Goal: Task Accomplishment & Management: Manage account settings

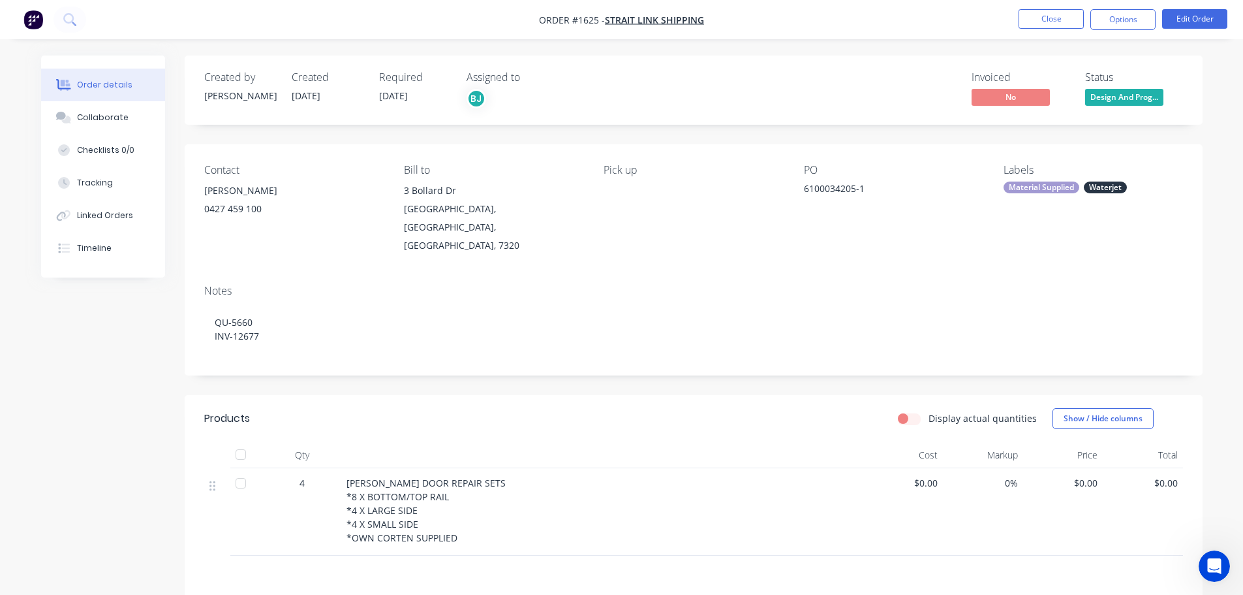
click at [1139, 97] on span "Design And Prog..." at bounding box center [1124, 97] width 78 height 16
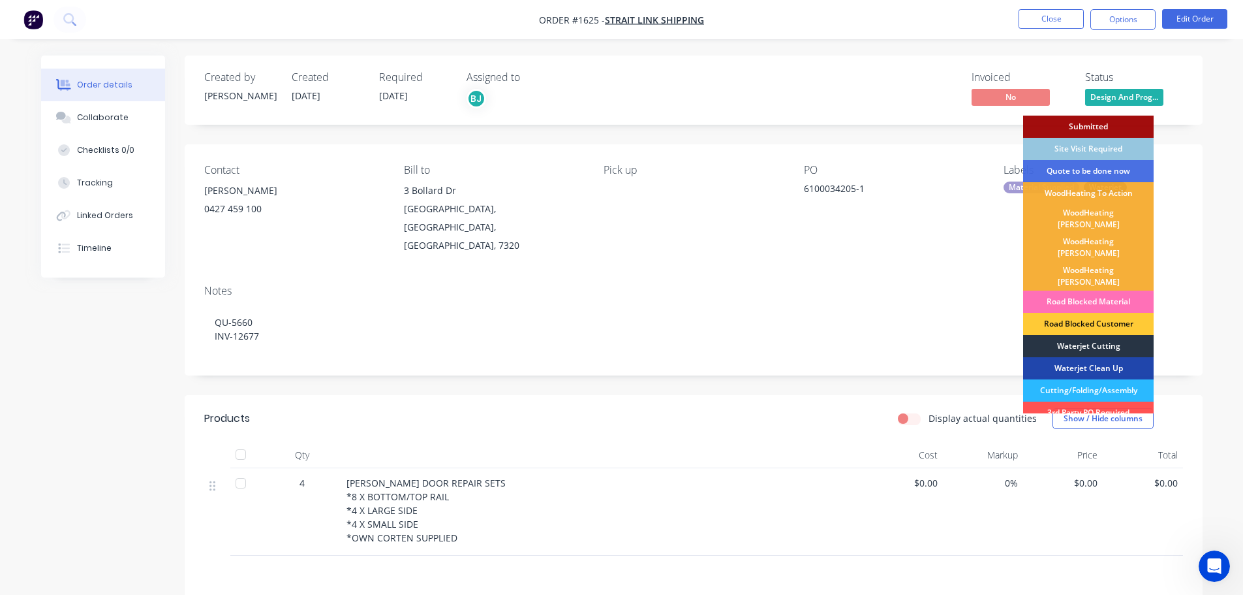
click at [1101, 335] on div "Waterjet Cutting" at bounding box center [1088, 346] width 131 height 22
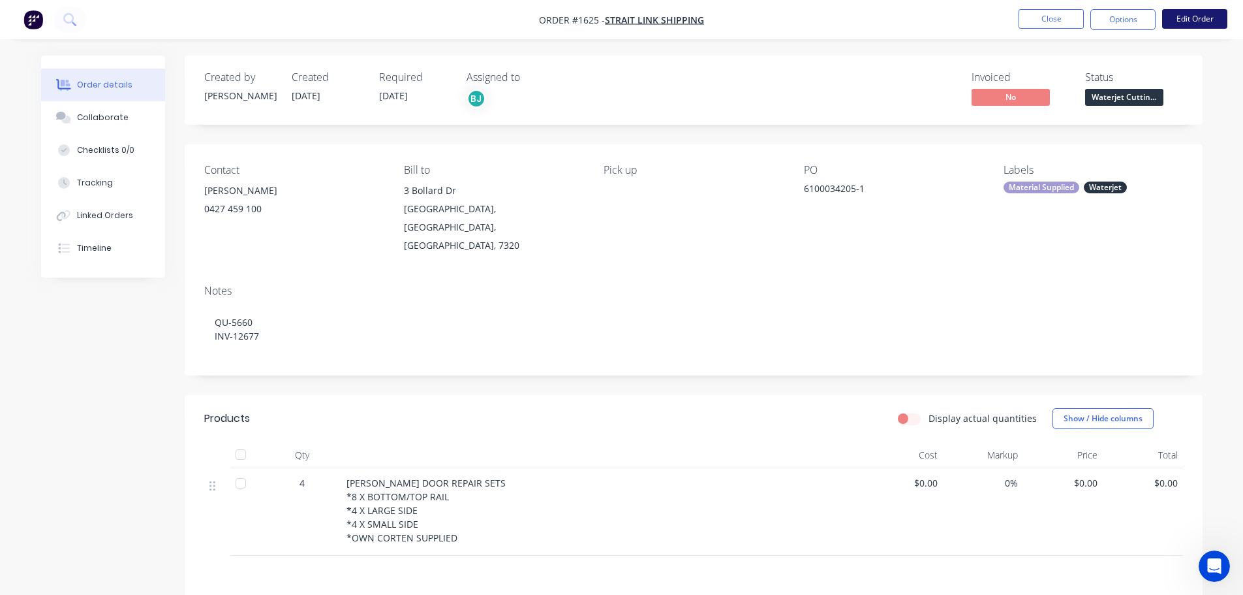
click at [1203, 20] on button "Edit Order" at bounding box center [1194, 19] width 65 height 20
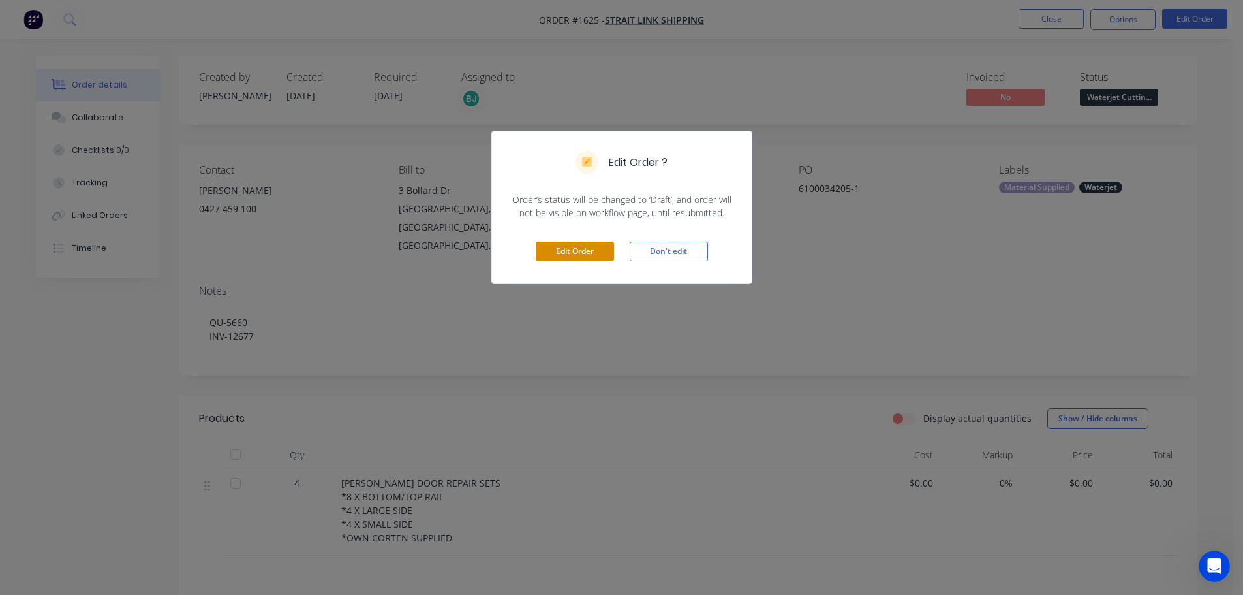
click at [553, 247] on button "Edit Order" at bounding box center [575, 251] width 78 height 20
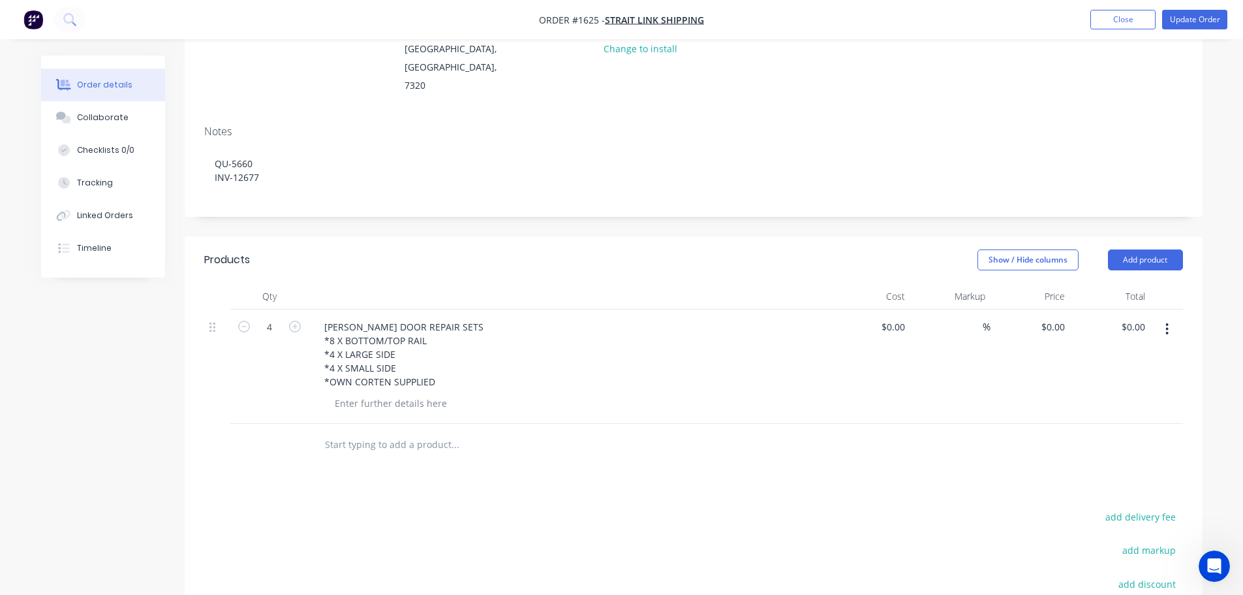
scroll to position [196, 0]
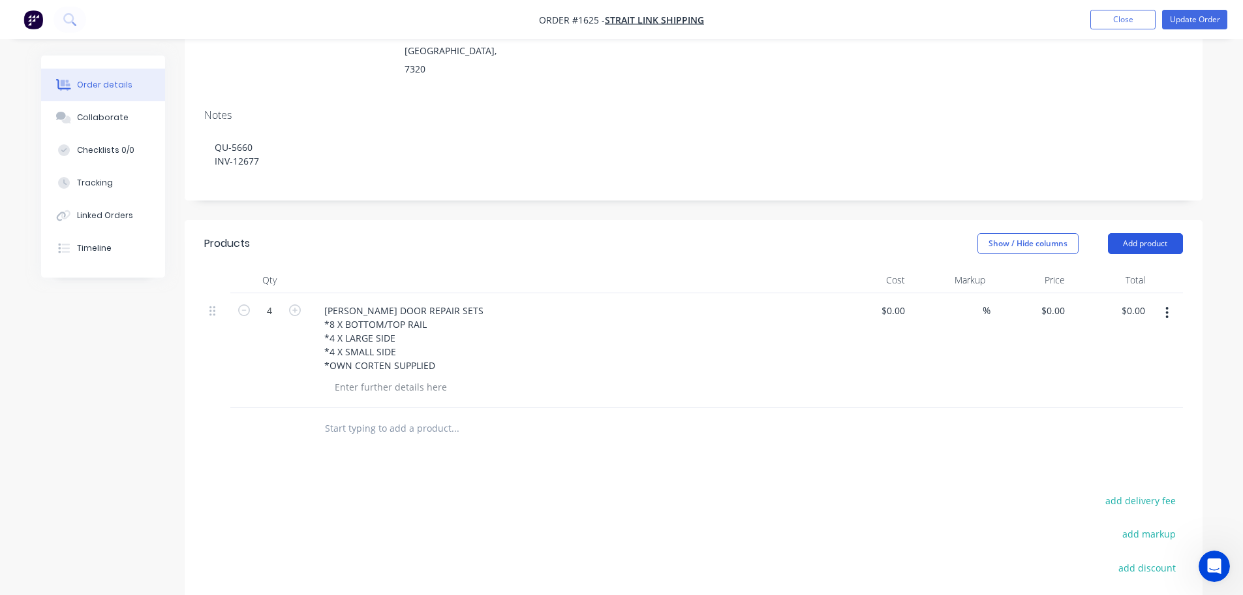
click at [1168, 233] on button "Add product" at bounding box center [1145, 243] width 75 height 21
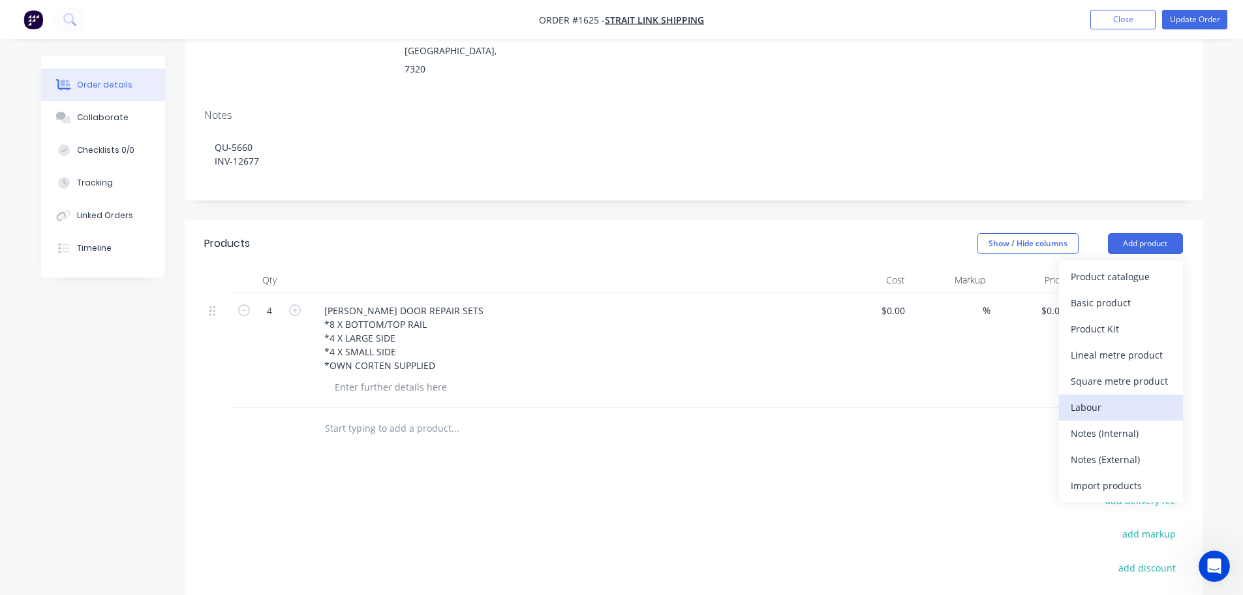
click at [1139, 397] on div "Labour" at bounding box center [1121, 406] width 101 height 19
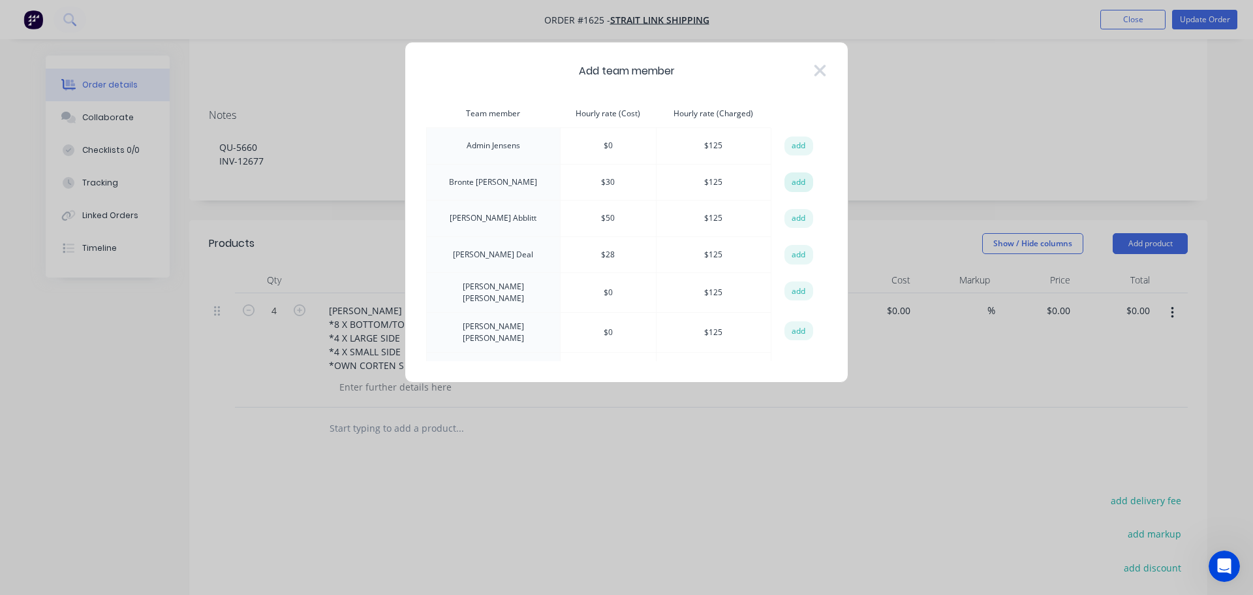
click at [788, 190] on button "add" at bounding box center [798, 182] width 29 height 20
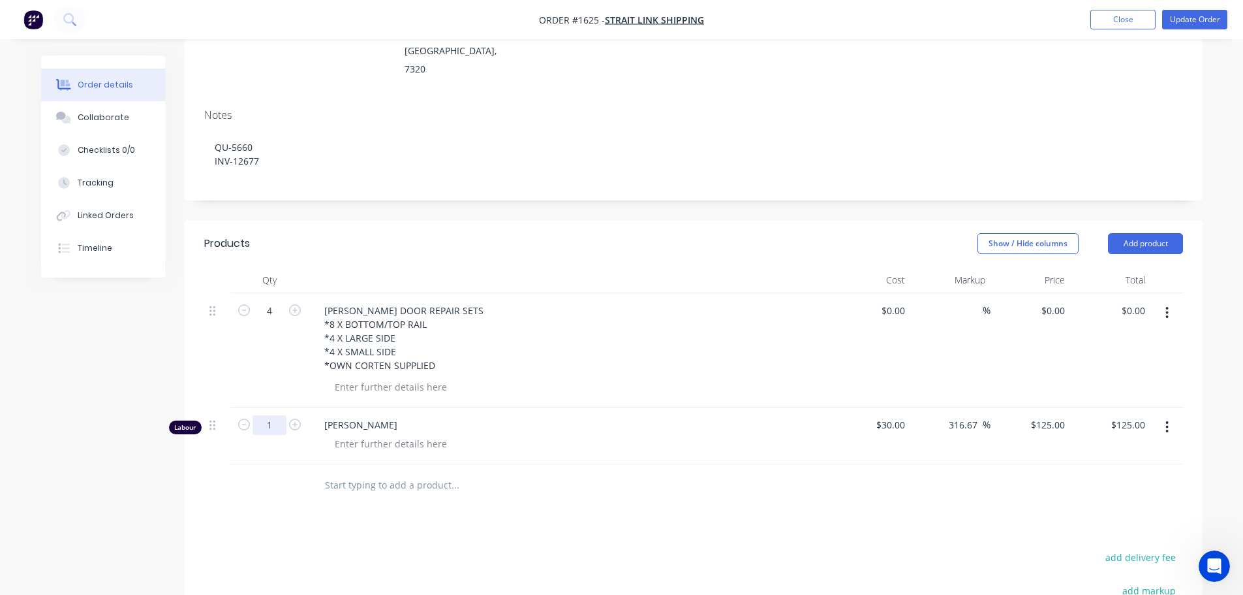
click at [273, 320] on input "1" at bounding box center [270, 311] width 34 height 20
type input "0.5"
type input "$62.50"
click at [364, 434] on div at bounding box center [390, 443] width 133 height 19
click at [371, 434] on div at bounding box center [390, 443] width 133 height 19
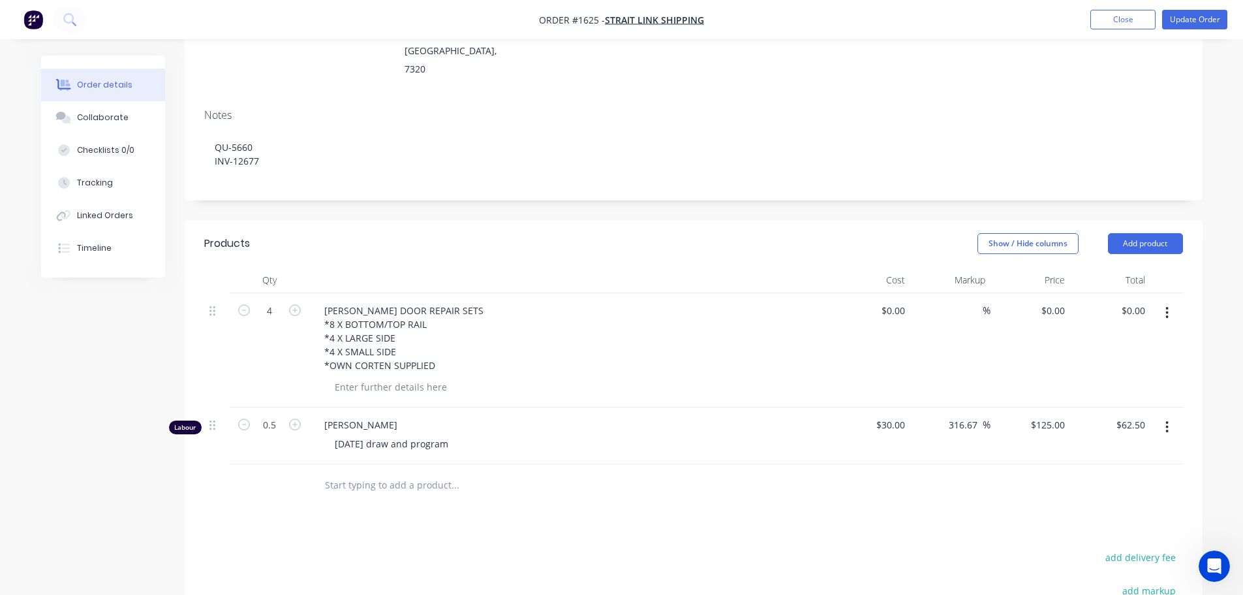
click at [1209, 22] on button "Update Order" at bounding box center [1194, 20] width 65 height 20
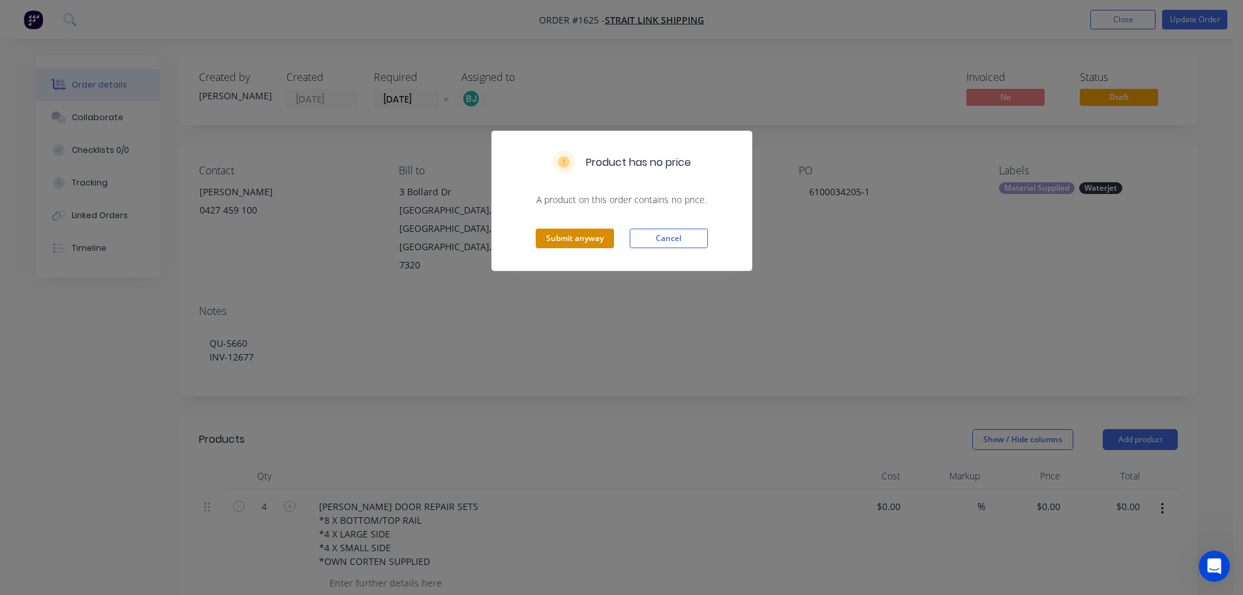
click at [568, 244] on button "Submit anyway" at bounding box center [575, 238] width 78 height 20
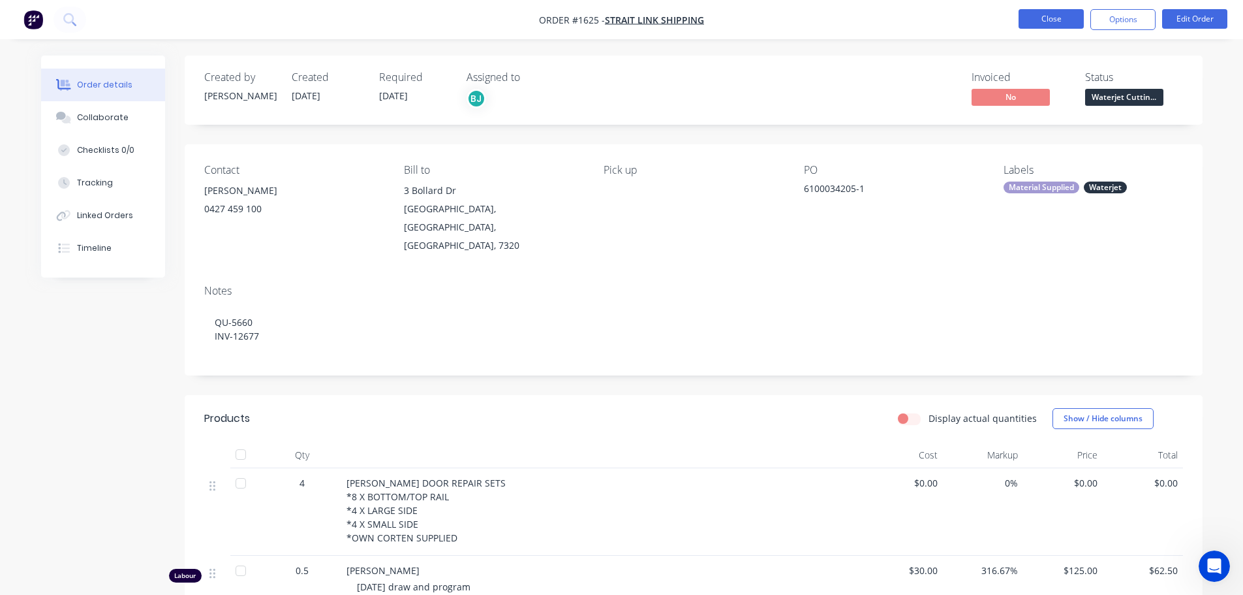
click at [1047, 15] on button "Close" at bounding box center [1051, 19] width 65 height 20
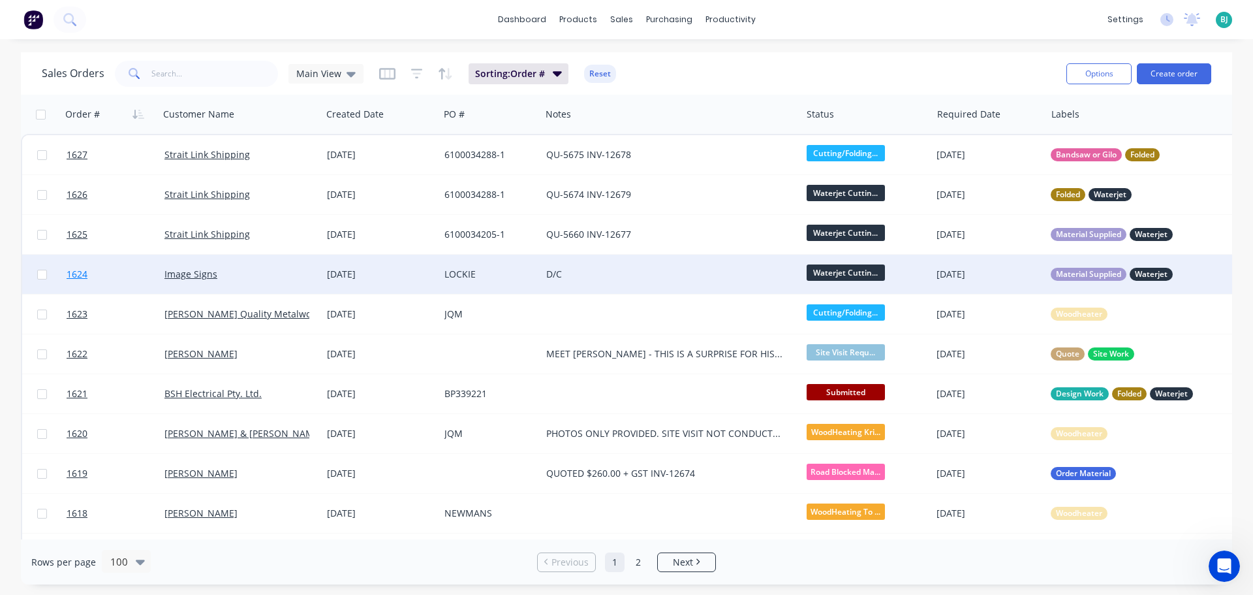
click at [126, 284] on link "1624" at bounding box center [116, 274] width 98 height 39
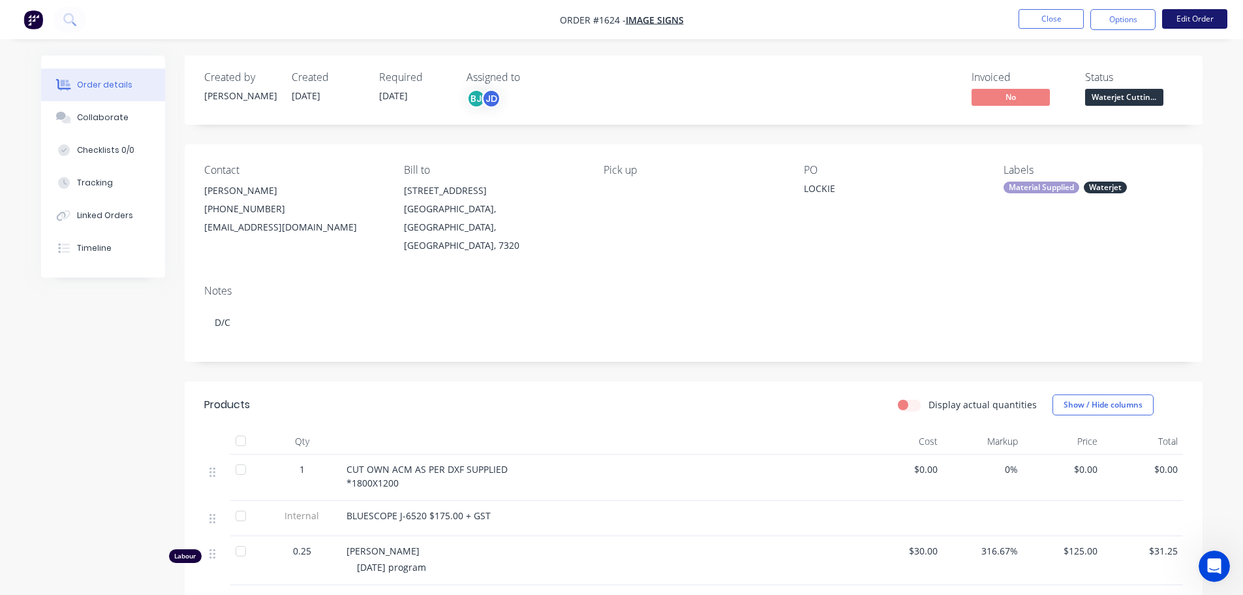
click at [1198, 18] on button "Edit Order" at bounding box center [1194, 19] width 65 height 20
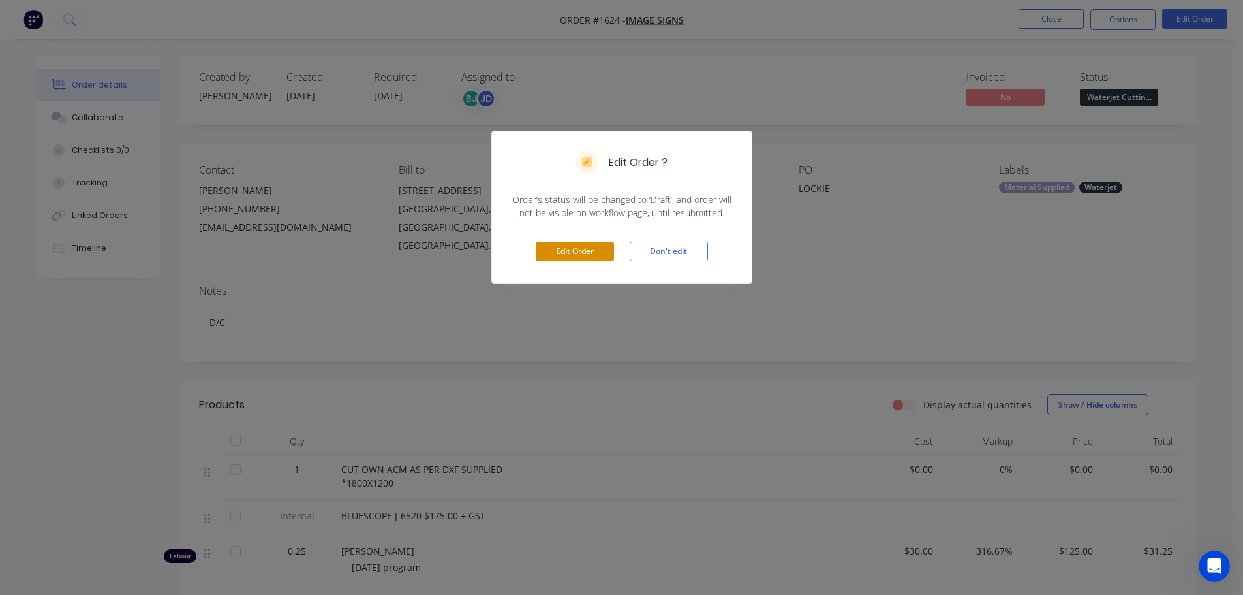
click at [581, 251] on button "Edit Order" at bounding box center [575, 251] width 78 height 20
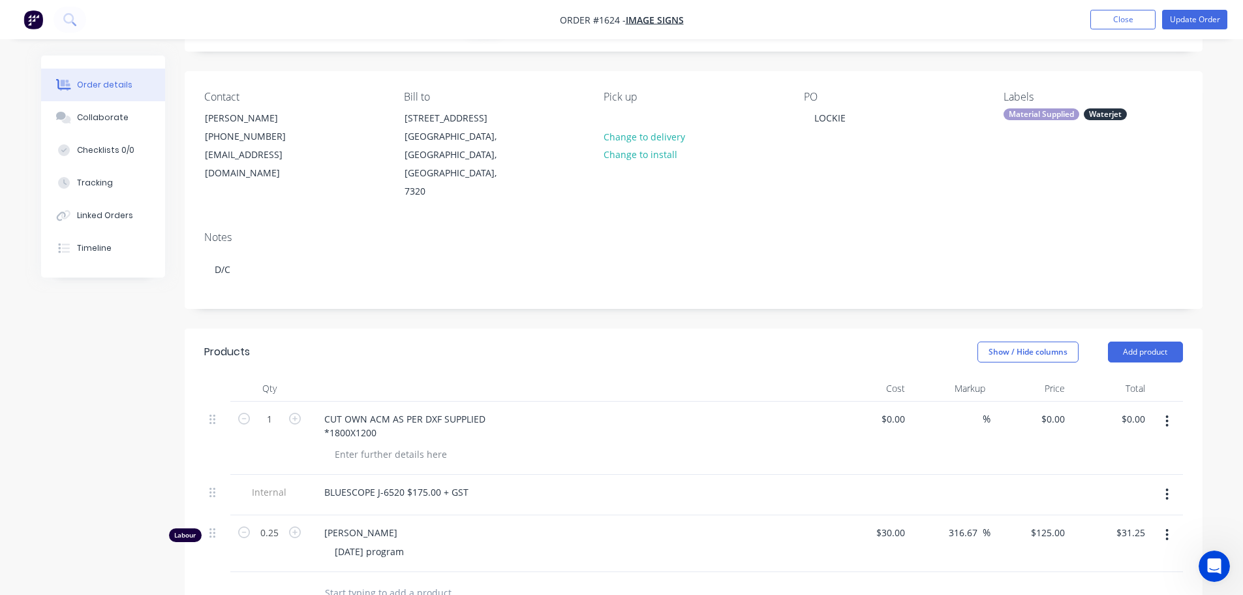
scroll to position [131, 0]
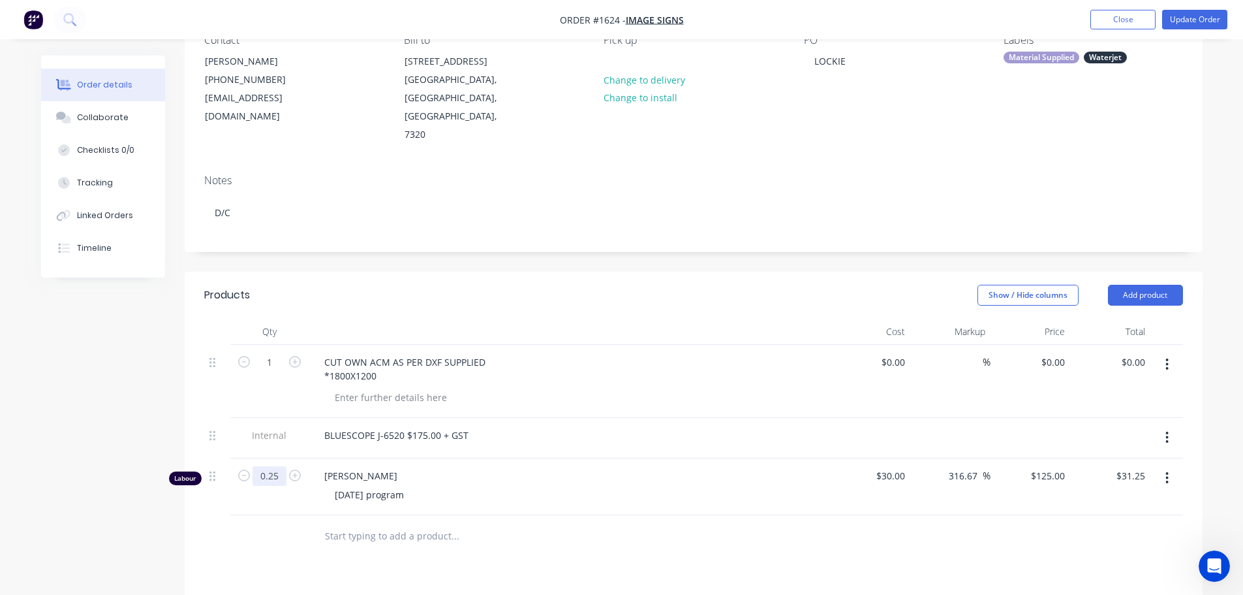
click at [283, 372] on input "0.25" at bounding box center [270, 362] width 34 height 20
type input "0.5"
type input "$62.50"
click at [378, 547] on div "Products Show / Hide columns Add product Qty Cost Markup Price Total 1 CUT OWN …" at bounding box center [694, 570] width 1018 height 599
click at [1216, 12] on button "Update Order" at bounding box center [1194, 20] width 65 height 20
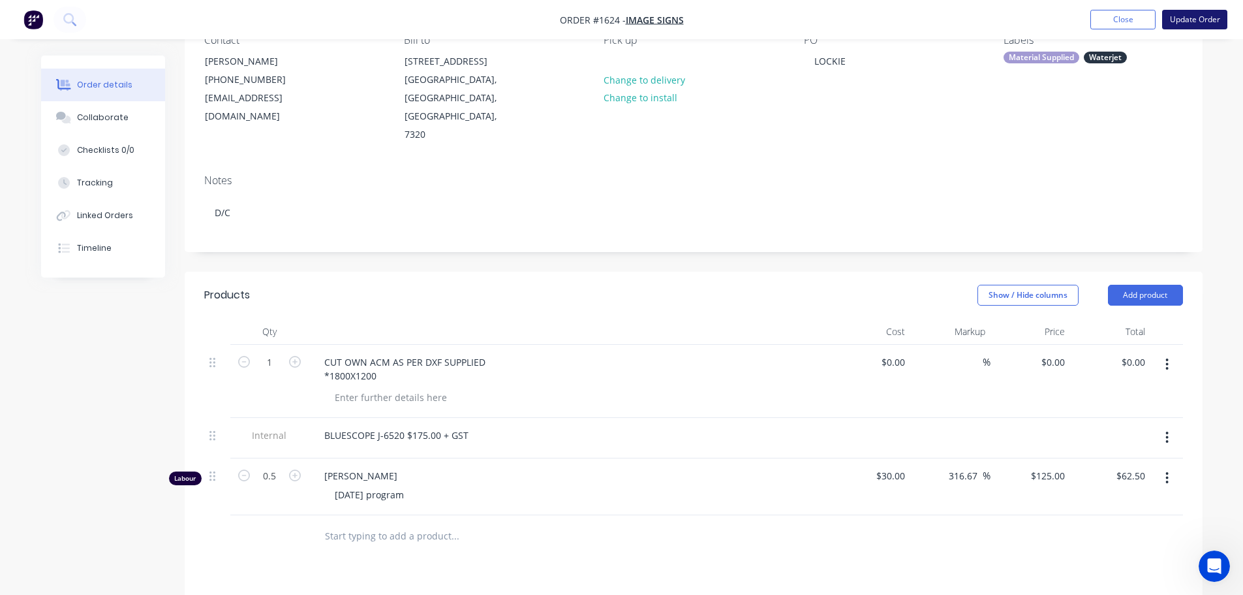
scroll to position [0, 0]
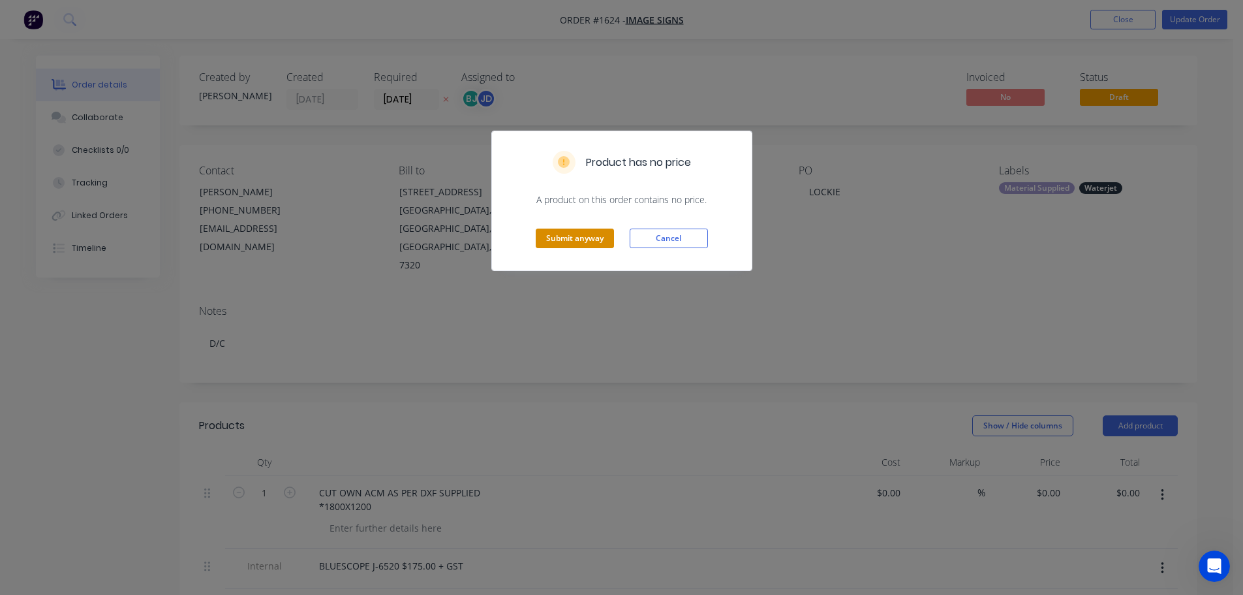
click at [587, 229] on button "Submit anyway" at bounding box center [575, 238] width 78 height 20
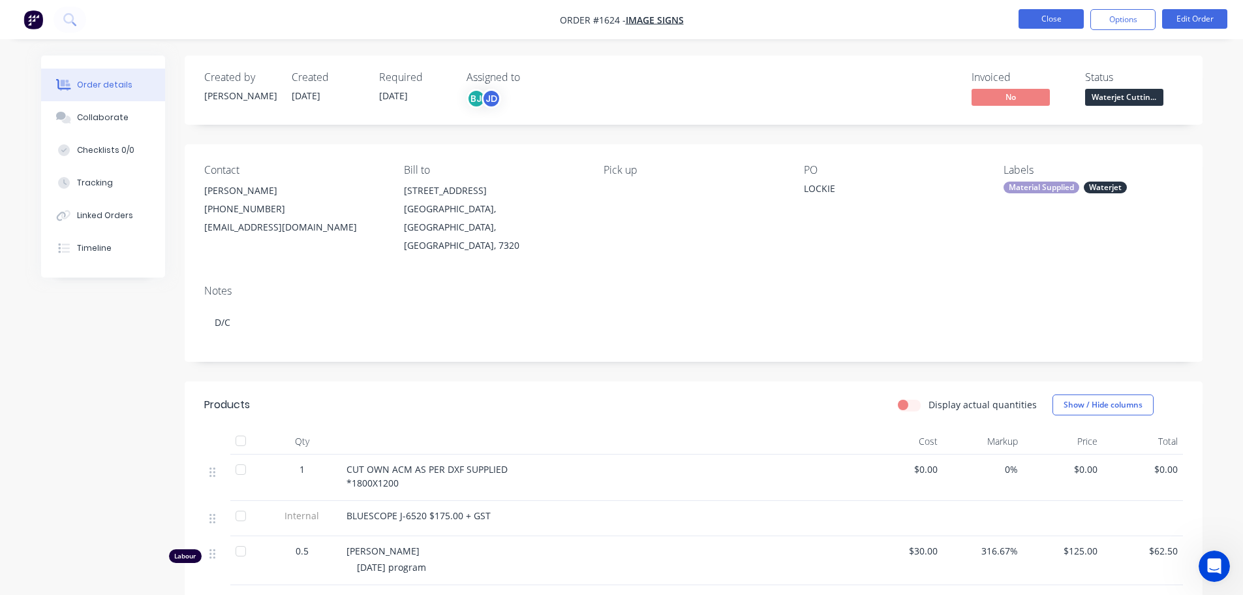
click at [1053, 22] on button "Close" at bounding box center [1051, 19] width 65 height 20
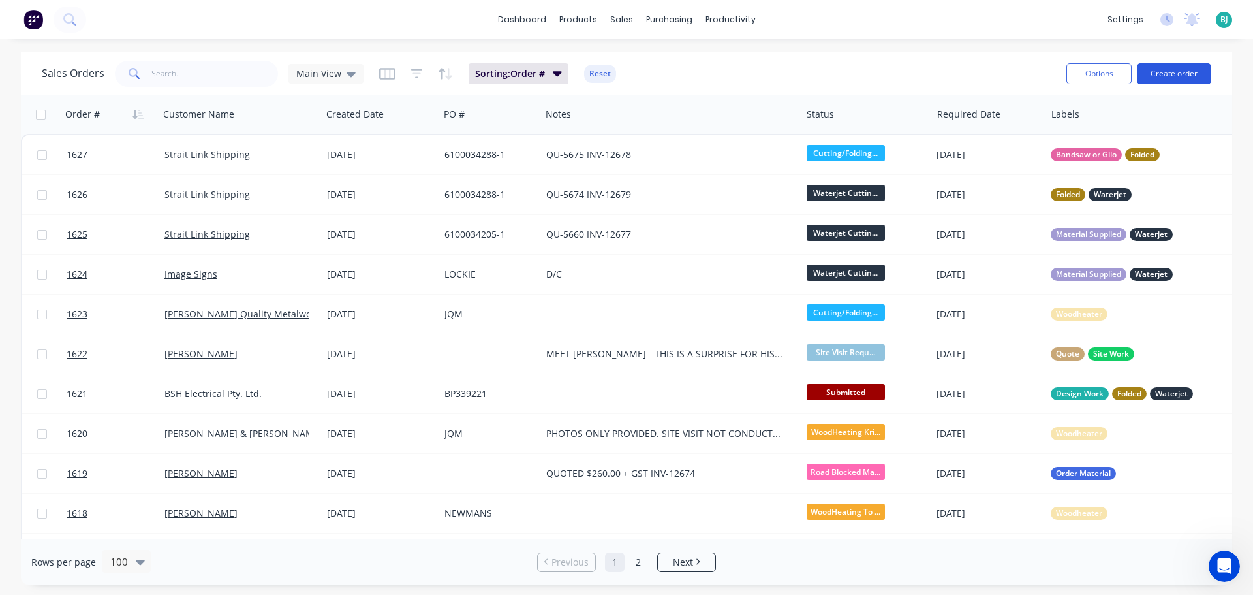
click at [1164, 76] on button "Create order" at bounding box center [1174, 73] width 74 height 21
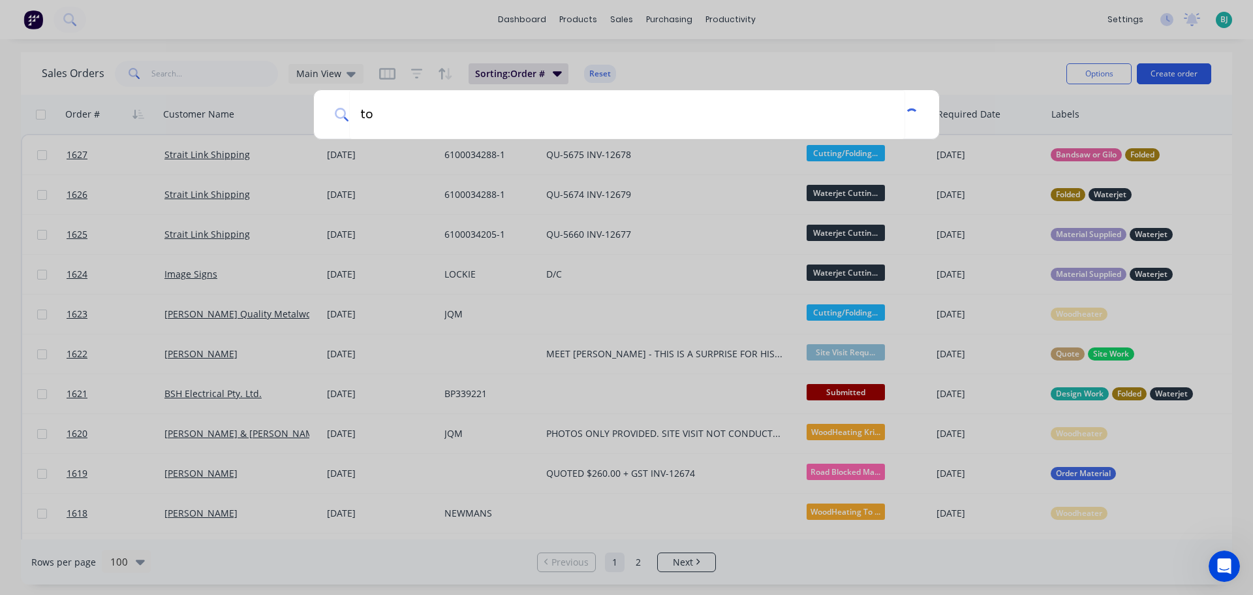
type input "t"
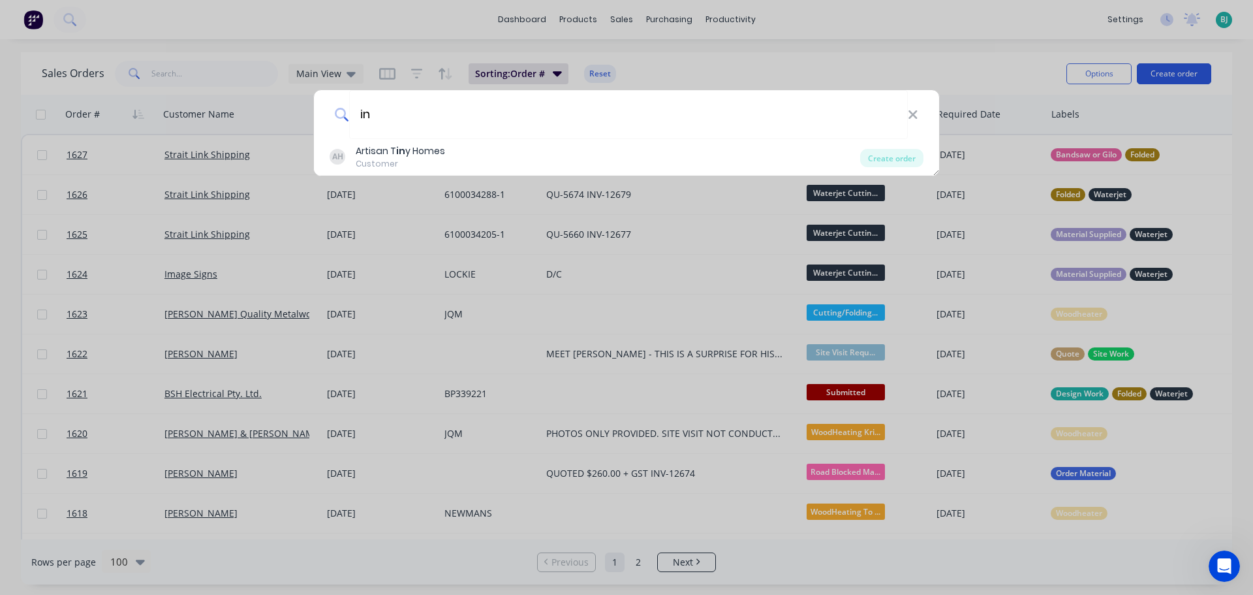
type input "i"
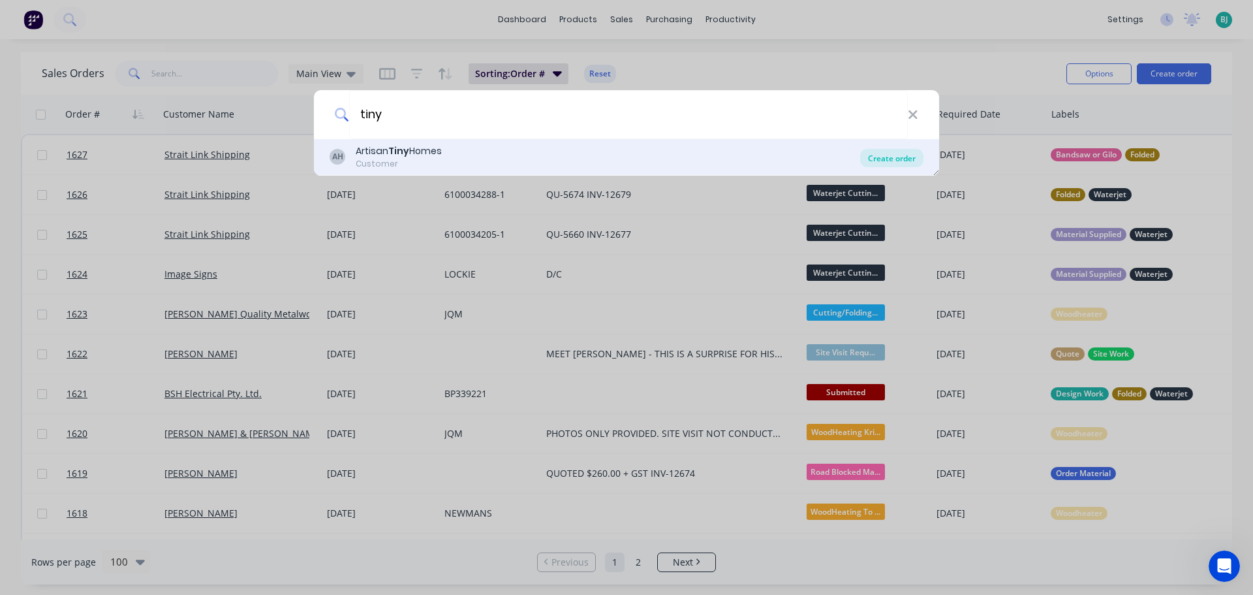
type input "tiny"
click at [876, 162] on div "Create order" at bounding box center [891, 158] width 63 height 18
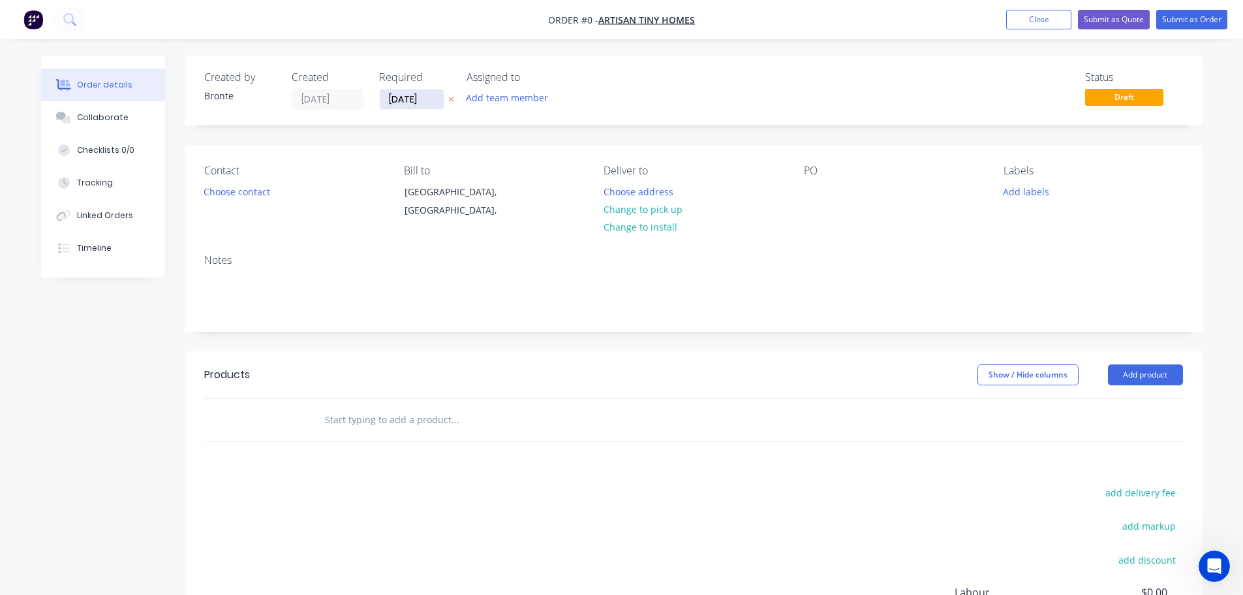
click at [429, 100] on input "[DATE]" at bounding box center [412, 99] width 64 height 20
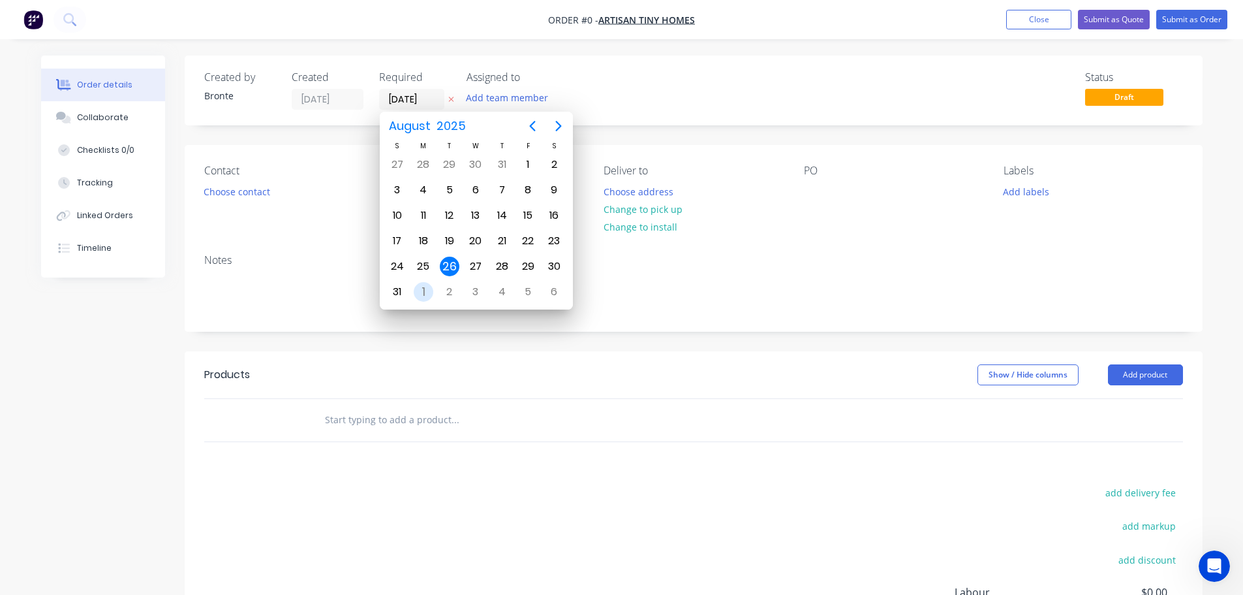
click at [429, 294] on div "1" at bounding box center [424, 292] width 20 height 20
type input "[DATE]"
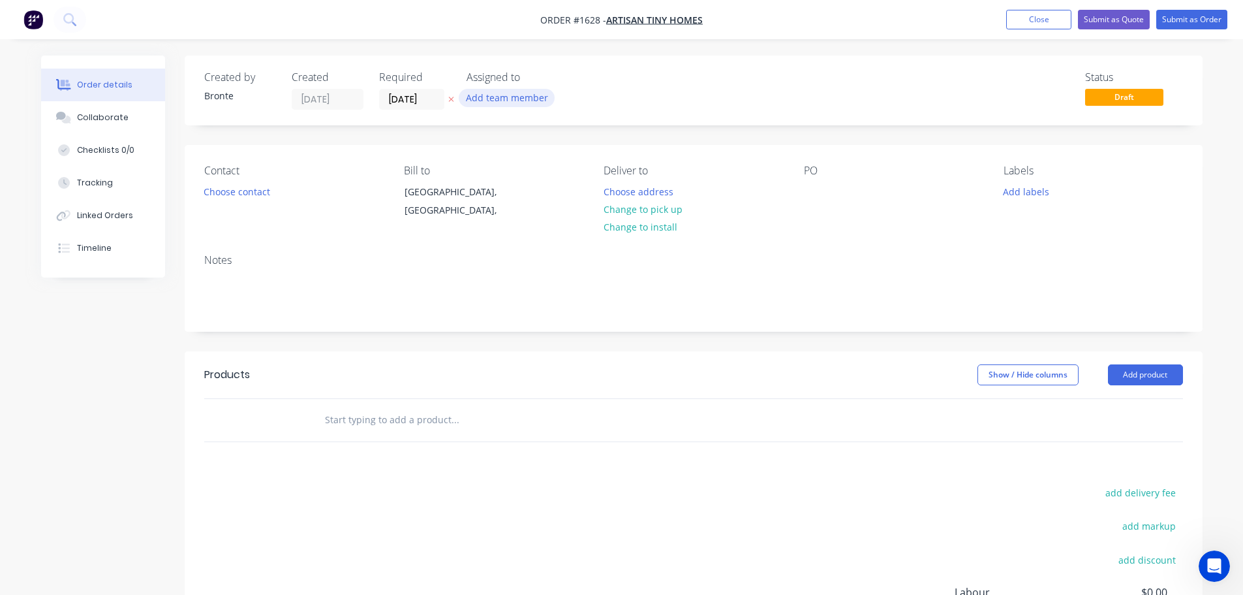
click at [529, 99] on button "Add team member" at bounding box center [507, 98] width 96 height 18
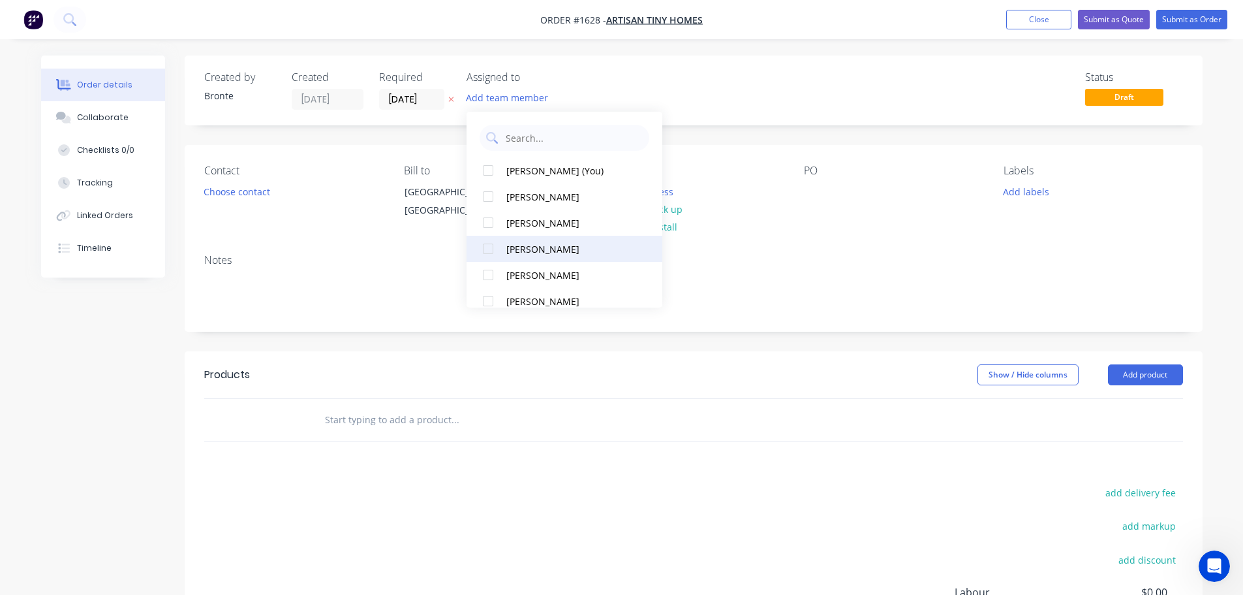
click at [487, 249] on div at bounding box center [488, 249] width 26 height 26
drag, startPoint x: 487, startPoint y: 199, endPoint x: 589, endPoint y: 142, distance: 116.3
click at [487, 198] on div at bounding box center [488, 196] width 26 height 26
click at [679, 96] on div "Status Draft" at bounding box center [890, 90] width 586 height 39
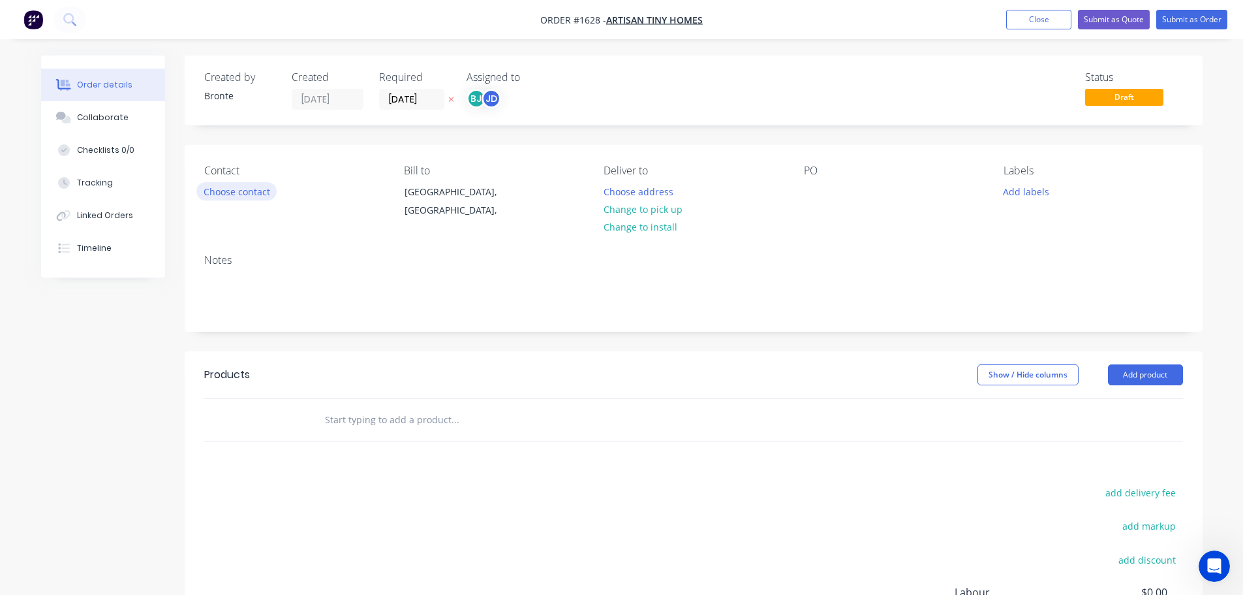
click at [248, 198] on button "Choose contact" at bounding box center [236, 191] width 80 height 18
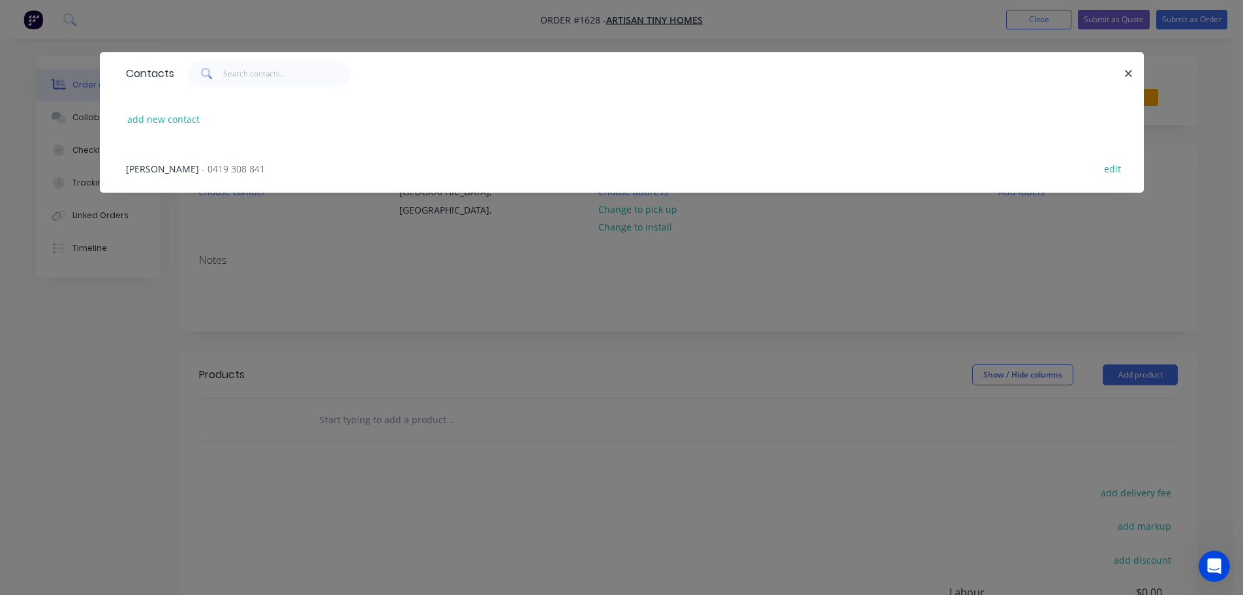
click at [229, 178] on div "[PERSON_NAME] - 0419 308 841 edit" at bounding box center [621, 168] width 1005 height 49
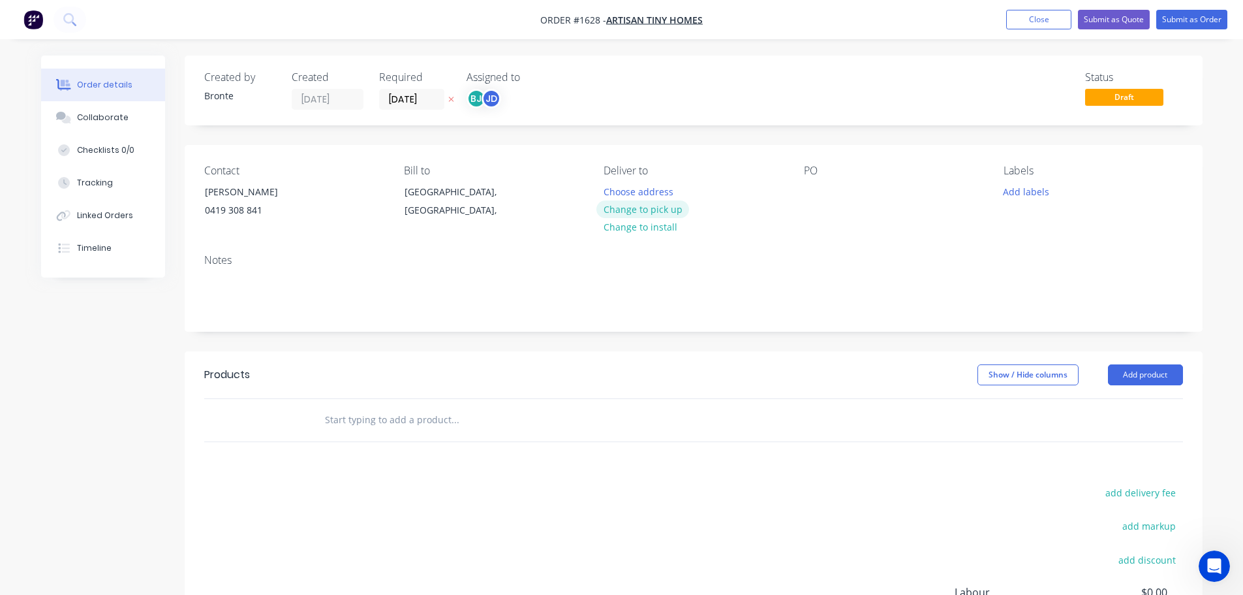
click at [664, 205] on button "Change to pick up" at bounding box center [642, 209] width 93 height 18
click at [1025, 194] on button "Add labels" at bounding box center [1027, 191] width 60 height 18
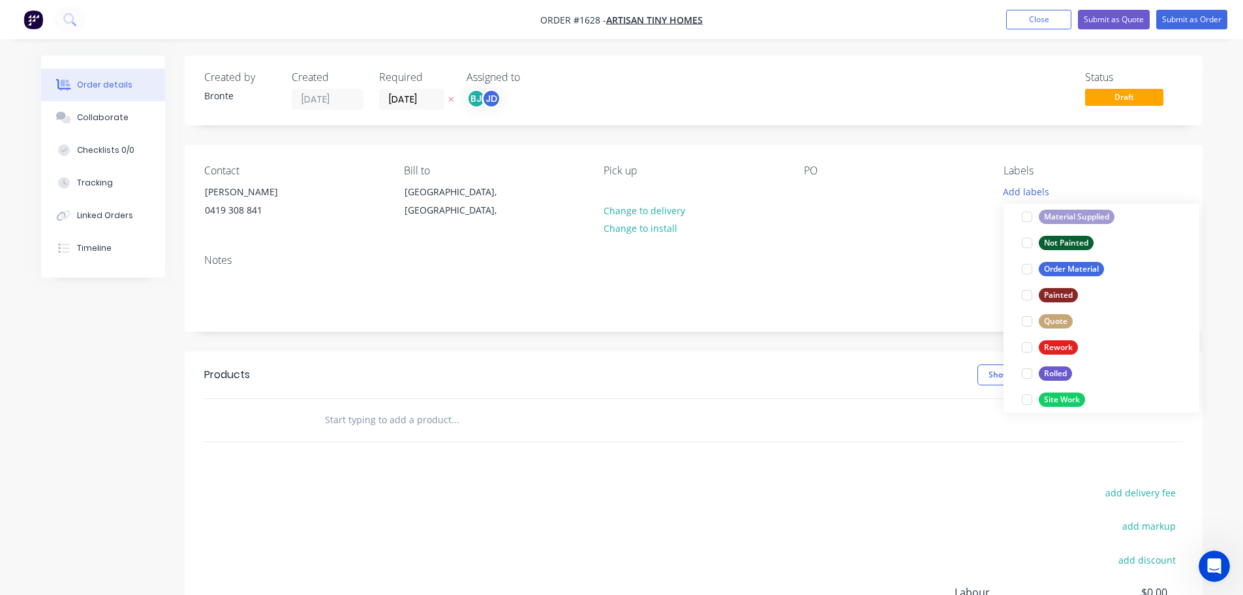
scroll to position [626, 0]
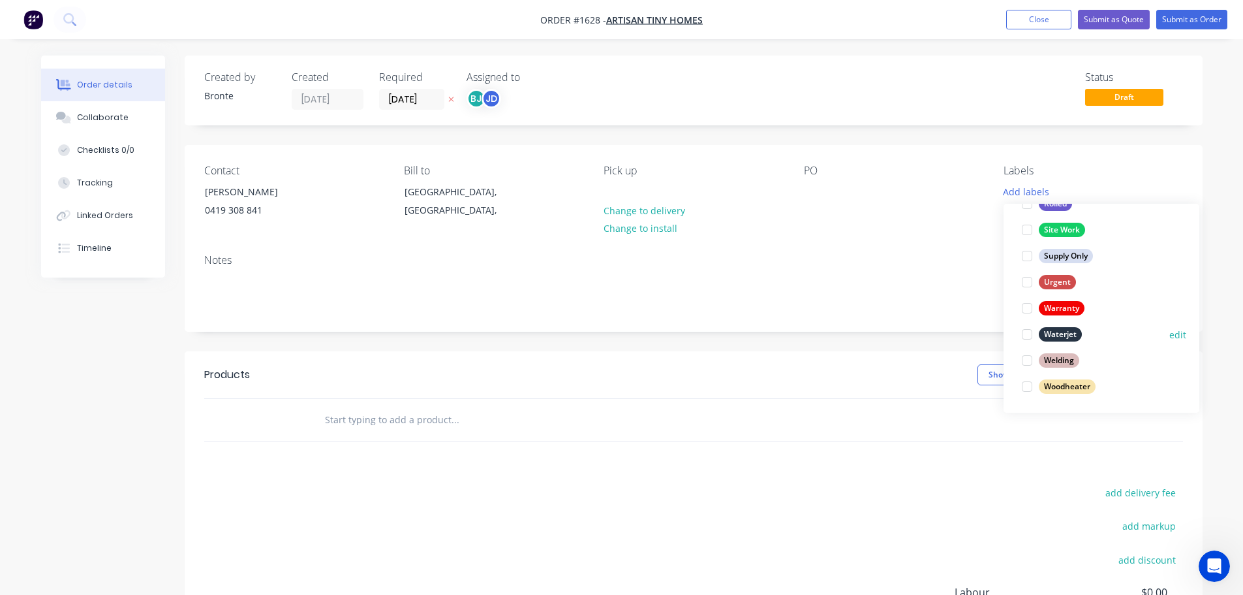
click at [1023, 333] on div at bounding box center [1027, 334] width 26 height 26
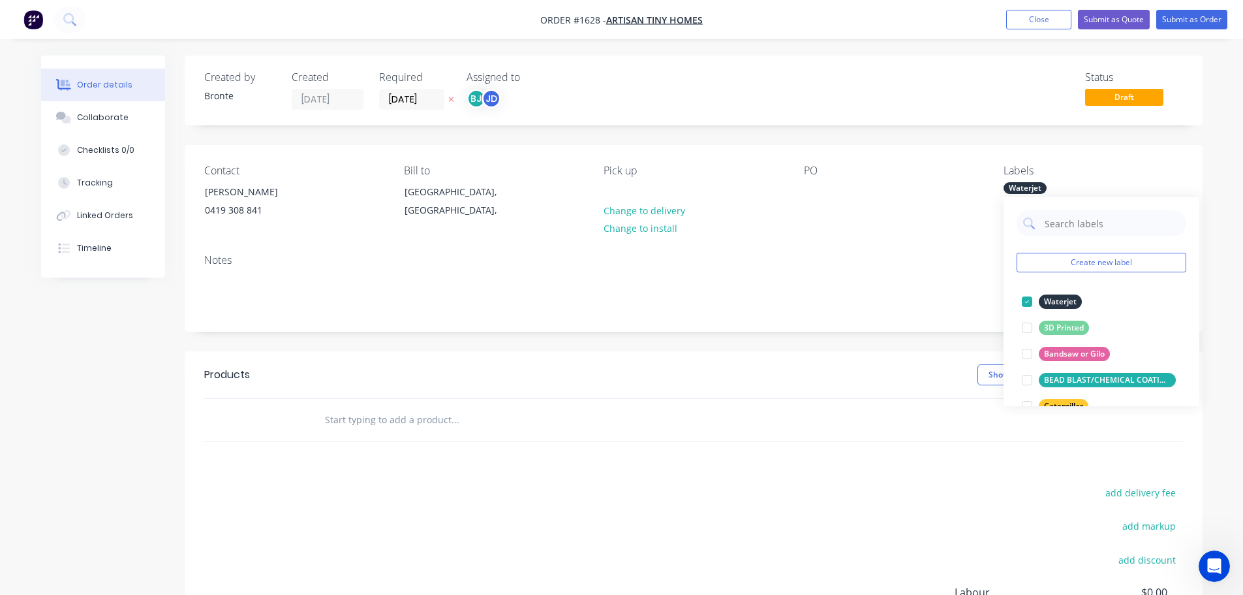
click at [1226, 275] on div "Order details Collaborate Checklists 0/0 Tracking Linked Orders Timeline Order …" at bounding box center [621, 387] width 1243 height 775
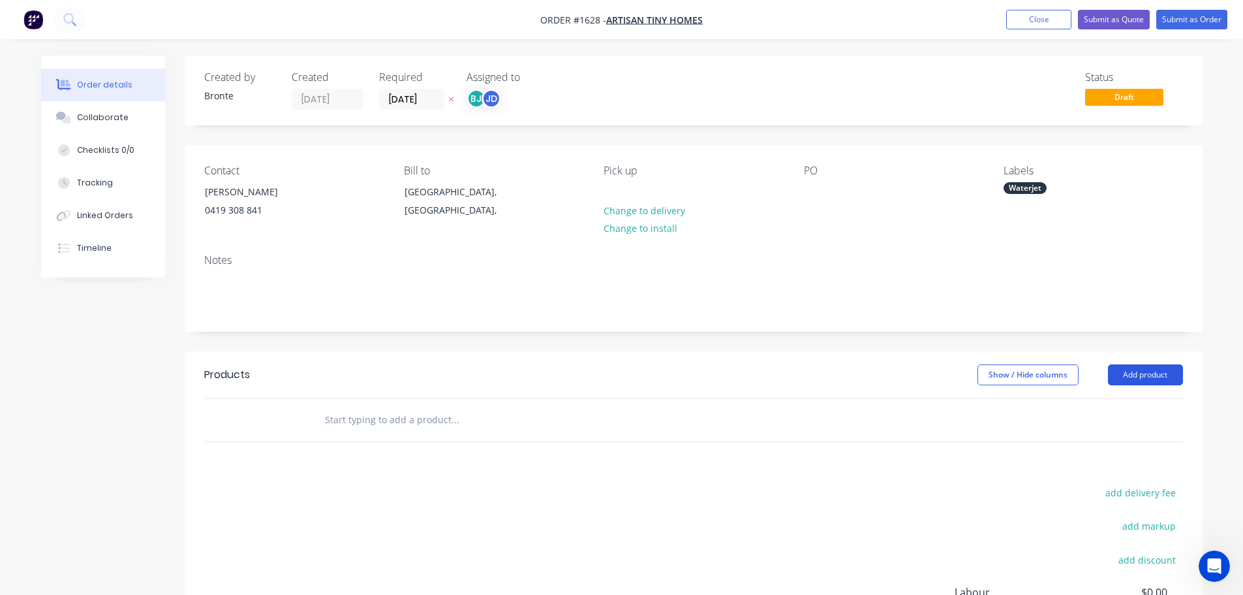
click at [1148, 369] on button "Add product" at bounding box center [1145, 374] width 75 height 21
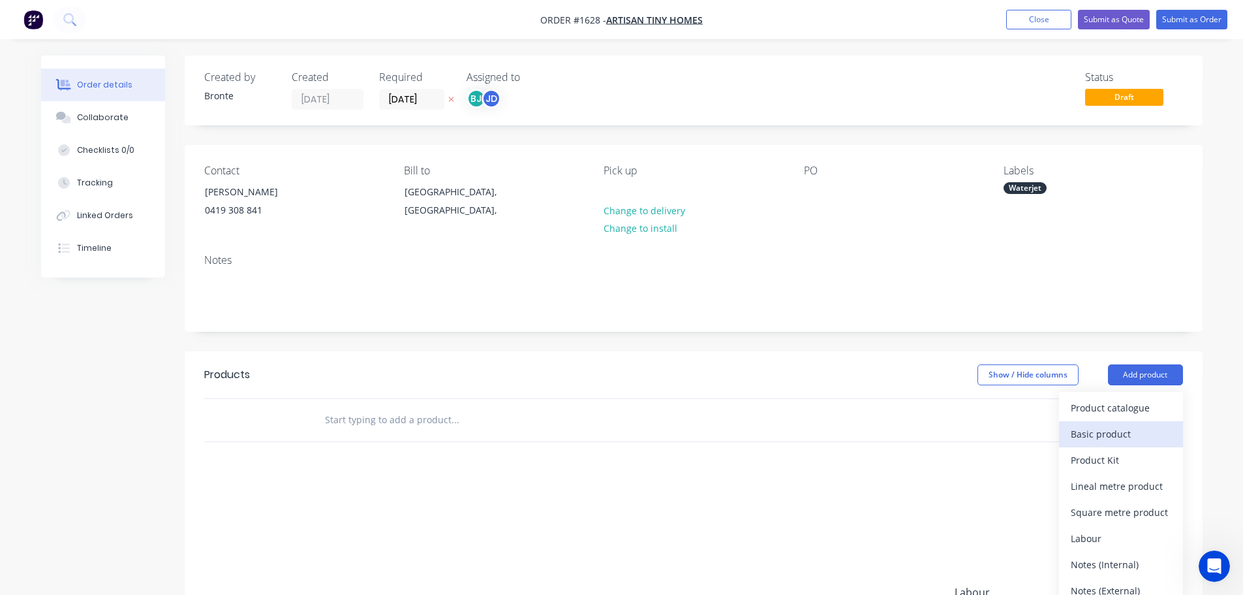
click at [1136, 428] on div "Basic product" at bounding box center [1121, 433] width 101 height 19
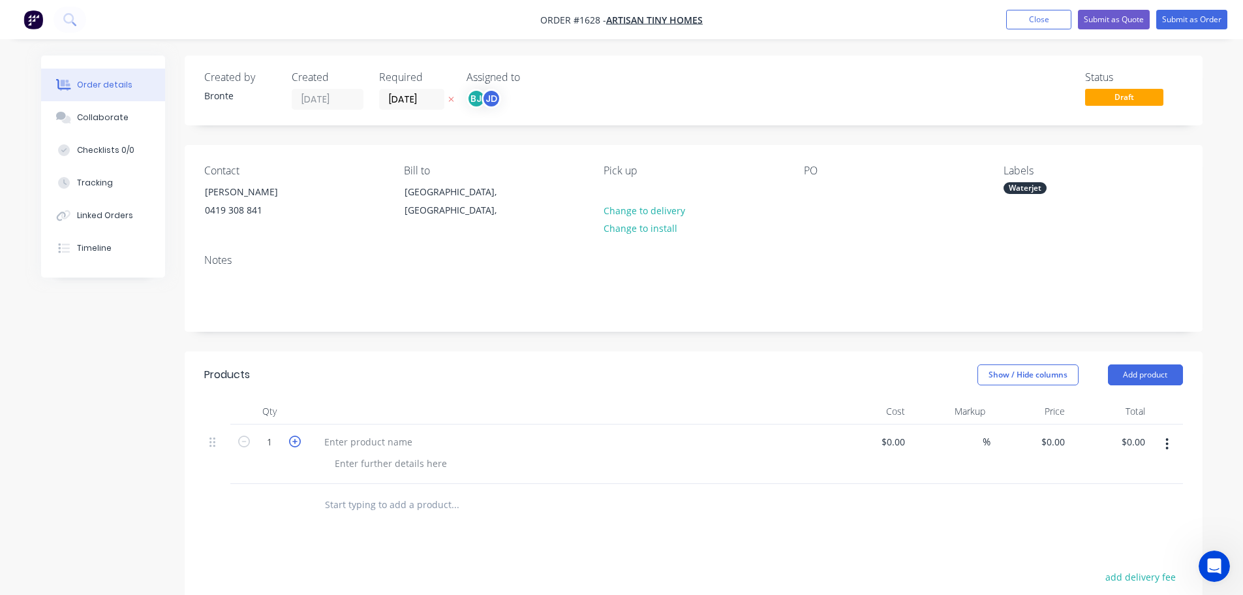
click at [293, 442] on icon "button" at bounding box center [295, 441] width 12 height 12
type input "2"
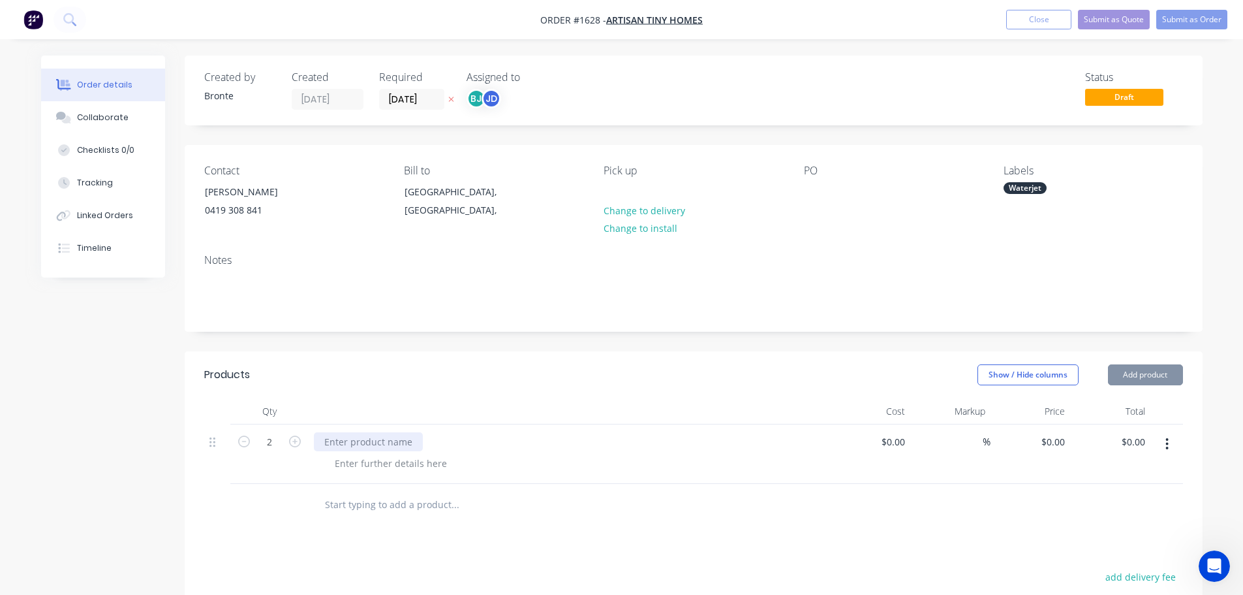
click at [348, 438] on div at bounding box center [368, 441] width 109 height 19
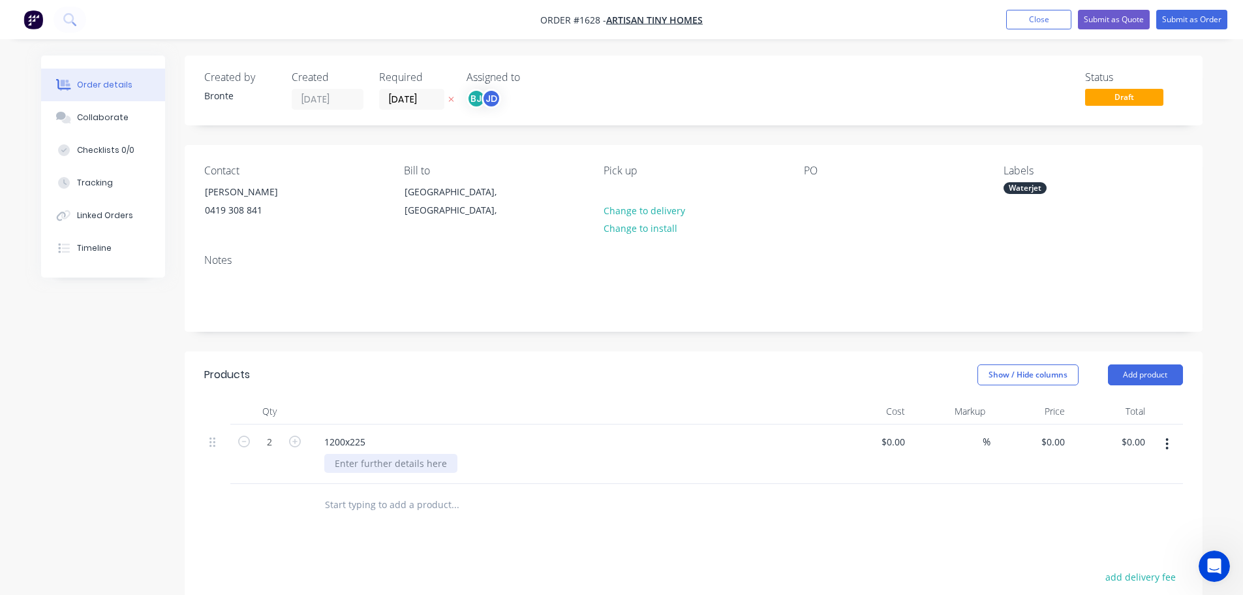
click at [369, 470] on div at bounding box center [390, 463] width 133 height 19
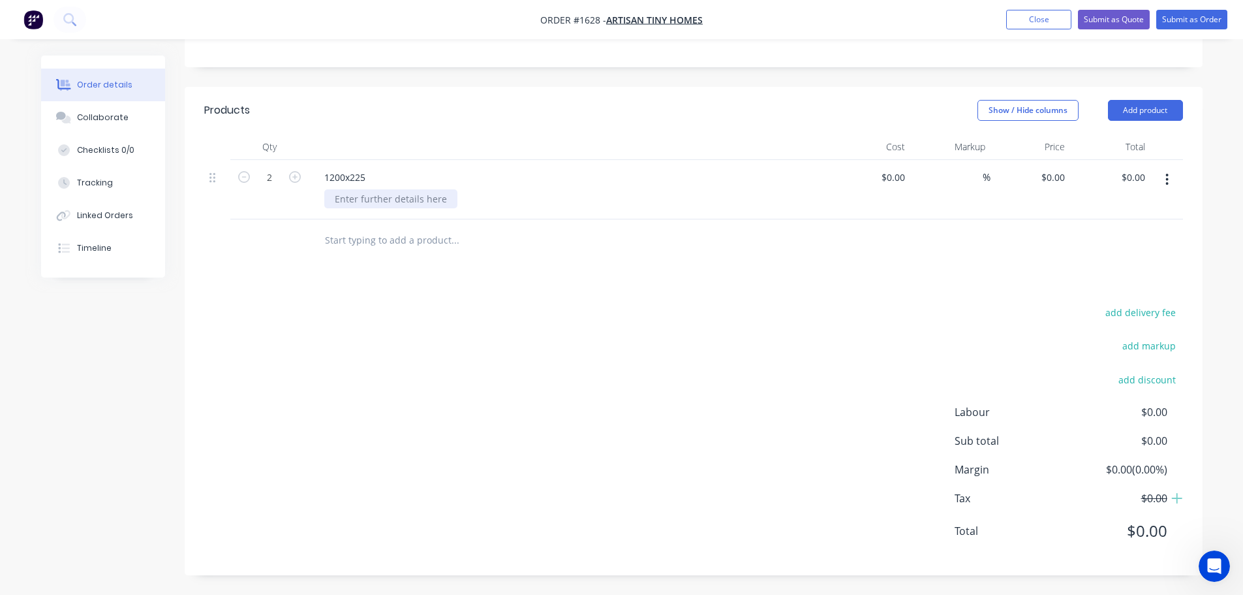
click at [395, 200] on div at bounding box center [390, 198] width 133 height 19
click at [448, 367] on div "add delivery fee add markup add discount Labour $0.00 Sub total $0.00 Margin $0…" at bounding box center [693, 429] width 979 height 252
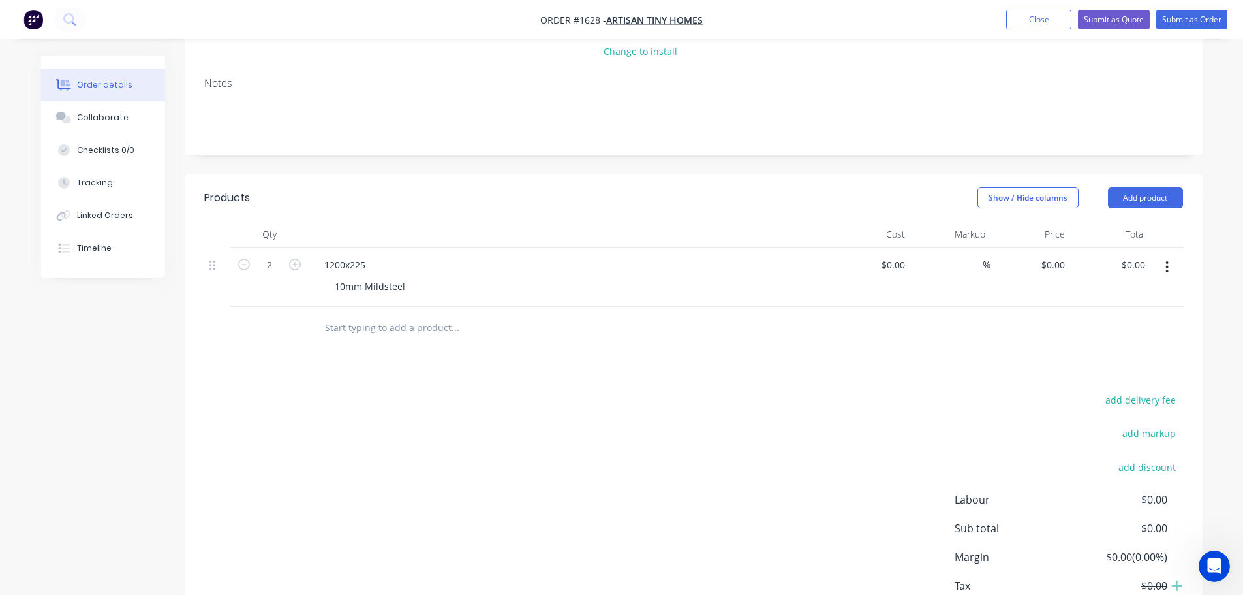
scroll to position [69, 0]
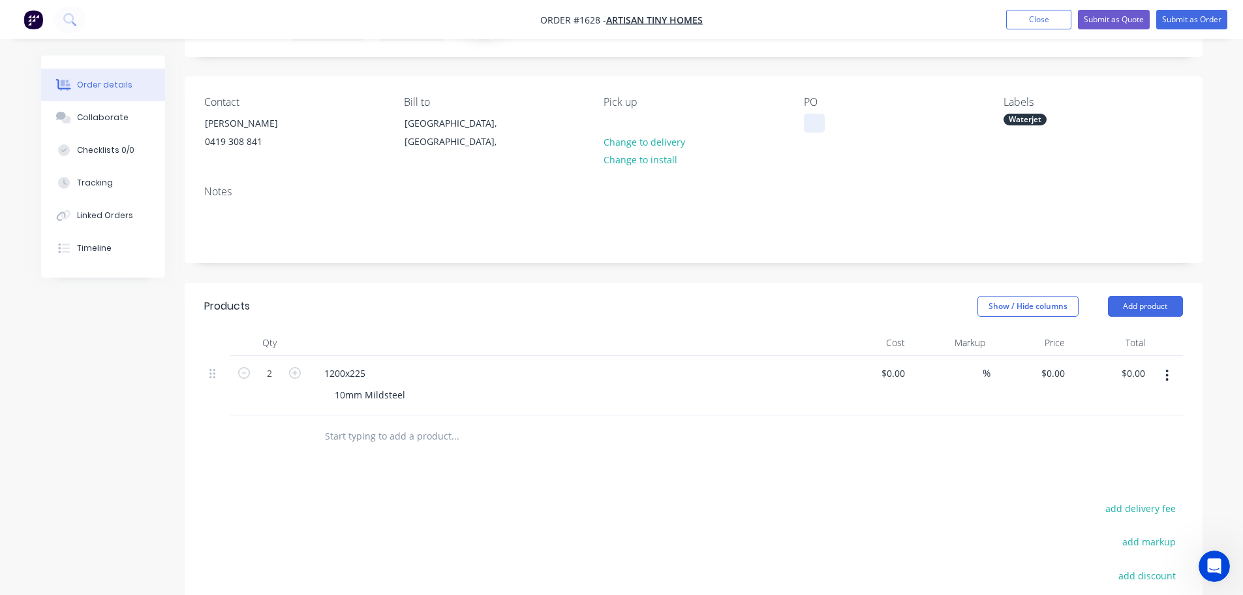
click at [805, 125] on div at bounding box center [814, 123] width 21 height 19
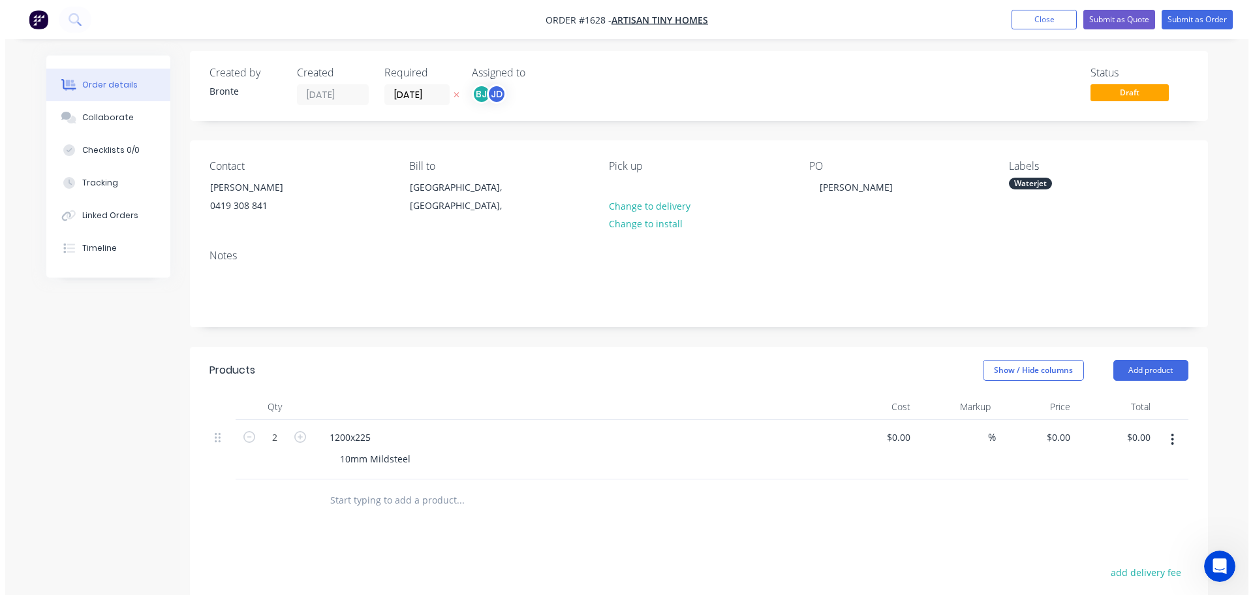
scroll to position [0, 0]
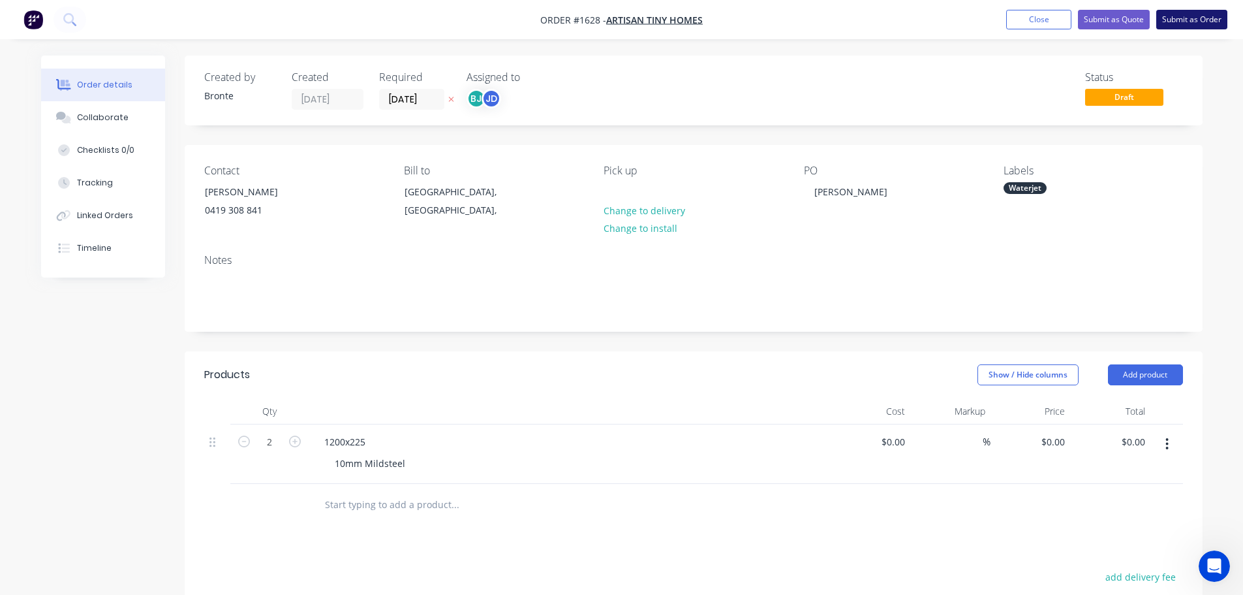
click at [1192, 16] on button "Submit as Order" at bounding box center [1191, 20] width 71 height 20
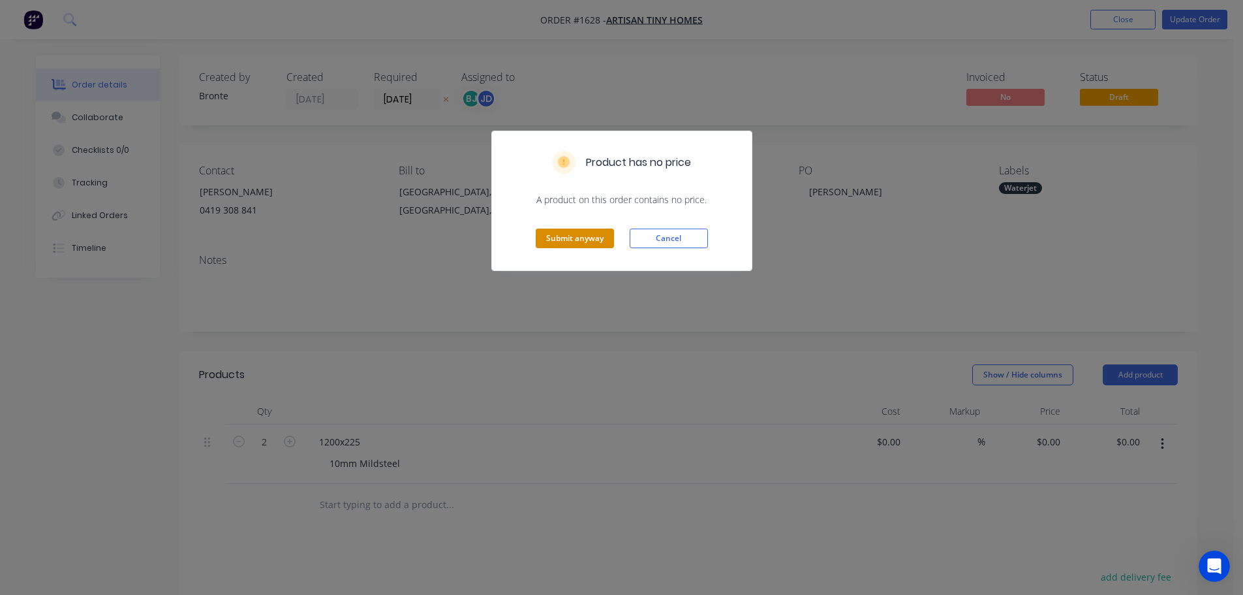
click at [597, 230] on button "Submit anyway" at bounding box center [575, 238] width 78 height 20
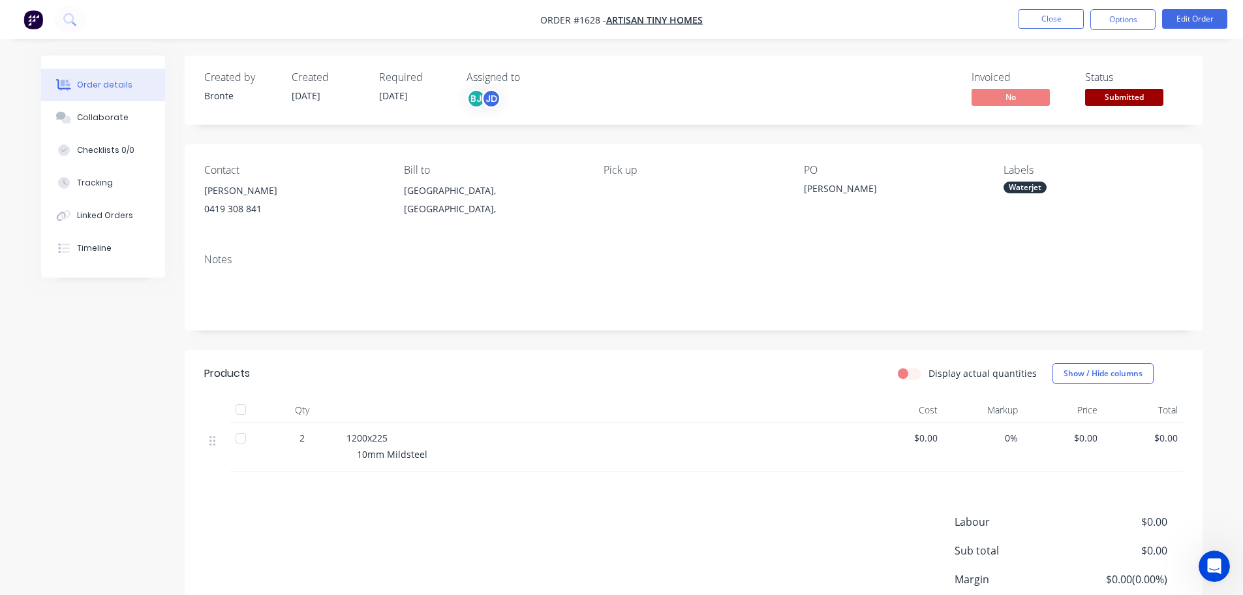
click at [1123, 99] on span "Submitted" at bounding box center [1124, 97] width 78 height 16
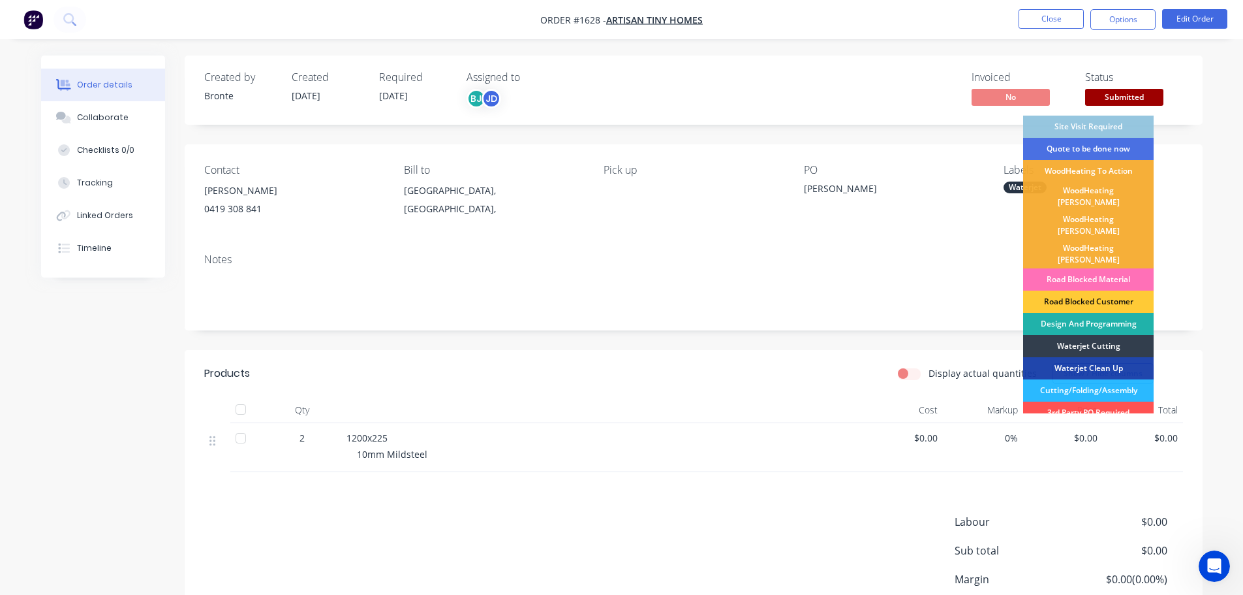
click at [1123, 313] on div "Design And Programming" at bounding box center [1088, 324] width 131 height 22
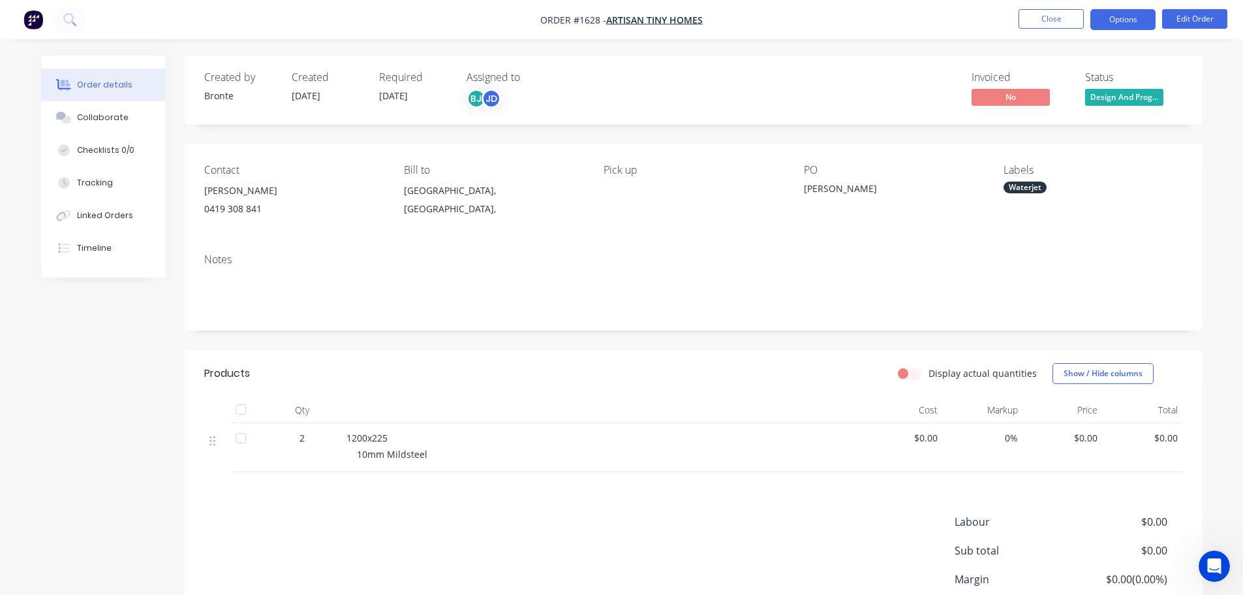
click at [1137, 12] on button "Options" at bounding box center [1122, 19] width 65 height 21
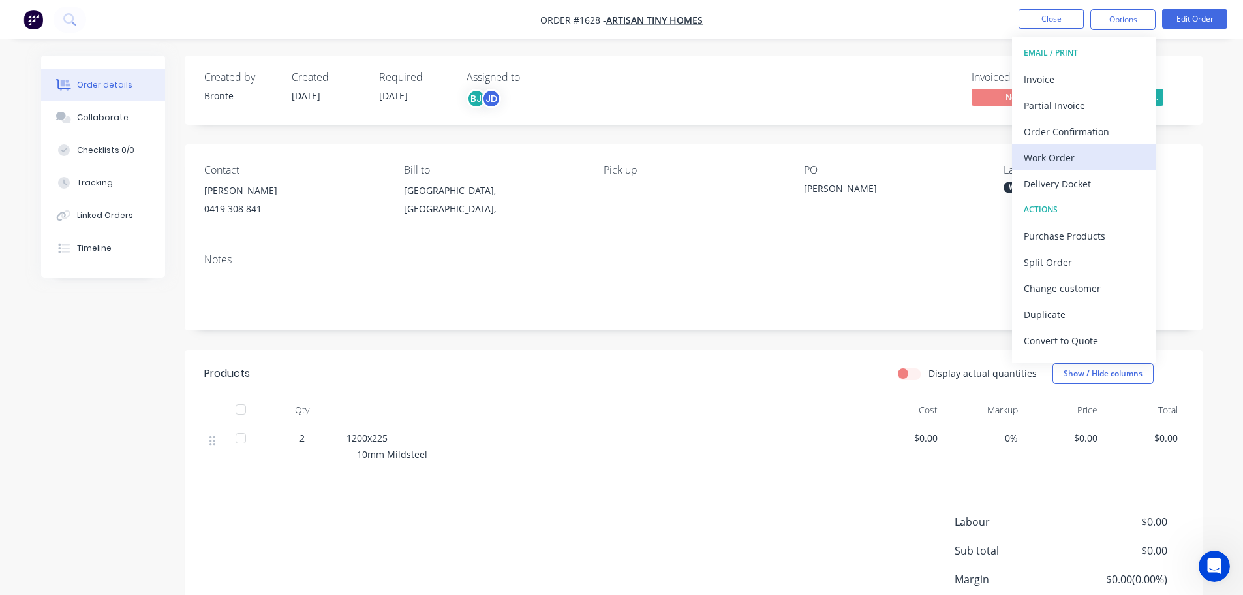
click at [1079, 161] on div "Work Order" at bounding box center [1084, 157] width 120 height 19
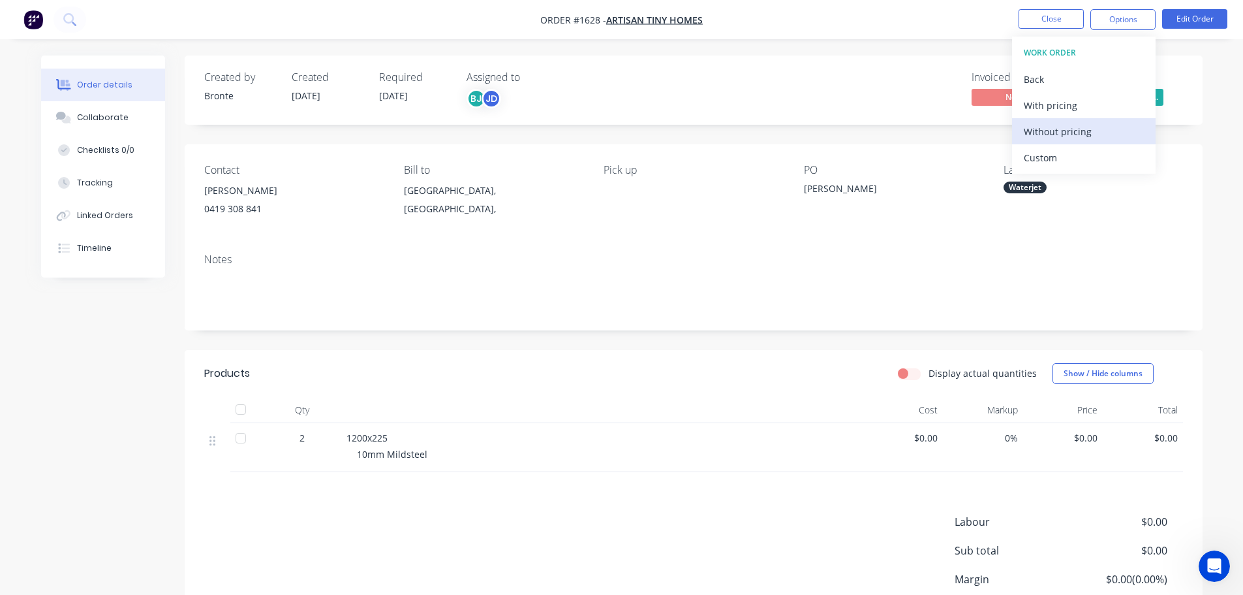
click at [1080, 134] on div "Without pricing" at bounding box center [1084, 131] width 120 height 19
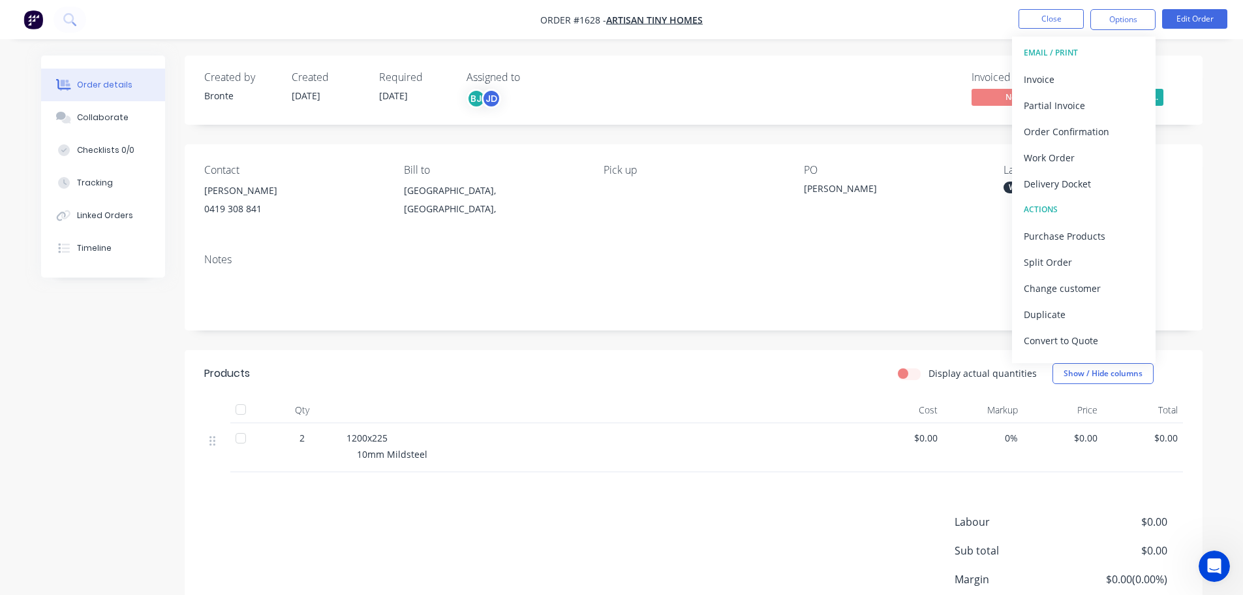
click at [886, 40] on div "Order details Collaborate Checklists 0/0 Tracking Linked Orders Timeline Order …" at bounding box center [621, 352] width 1243 height 704
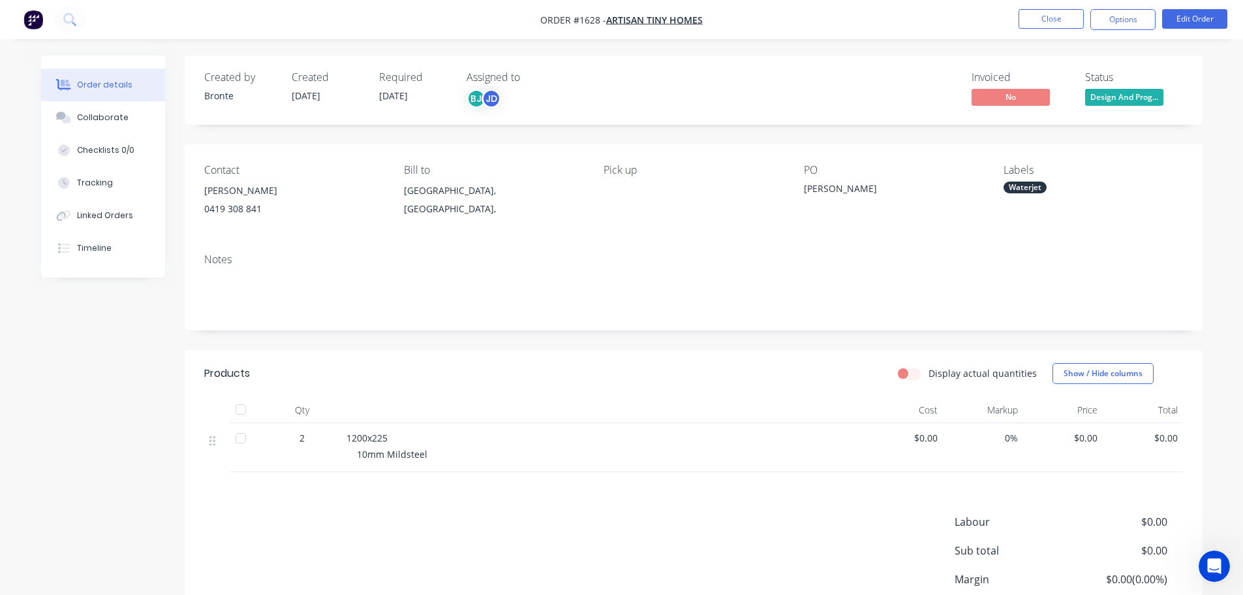
click at [1120, 89] on span "Design And Prog..." at bounding box center [1124, 97] width 78 height 16
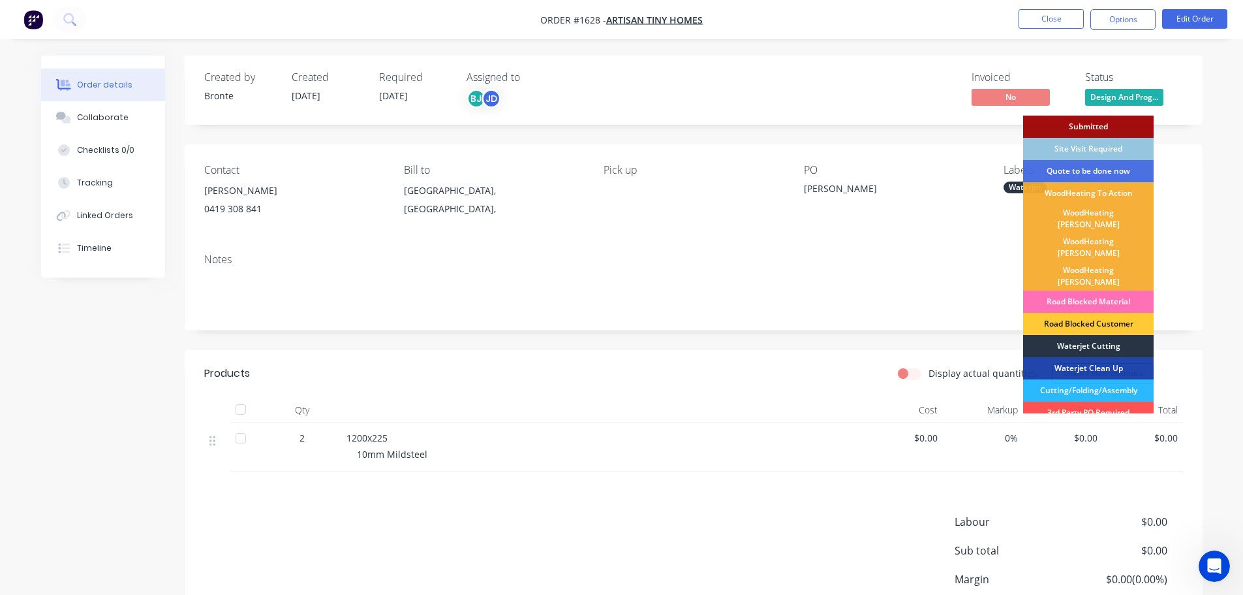
click at [1100, 335] on div "Waterjet Cutting" at bounding box center [1088, 346] width 131 height 22
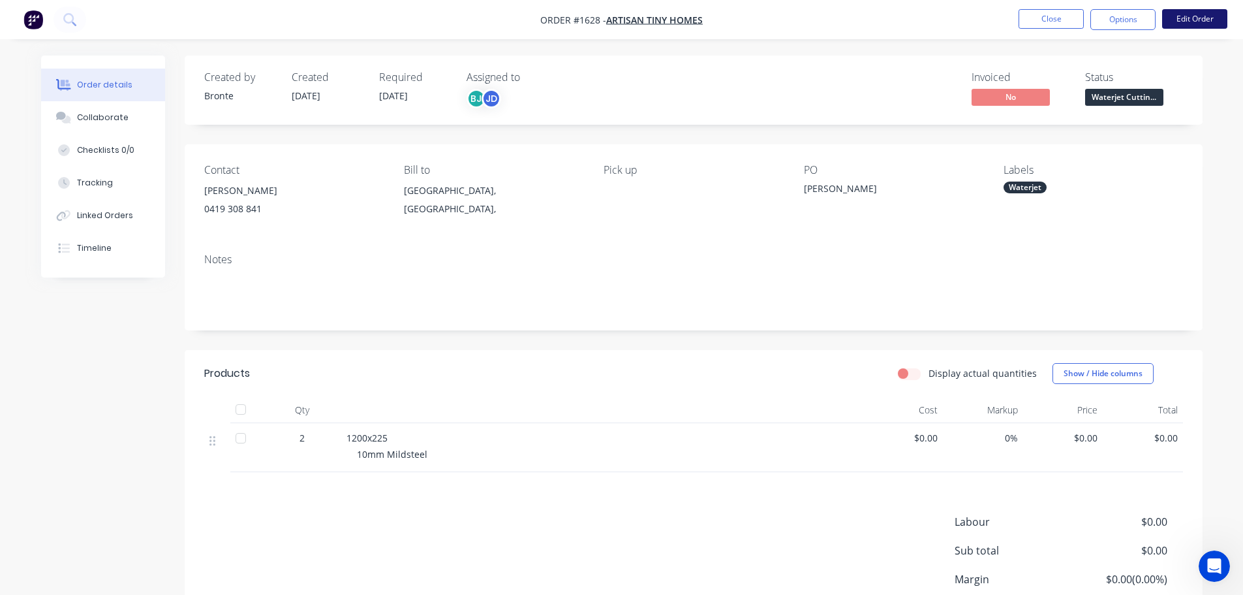
click at [1196, 18] on button "Edit Order" at bounding box center [1194, 19] width 65 height 20
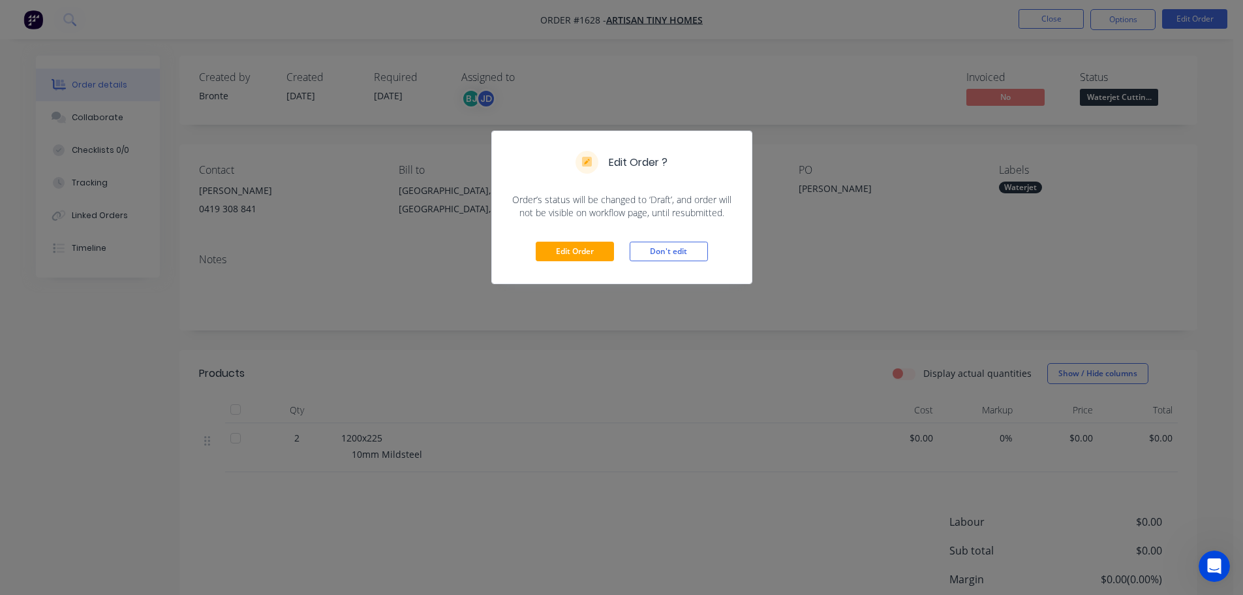
click at [595, 239] on div "Edit Order Don't edit" at bounding box center [622, 251] width 260 height 64
click at [600, 256] on button "Edit Order" at bounding box center [575, 251] width 78 height 20
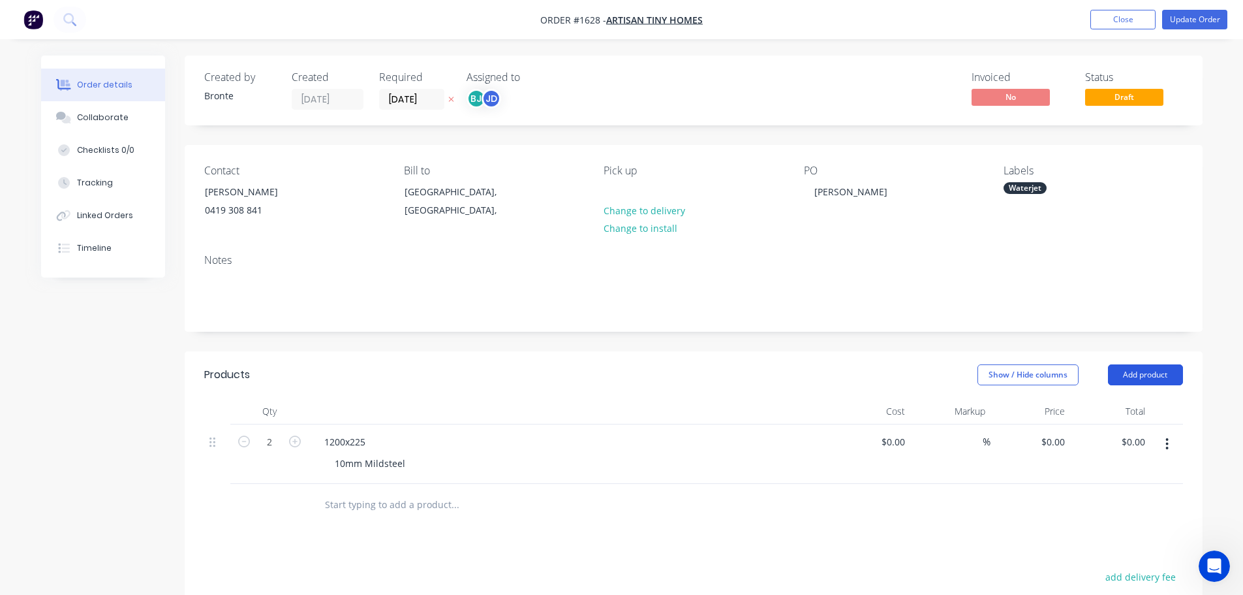
click at [1169, 374] on button "Add product" at bounding box center [1145, 374] width 75 height 21
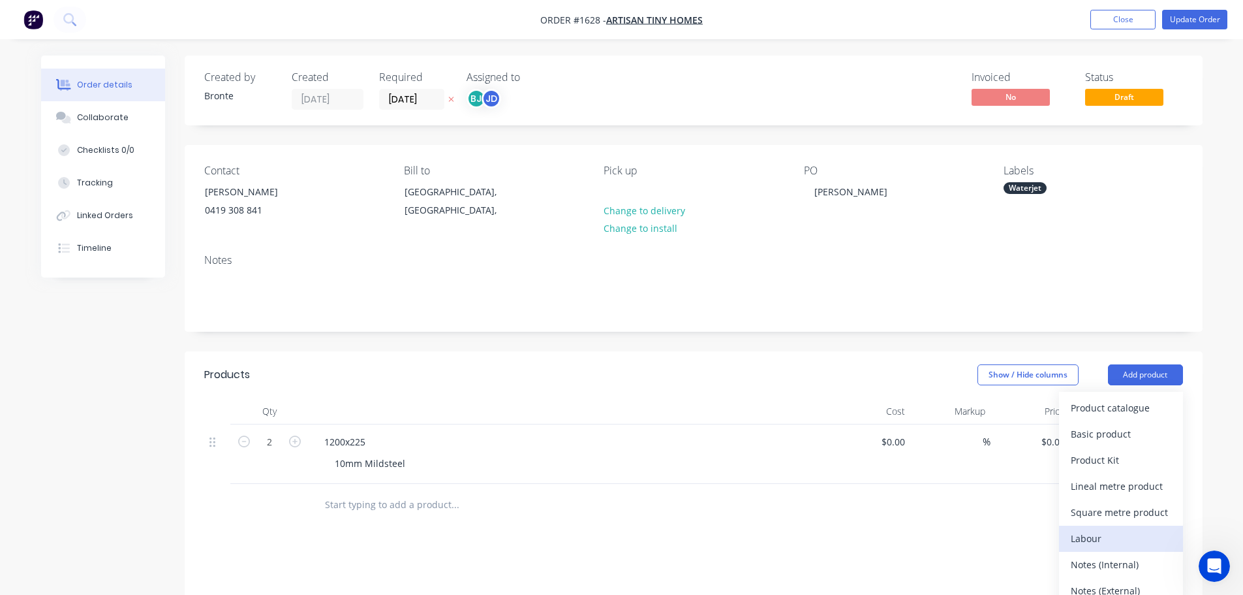
click at [1119, 535] on div "Labour" at bounding box center [1121, 538] width 101 height 19
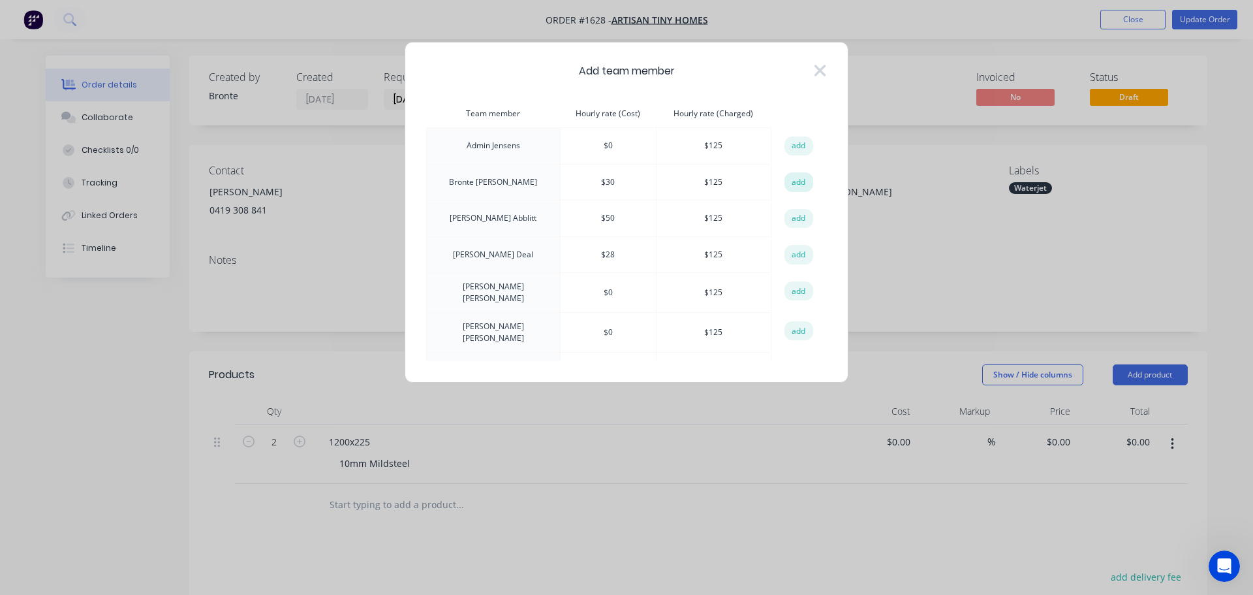
click at [791, 183] on button "add" at bounding box center [798, 182] width 29 height 20
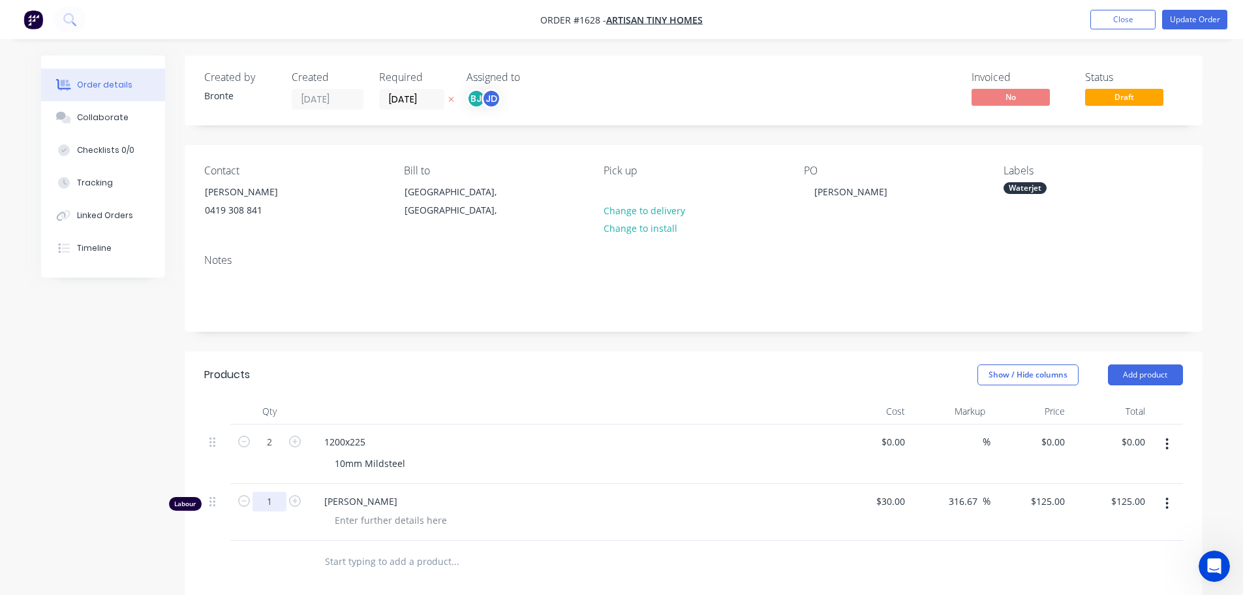
click at [280, 452] on input "1" at bounding box center [270, 442] width 34 height 20
type input "0.25"
type input "$31.25"
click at [345, 518] on div at bounding box center [390, 519] width 133 height 19
click at [345, 519] on div at bounding box center [390, 519] width 133 height 19
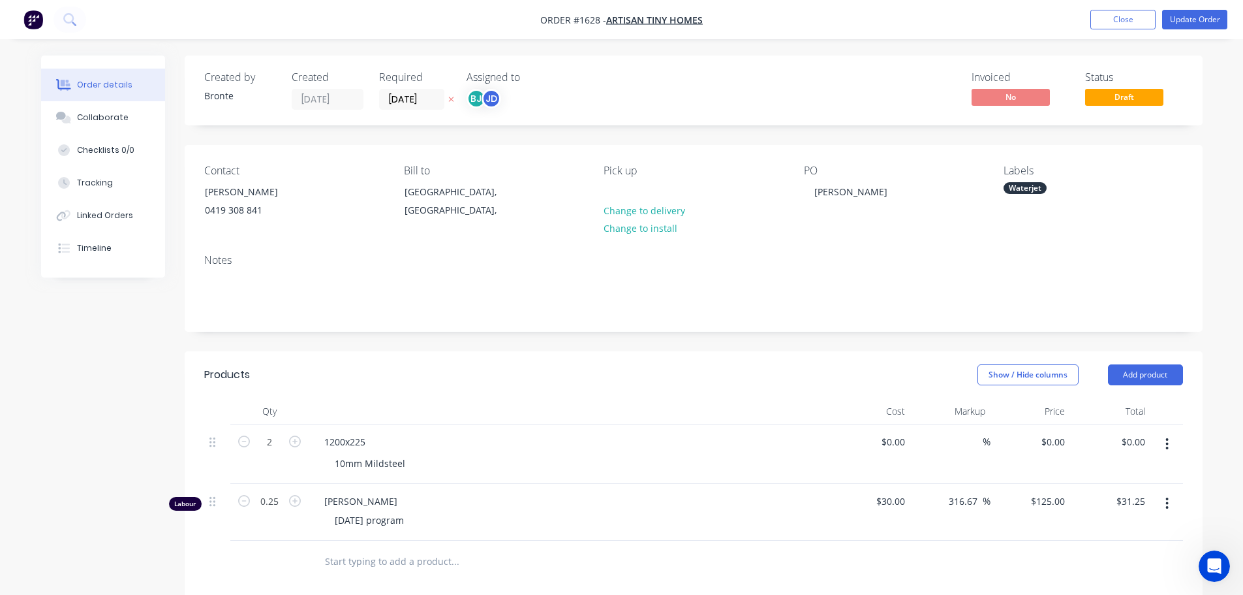
click at [465, 397] on header "Products Show / Hide columns Add product" at bounding box center [694, 374] width 1018 height 47
click at [1219, 18] on button "Update Order" at bounding box center [1194, 20] width 65 height 20
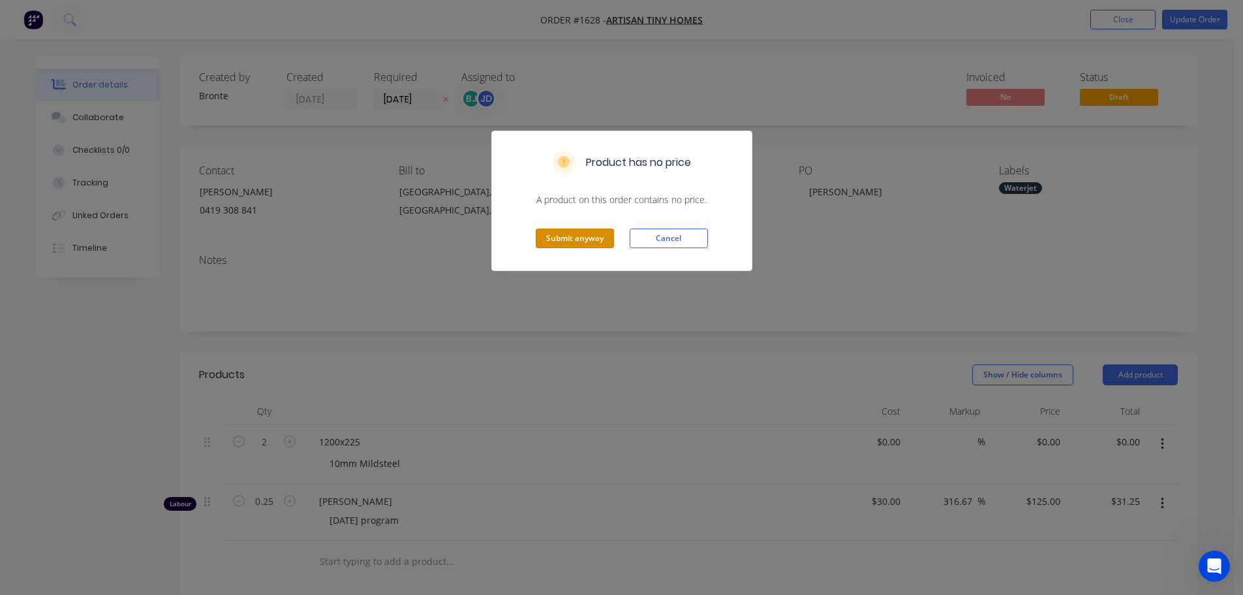
drag, startPoint x: 579, startPoint y: 242, endPoint x: 604, endPoint y: 241, distance: 24.8
click at [579, 241] on button "Submit anyway" at bounding box center [575, 238] width 78 height 20
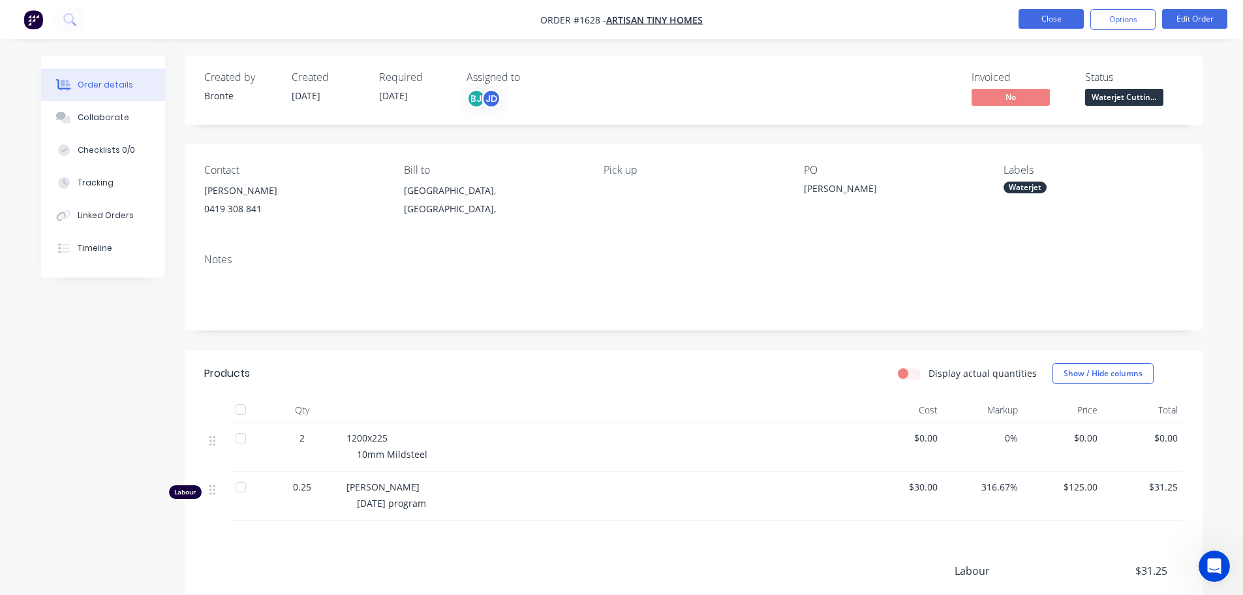
click at [1039, 21] on button "Close" at bounding box center [1051, 19] width 65 height 20
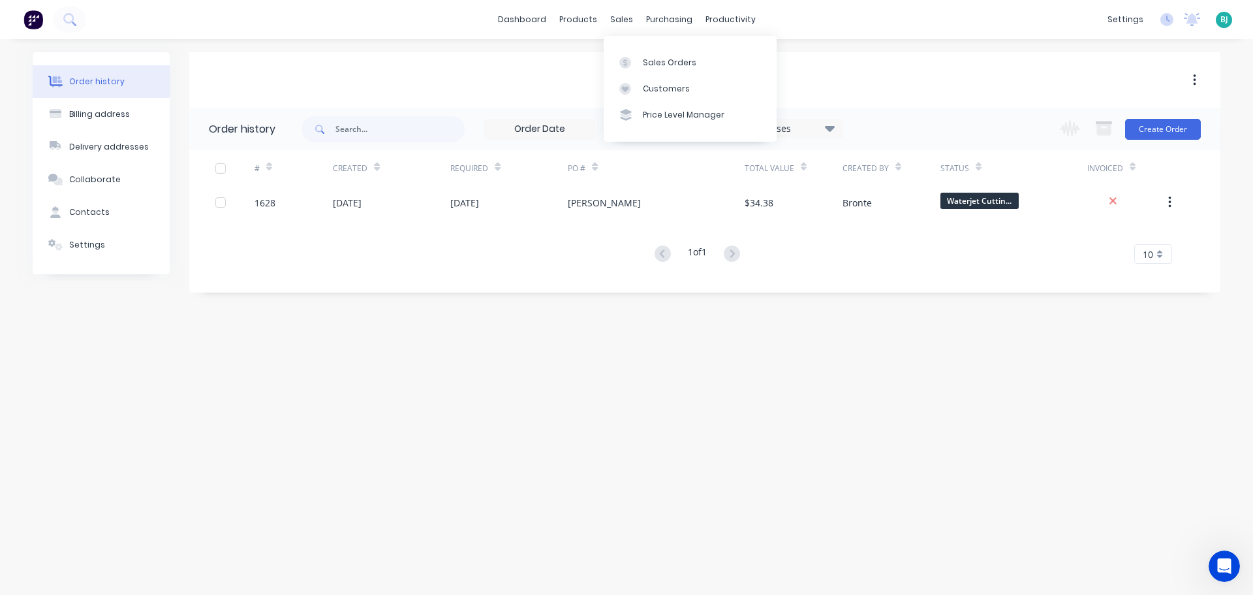
click at [613, 22] on div "sales" at bounding box center [622, 20] width 36 height 20
click at [652, 72] on link "Sales Orders" at bounding box center [690, 62] width 173 height 26
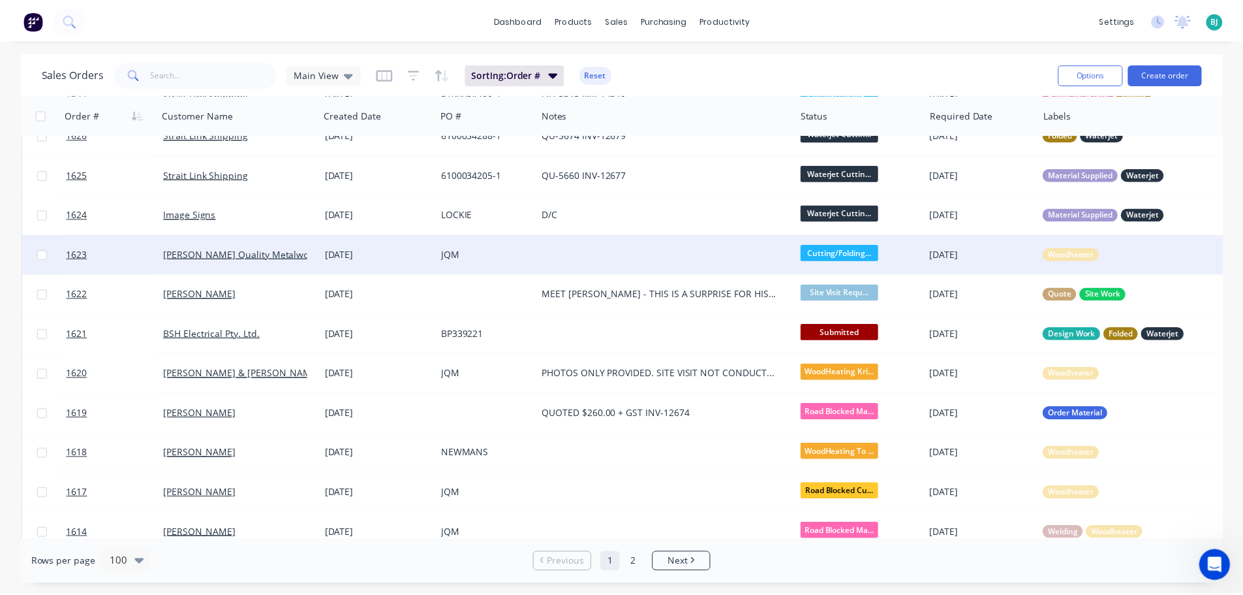
scroll to position [131, 0]
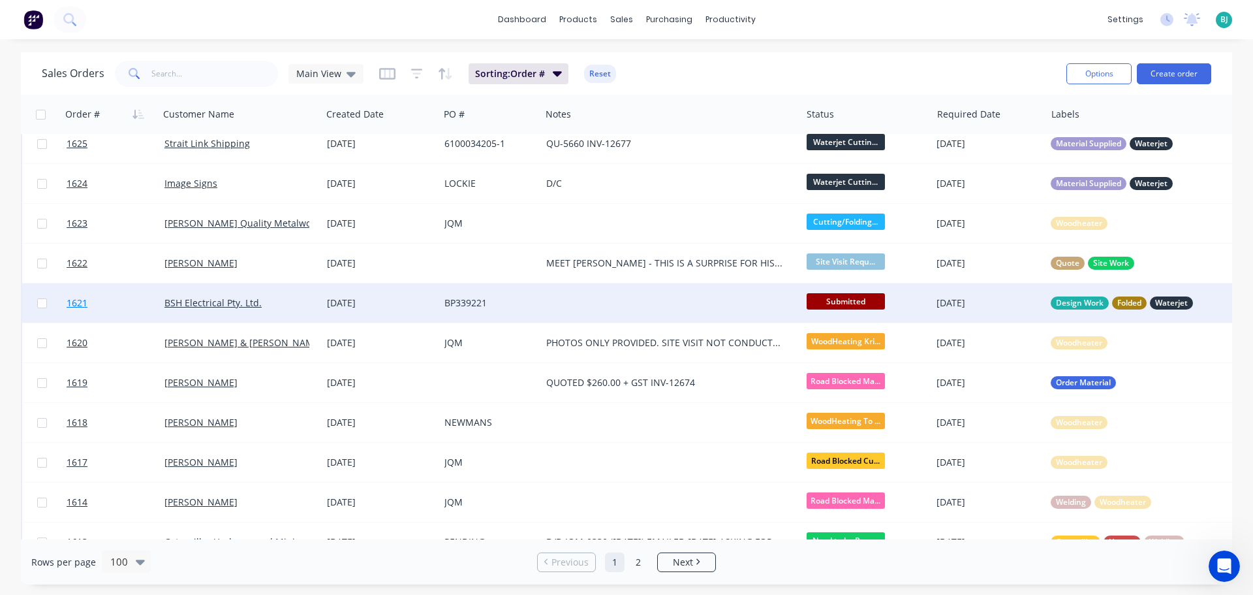
click at [134, 311] on link "1621" at bounding box center [116, 302] width 98 height 39
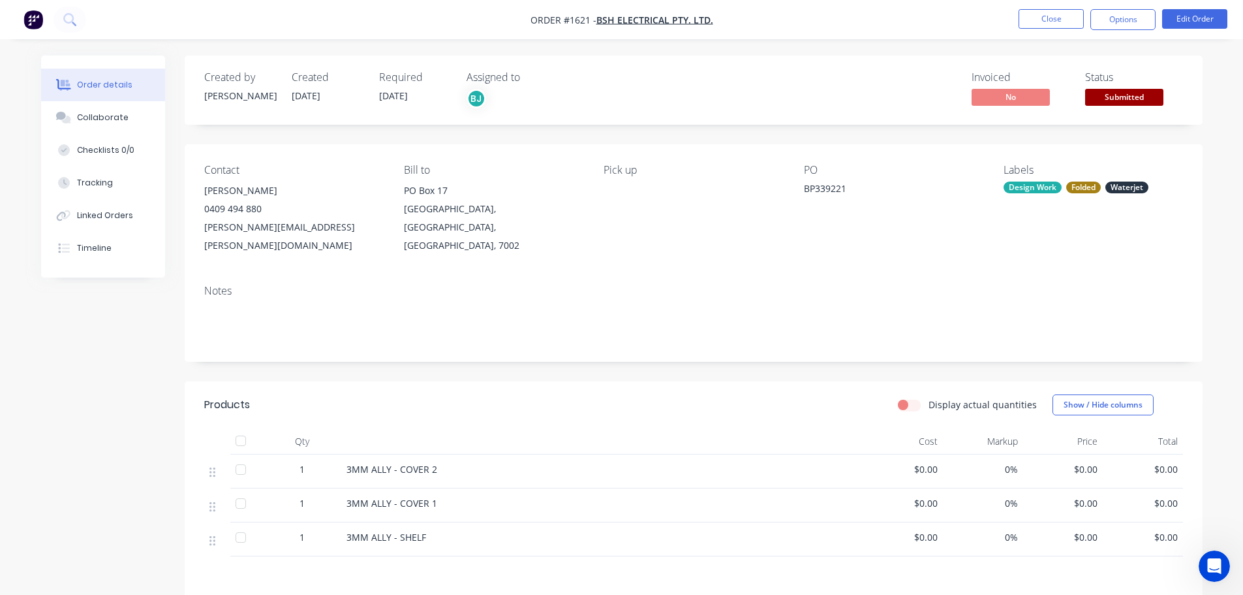
click at [1116, 93] on span "Submitted" at bounding box center [1124, 97] width 78 height 16
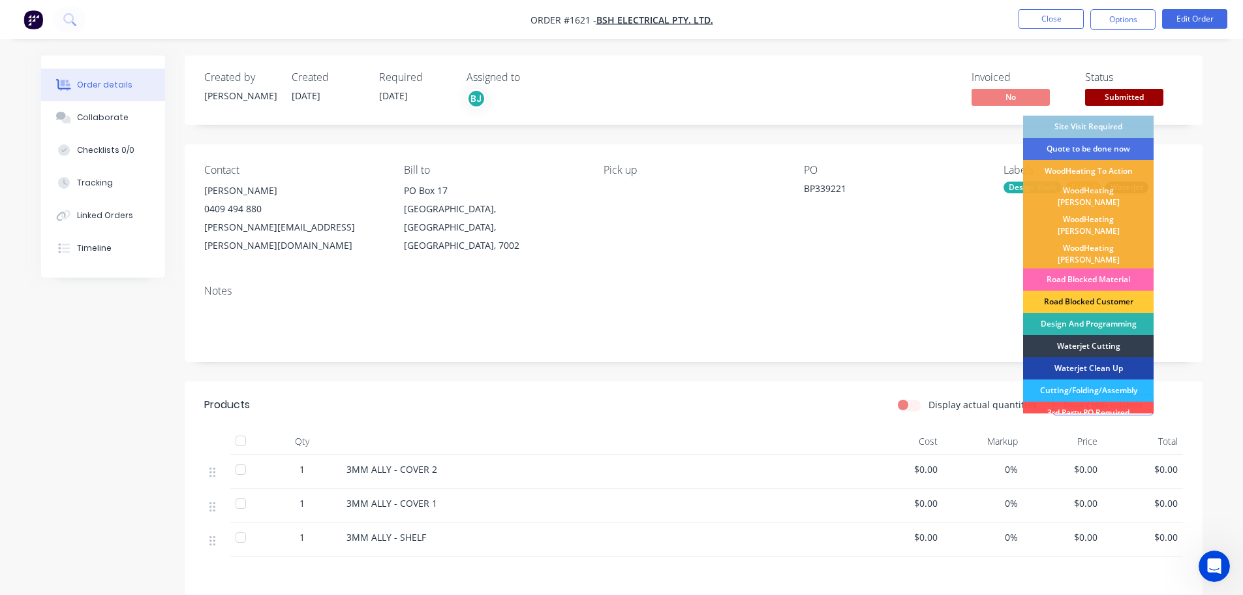
click at [1112, 268] on div "Road Blocked Material" at bounding box center [1088, 279] width 131 height 22
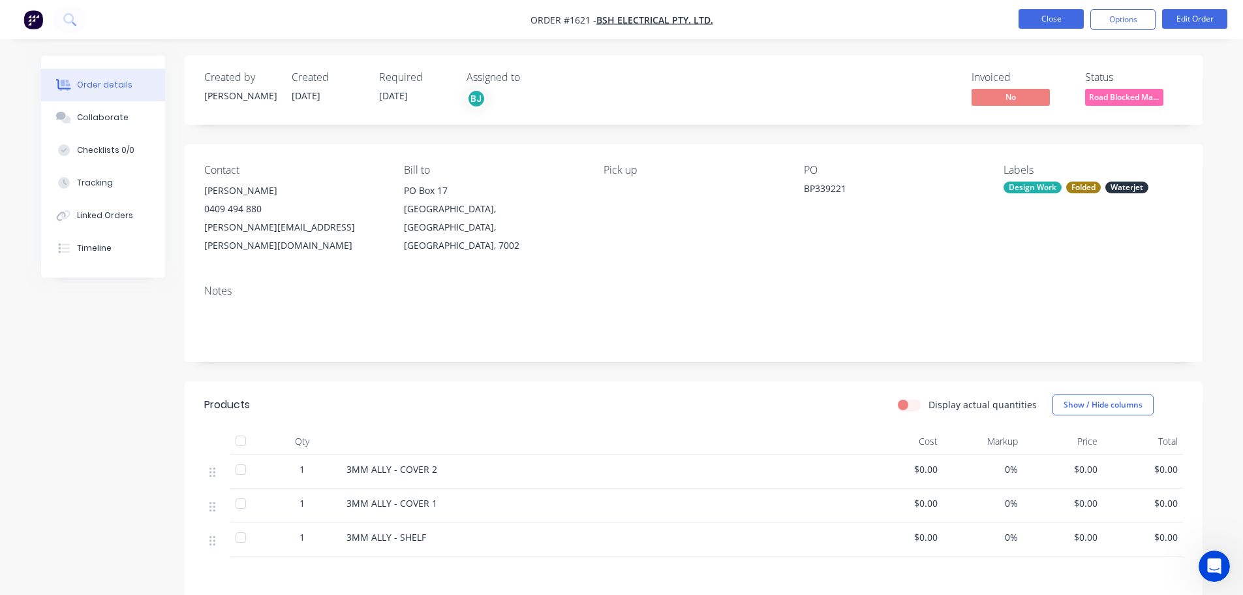
click at [1047, 20] on button "Close" at bounding box center [1051, 19] width 65 height 20
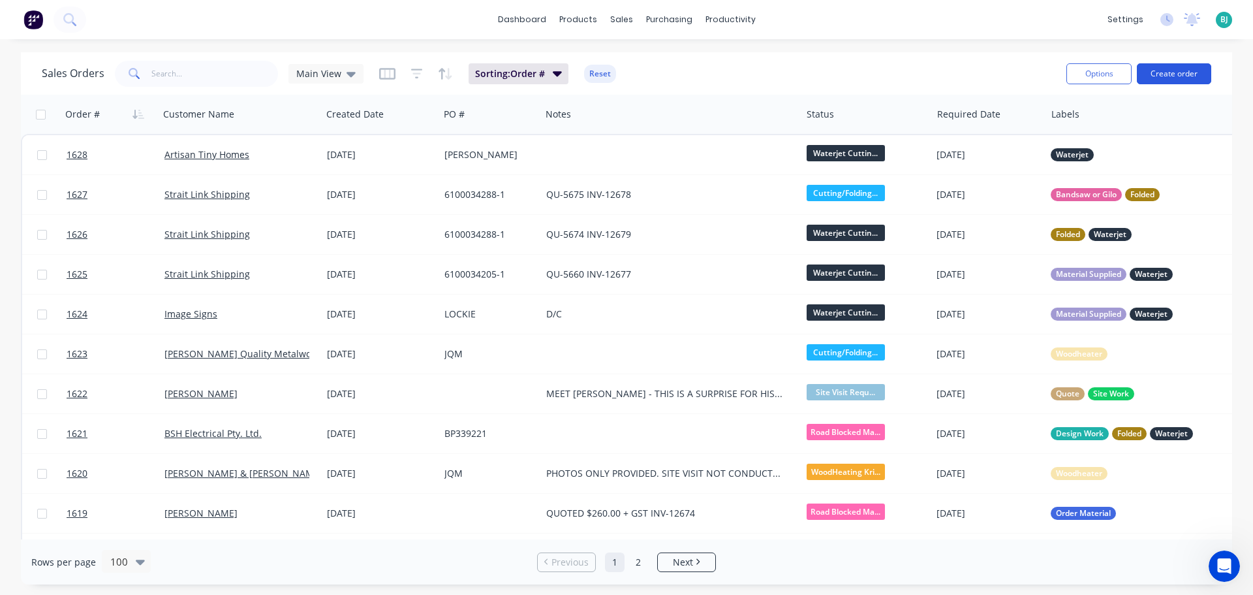
click at [1171, 72] on button "Create order" at bounding box center [1174, 73] width 74 height 21
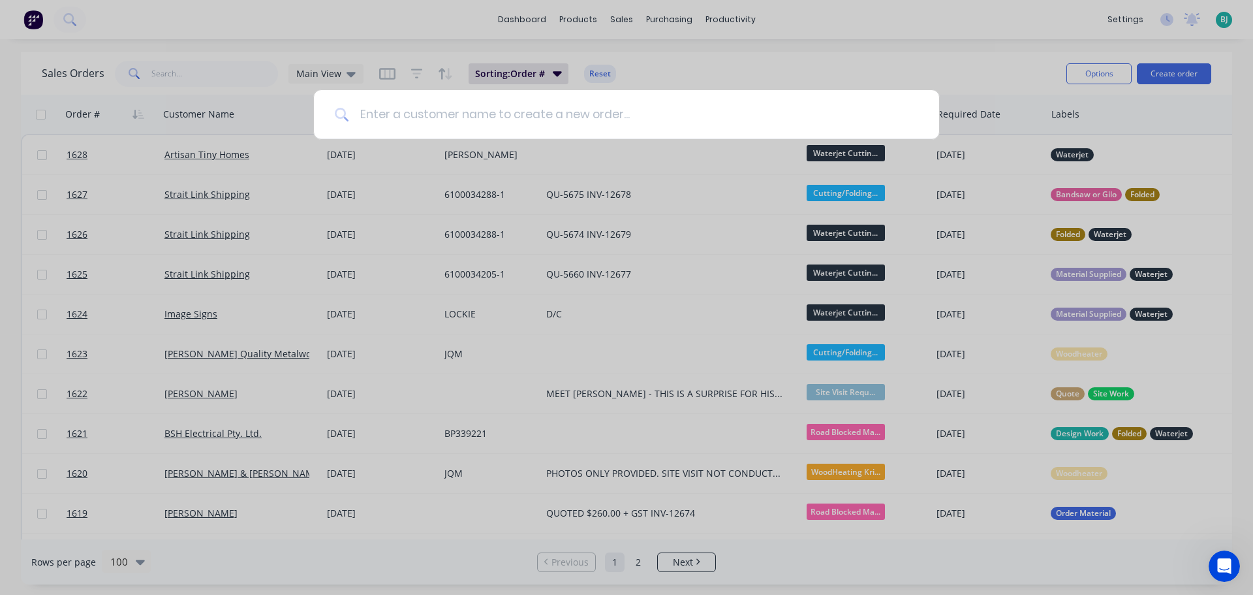
type input "l"
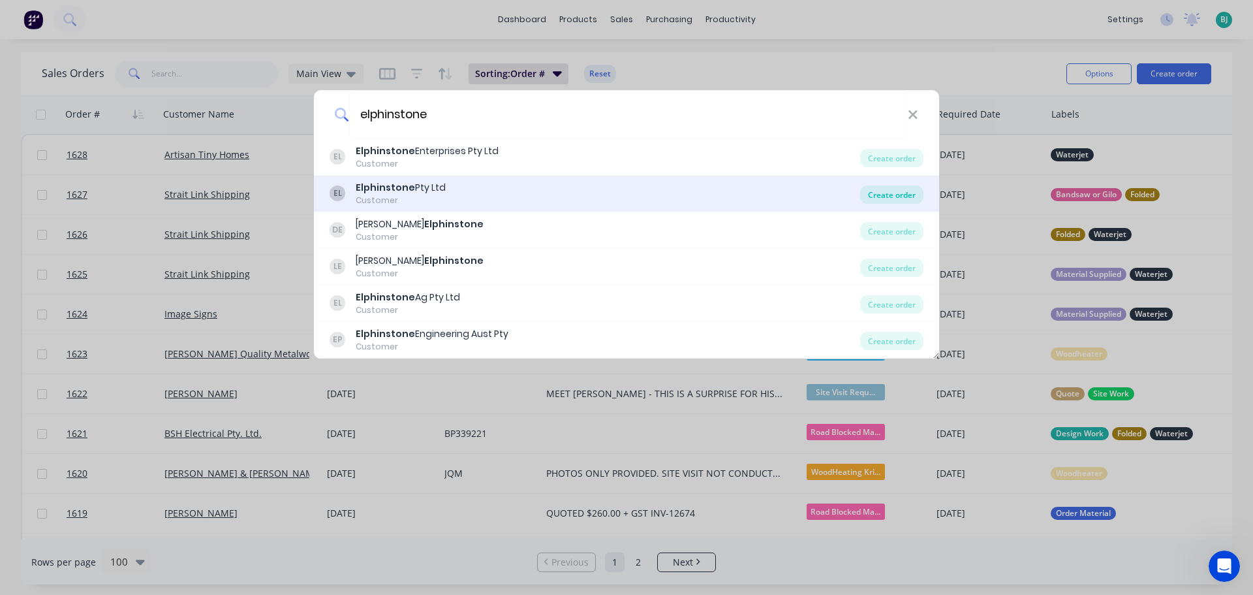
type input "elphinstone"
click at [903, 200] on div "Create order" at bounding box center [891, 194] width 63 height 18
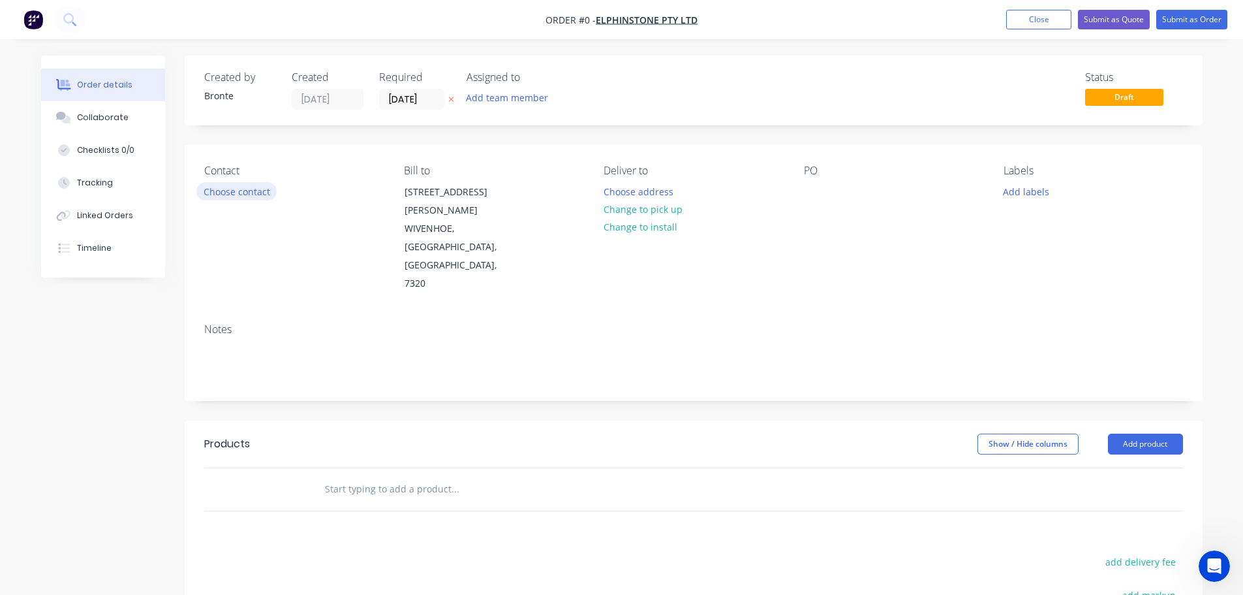
click at [264, 192] on button "Choose contact" at bounding box center [236, 191] width 80 height 18
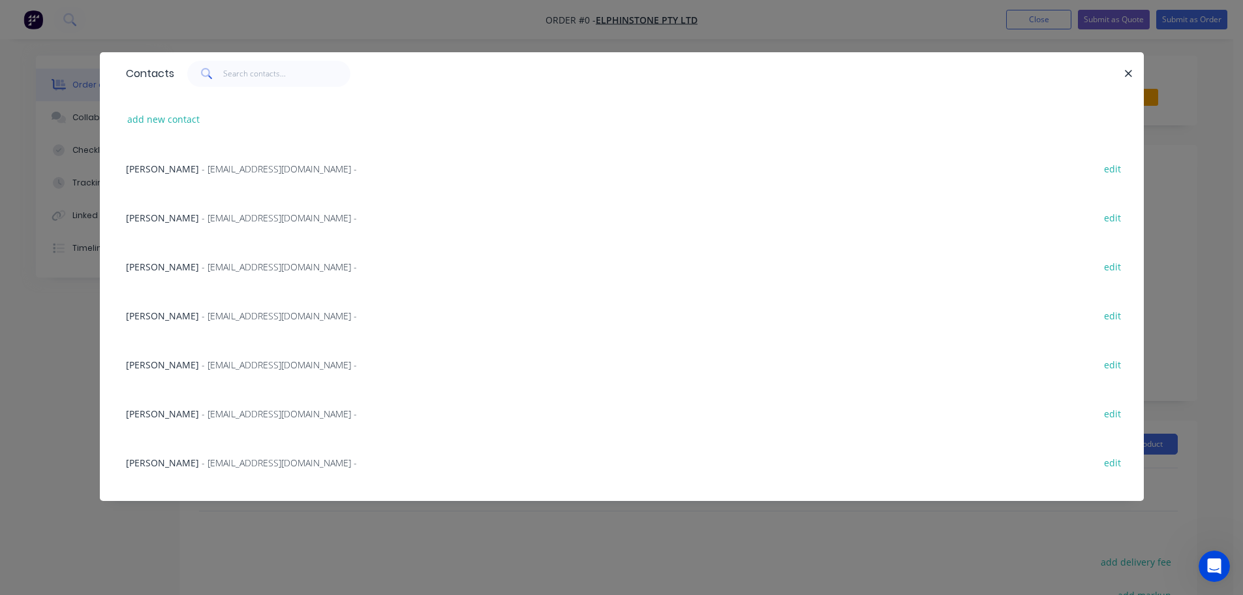
click at [281, 314] on span "- [EMAIL_ADDRESS][DOMAIN_NAME] -" at bounding box center [279, 315] width 155 height 12
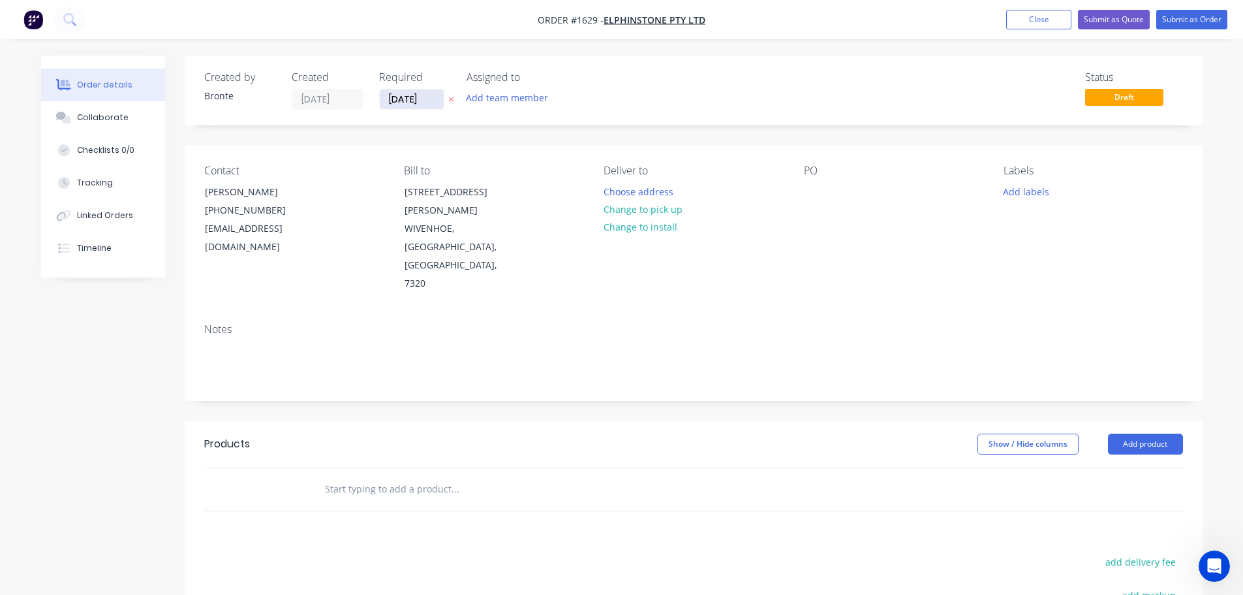
click at [441, 98] on input "[DATE]" at bounding box center [412, 99] width 64 height 20
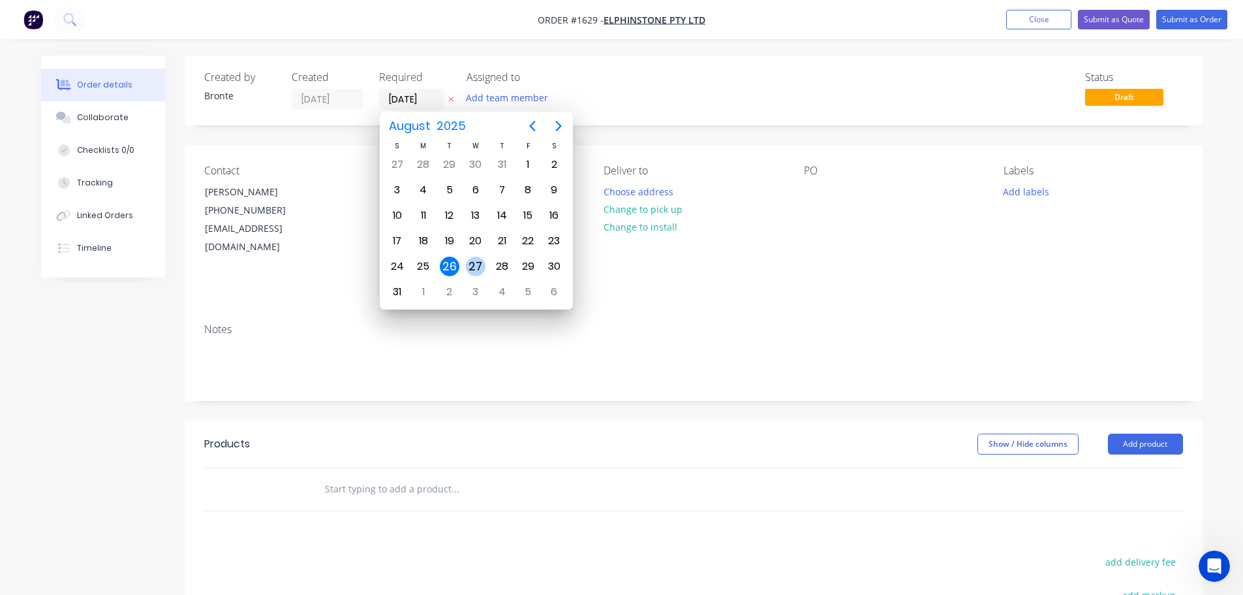
click at [474, 273] on div "27" at bounding box center [476, 266] width 20 height 20
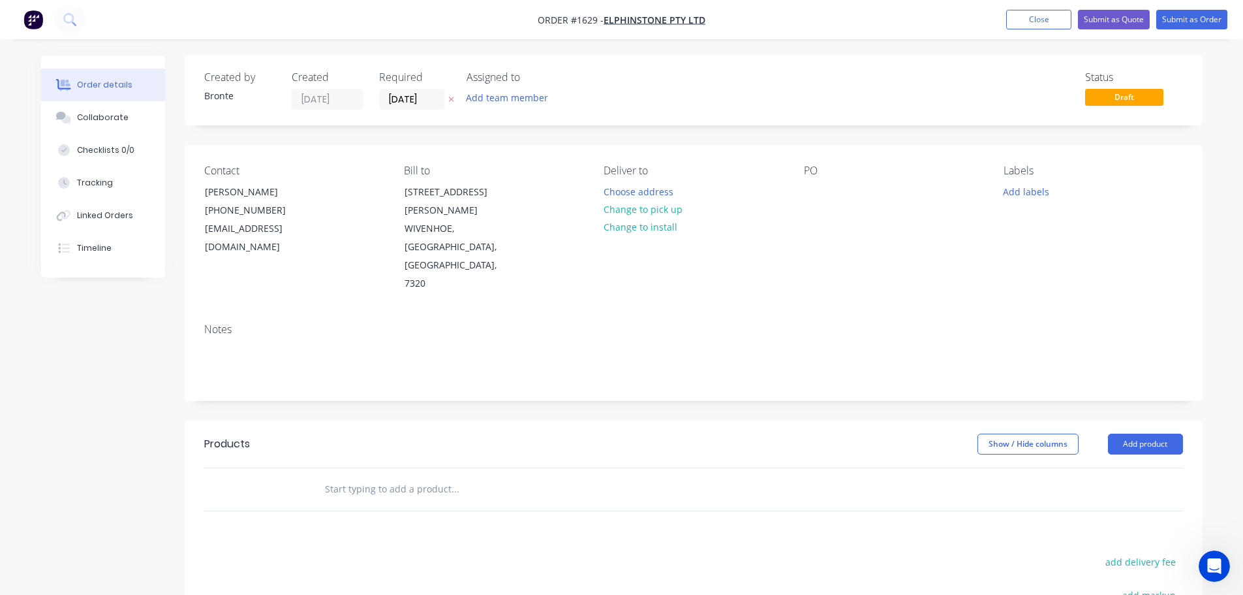
click at [707, 95] on div "Status Draft" at bounding box center [890, 90] width 586 height 39
click at [431, 98] on input "[DATE]" at bounding box center [412, 99] width 64 height 20
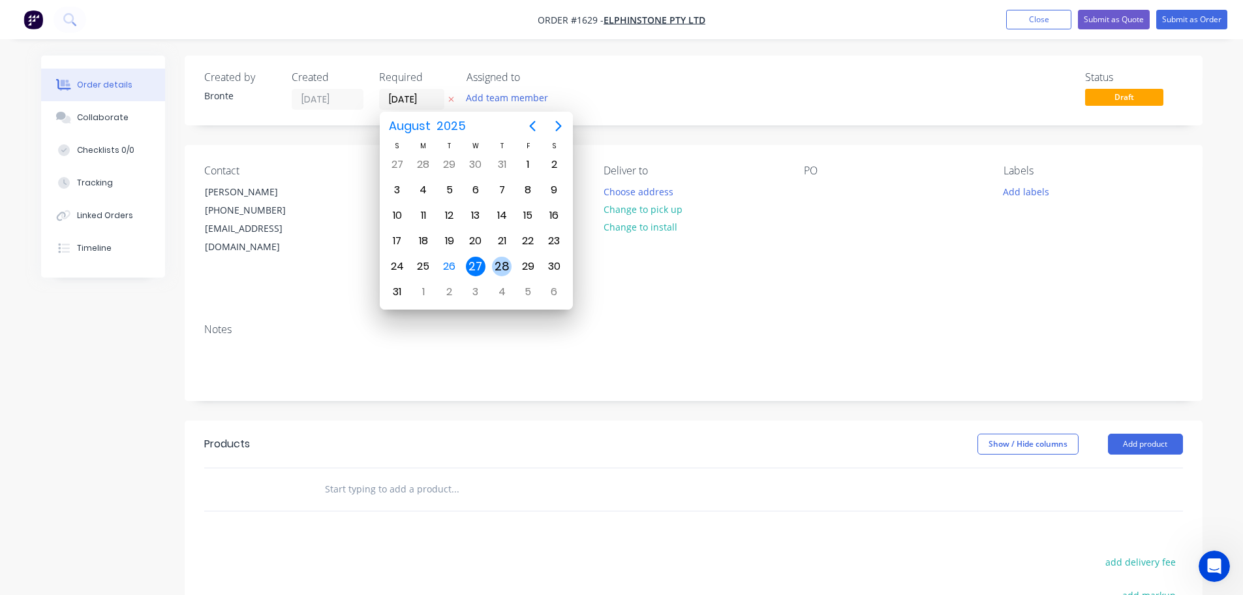
click at [503, 266] on div "28" at bounding box center [502, 266] width 20 height 20
type input "[DATE]"
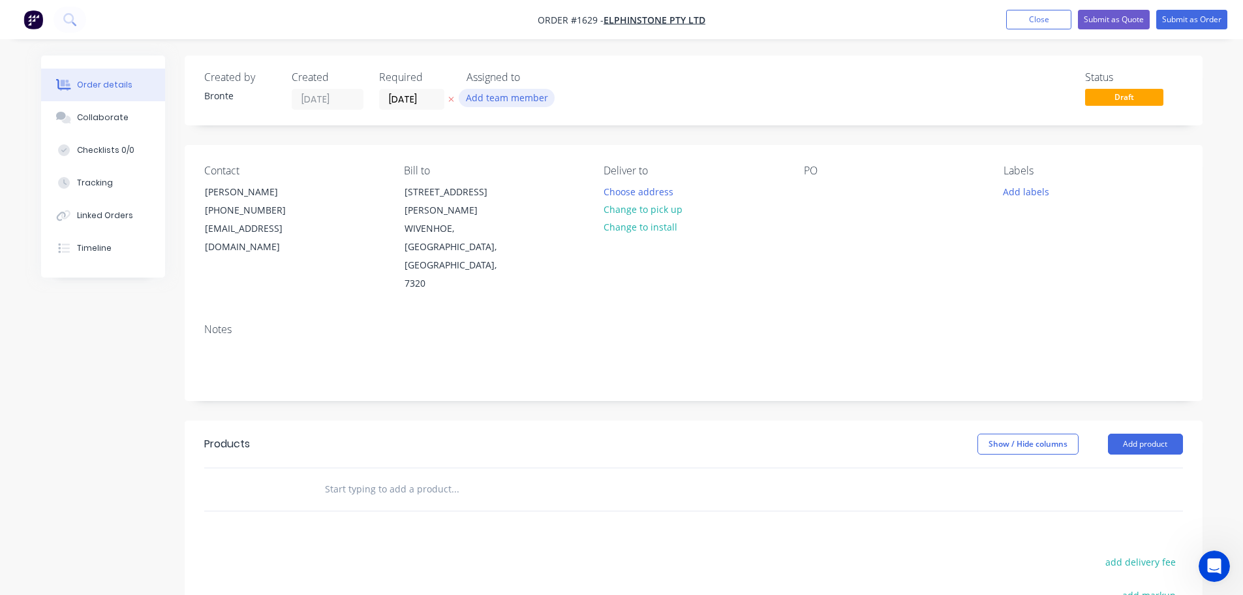
click at [525, 97] on button "Add team member" at bounding box center [507, 98] width 96 height 18
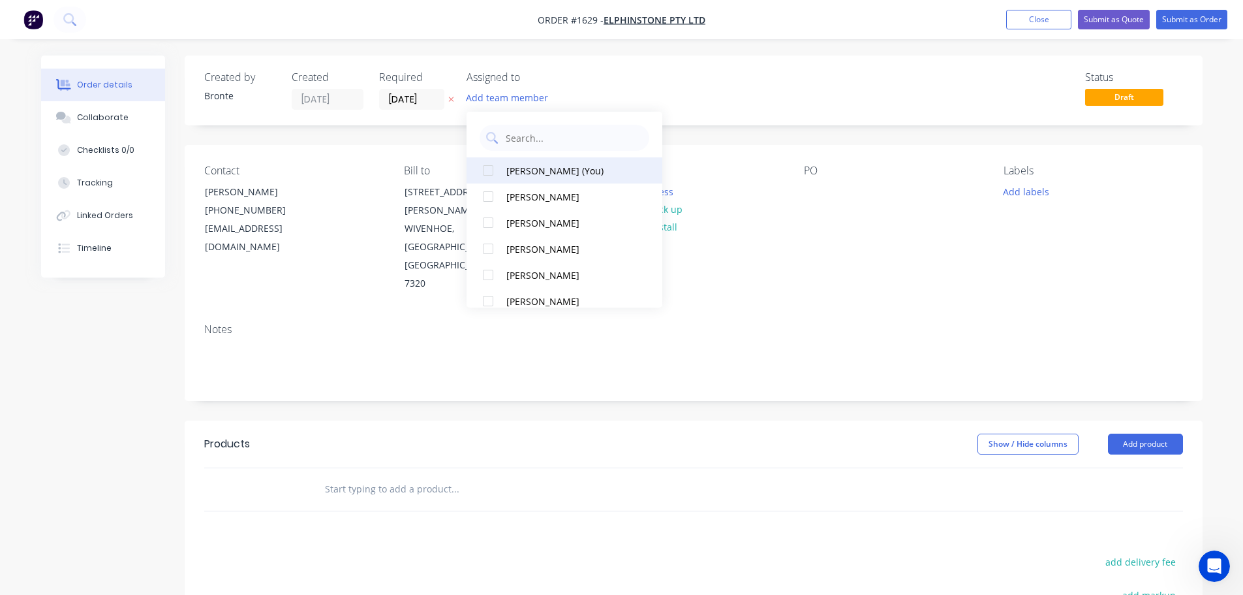
click at [486, 166] on div at bounding box center [488, 170] width 26 height 26
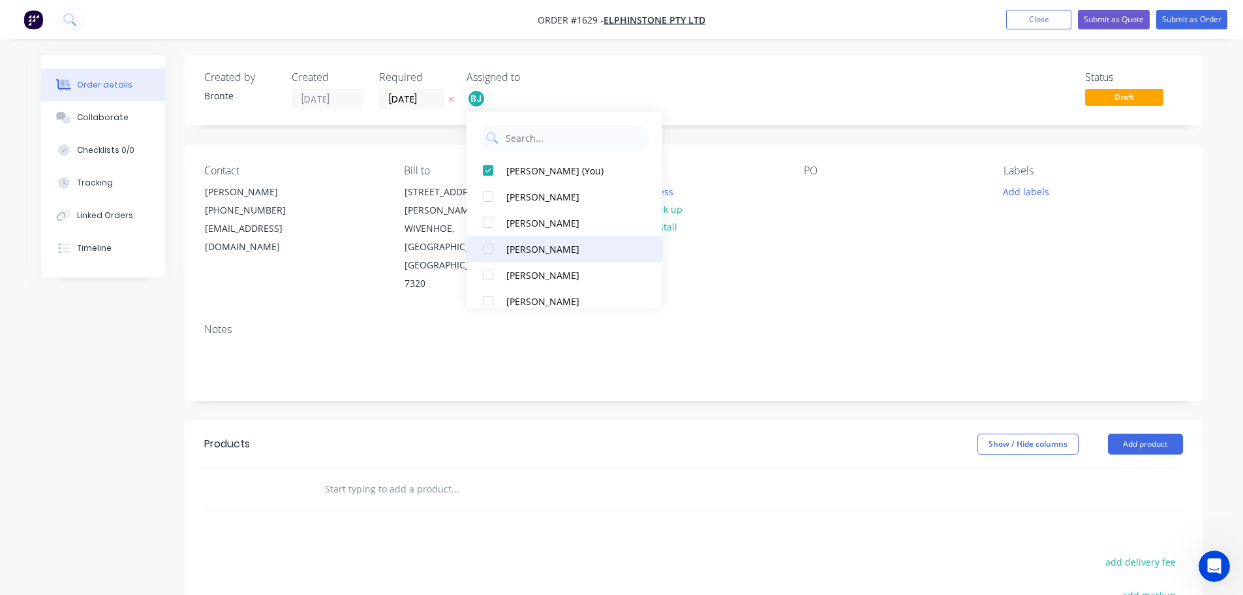
click at [491, 251] on div at bounding box center [488, 249] width 26 height 26
drag, startPoint x: 695, startPoint y: 112, endPoint x: 698, endPoint y: 101, distance: 10.8
click at [695, 108] on div "Created by Bronte Created [DATE] Required [DATE] Assigned to BJ JD Status Draft" at bounding box center [694, 90] width 1018 height 70
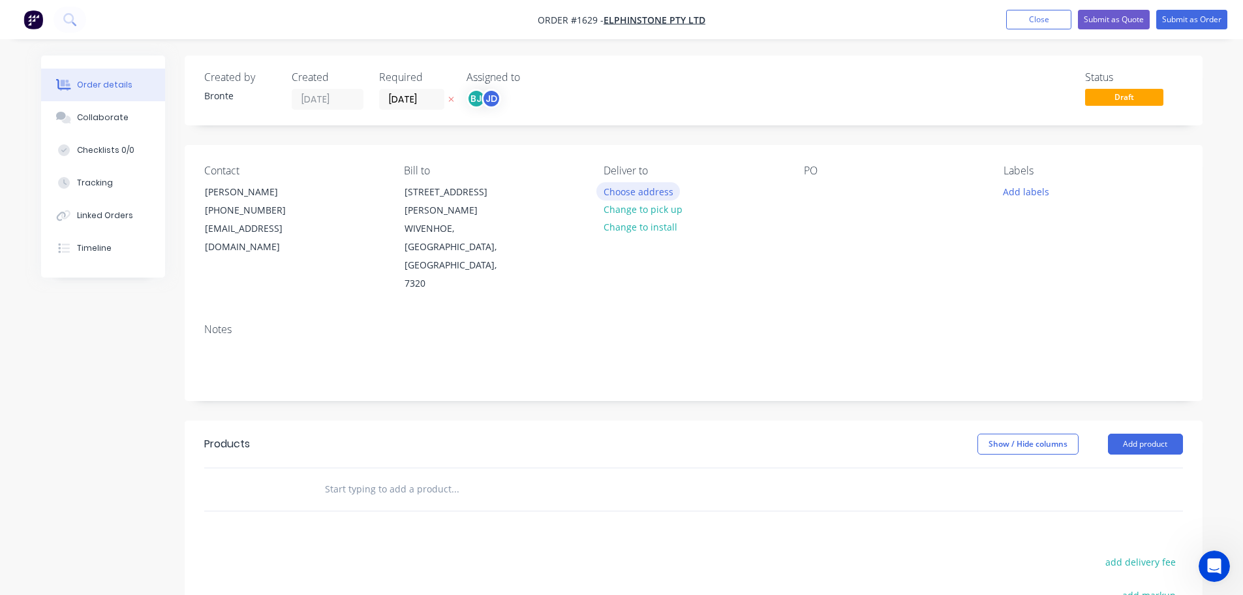
click at [645, 192] on button "Choose address" at bounding box center [638, 191] width 84 height 18
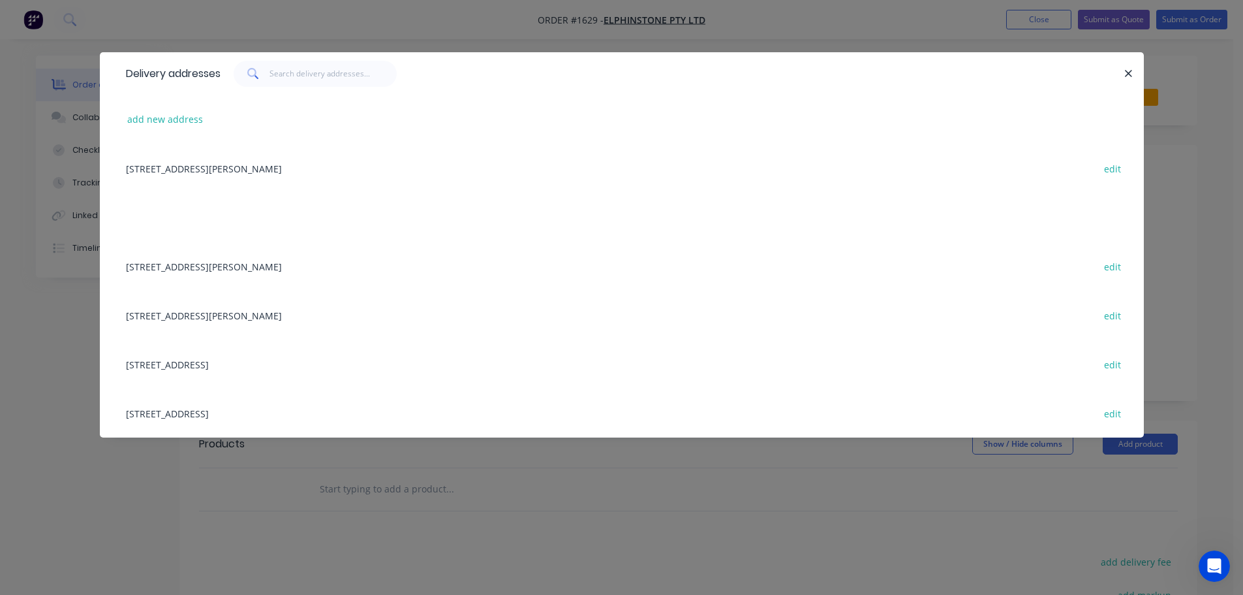
click at [308, 169] on div "[STREET_ADDRESS][PERSON_NAME] edit" at bounding box center [621, 168] width 1005 height 49
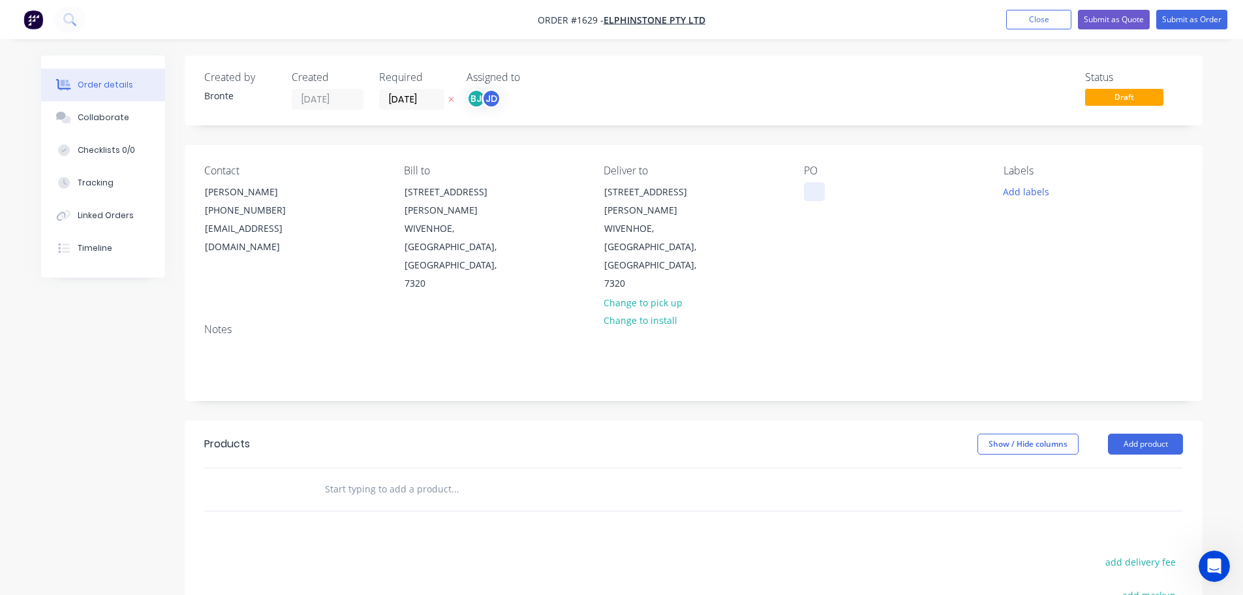
click at [822, 197] on div at bounding box center [814, 191] width 21 height 19
click at [1033, 181] on div "Labels Add labels" at bounding box center [1093, 228] width 179 height 129
click at [1039, 189] on button "Add labels" at bounding box center [1027, 191] width 60 height 18
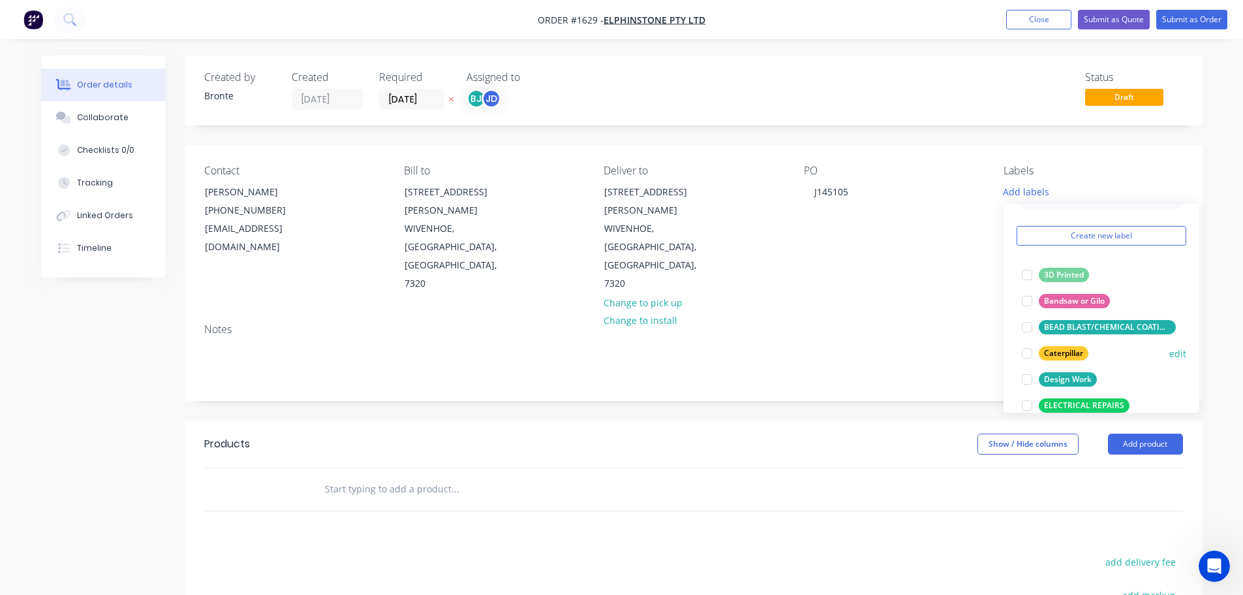
scroll to position [65, 0]
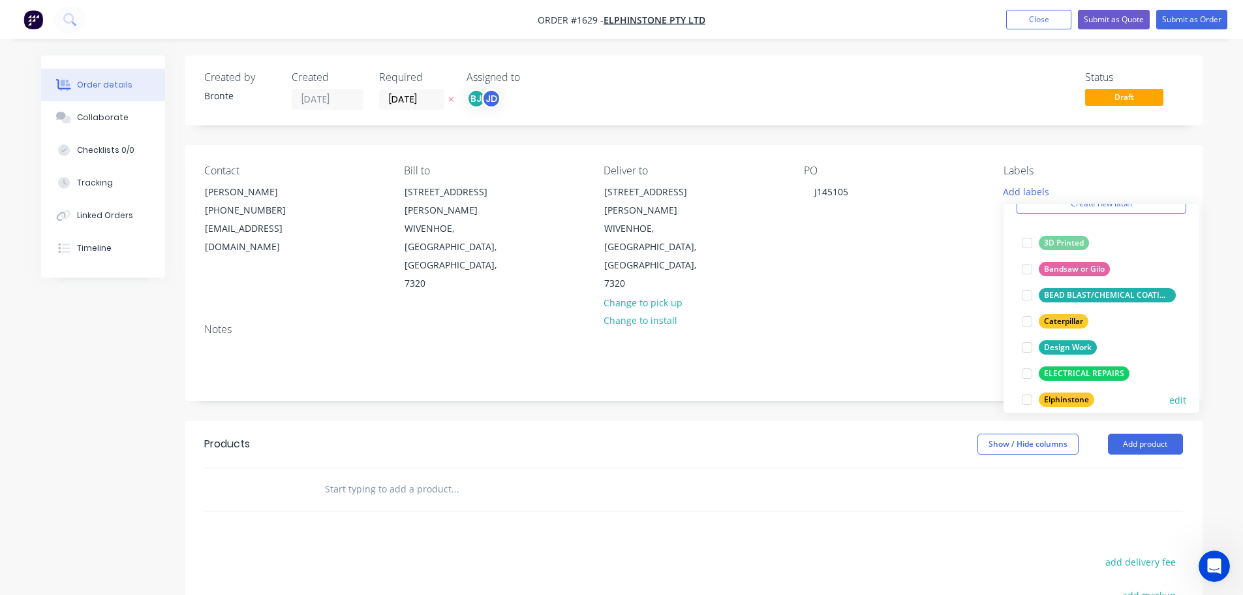
click at [1030, 395] on div at bounding box center [1027, 399] width 26 height 26
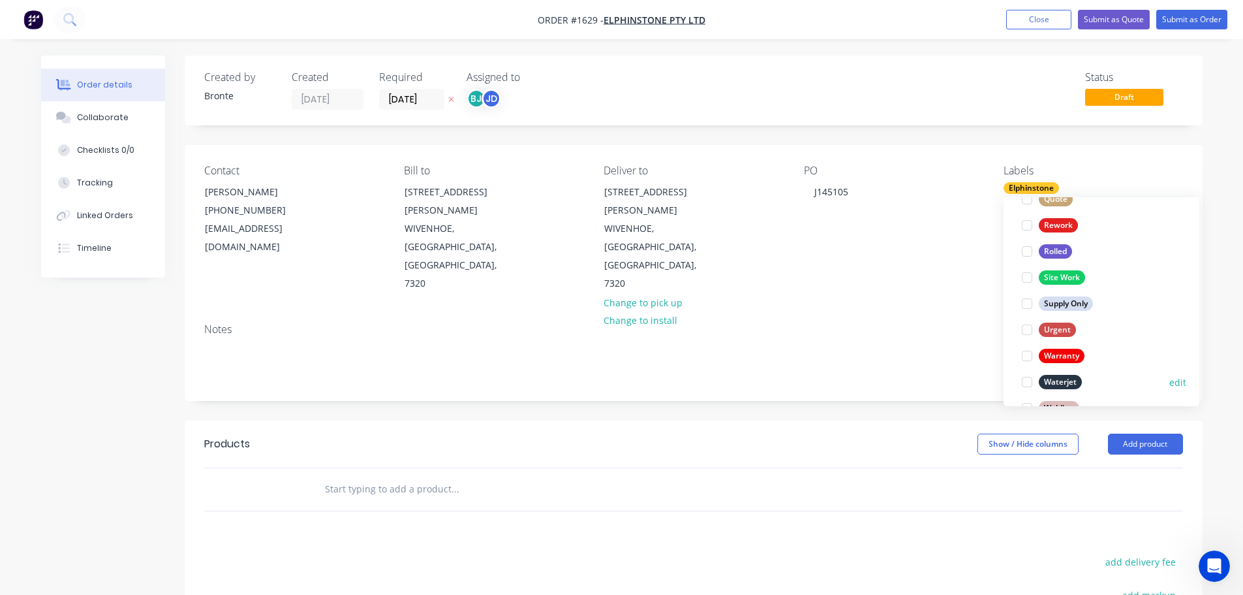
scroll to position [626, 0]
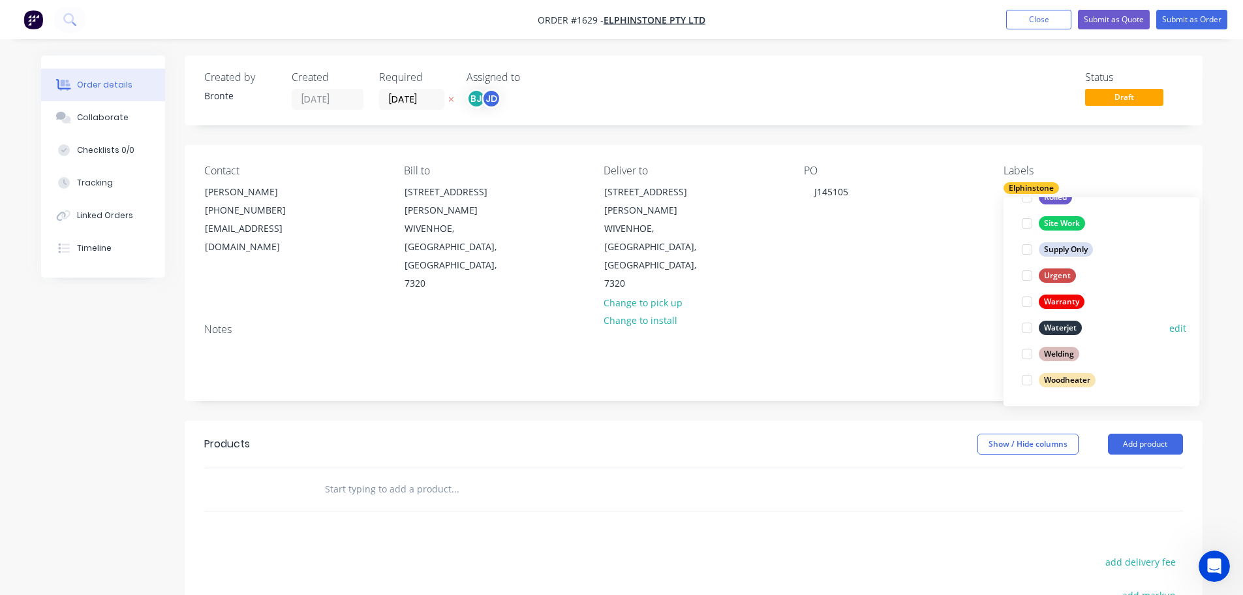
click at [1032, 327] on div at bounding box center [1027, 328] width 26 height 26
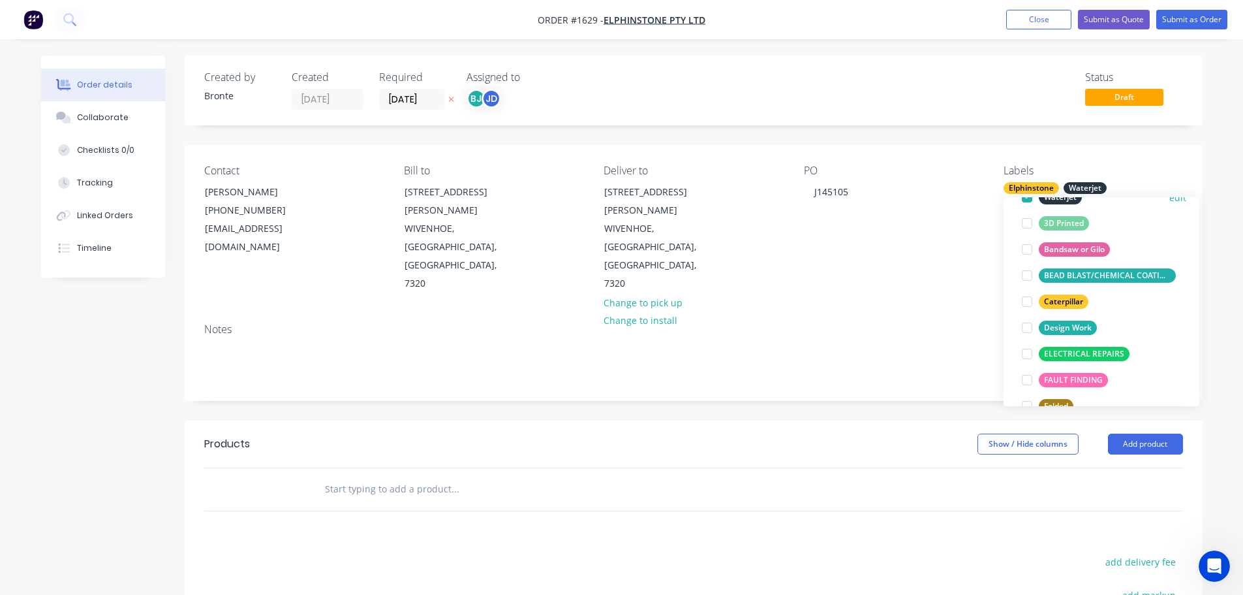
scroll to position [196, 0]
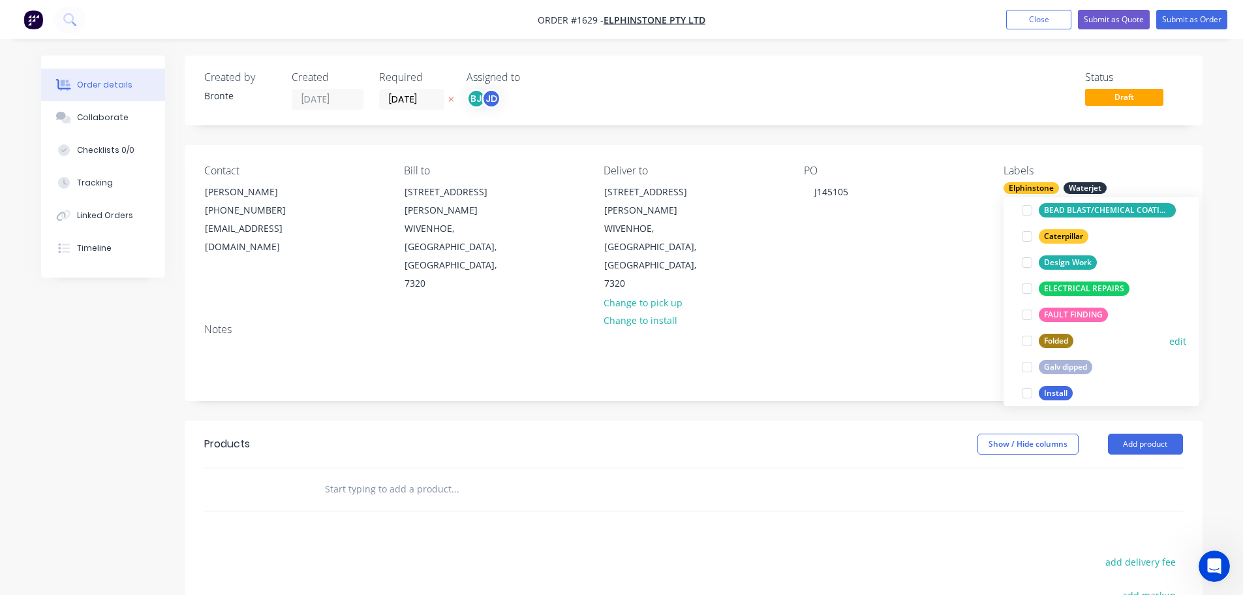
click at [1028, 339] on div at bounding box center [1027, 341] width 26 height 26
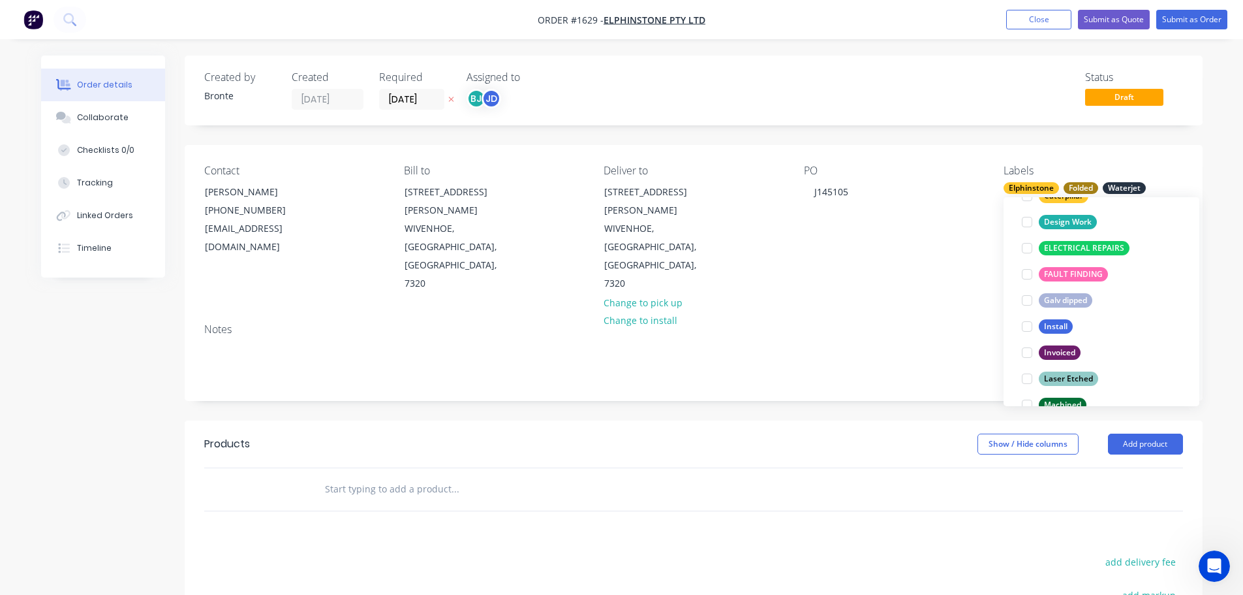
scroll to position [326, 0]
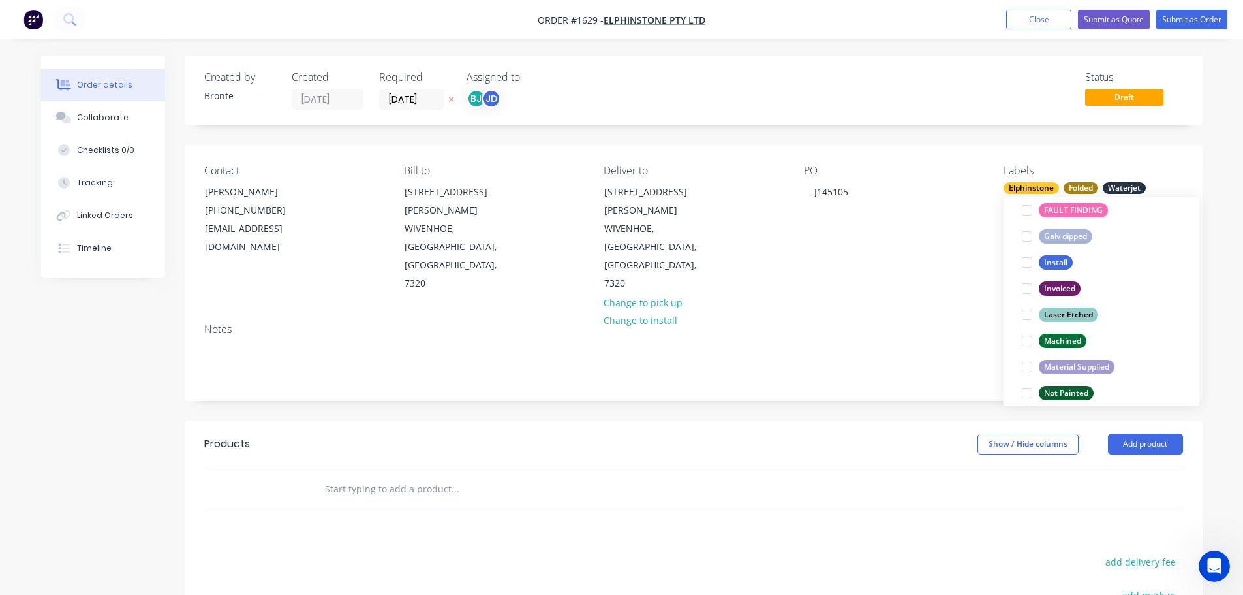
click at [1219, 439] on div "Order details Collaborate Checklists 0/0 Tracking Linked Orders Timeline Order …" at bounding box center [621, 422] width 1243 height 844
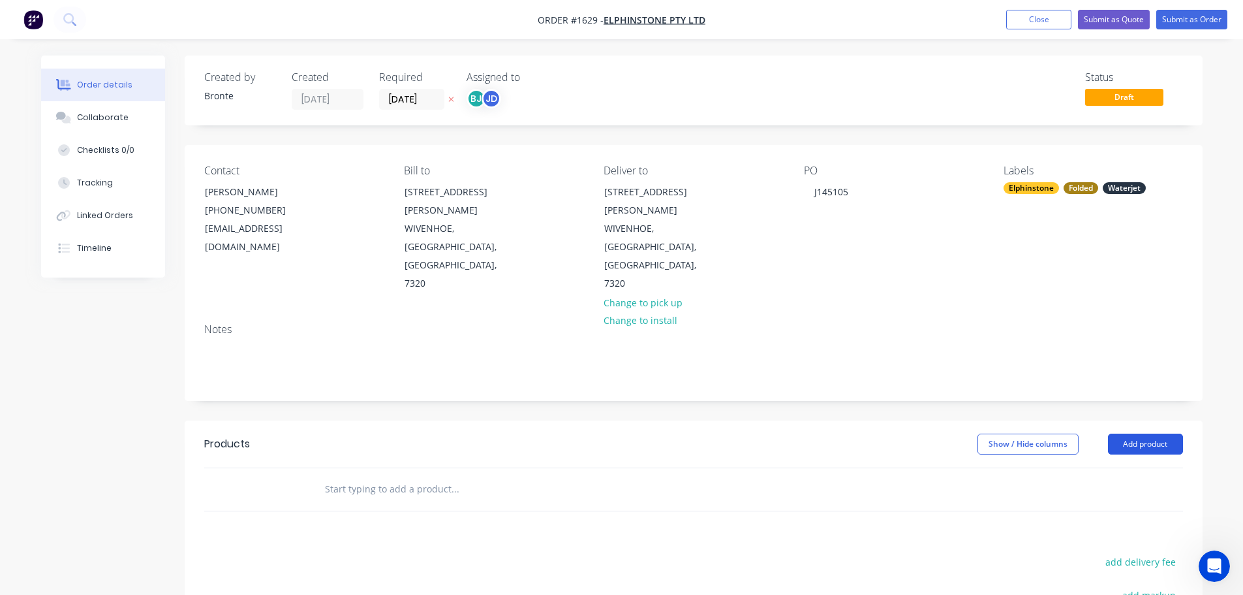
click at [1156, 433] on button "Add product" at bounding box center [1145, 443] width 75 height 21
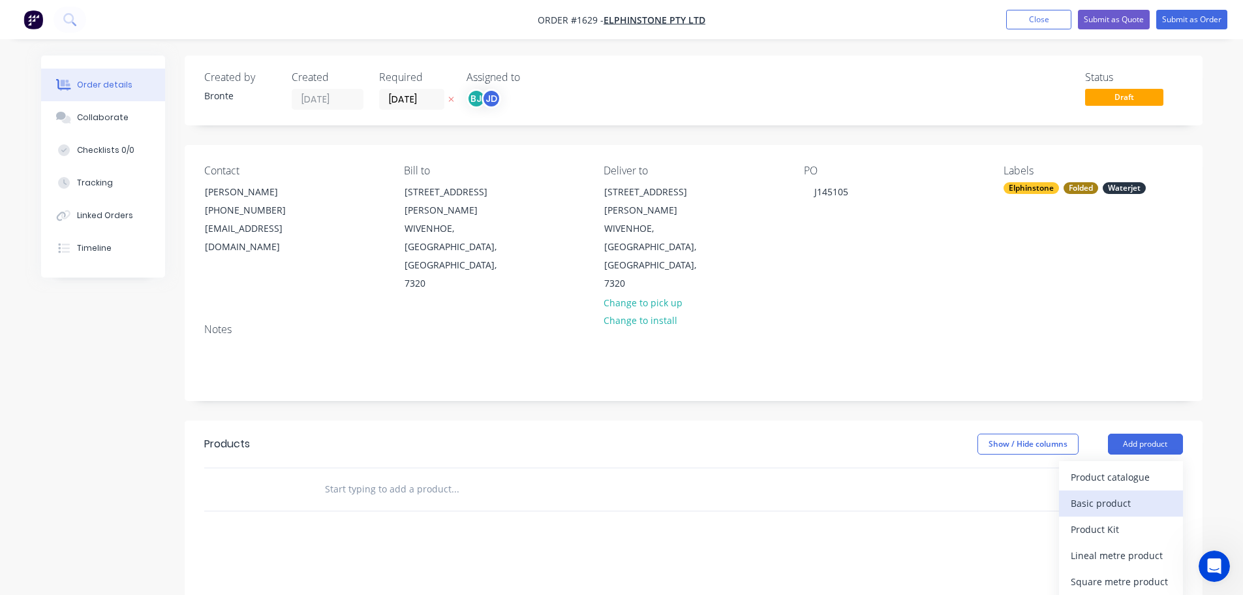
click at [1147, 493] on div "Basic product" at bounding box center [1121, 502] width 101 height 19
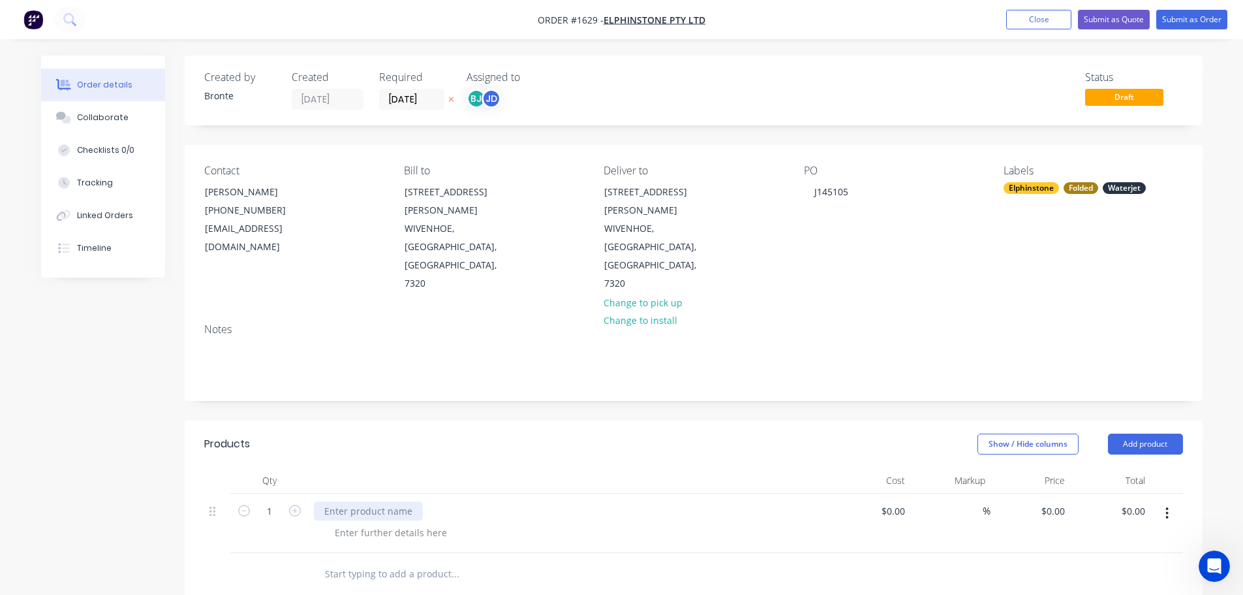
click at [386, 501] on div at bounding box center [368, 510] width 109 height 19
click at [415, 523] on div at bounding box center [390, 532] width 133 height 19
click at [441, 433] on div "Show / Hide columns Add product" at bounding box center [797, 443] width 771 height 21
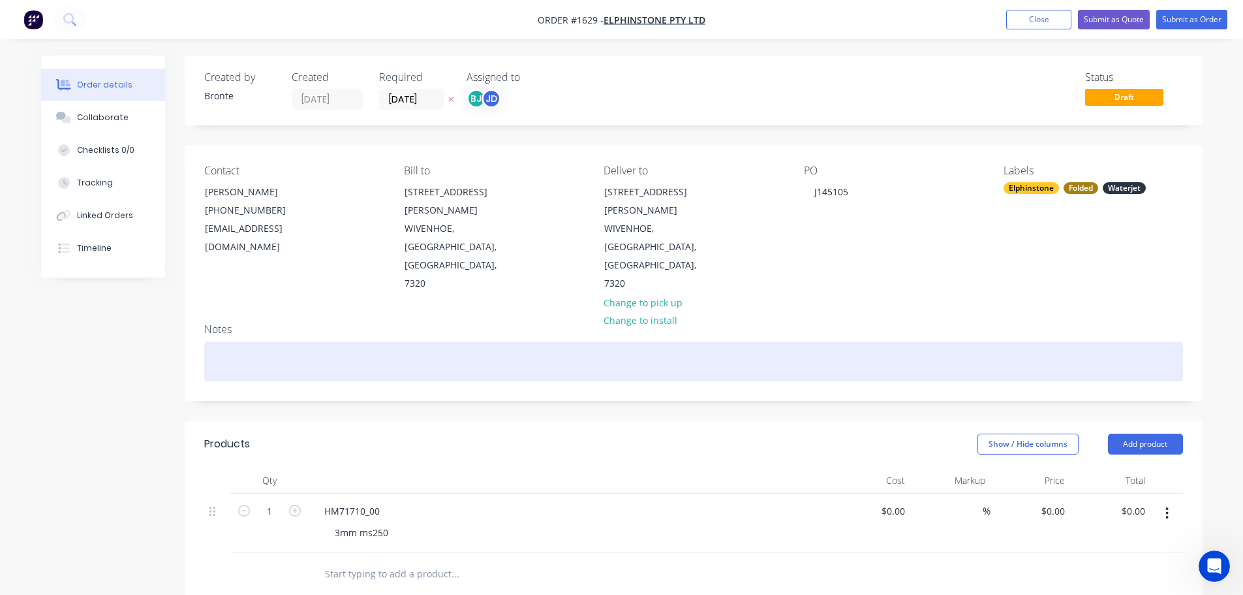
click at [268, 341] on div at bounding box center [693, 361] width 979 height 40
click at [247, 341] on div "Qu-" at bounding box center [693, 361] width 979 height 40
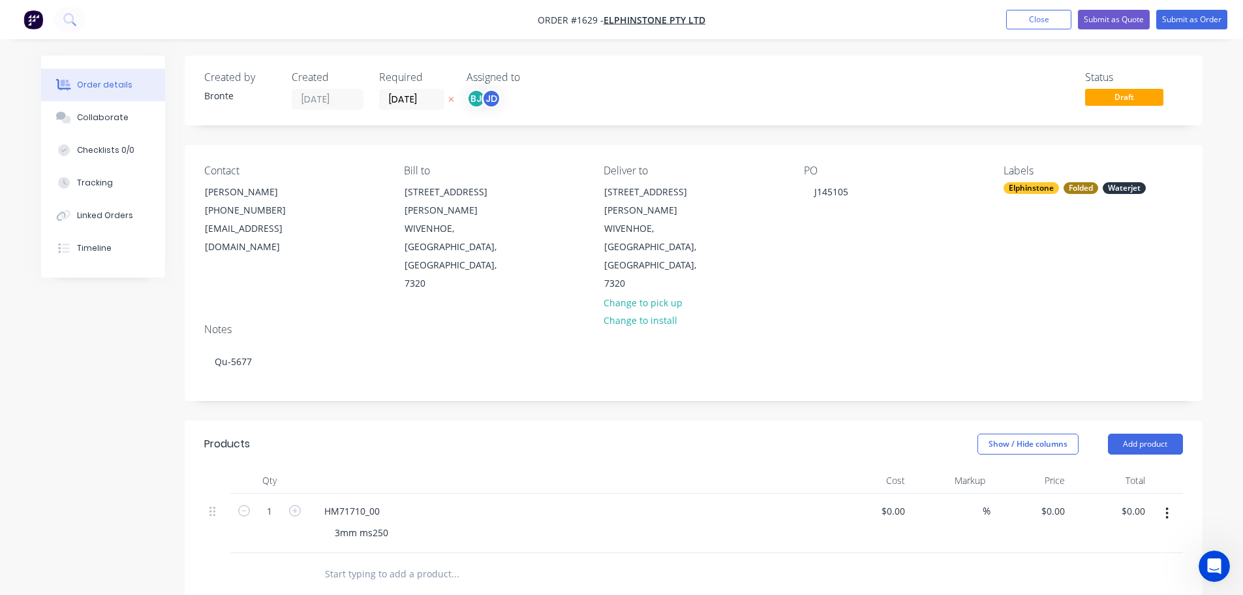
click at [58, 362] on div "Created by Bronte Created [DATE] Required [DATE] Assigned to BJ JD Status Draft…" at bounding box center [622, 491] width 1162 height 873
click at [1213, 21] on button "Submit as Order" at bounding box center [1191, 20] width 71 height 20
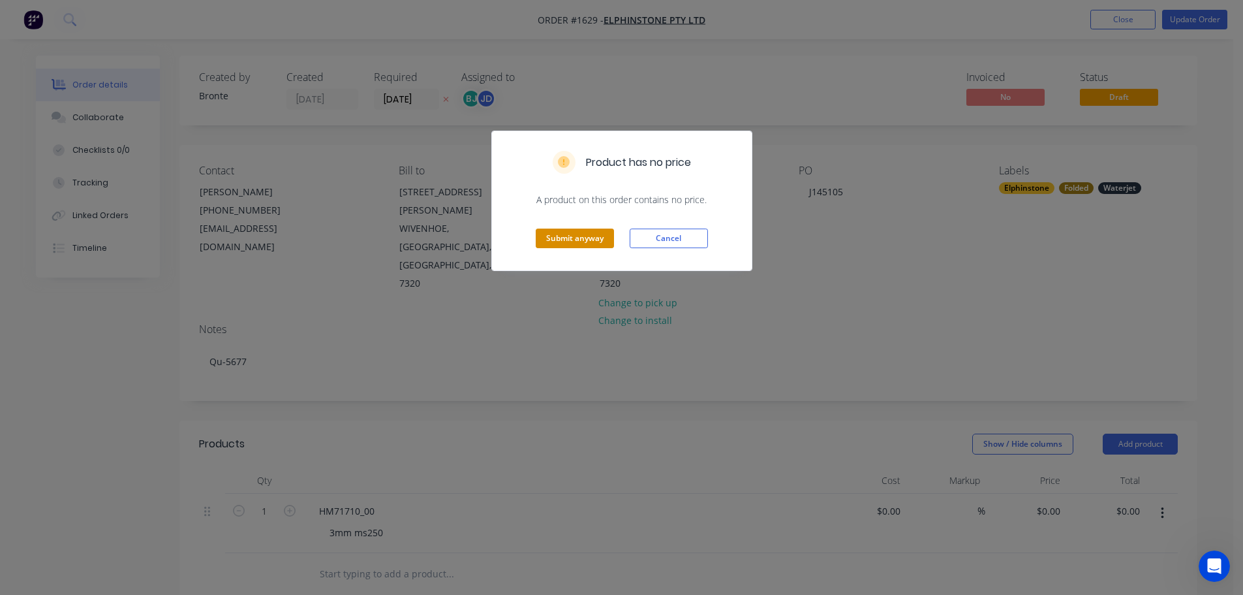
click at [597, 241] on button "Submit anyway" at bounding box center [575, 238] width 78 height 20
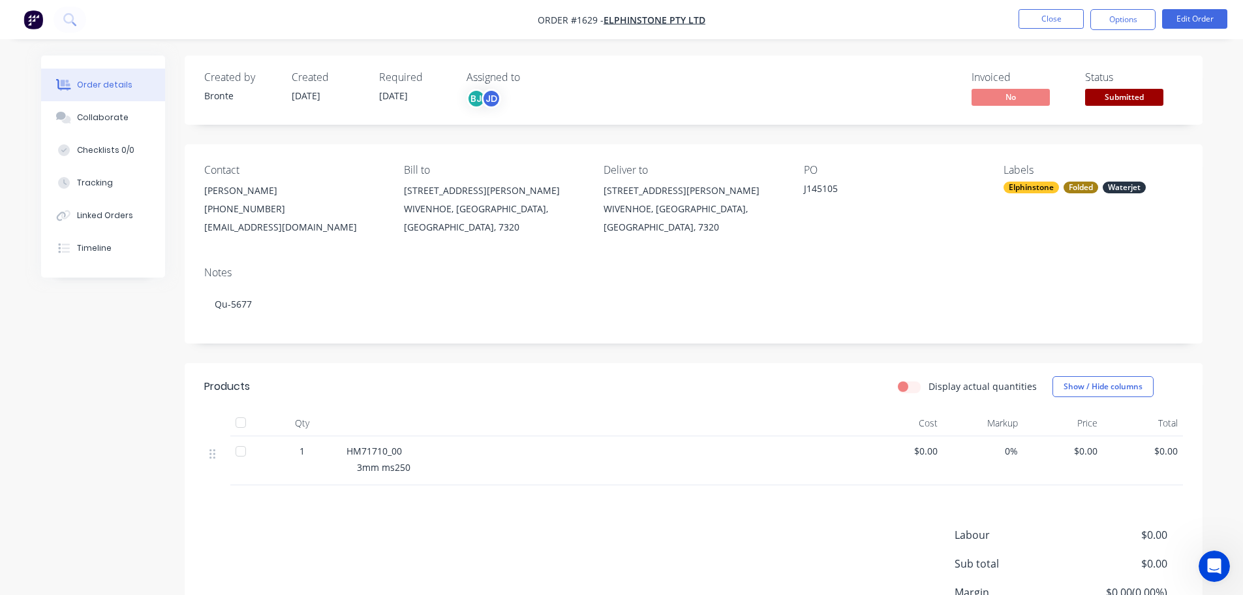
click at [1139, 99] on span "Submitted" at bounding box center [1124, 97] width 78 height 16
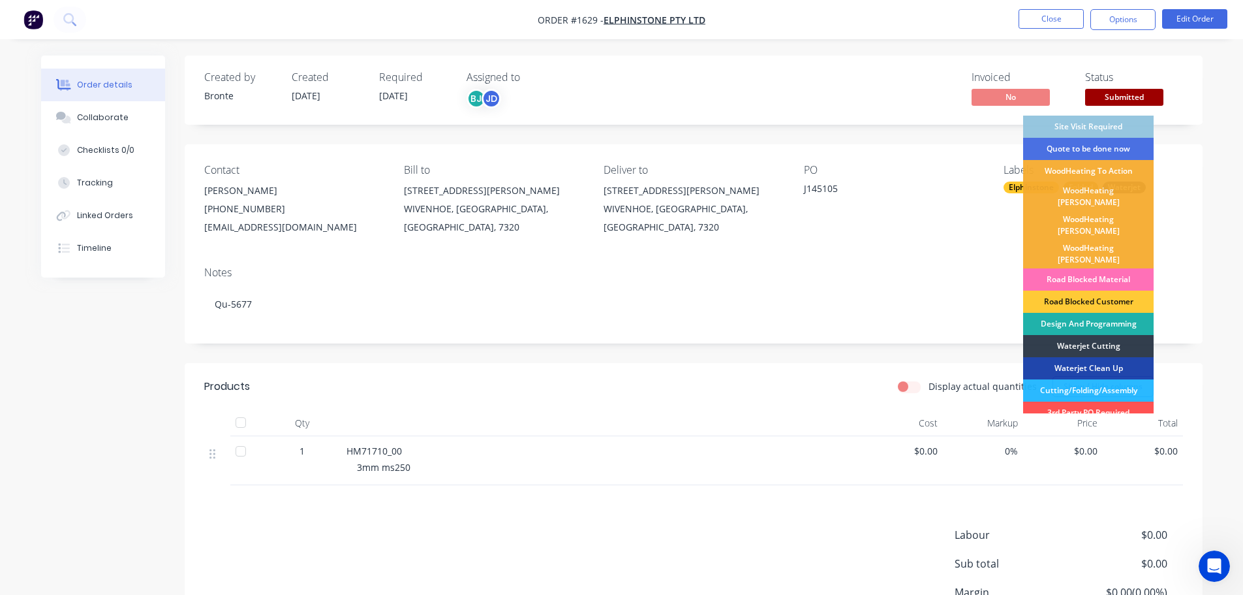
click at [1122, 313] on div "Design And Programming" at bounding box center [1088, 324] width 131 height 22
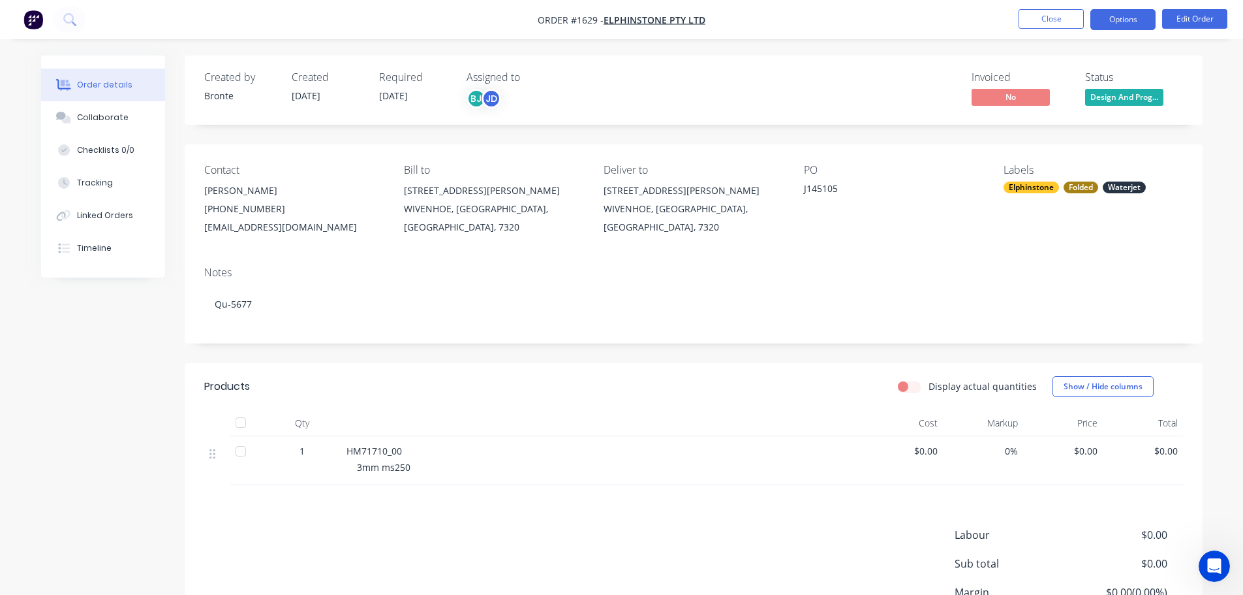
click at [1134, 26] on button "Options" at bounding box center [1122, 19] width 65 height 21
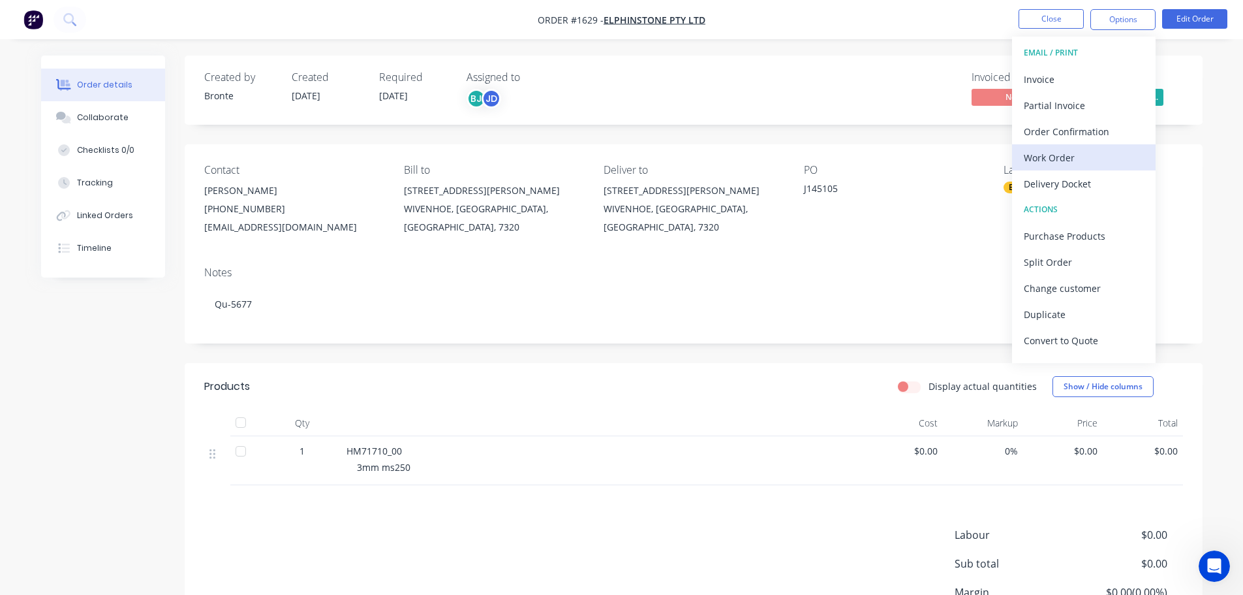
click at [1074, 155] on div "Work Order" at bounding box center [1084, 157] width 120 height 19
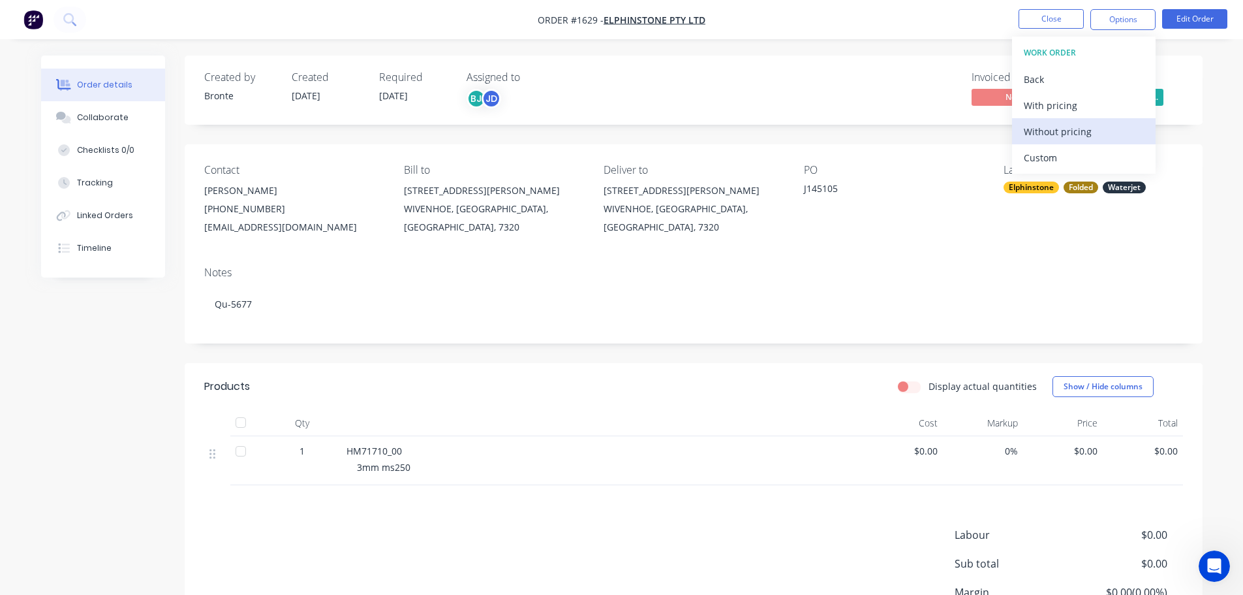
click at [1089, 131] on div "Without pricing" at bounding box center [1084, 131] width 120 height 19
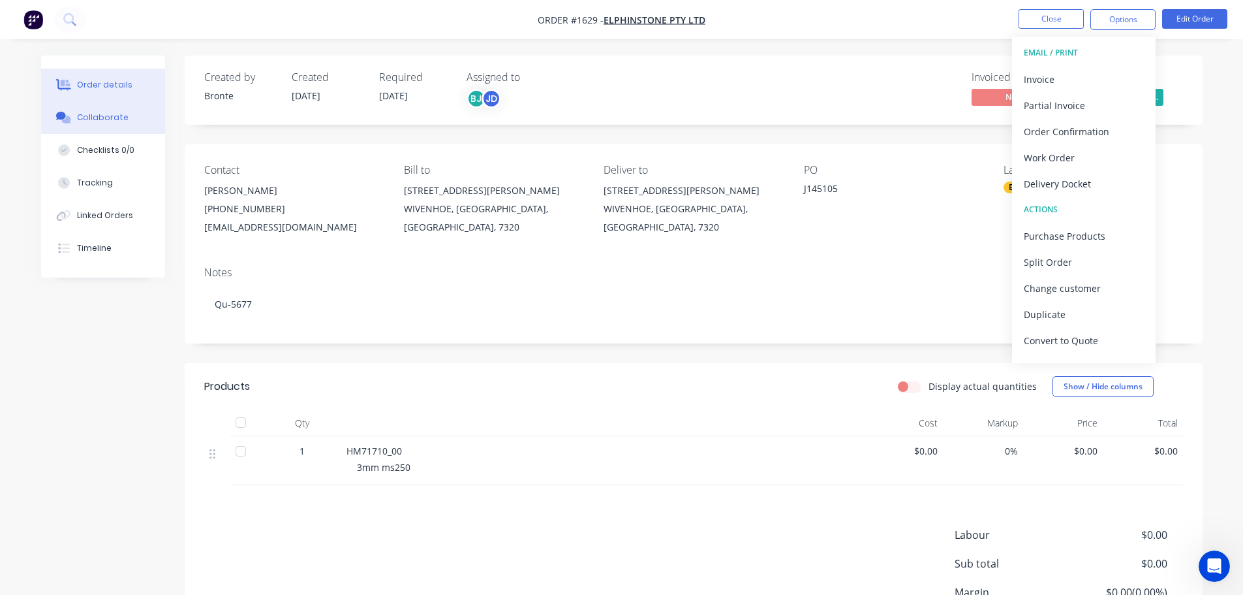
click at [104, 114] on div "Collaborate" at bounding box center [103, 118] width 52 height 12
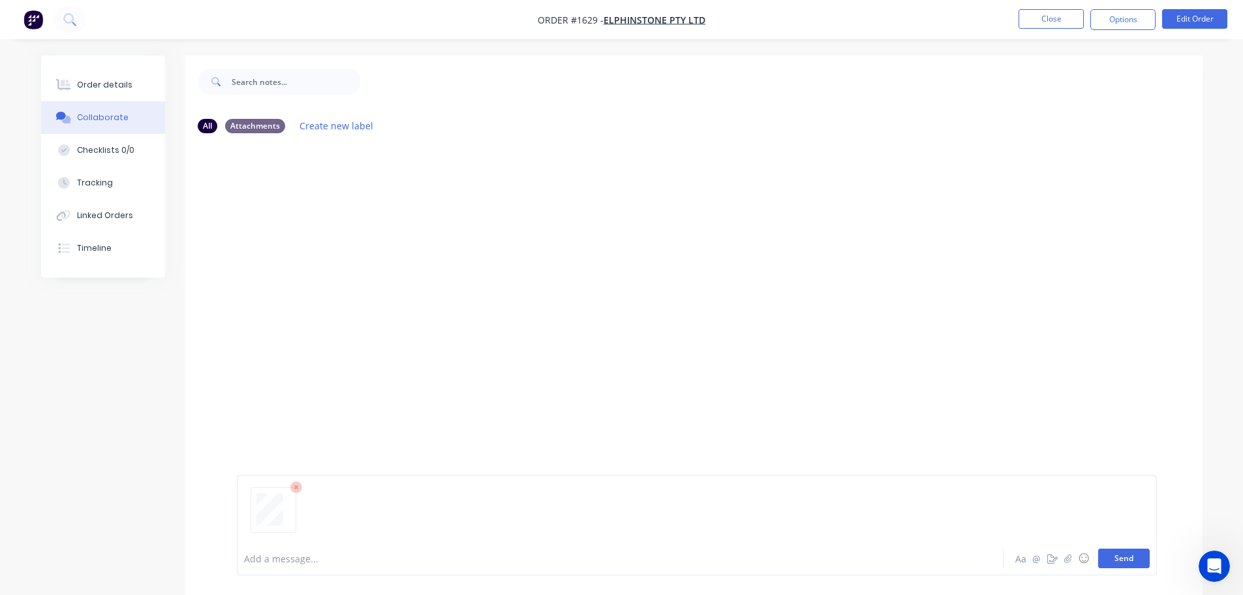
click at [1133, 561] on button "Send" at bounding box center [1124, 558] width 52 height 20
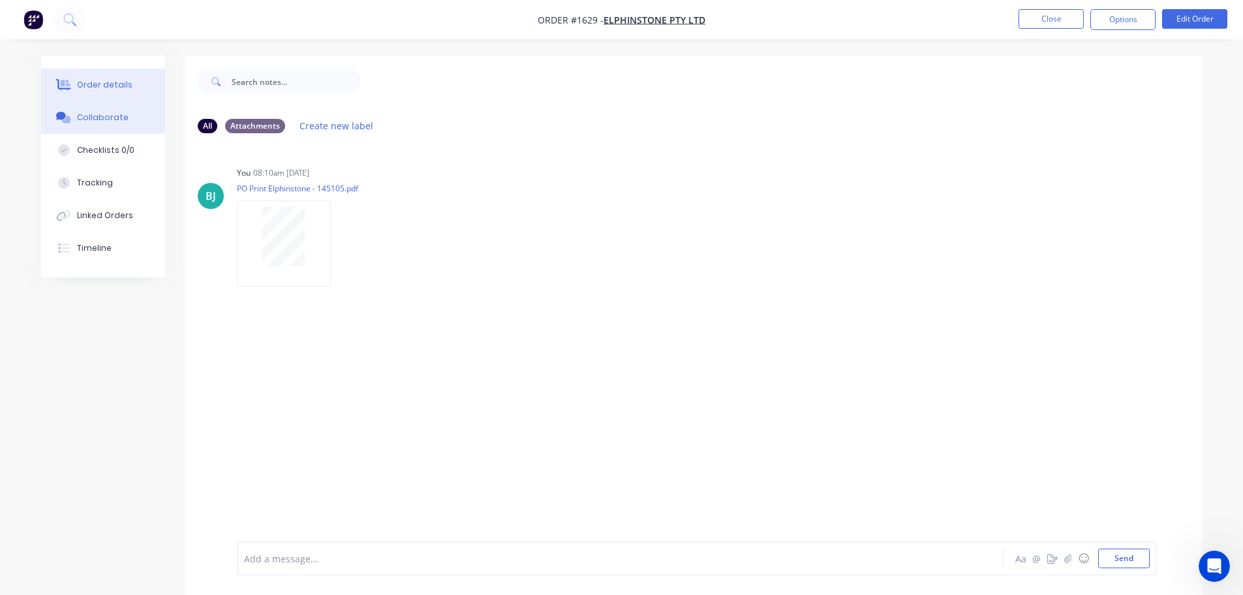
click at [99, 85] on div "Order details" at bounding box center [104, 85] width 55 height 12
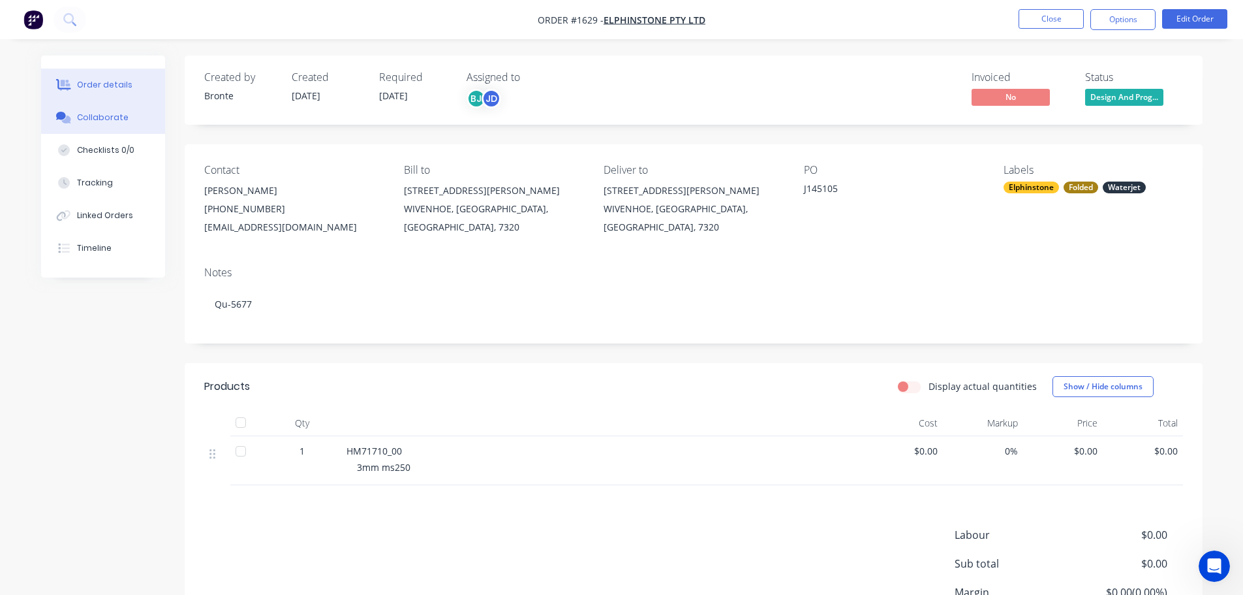
click at [124, 125] on button "Collaborate" at bounding box center [103, 117] width 124 height 33
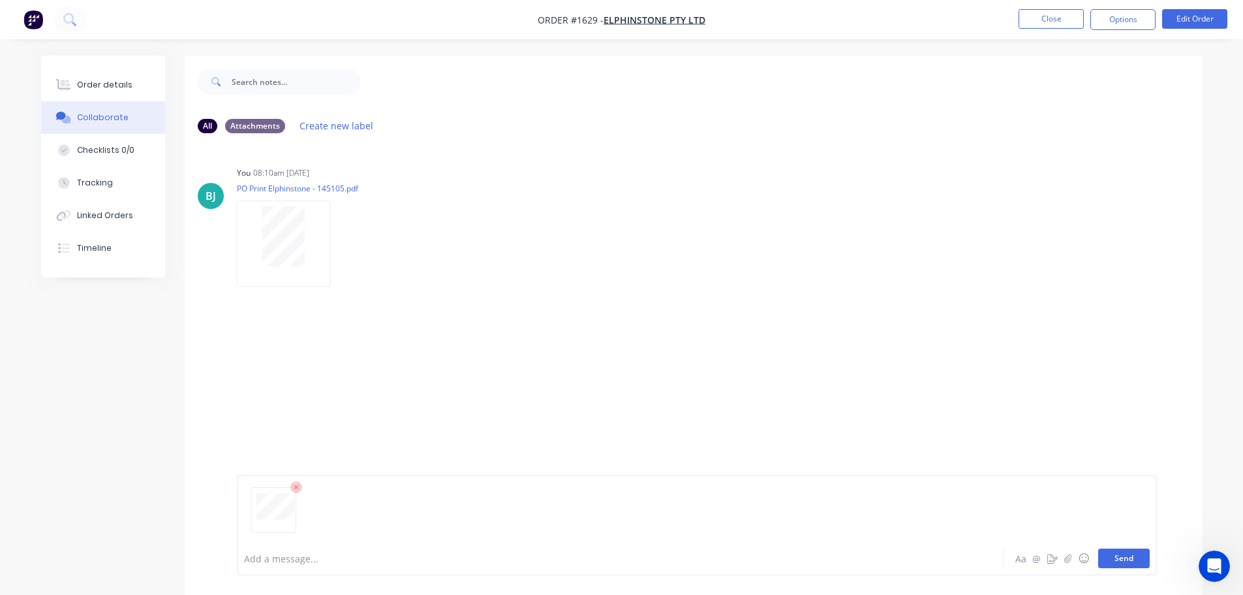
click at [1127, 554] on button "Send" at bounding box center [1124, 558] width 52 height 20
click at [1121, 561] on button "Send" at bounding box center [1124, 558] width 52 height 20
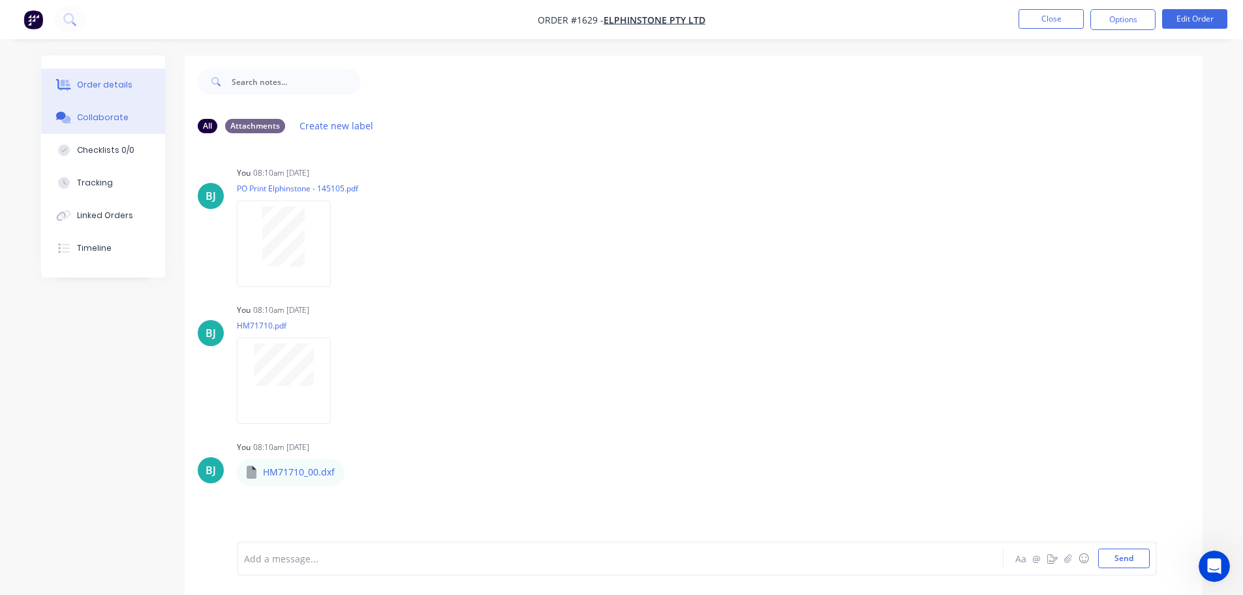
click at [110, 84] on div "Order details" at bounding box center [104, 85] width 55 height 12
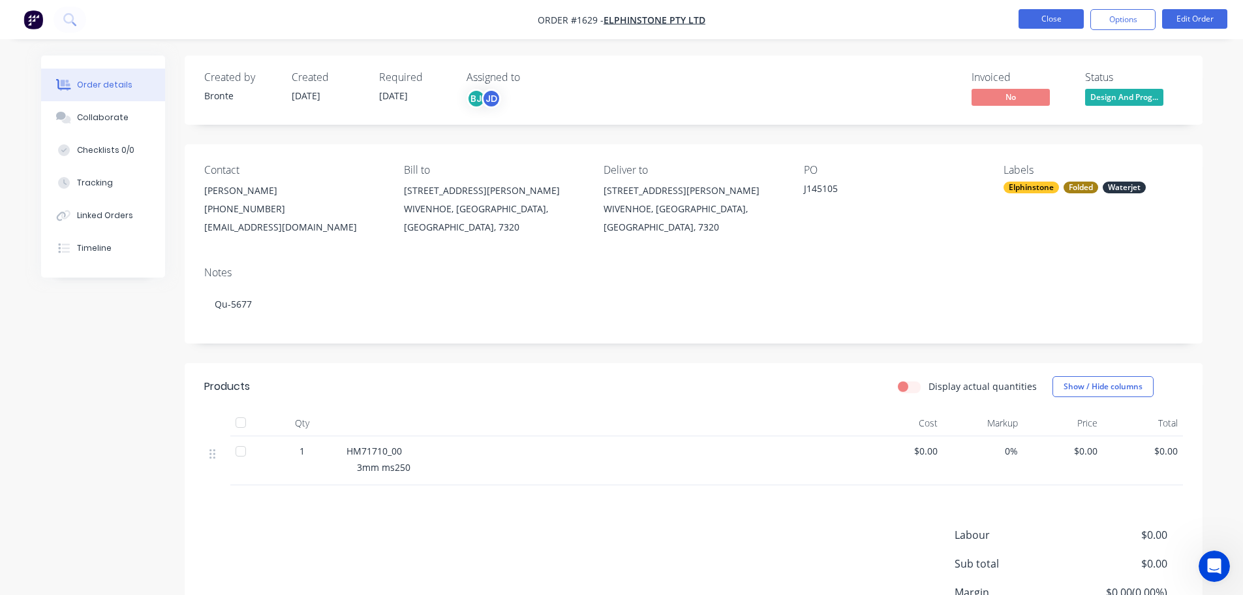
click at [1059, 19] on button "Close" at bounding box center [1051, 19] width 65 height 20
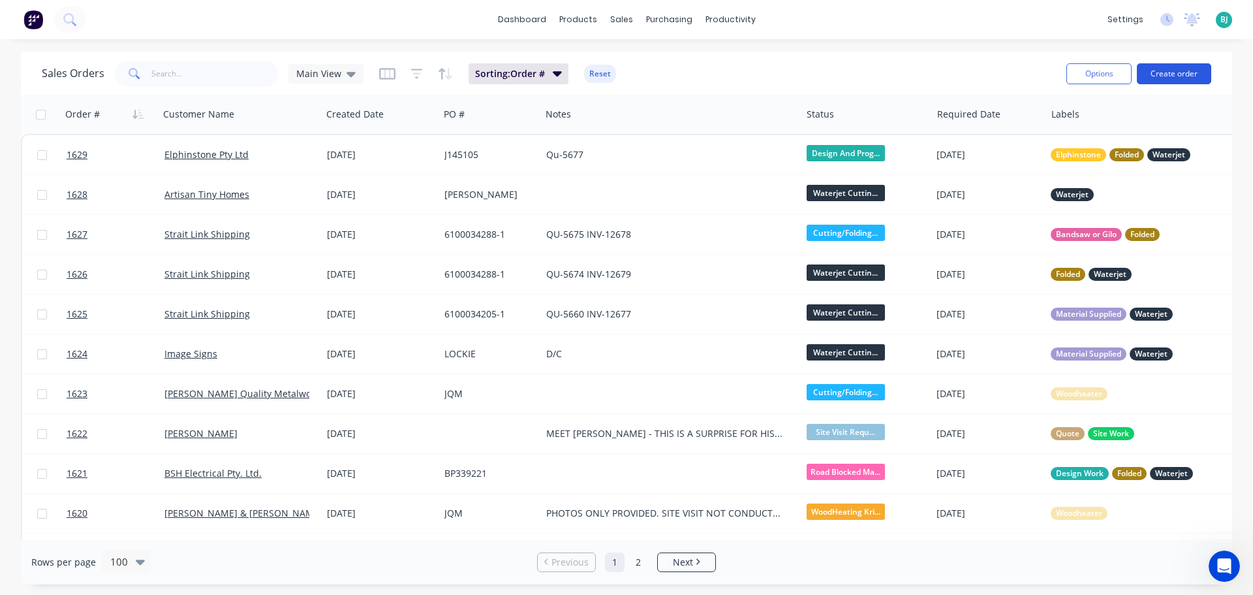
click at [1164, 79] on button "Create order" at bounding box center [1174, 73] width 74 height 21
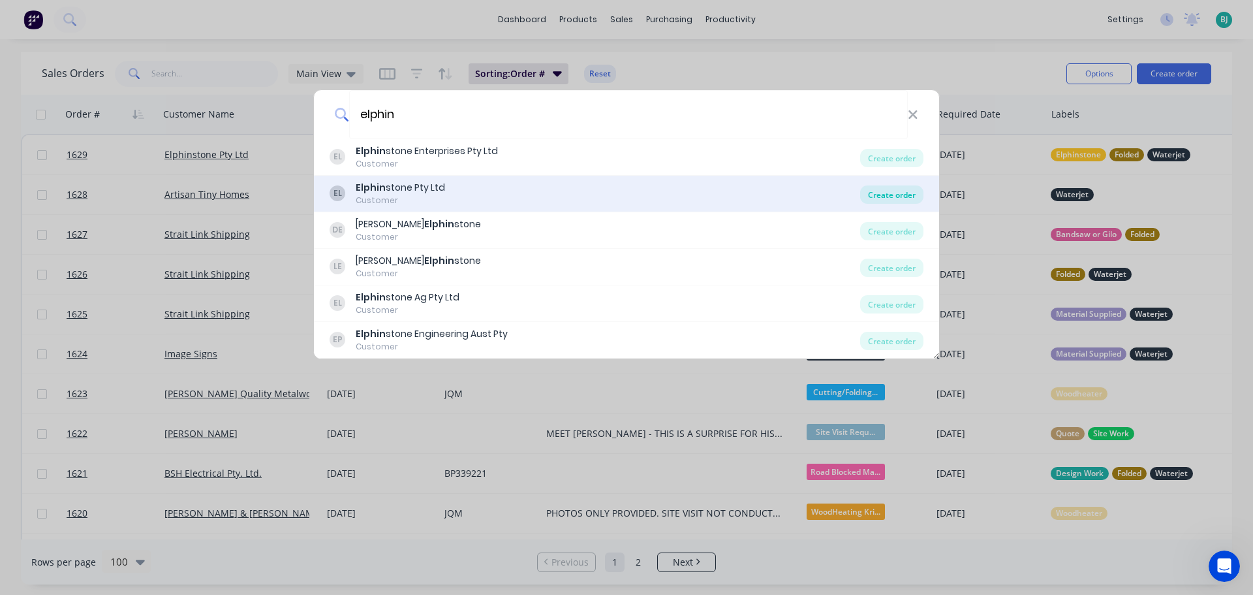
type input "elphin"
click at [875, 189] on div "Create order" at bounding box center [891, 194] width 63 height 18
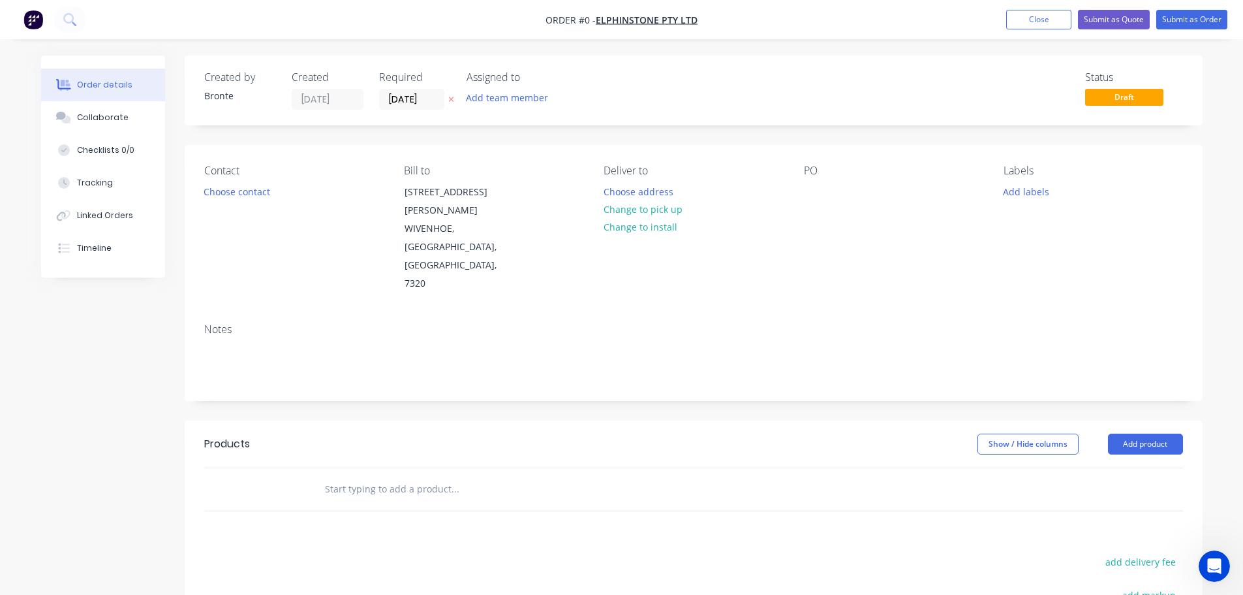
drag, startPoint x: 433, startPoint y: 98, endPoint x: 433, endPoint y: 119, distance: 21.5
click at [433, 97] on input "[DATE]" at bounding box center [412, 99] width 64 height 20
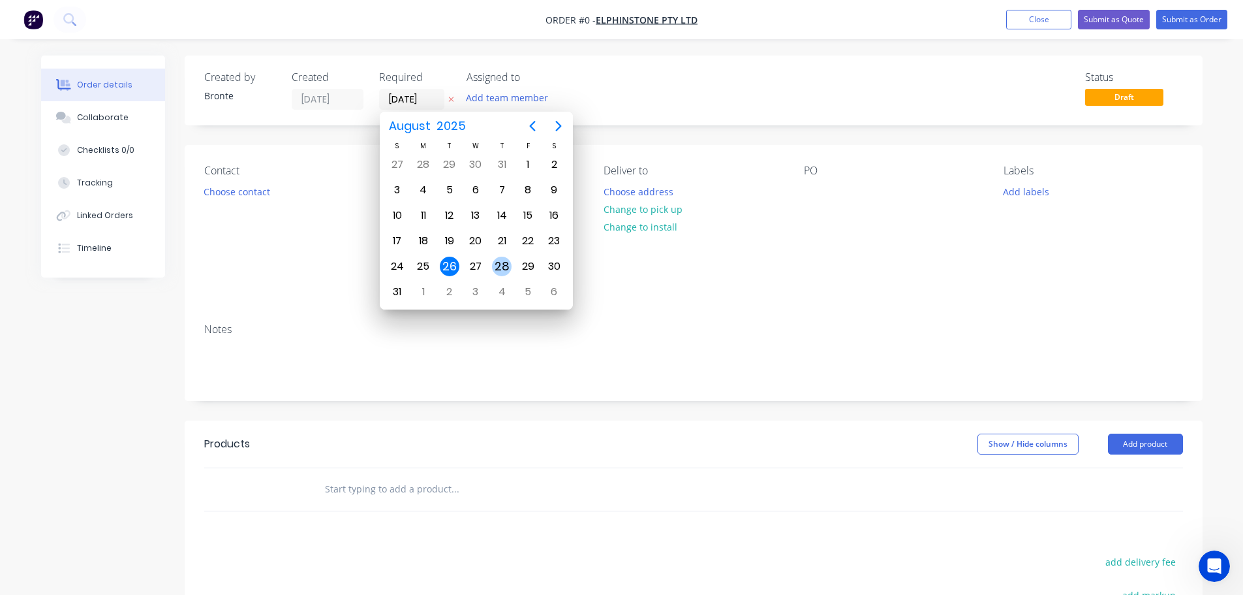
click at [496, 268] on div "28" at bounding box center [502, 266] width 20 height 20
type input "[DATE]"
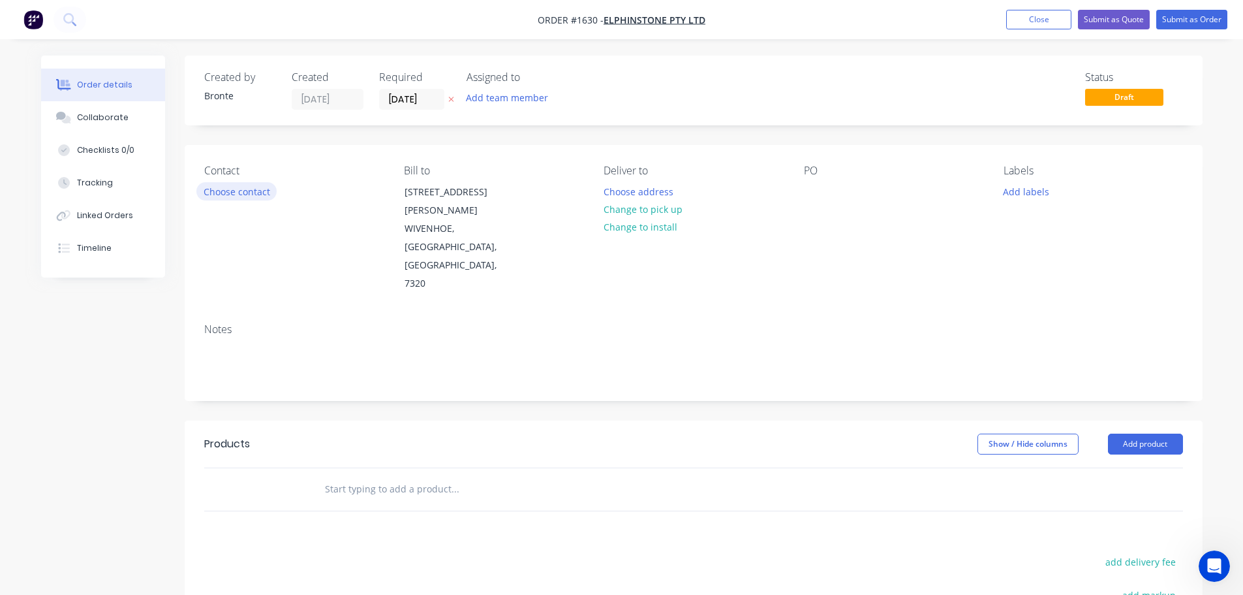
click at [239, 194] on button "Choose contact" at bounding box center [236, 191] width 80 height 18
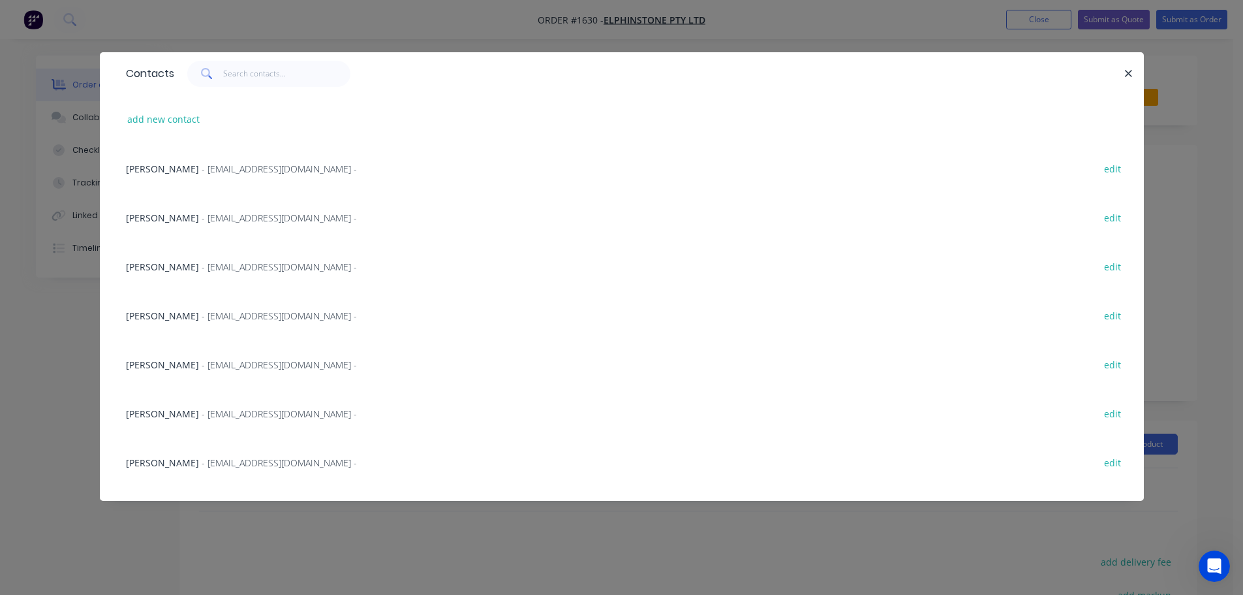
click at [230, 317] on span "- [EMAIL_ADDRESS][DOMAIN_NAME] -" at bounding box center [279, 315] width 155 height 12
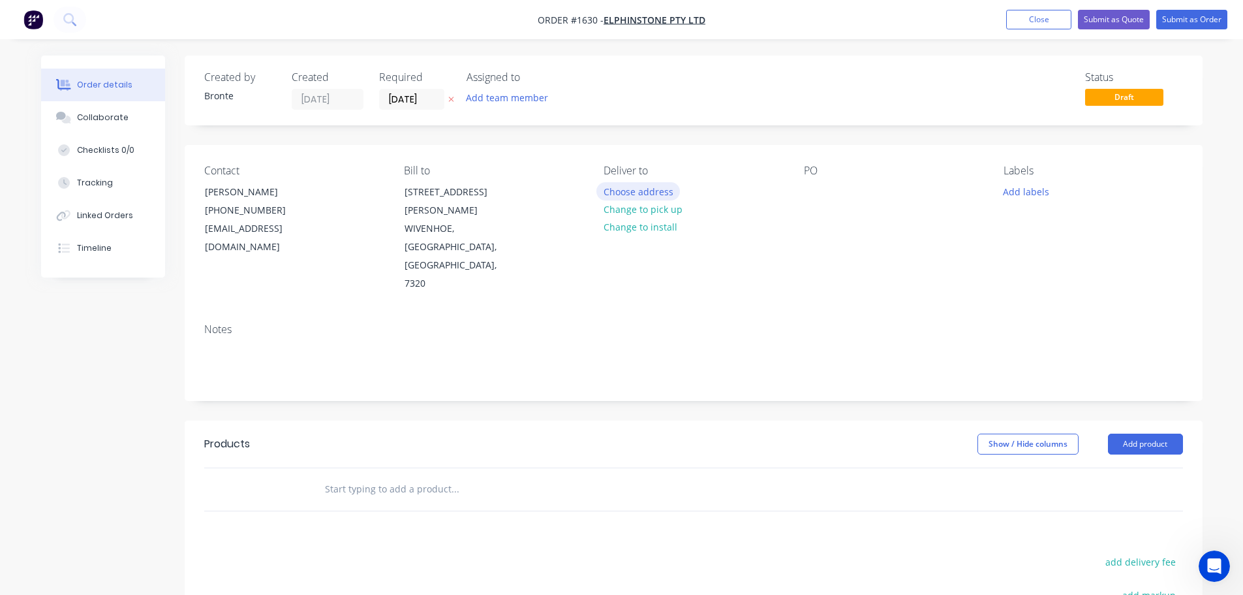
click at [665, 194] on button "Choose address" at bounding box center [638, 191] width 84 height 18
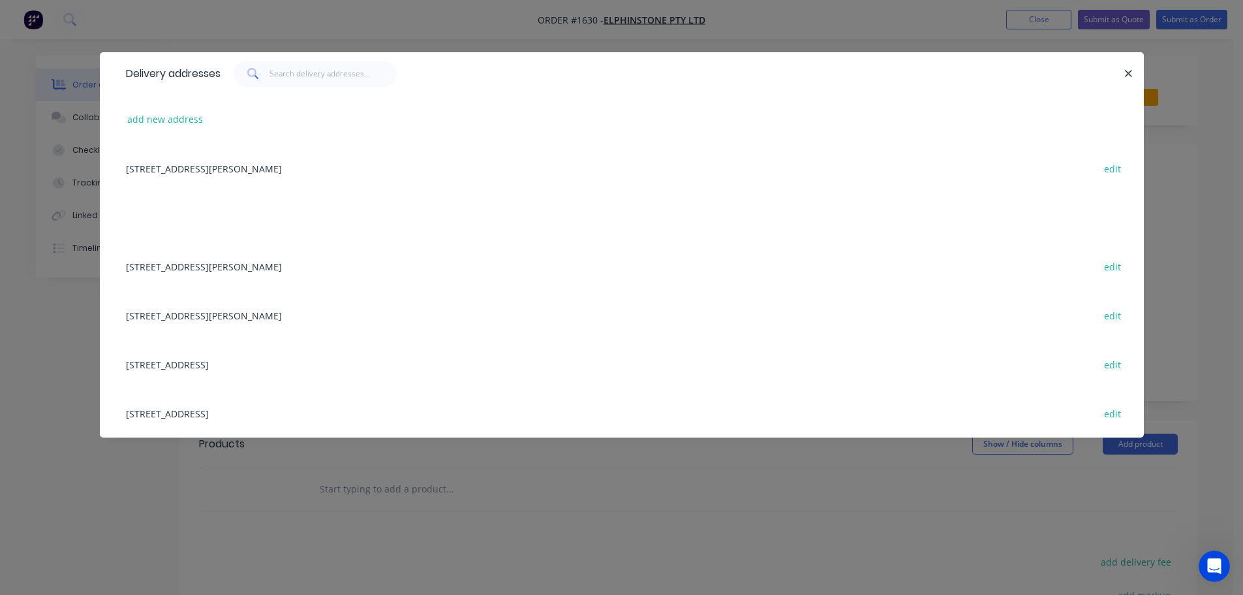
click at [333, 170] on div "[STREET_ADDRESS][PERSON_NAME] edit" at bounding box center [621, 168] width 1005 height 49
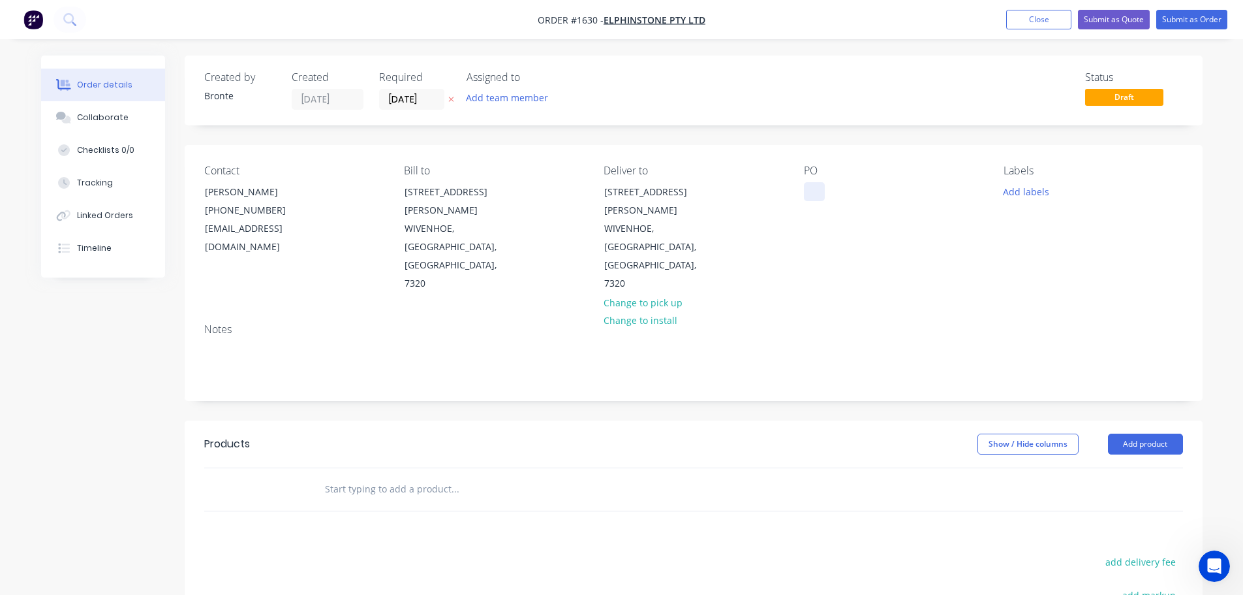
click at [820, 190] on div at bounding box center [814, 191] width 21 height 19
click at [1154, 433] on button "Add product" at bounding box center [1145, 443] width 75 height 21
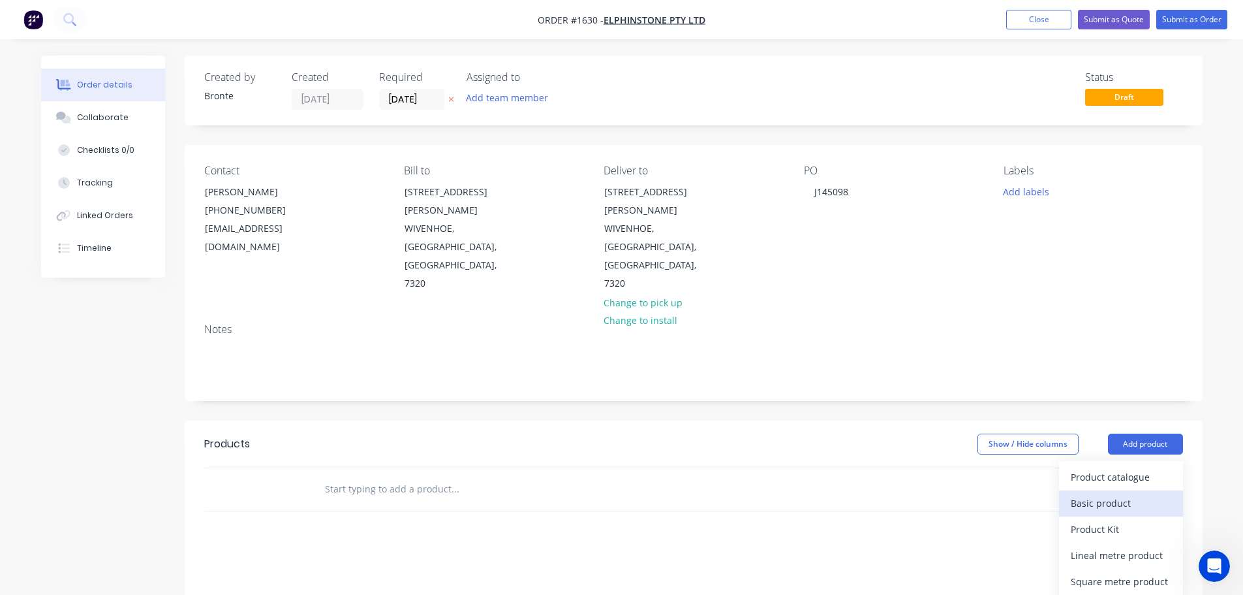
click at [1136, 493] on div "Basic product" at bounding box center [1121, 502] width 101 height 19
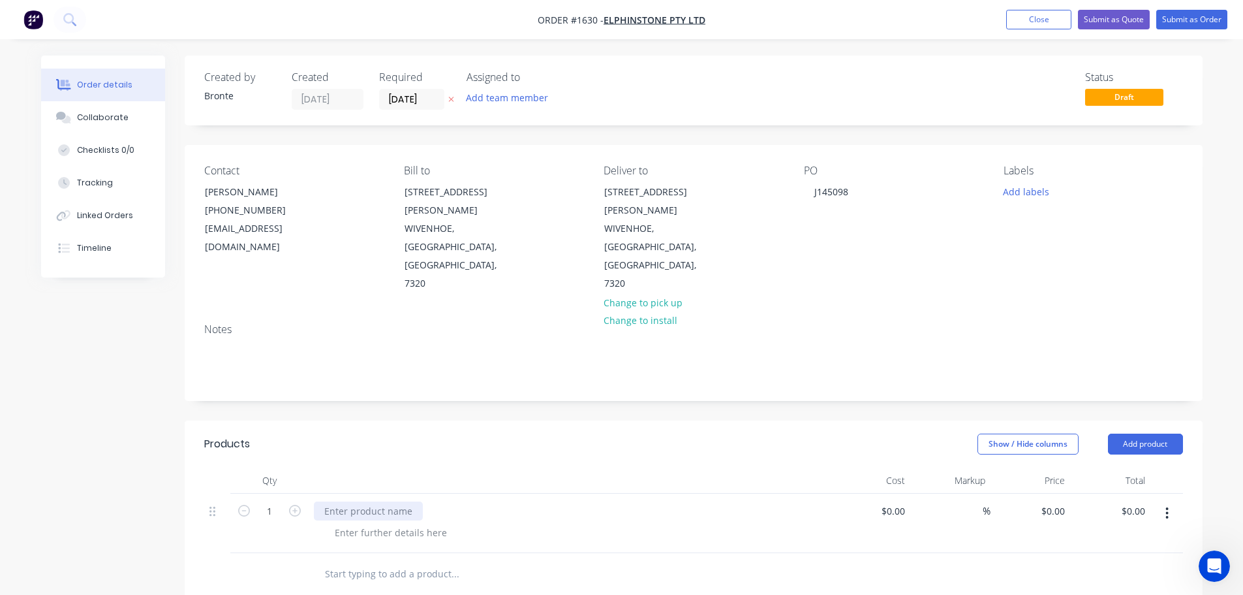
click at [398, 501] on div at bounding box center [368, 510] width 109 height 19
click at [397, 523] on div at bounding box center [390, 532] width 133 height 19
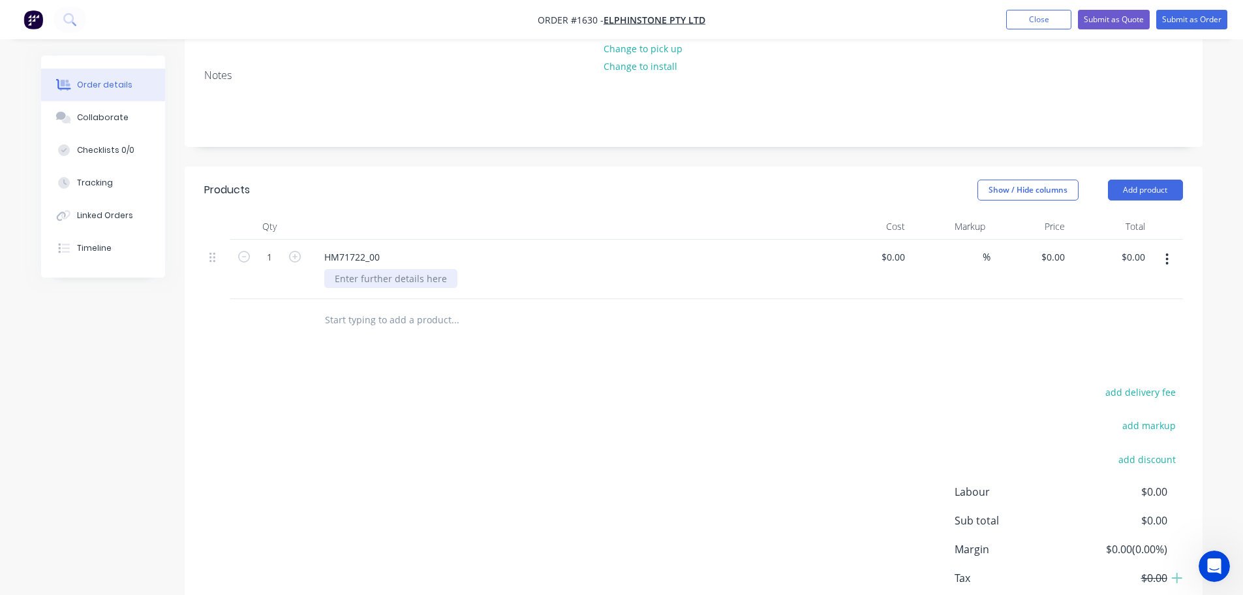
scroll to position [279, 0]
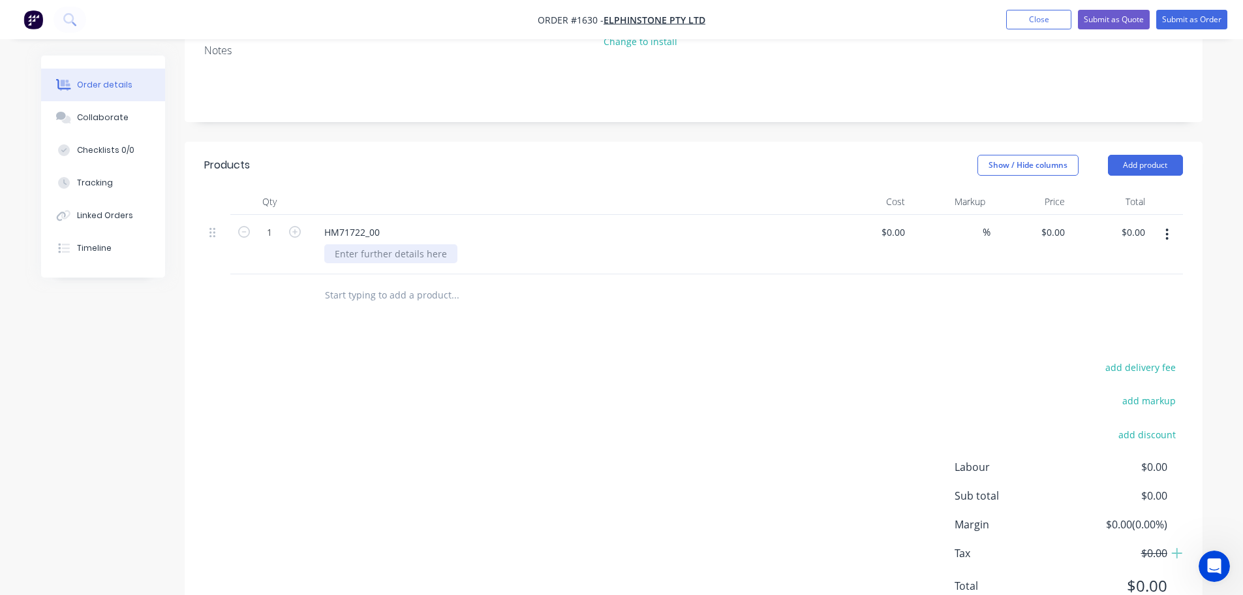
click at [356, 244] on div at bounding box center [390, 253] width 133 height 19
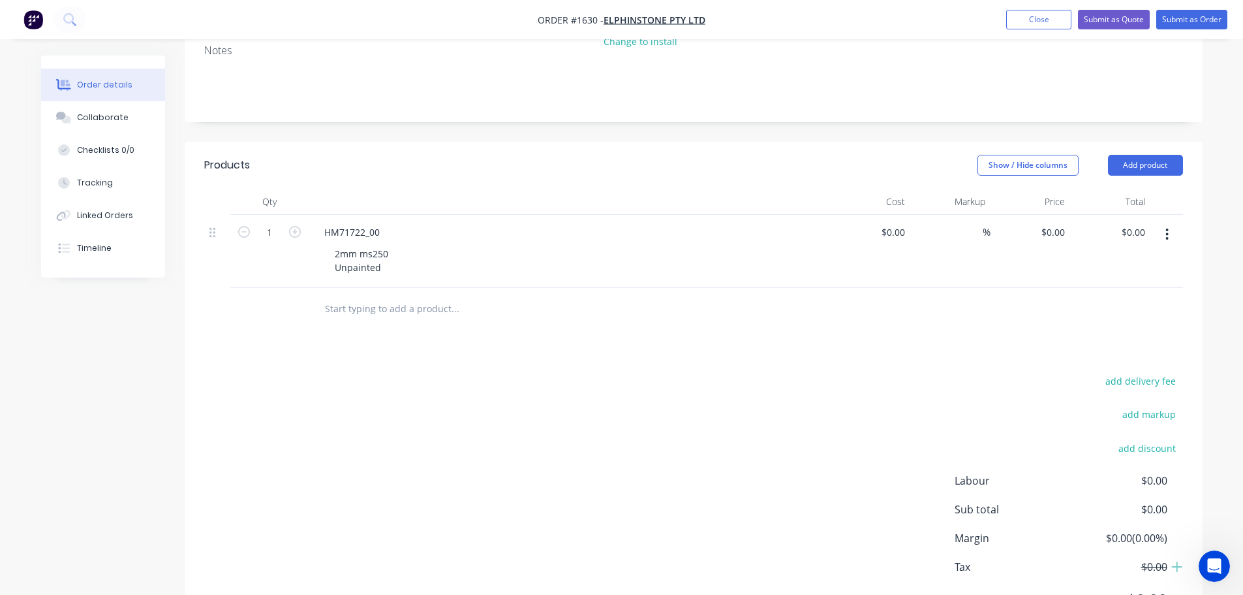
click at [474, 381] on div "add delivery fee add markup add discount Labour $0.00 Sub total $0.00 Margin $0…" at bounding box center [693, 498] width 979 height 252
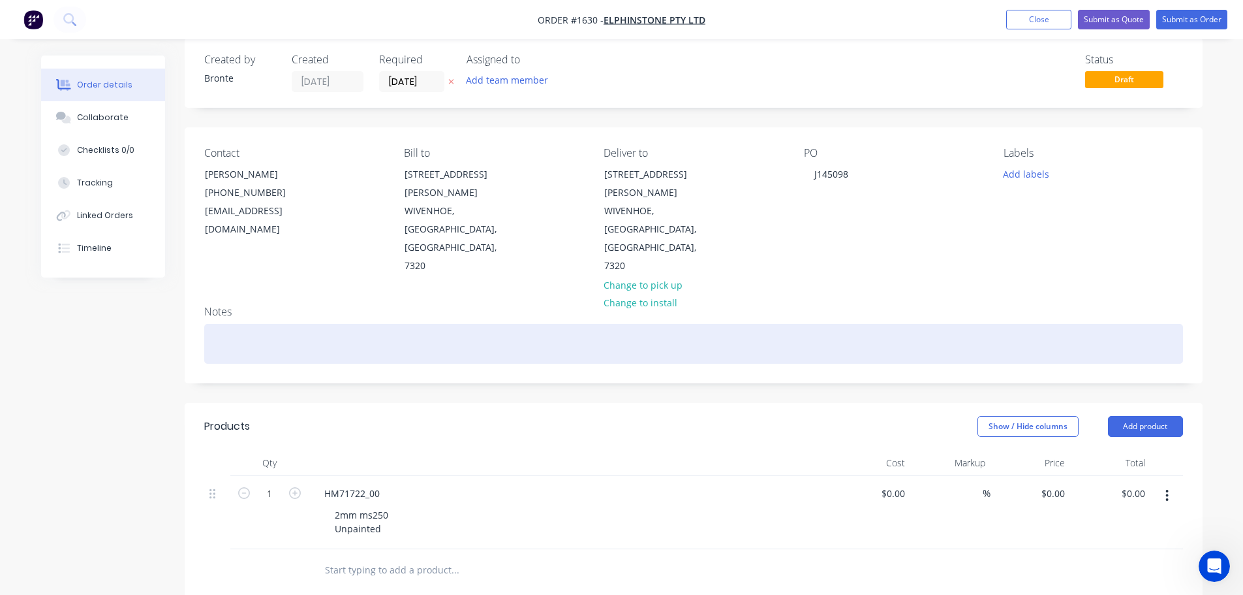
click at [262, 324] on div at bounding box center [693, 344] width 979 height 40
click at [248, 324] on div "Qu-" at bounding box center [693, 344] width 979 height 40
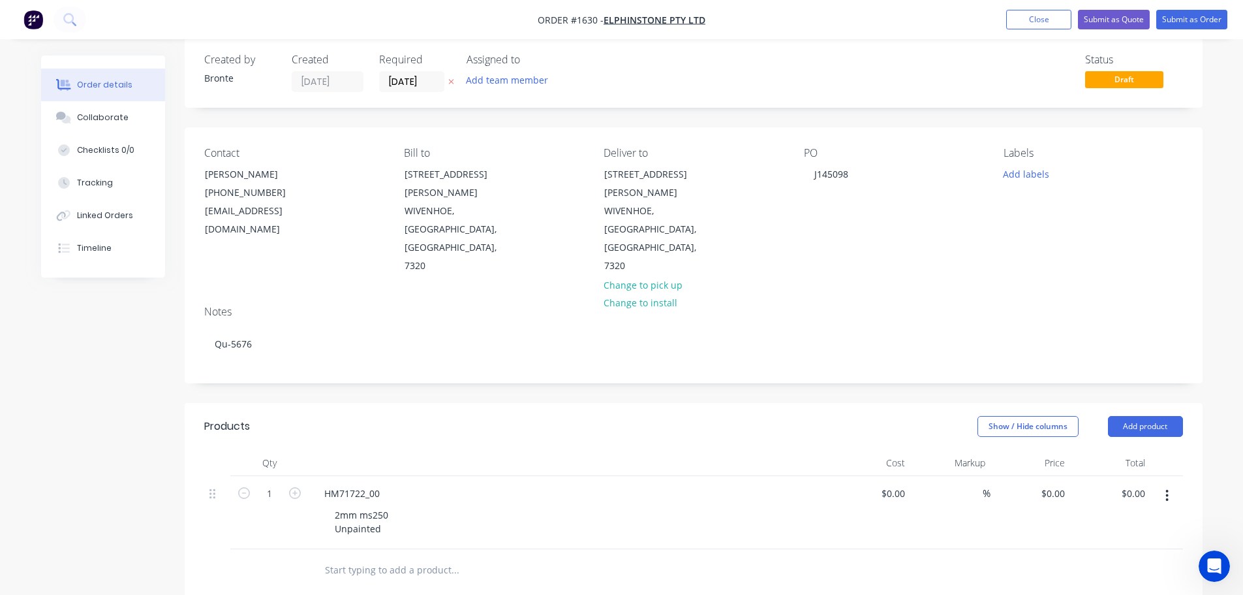
click at [140, 404] on div "Created by Bronte Created [DATE] Required [DATE] Assigned to Add team member St…" at bounding box center [622, 481] width 1162 height 886
click at [1035, 172] on button "Add labels" at bounding box center [1027, 173] width 60 height 18
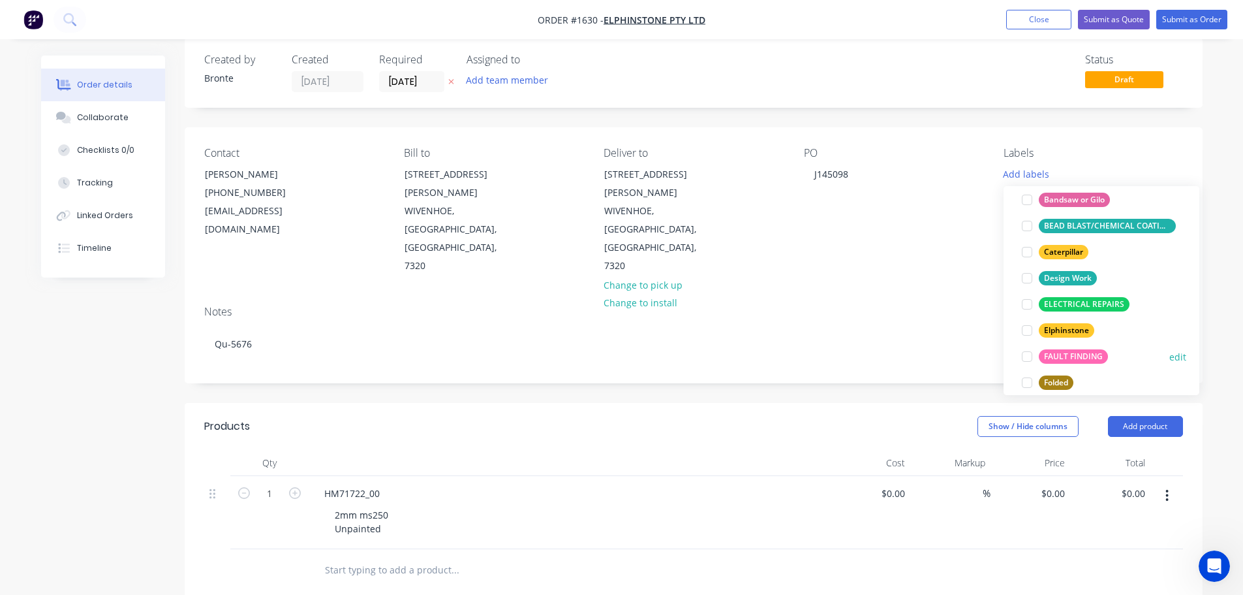
scroll to position [131, 0]
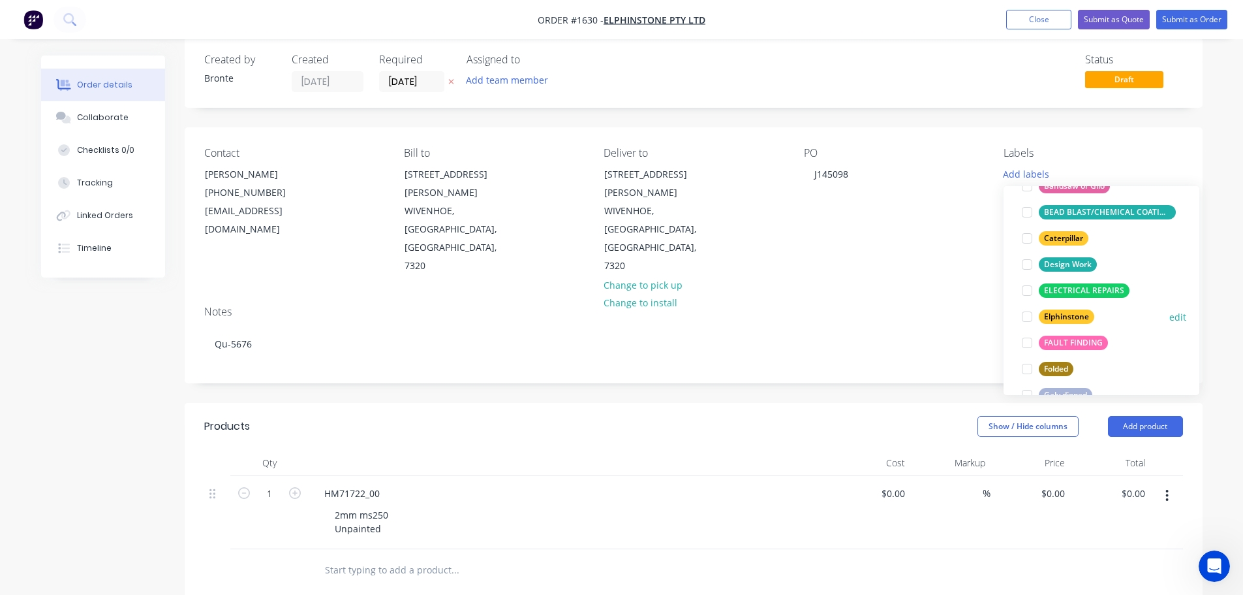
click at [1025, 318] on div at bounding box center [1027, 316] width 26 height 26
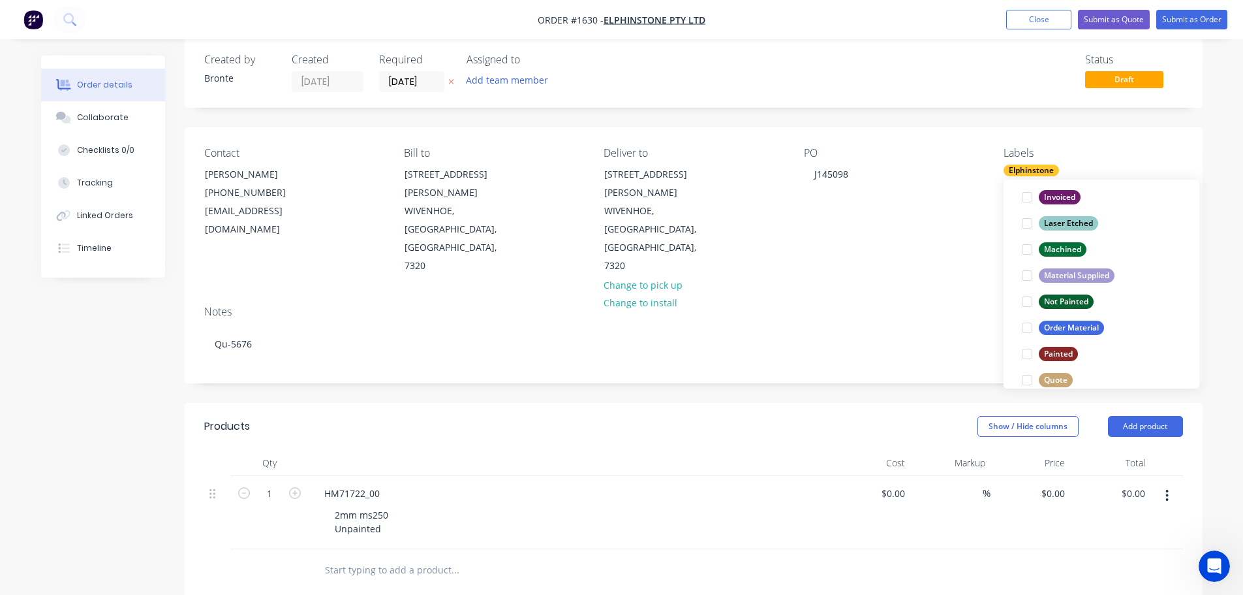
scroll to position [392, 0]
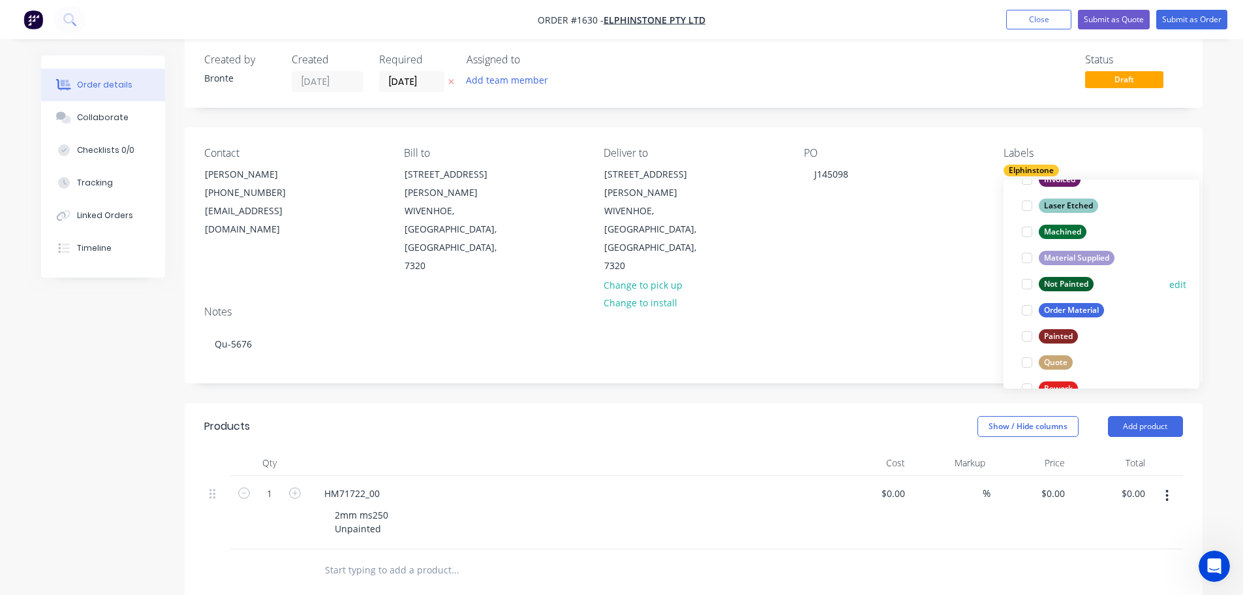
click at [1028, 286] on div at bounding box center [1027, 284] width 26 height 26
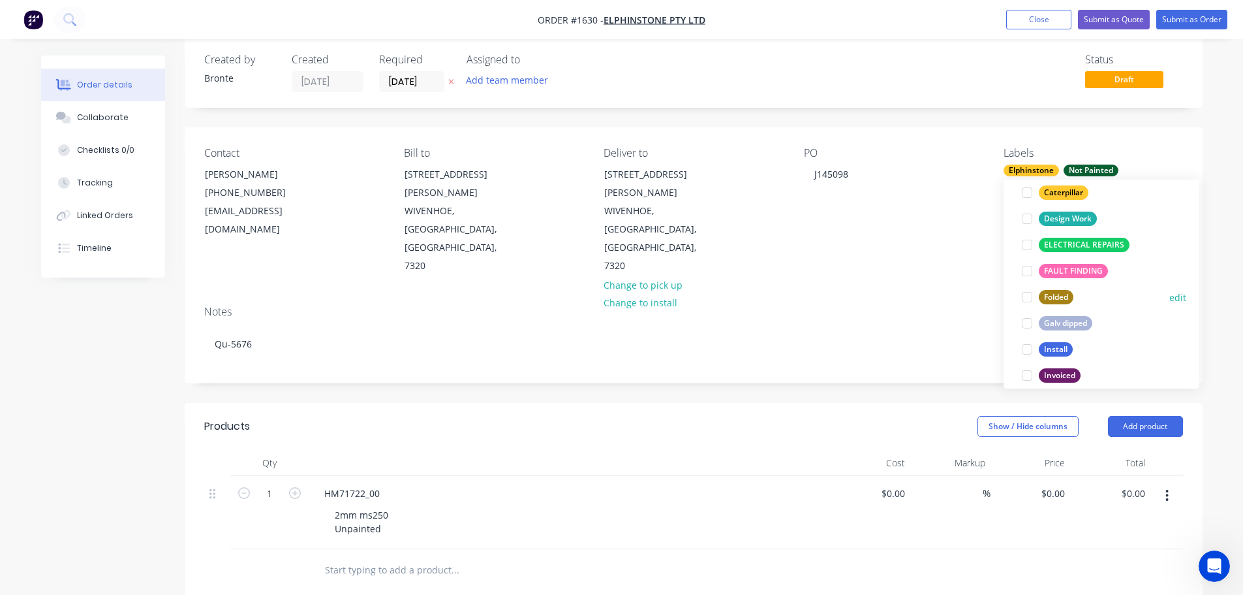
click at [1027, 298] on div at bounding box center [1027, 297] width 26 height 26
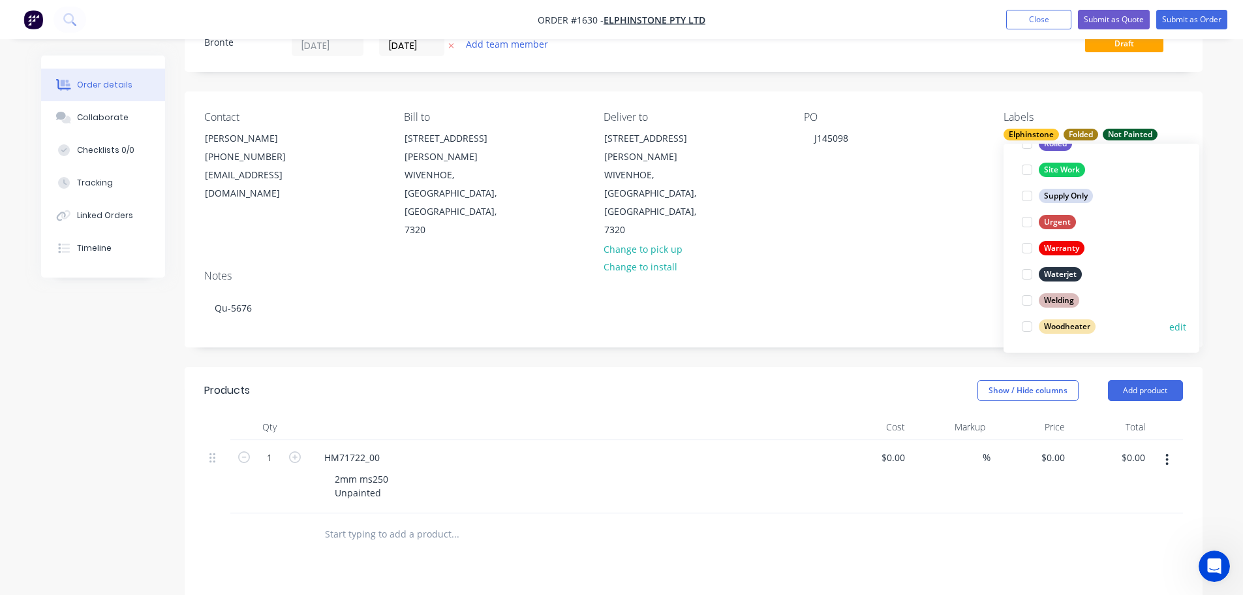
scroll to position [83, 0]
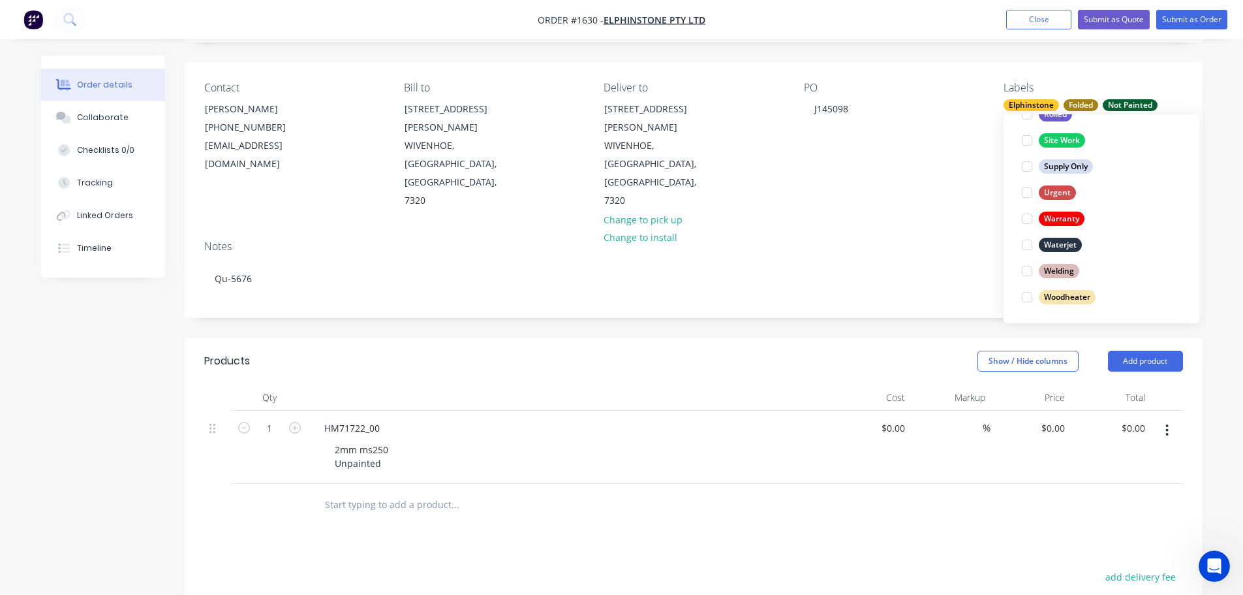
drag, startPoint x: 1028, startPoint y: 247, endPoint x: 1149, endPoint y: 311, distance: 136.3
click at [1028, 247] on div at bounding box center [1027, 245] width 26 height 26
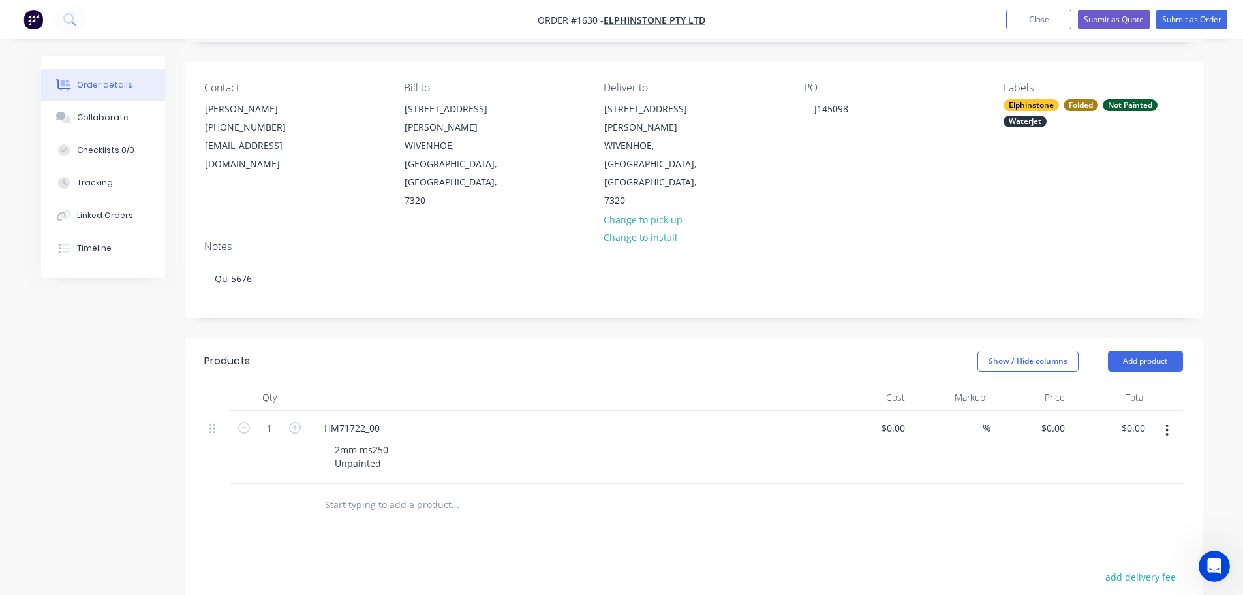
click at [1211, 386] on div "Order details Collaborate Checklists 0/0 Tracking Linked Orders Timeline Order …" at bounding box center [622, 416] width 1188 height 886
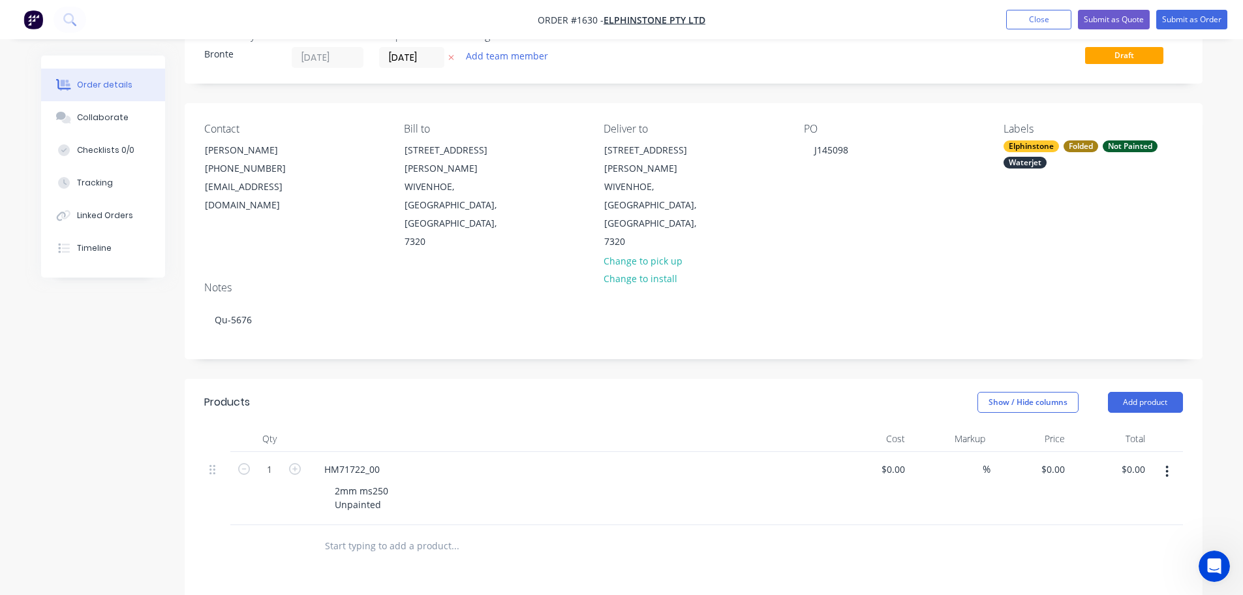
scroll to position [0, 0]
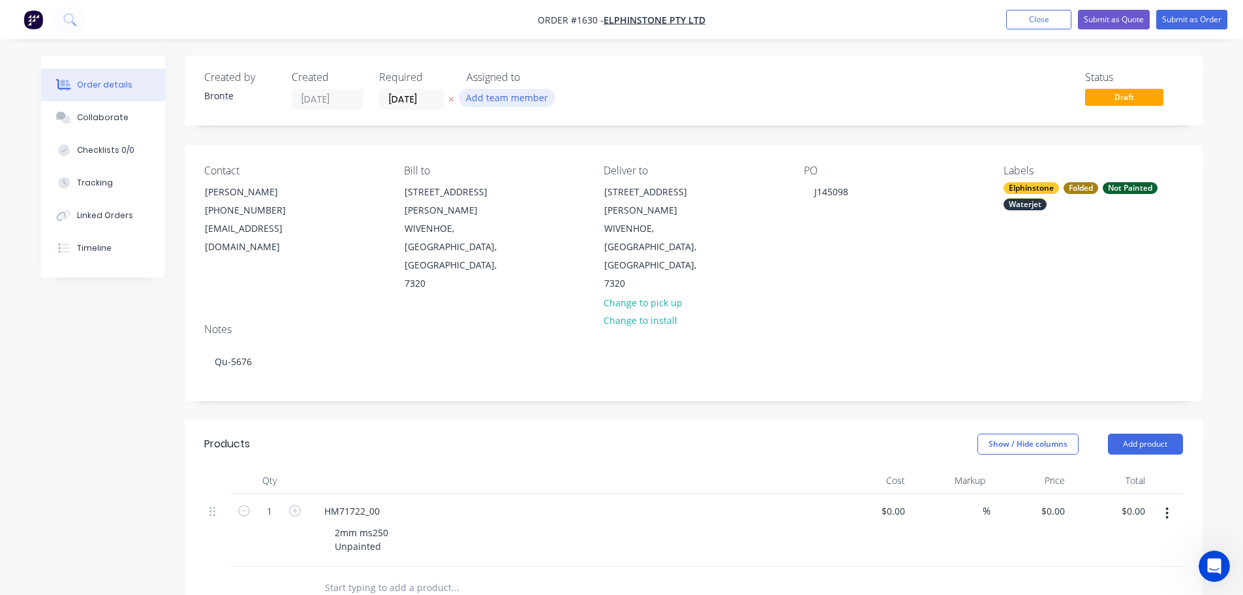
click at [505, 101] on button "Add team member" at bounding box center [507, 98] width 96 height 18
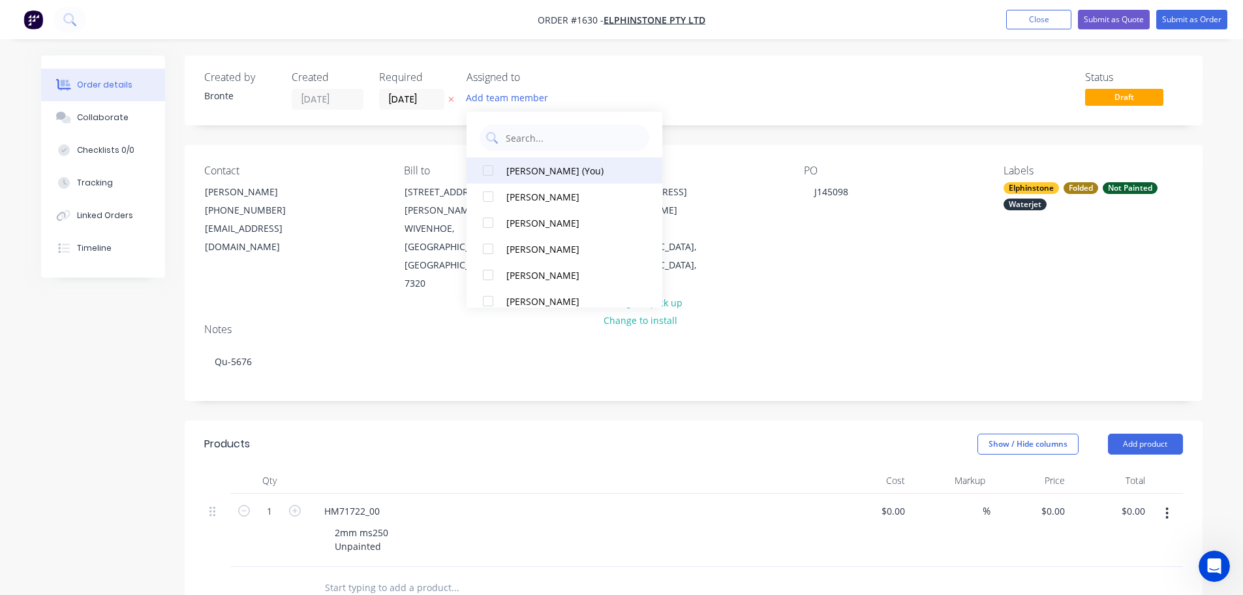
click at [494, 172] on div at bounding box center [488, 170] width 26 height 26
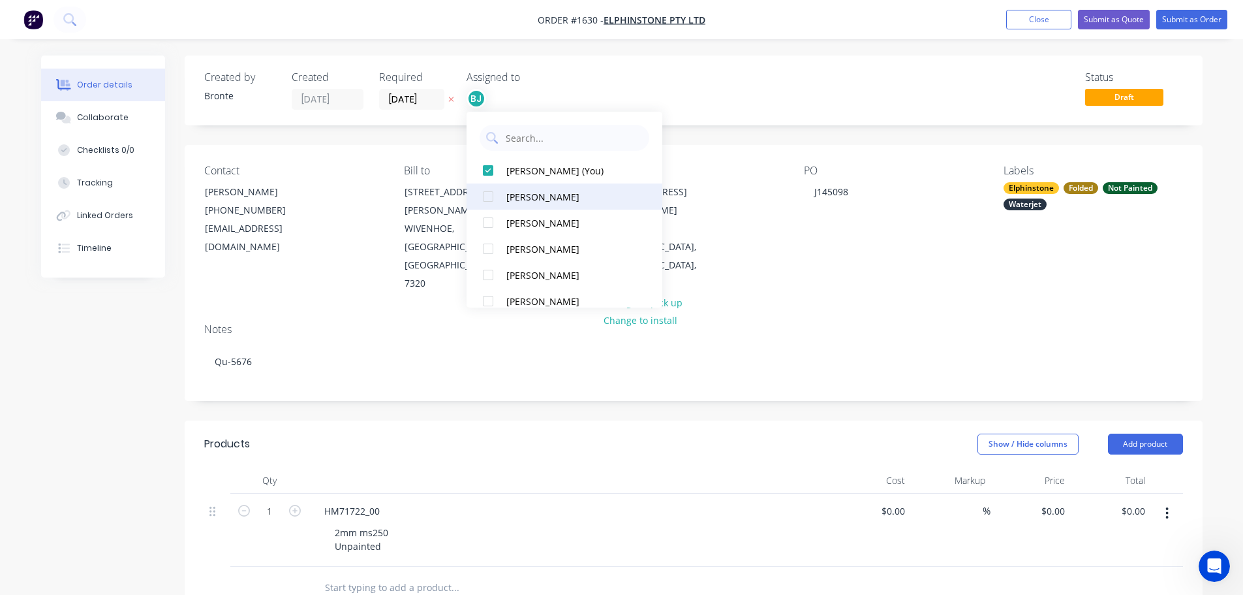
click at [489, 245] on div at bounding box center [488, 249] width 26 height 26
click at [802, 116] on div "Created by Bronte Created [DATE] Required [DATE] Assigned to BJ JD Status Draft" at bounding box center [694, 90] width 1018 height 70
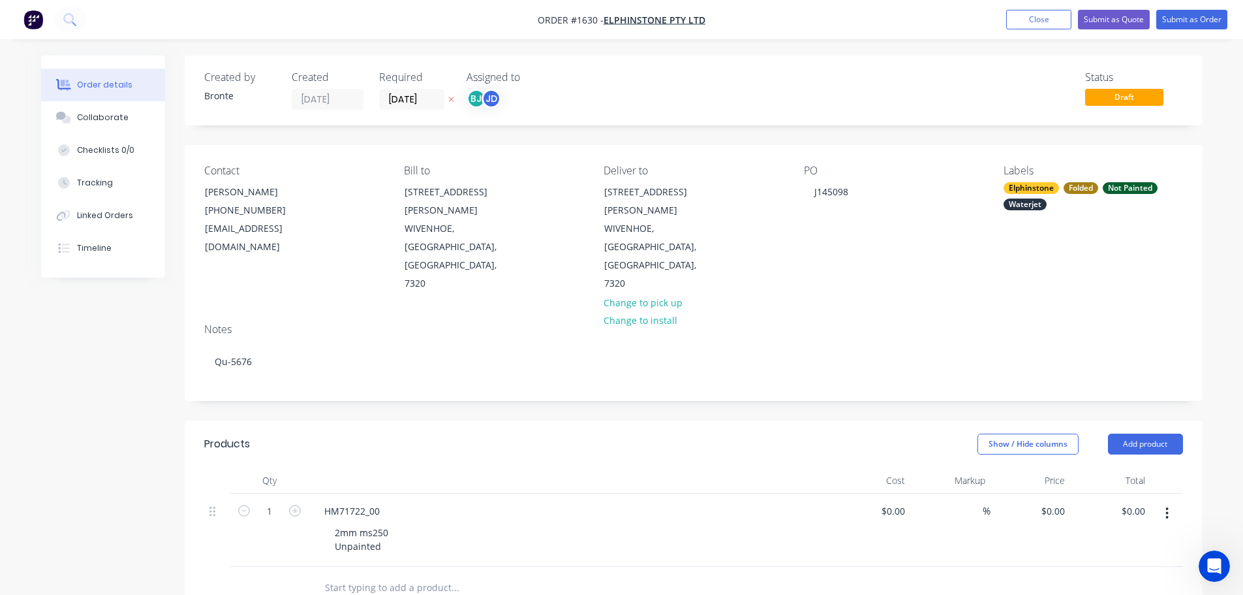
click at [123, 119] on div "Collaborate" at bounding box center [103, 118] width 52 height 12
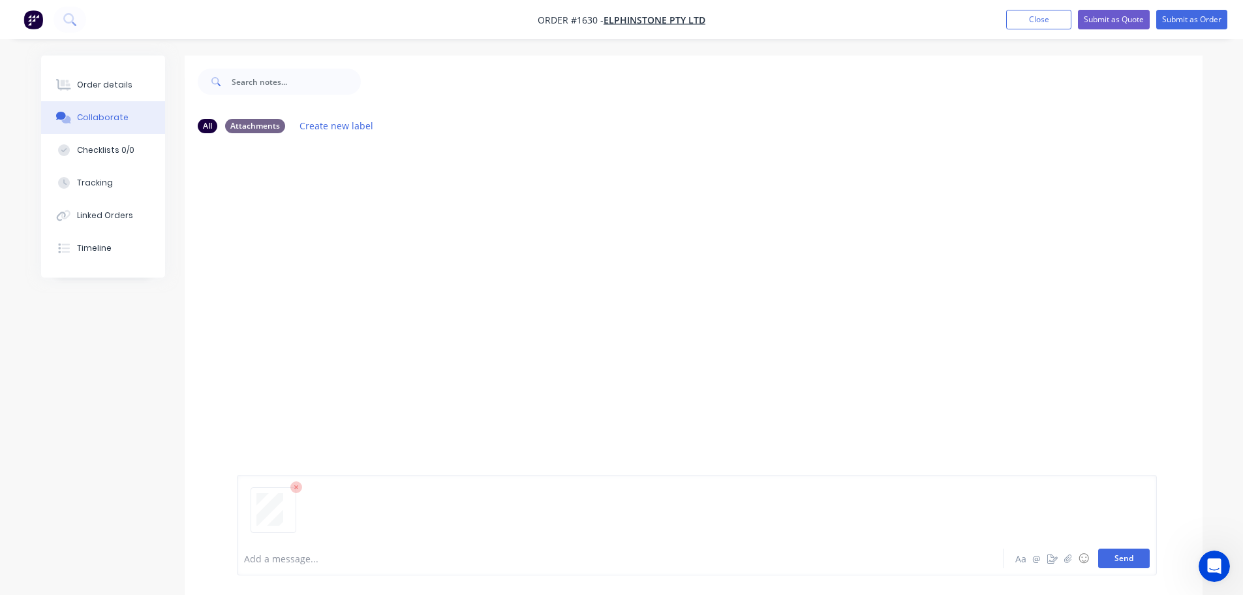
click at [1127, 557] on button "Send" at bounding box center [1124, 558] width 52 height 20
drag, startPoint x: 1132, startPoint y: 563, endPoint x: 1223, endPoint y: 534, distance: 95.8
click at [1132, 562] on button "Send" at bounding box center [1124, 558] width 52 height 20
click at [1143, 563] on button "Send" at bounding box center [1124, 558] width 52 height 20
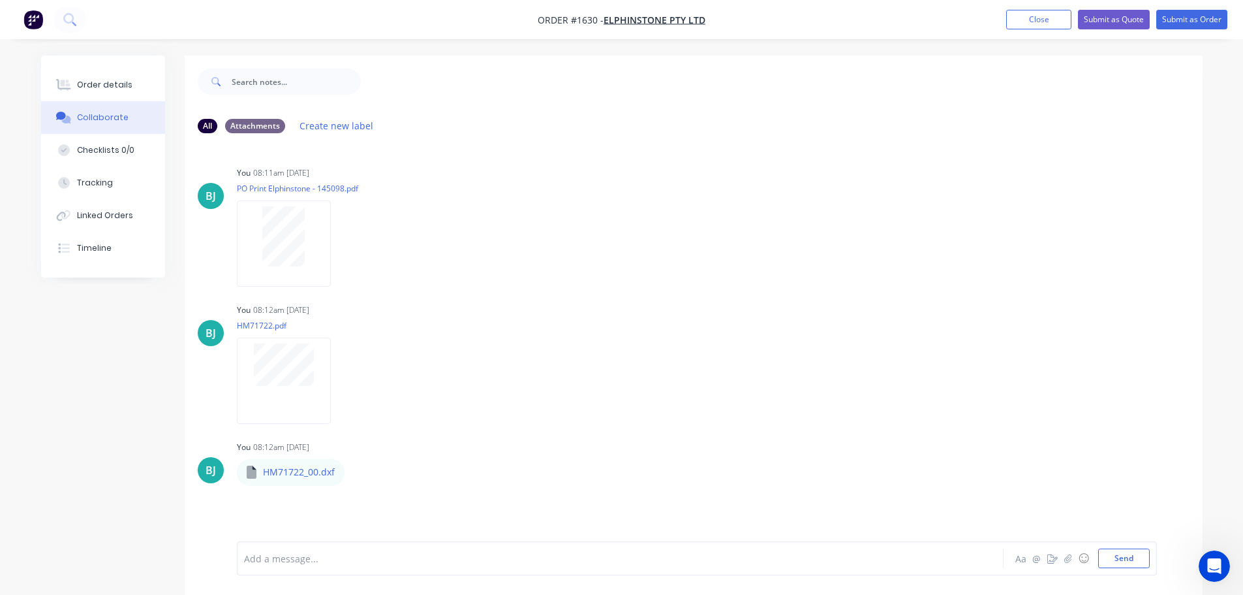
drag, startPoint x: 1013, startPoint y: 14, endPoint x: 1002, endPoint y: 21, distance: 13.4
click at [1013, 14] on button "Close" at bounding box center [1038, 20] width 65 height 20
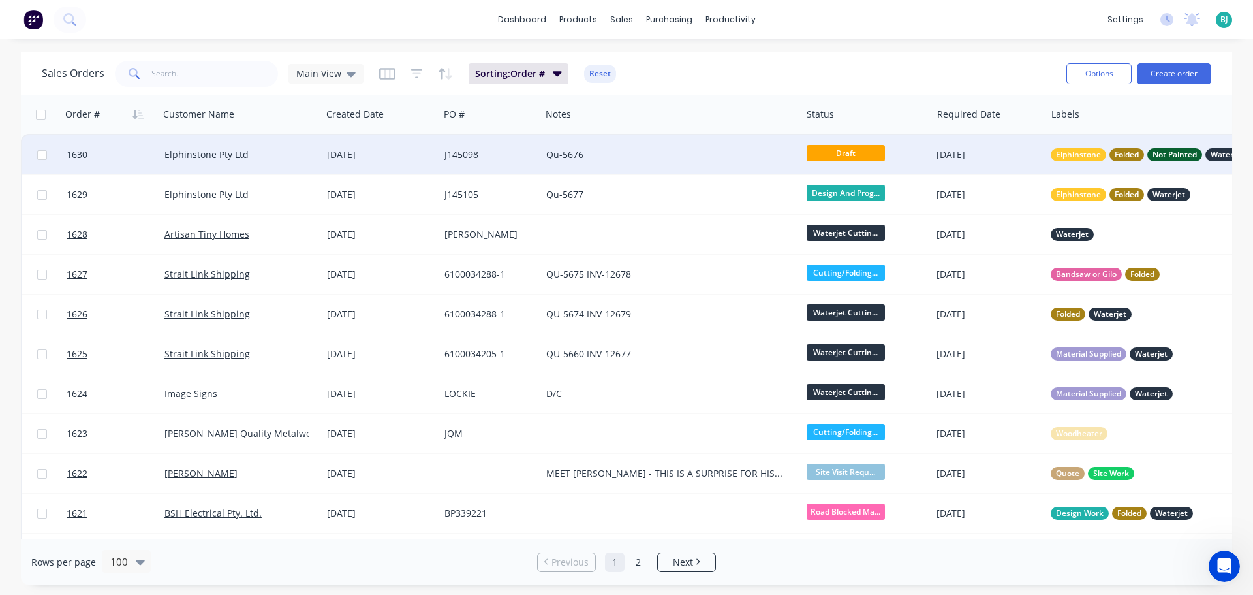
click at [303, 150] on div "Elphinstone Pty Ltd" at bounding box center [236, 154] width 145 height 13
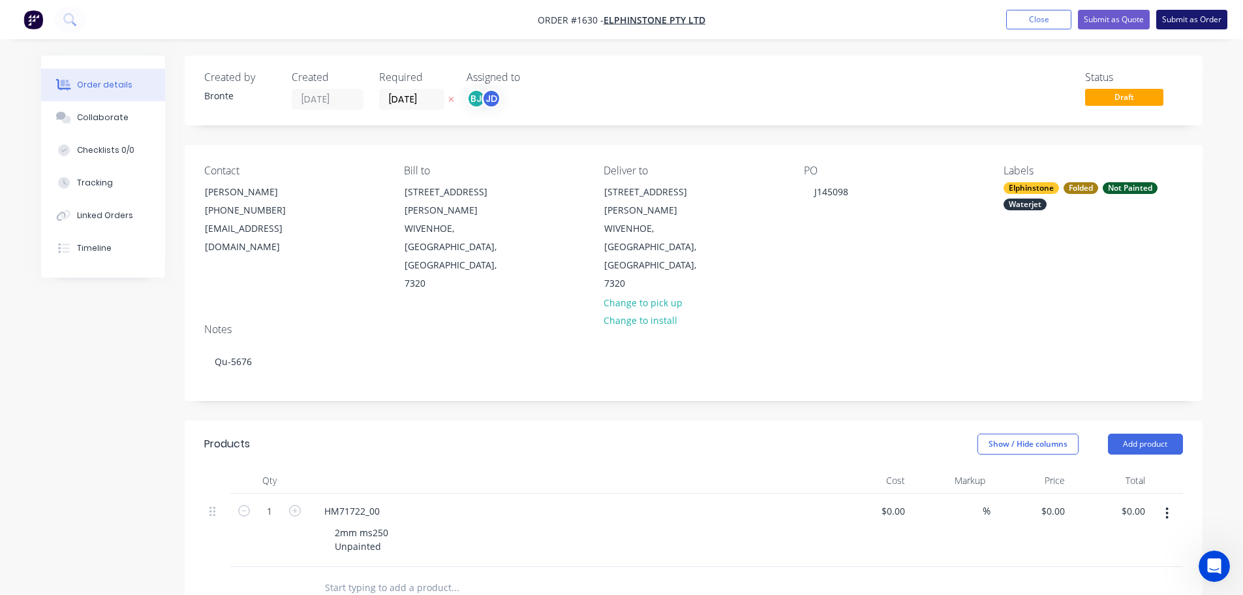
click at [1209, 17] on button "Submit as Order" at bounding box center [1191, 20] width 71 height 20
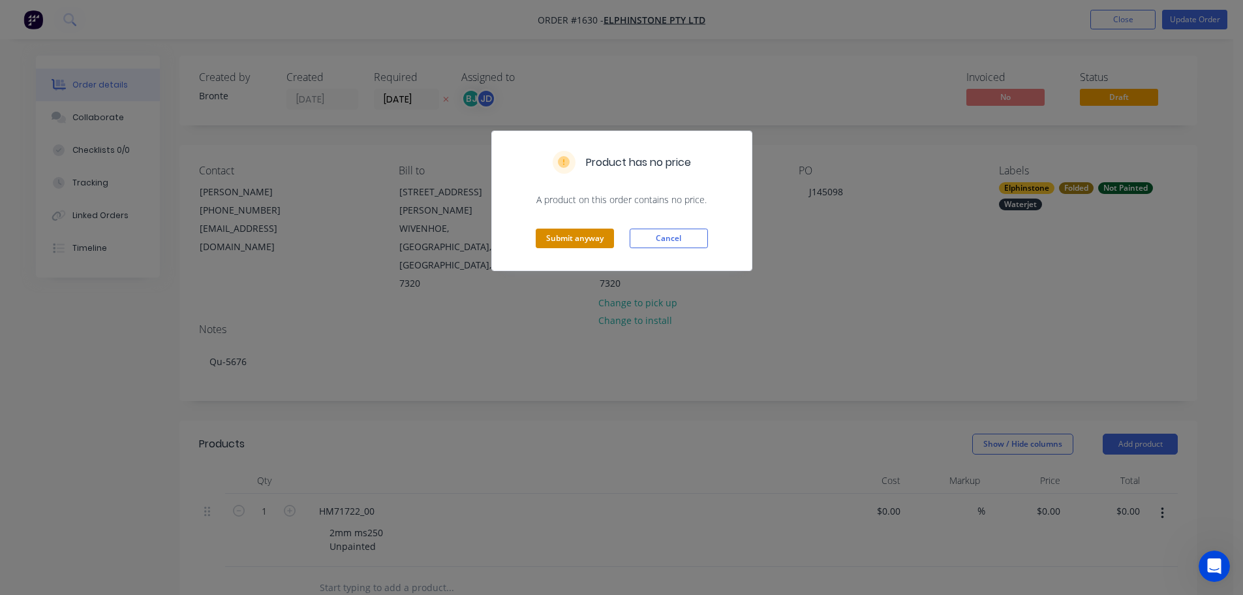
click at [576, 243] on button "Submit anyway" at bounding box center [575, 238] width 78 height 20
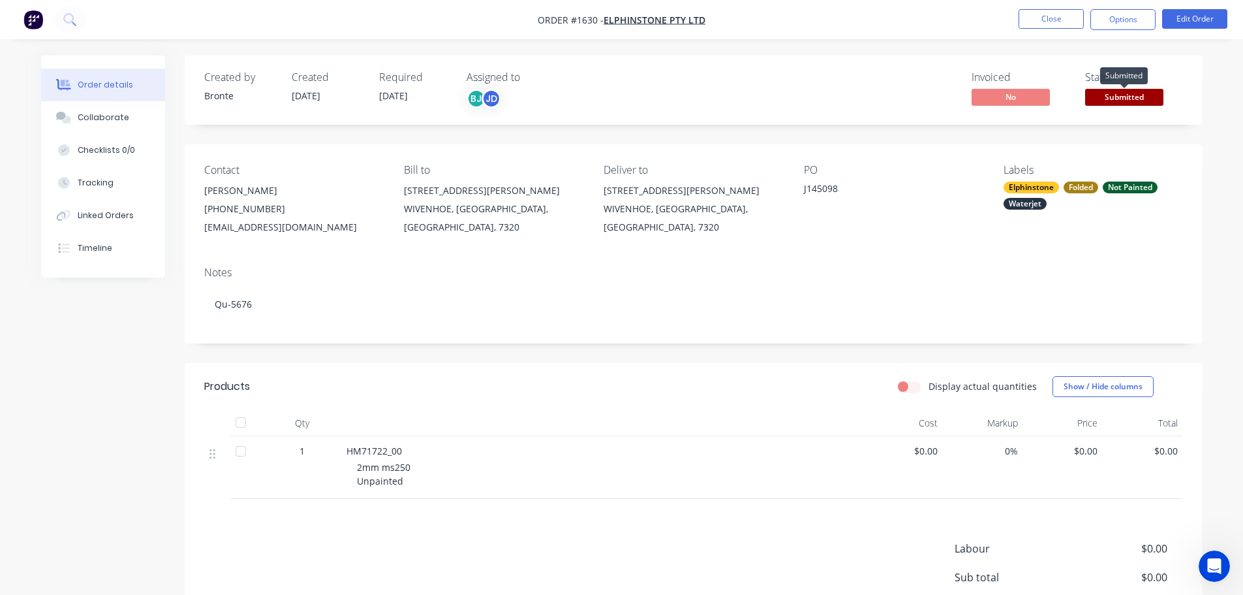
click at [1143, 97] on span "Submitted" at bounding box center [1124, 97] width 78 height 16
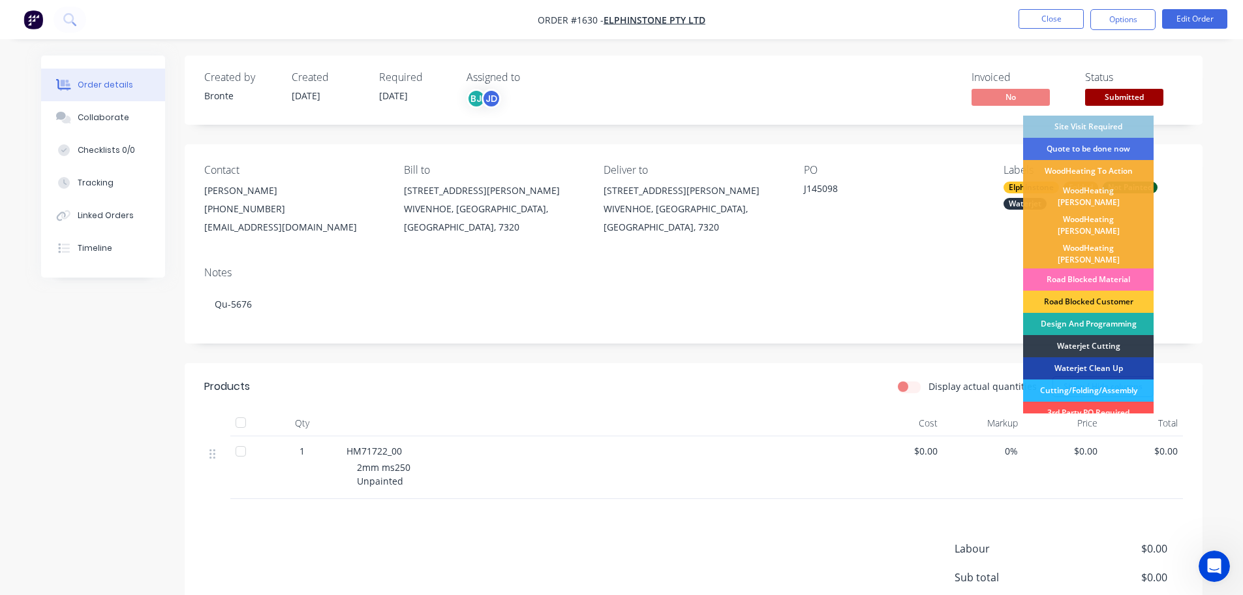
click at [1107, 313] on div "Design And Programming" at bounding box center [1088, 324] width 131 height 22
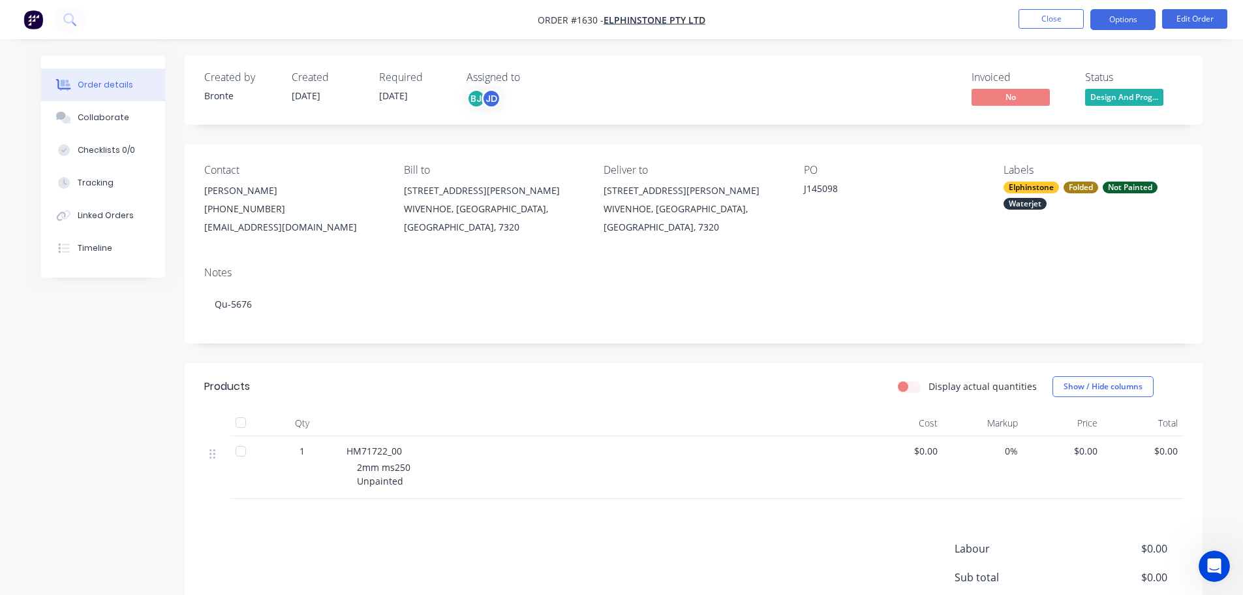
click at [1118, 25] on button "Options" at bounding box center [1122, 19] width 65 height 21
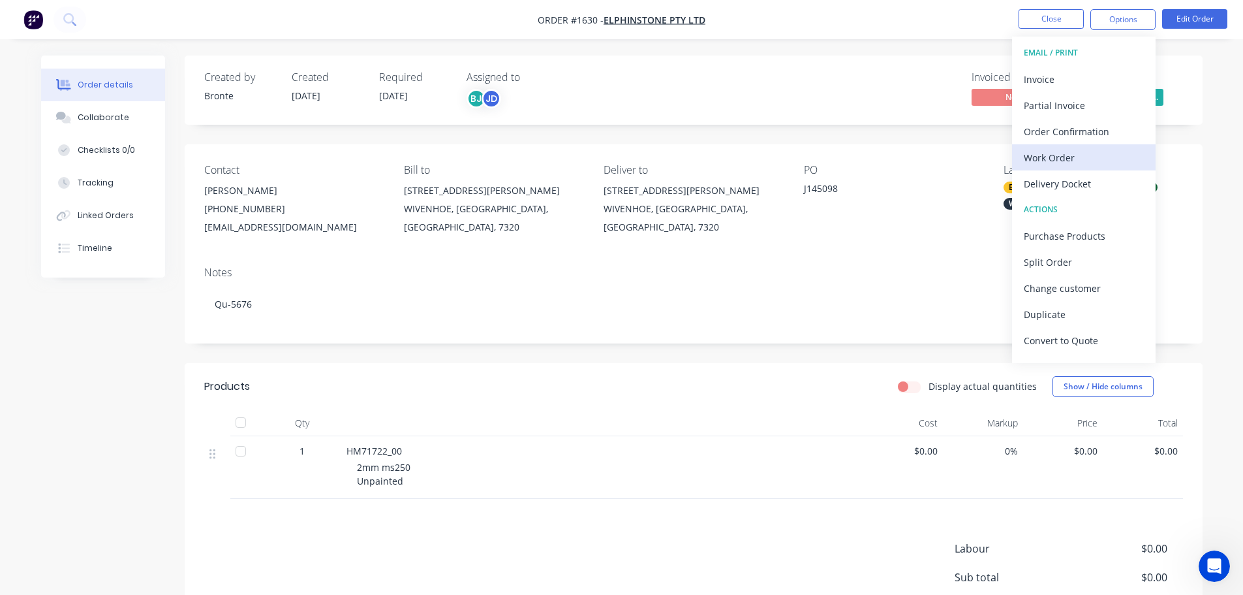
click at [1055, 151] on div "Work Order" at bounding box center [1084, 157] width 120 height 19
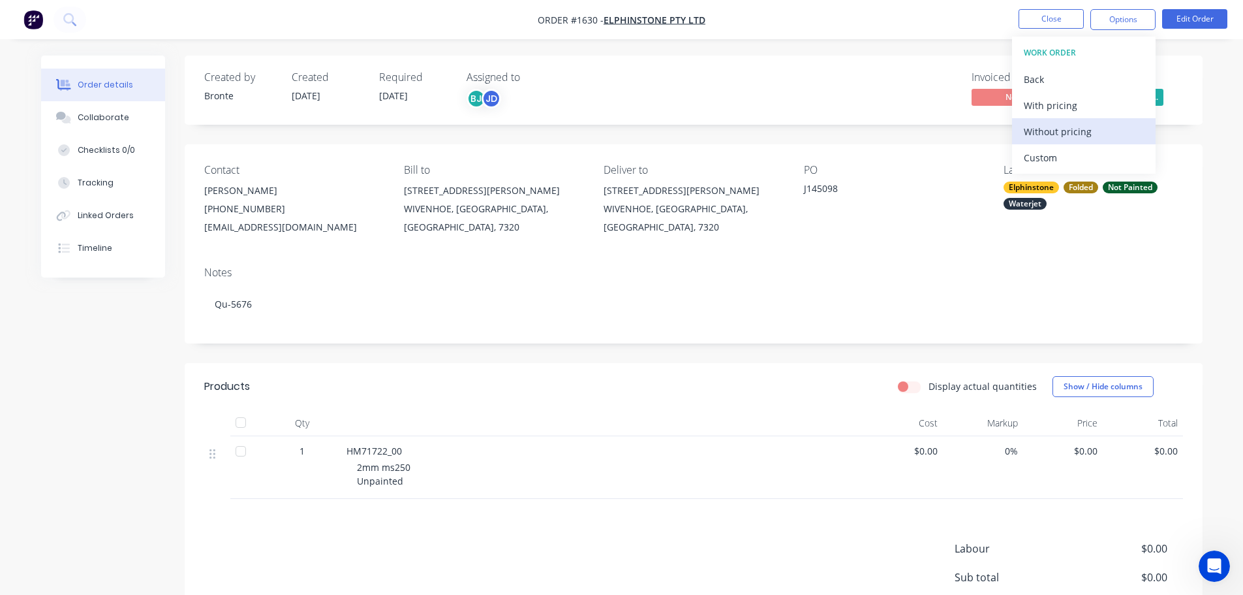
click at [1071, 131] on div "Without pricing" at bounding box center [1084, 131] width 120 height 19
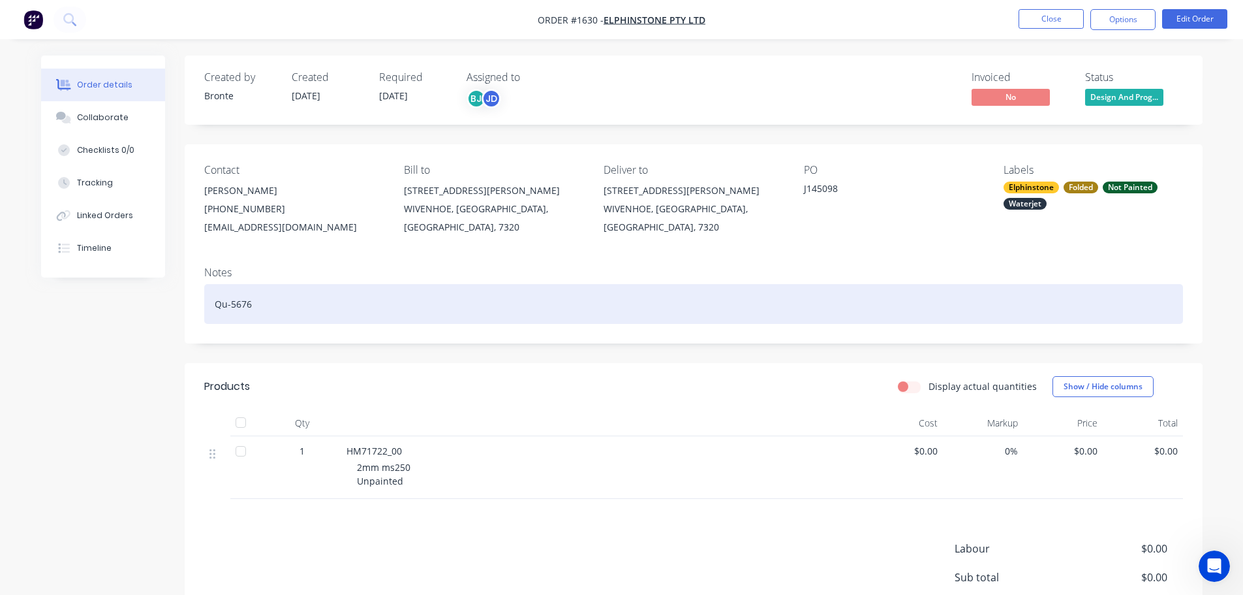
click at [926, 296] on div "Qu-5676" at bounding box center [693, 304] width 979 height 40
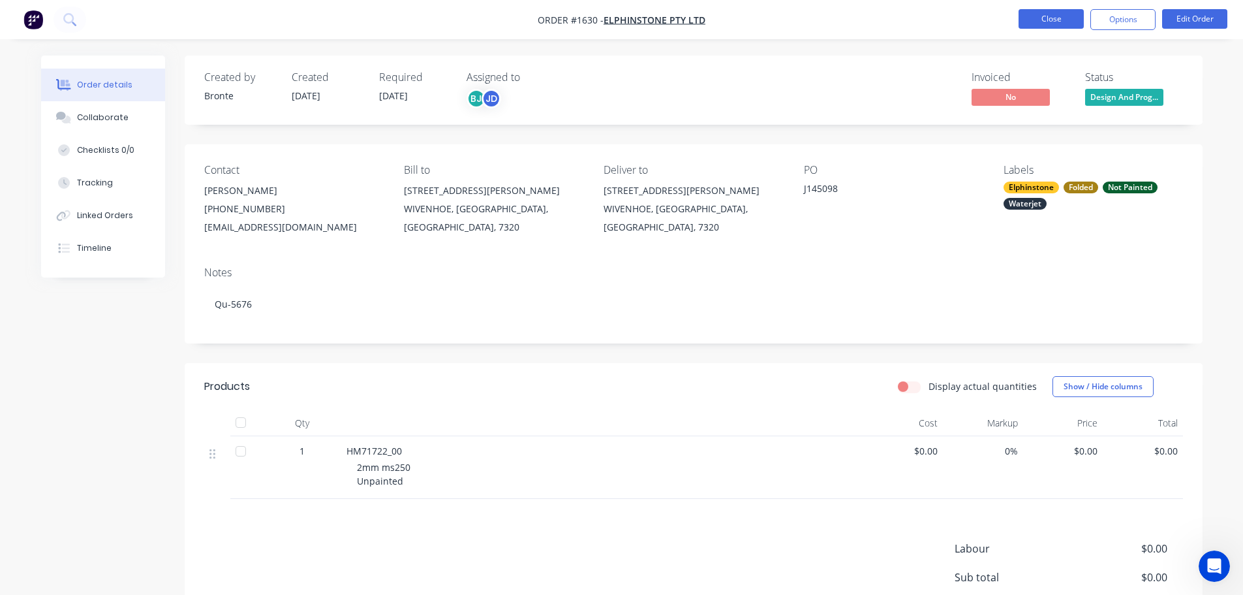
click at [1053, 18] on button "Close" at bounding box center [1051, 19] width 65 height 20
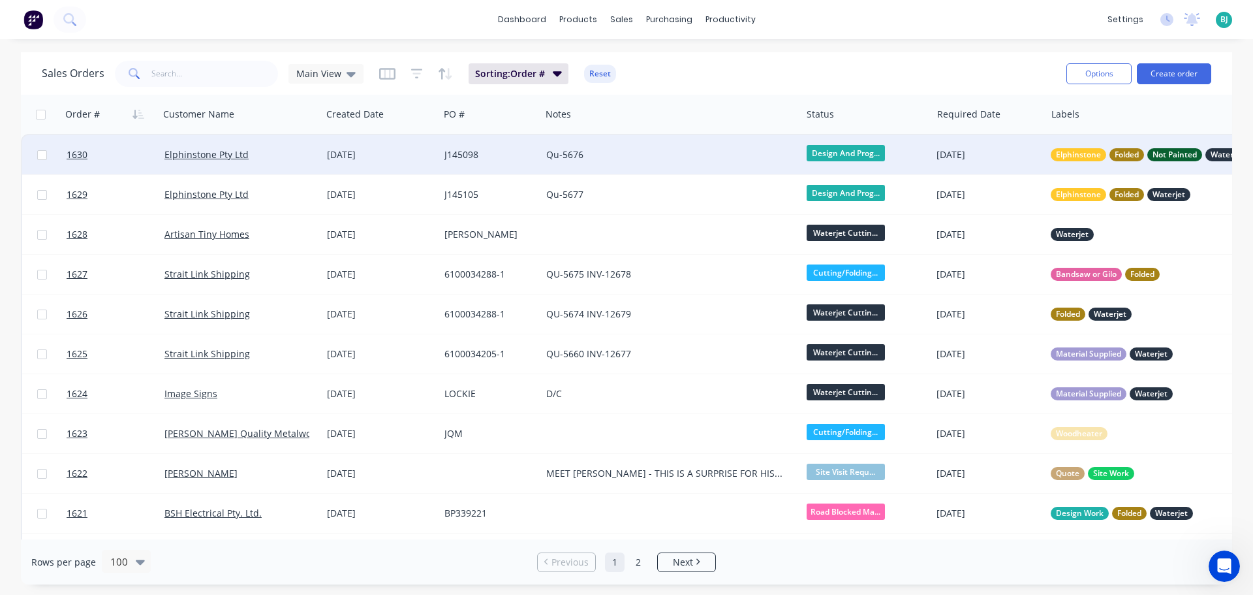
click at [288, 155] on div "Elphinstone Pty Ltd" at bounding box center [236, 154] width 145 height 13
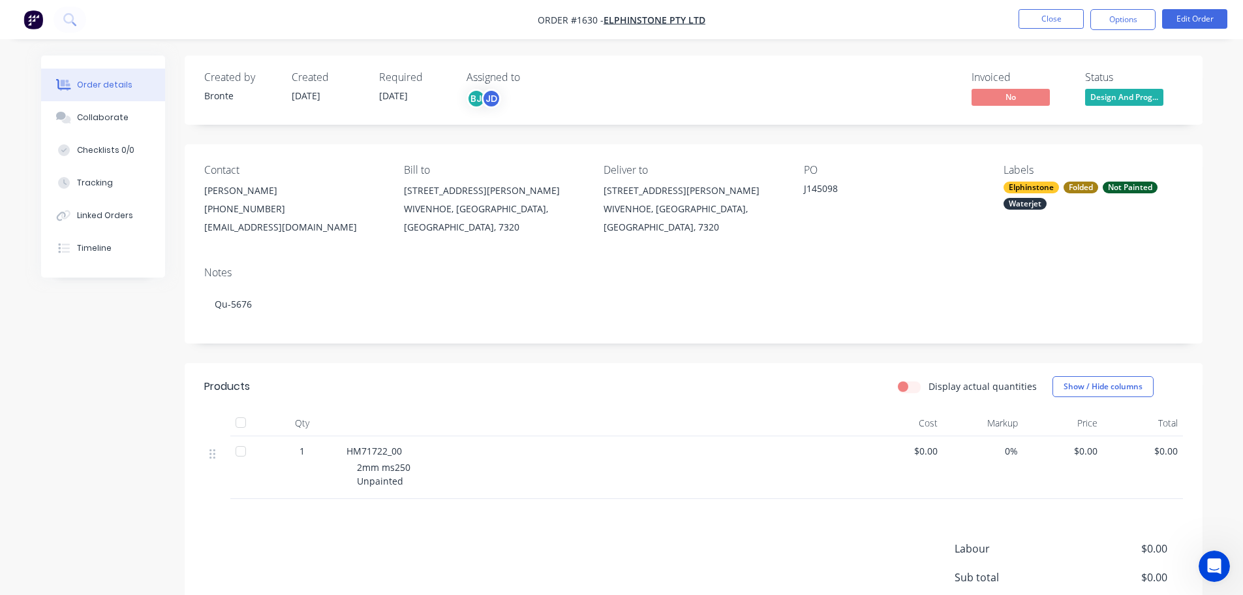
click at [1129, 189] on div "Not Painted" at bounding box center [1130, 187] width 55 height 12
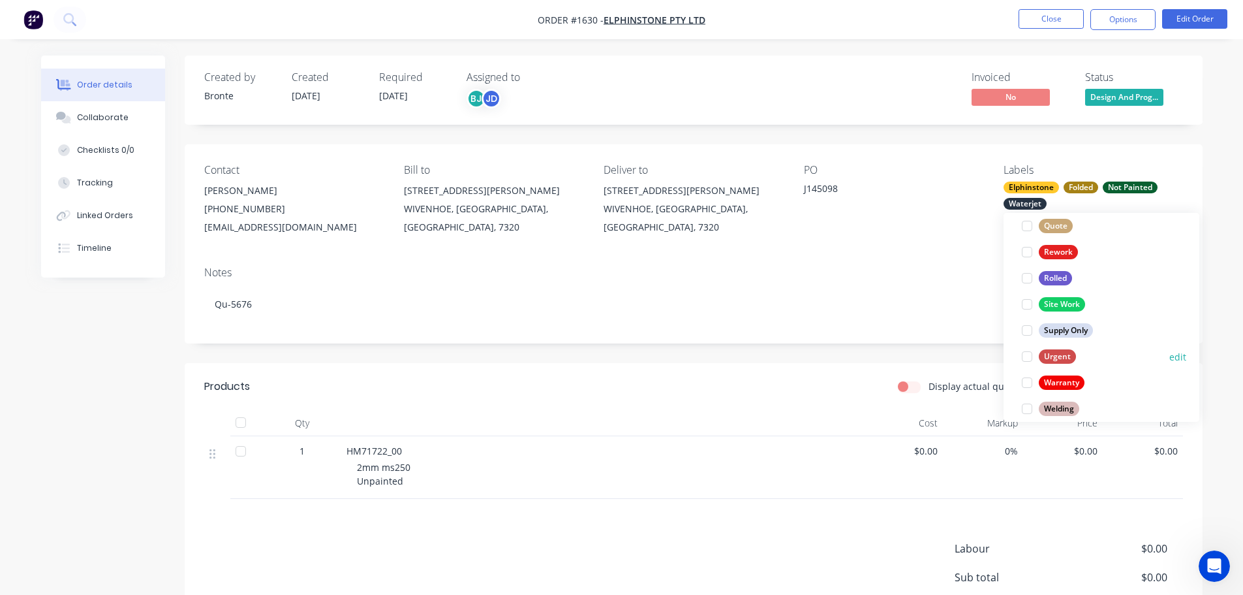
click at [1025, 354] on div at bounding box center [1027, 356] width 26 height 26
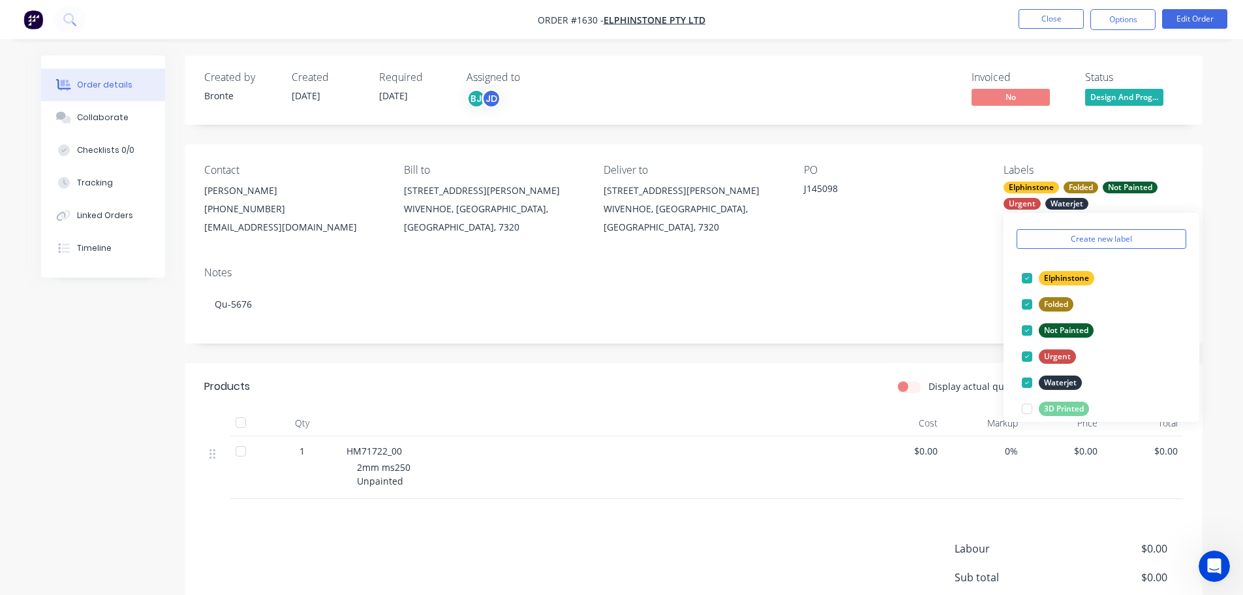
click at [1216, 159] on div "Order details Collaborate Checklists 0/0 Tracking Linked Orders Timeline Order …" at bounding box center [621, 365] width 1243 height 731
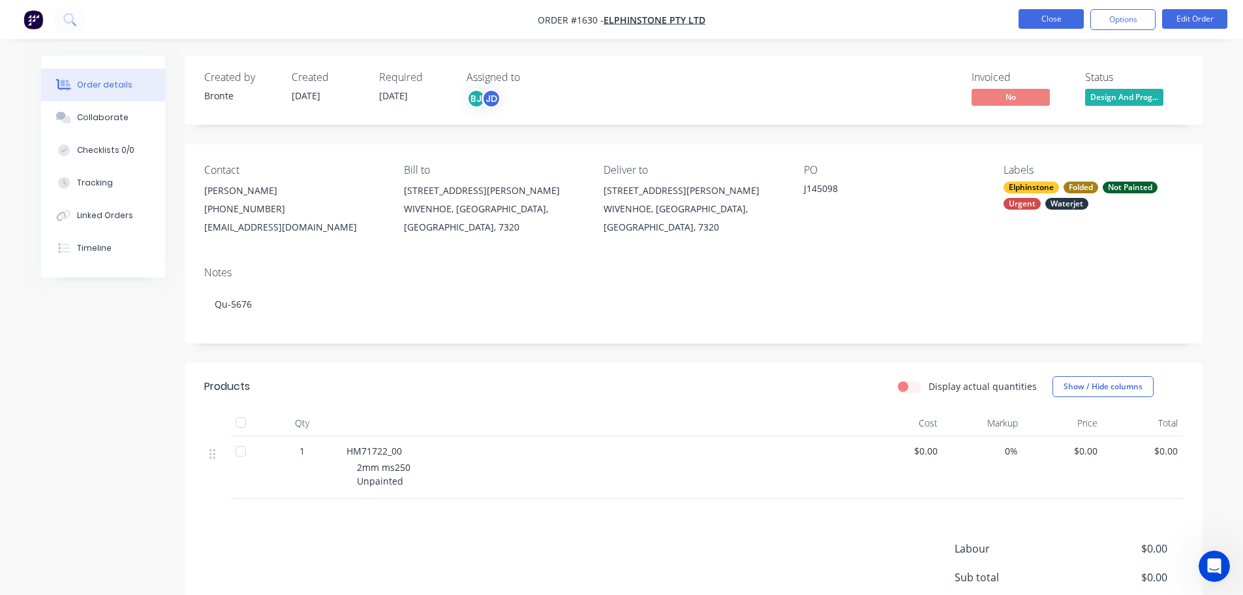
click at [1043, 24] on button "Close" at bounding box center [1051, 19] width 65 height 20
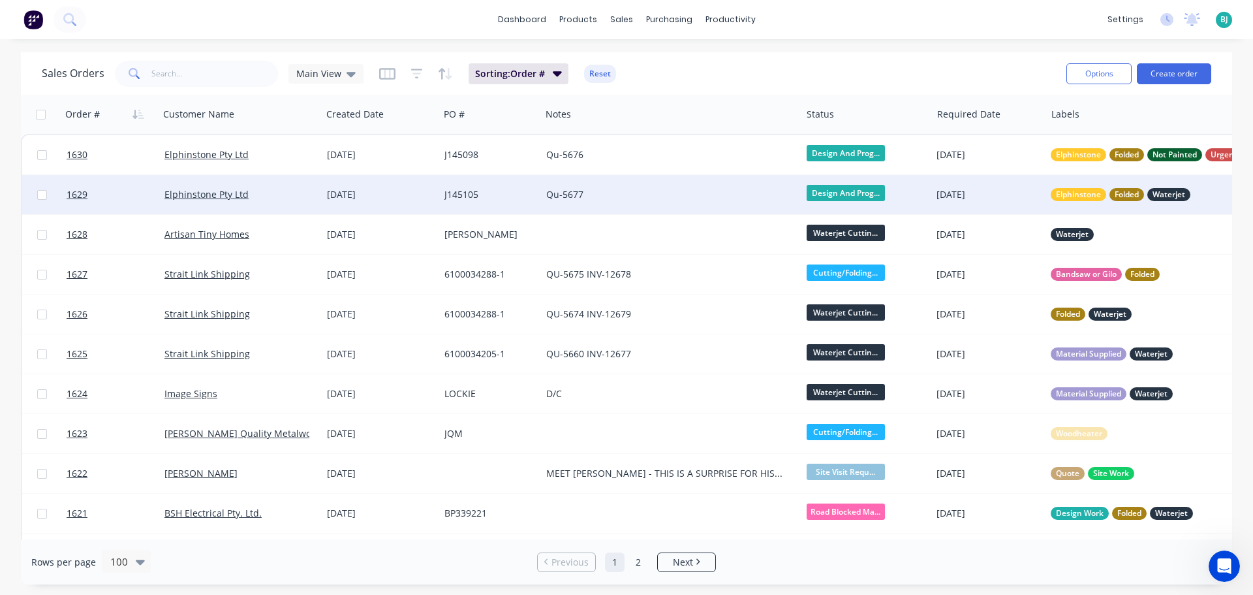
click at [297, 198] on div "Elphinstone Pty Ltd" at bounding box center [236, 194] width 145 height 13
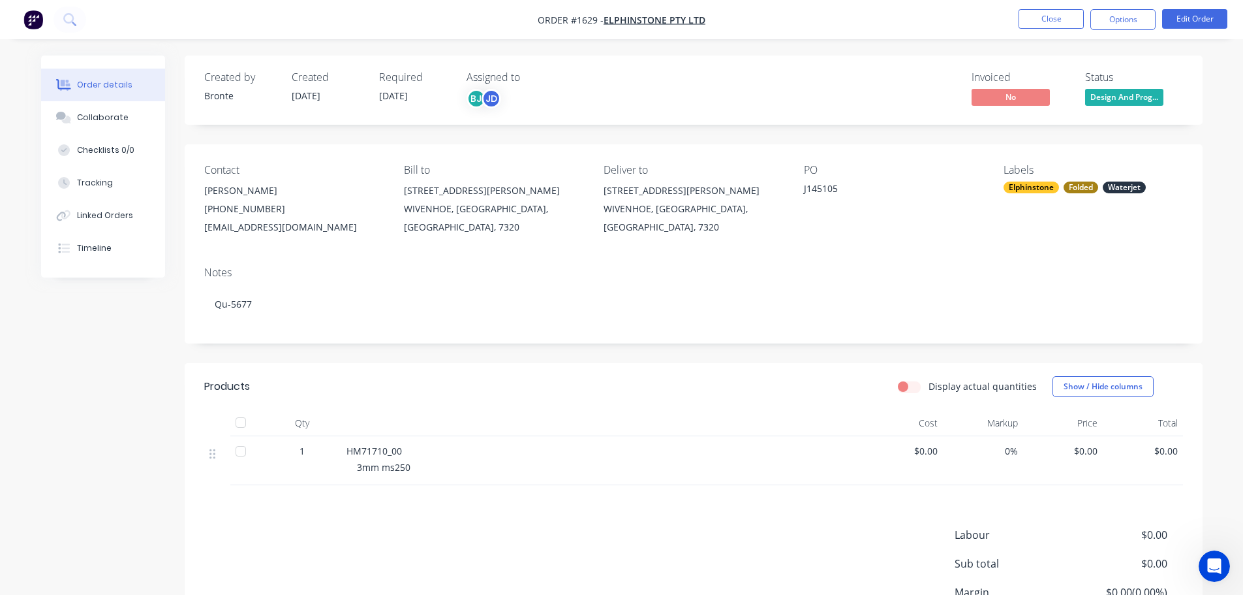
click at [1121, 184] on div "Waterjet" at bounding box center [1124, 187] width 43 height 12
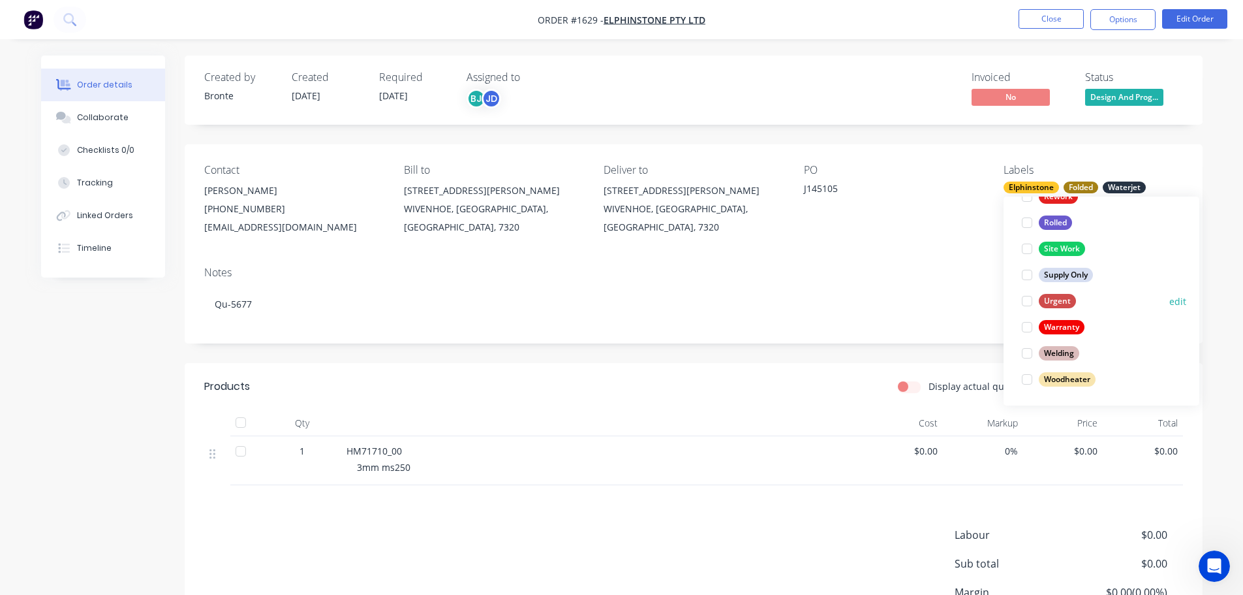
click at [1027, 301] on div at bounding box center [1027, 301] width 26 height 26
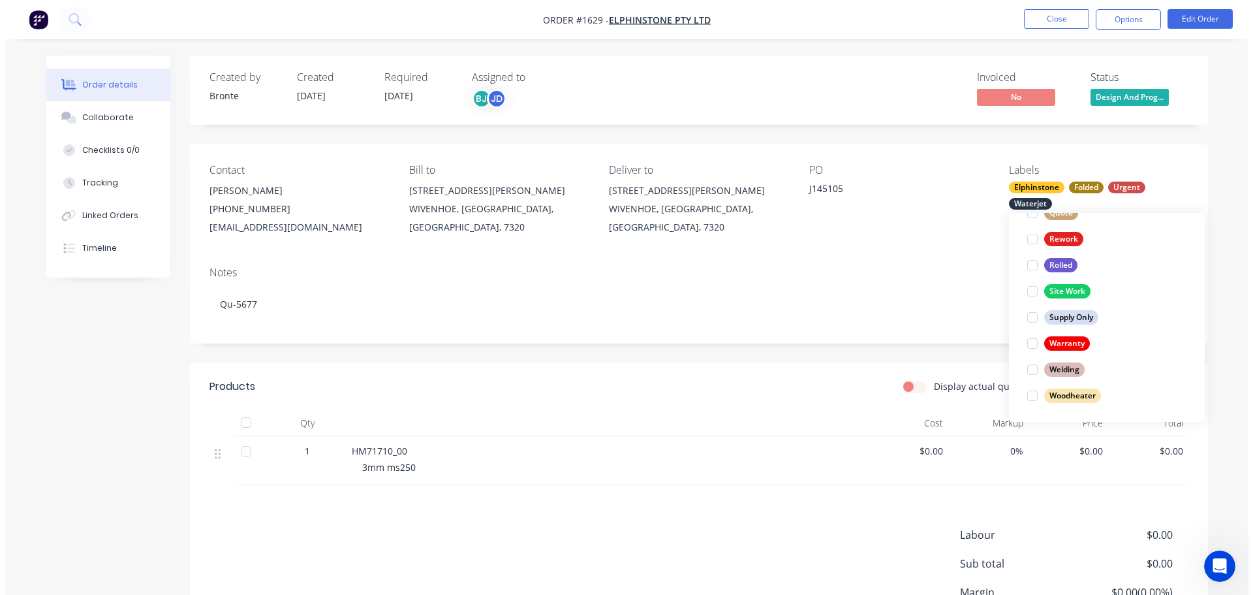
scroll to position [52, 0]
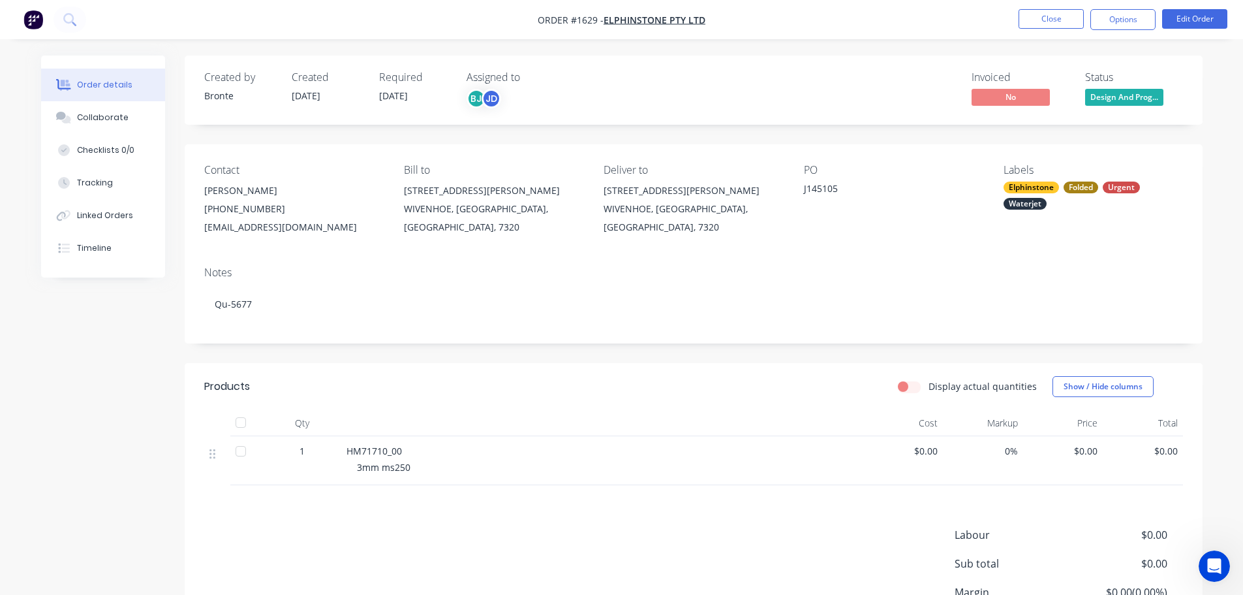
click at [1216, 367] on div "Order details Collaborate Checklists 0/0 Tracking Linked Orders Timeline Order …" at bounding box center [621, 358] width 1243 height 717
click at [1171, 22] on button "Edit Order" at bounding box center [1194, 19] width 65 height 20
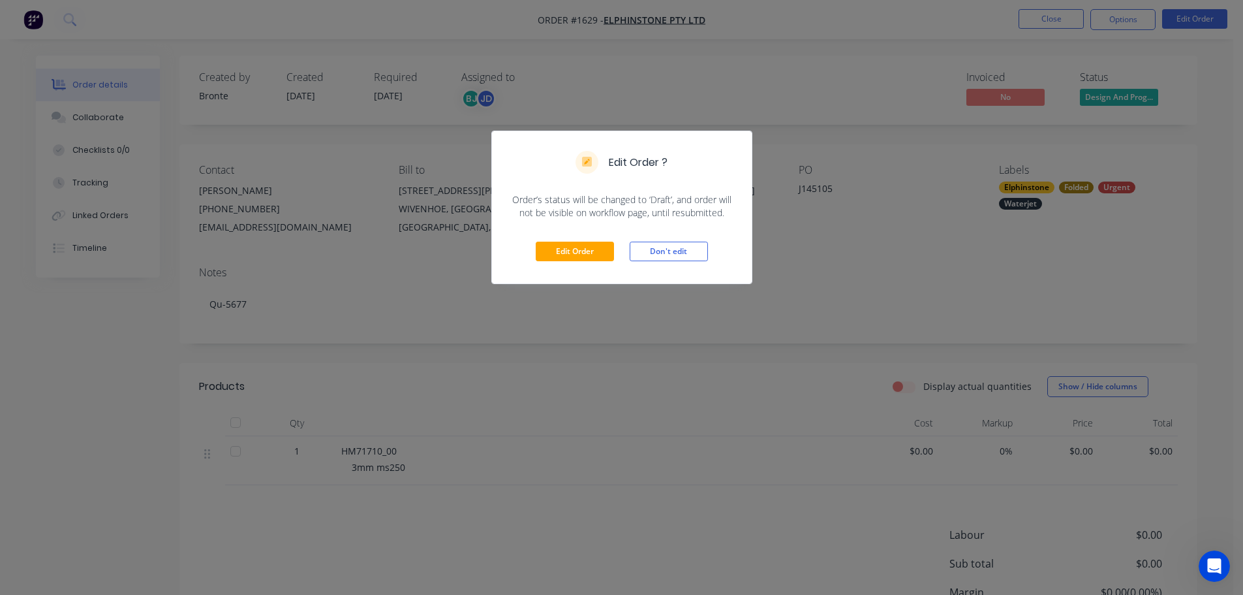
click at [657, 249] on button "Don't edit" at bounding box center [669, 251] width 78 height 20
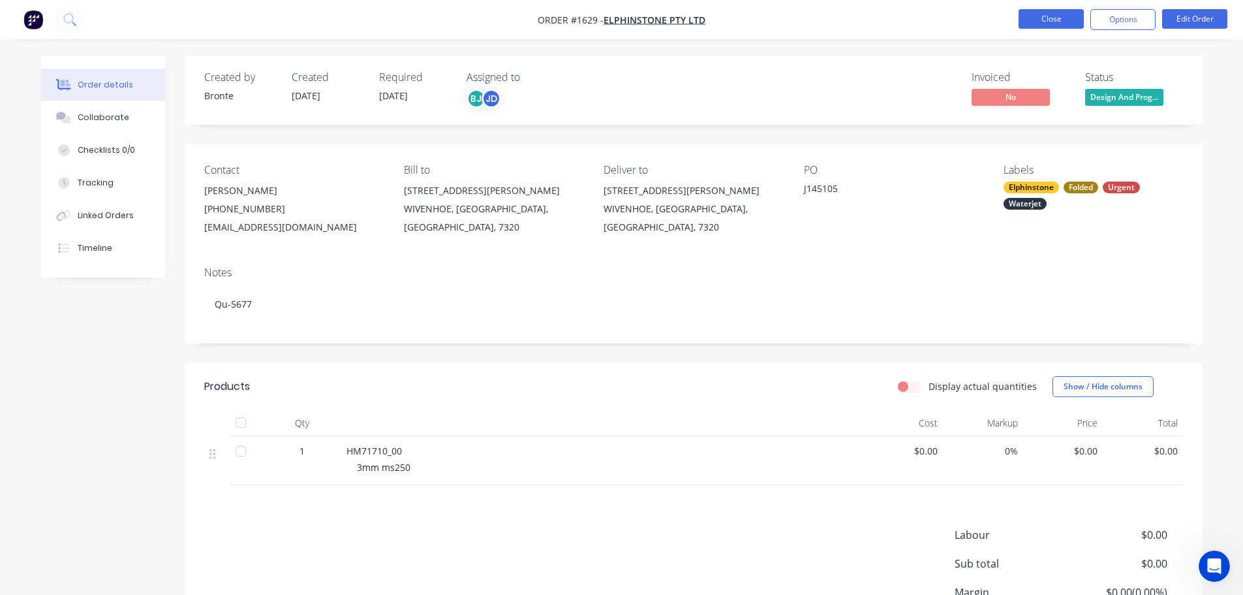
click at [1065, 22] on button "Close" at bounding box center [1051, 19] width 65 height 20
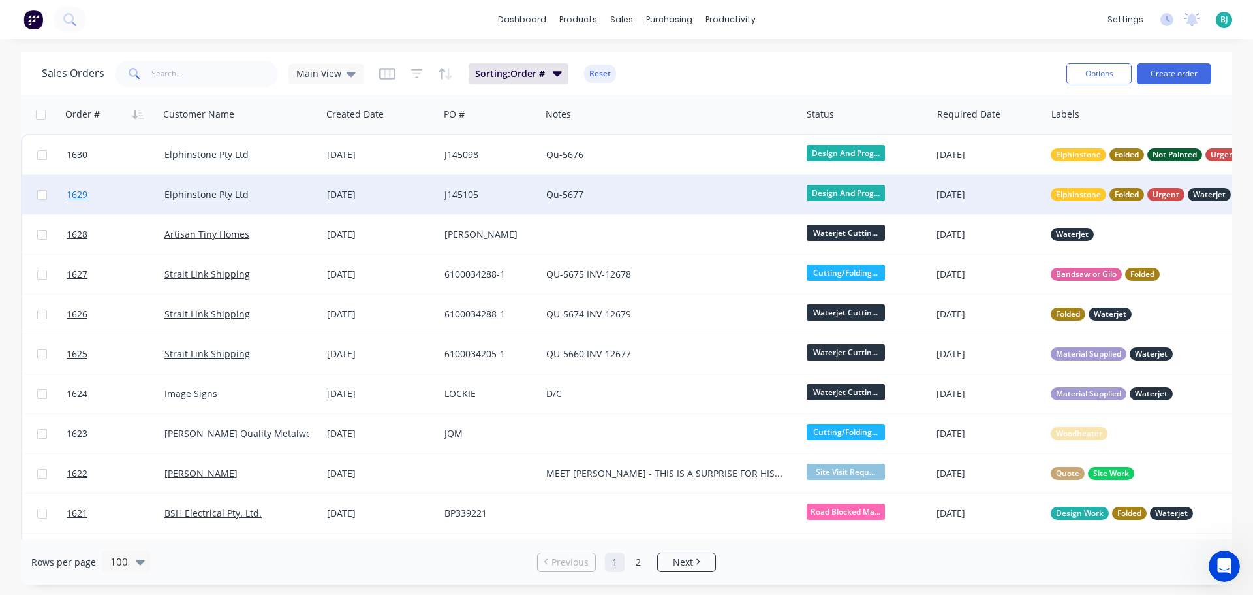
click at [129, 193] on link "1629" at bounding box center [116, 194] width 98 height 39
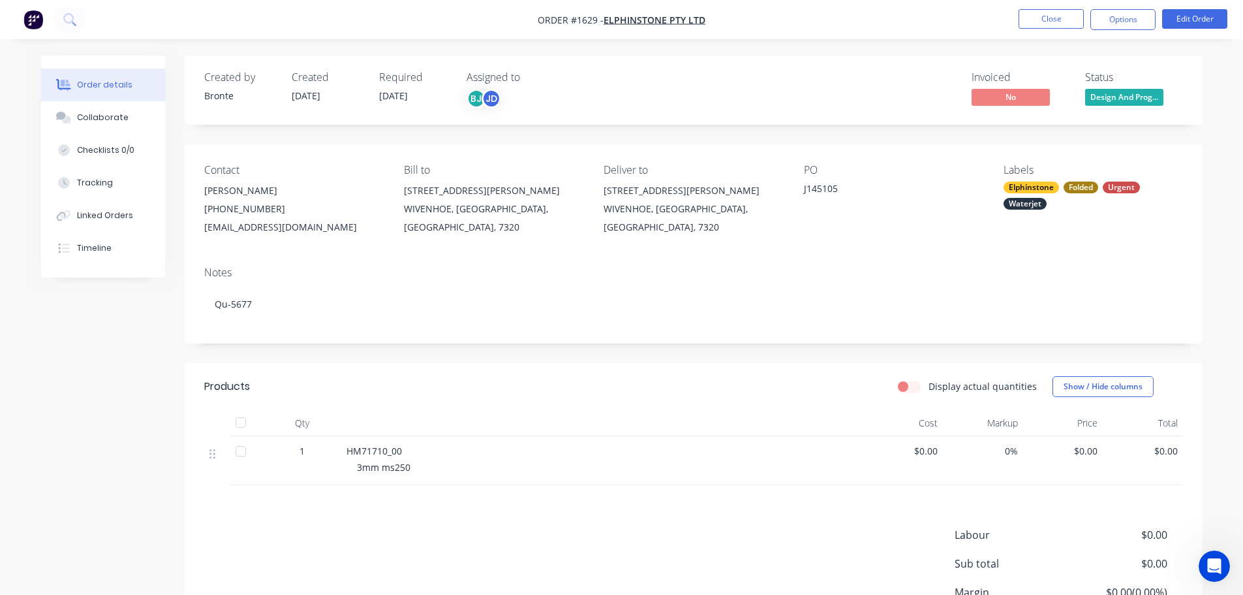
click at [1149, 98] on span "Design And Prog..." at bounding box center [1124, 97] width 78 height 16
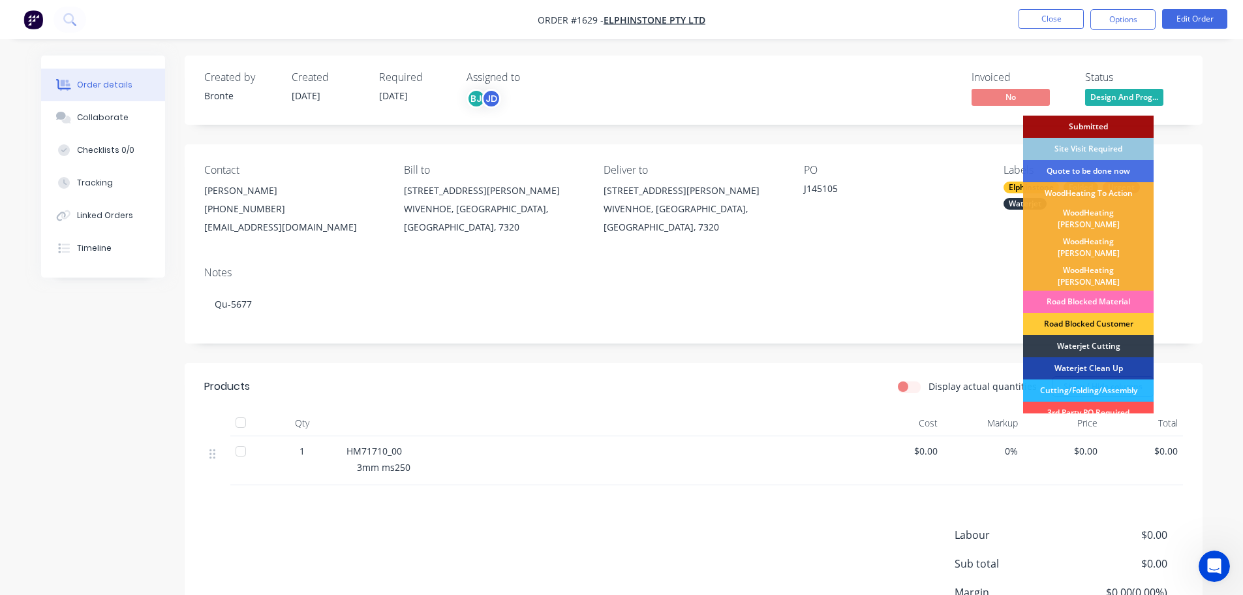
click at [1206, 47] on div "Order details Collaborate Checklists 0/0 Tracking Linked Orders Timeline Order …" at bounding box center [621, 358] width 1243 height 717
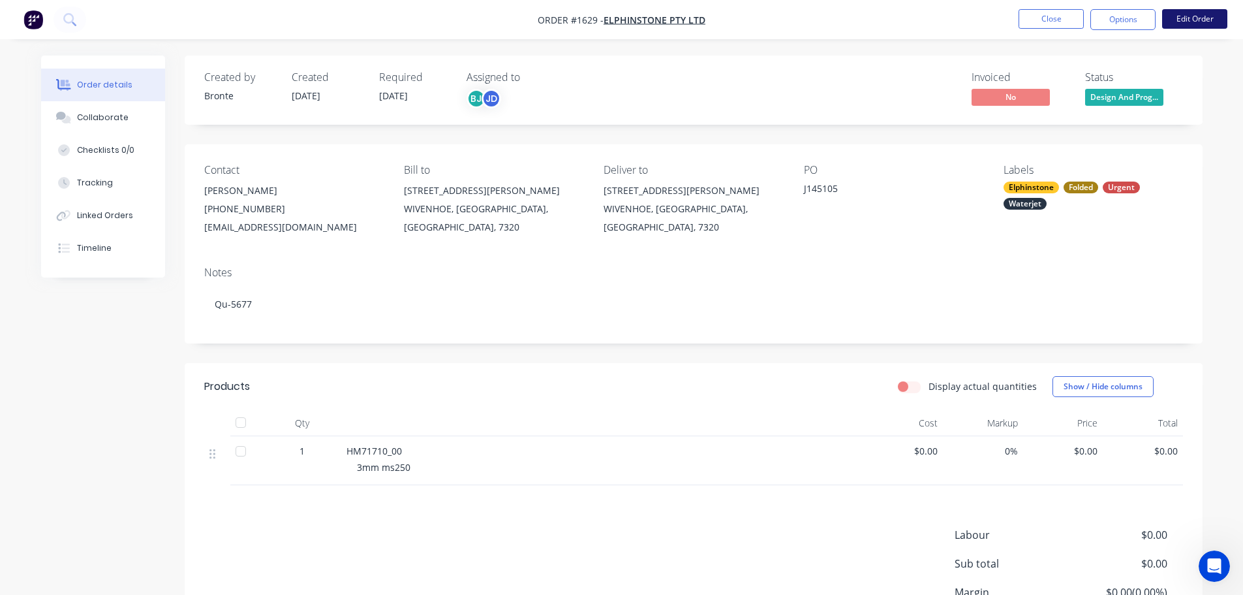
click at [1205, 11] on button "Edit Order" at bounding box center [1194, 19] width 65 height 20
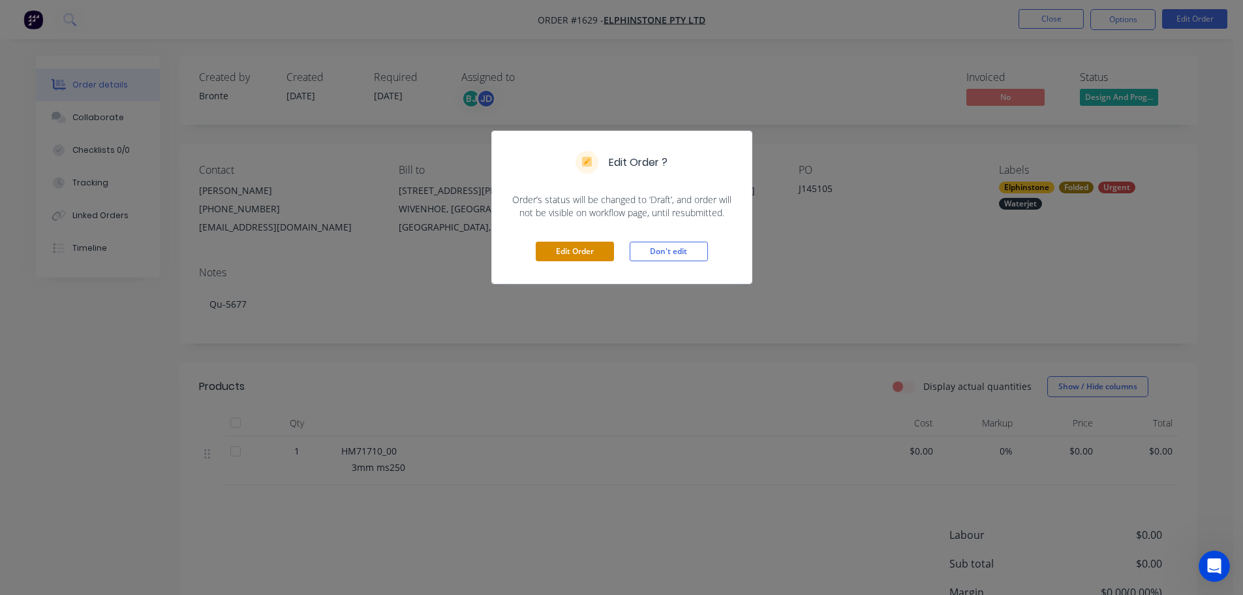
click at [571, 250] on button "Edit Order" at bounding box center [575, 251] width 78 height 20
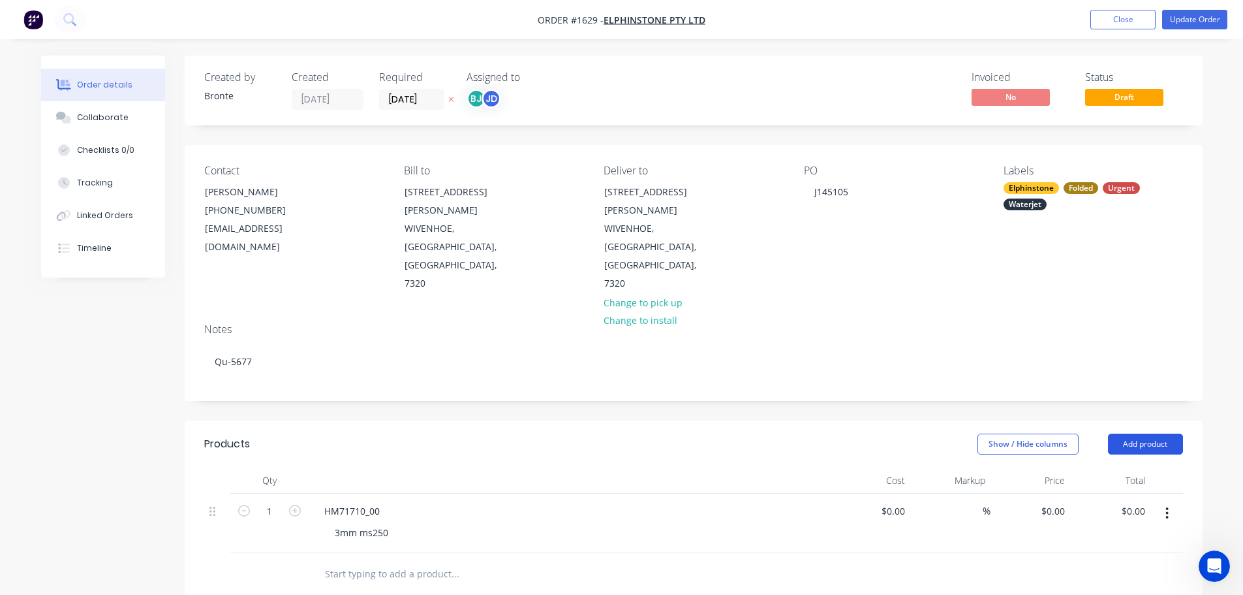
click at [1137, 433] on button "Add product" at bounding box center [1145, 443] width 75 height 21
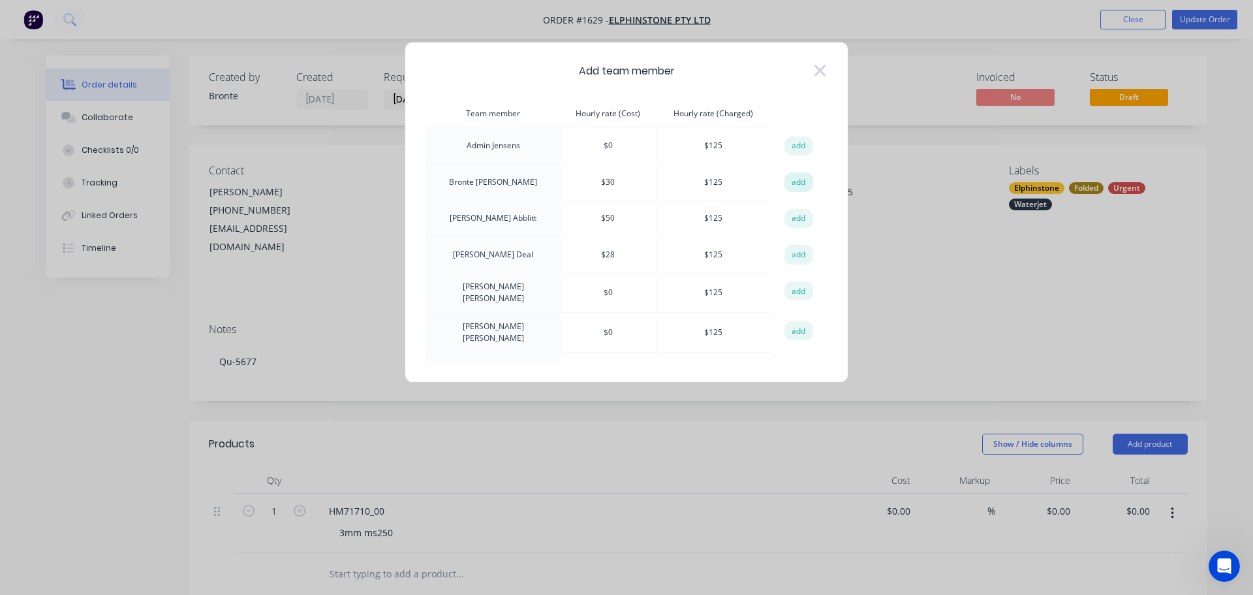
click at [787, 186] on button "add" at bounding box center [798, 182] width 29 height 20
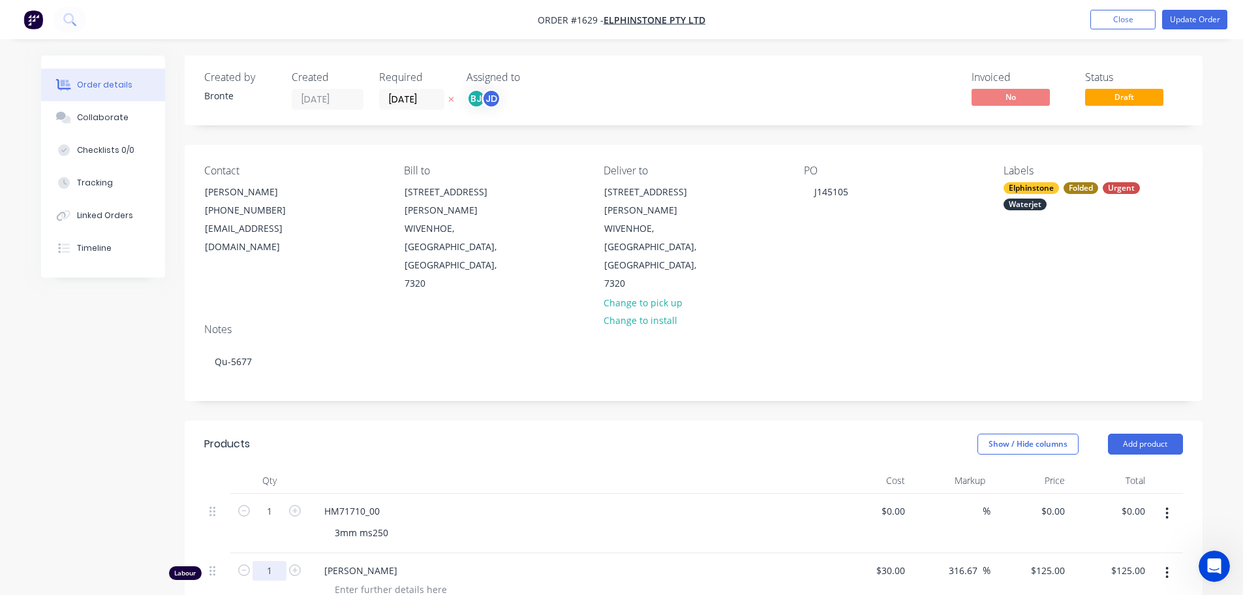
click at [282, 518] on input "1" at bounding box center [270, 511] width 34 height 20
type input "0.25"
type input "$31.25"
click at [397, 580] on div at bounding box center [390, 589] width 133 height 19
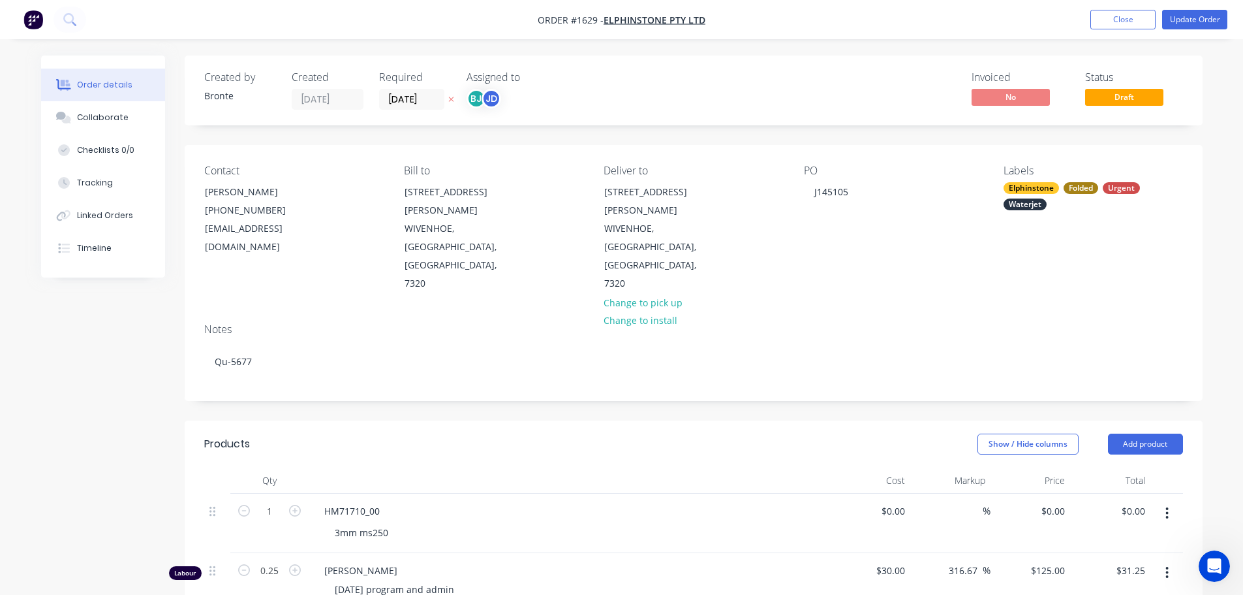
click at [524, 433] on div "Show / Hide columns Add product" at bounding box center [797, 443] width 771 height 21
click at [1199, 21] on button "Update Order" at bounding box center [1194, 20] width 65 height 20
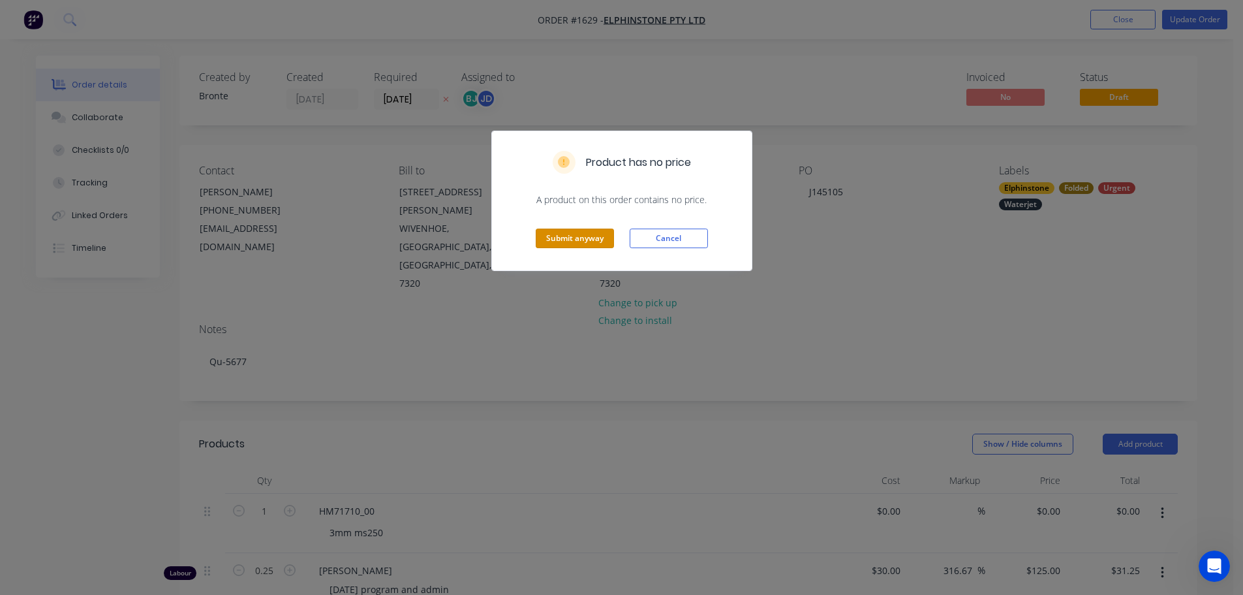
click at [585, 227] on div "Submit anyway Cancel" at bounding box center [622, 238] width 260 height 64
click at [582, 235] on button "Submit anyway" at bounding box center [575, 238] width 78 height 20
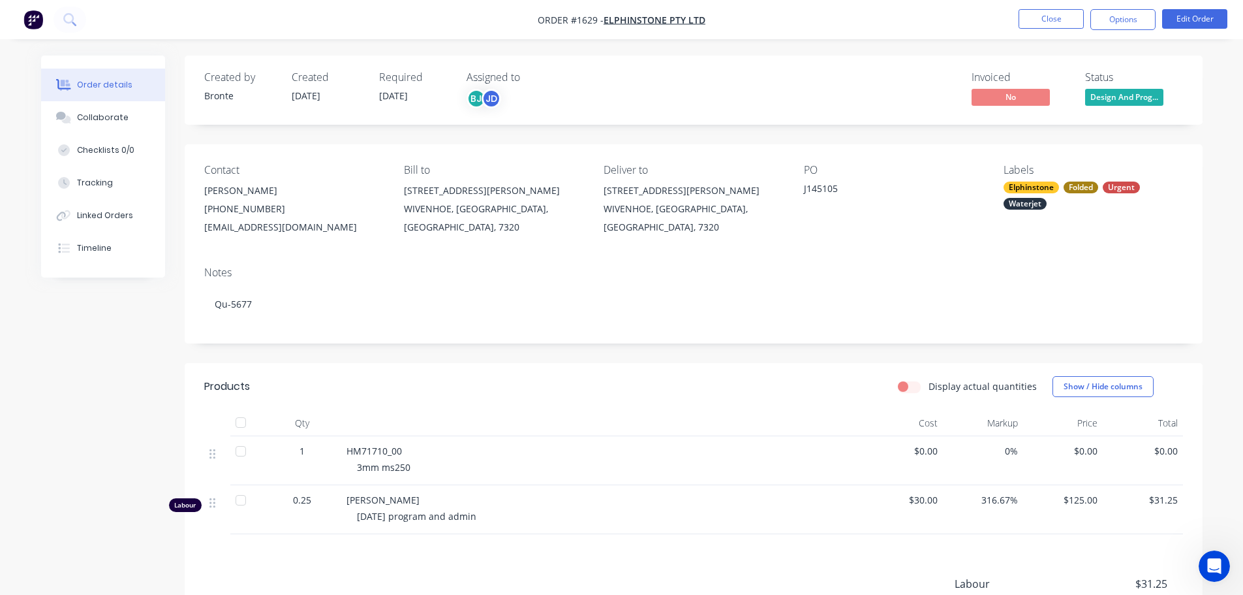
drag, startPoint x: 478, startPoint y: 516, endPoint x: 349, endPoint y: 519, distance: 128.6
click at [349, 519] on div "[PERSON_NAME] [DATE] program and admin" at bounding box center [602, 509] width 522 height 49
copy span "[DATE] program and admin"
click at [1044, 20] on button "Close" at bounding box center [1051, 19] width 65 height 20
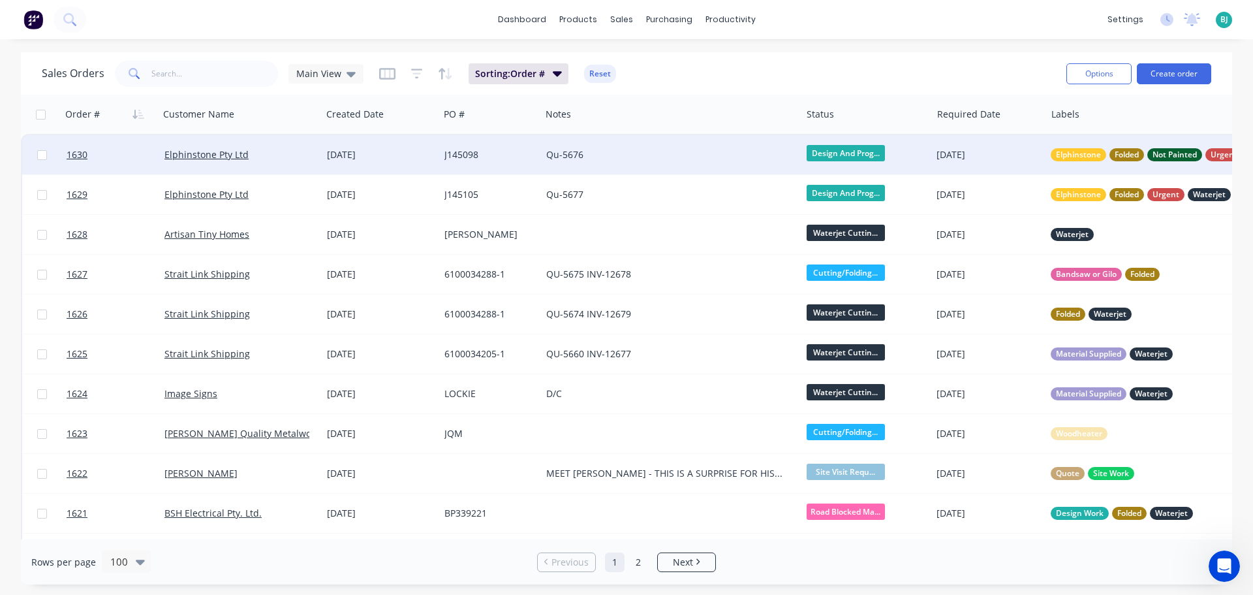
click at [279, 155] on div "Elphinstone Pty Ltd" at bounding box center [236, 154] width 145 height 13
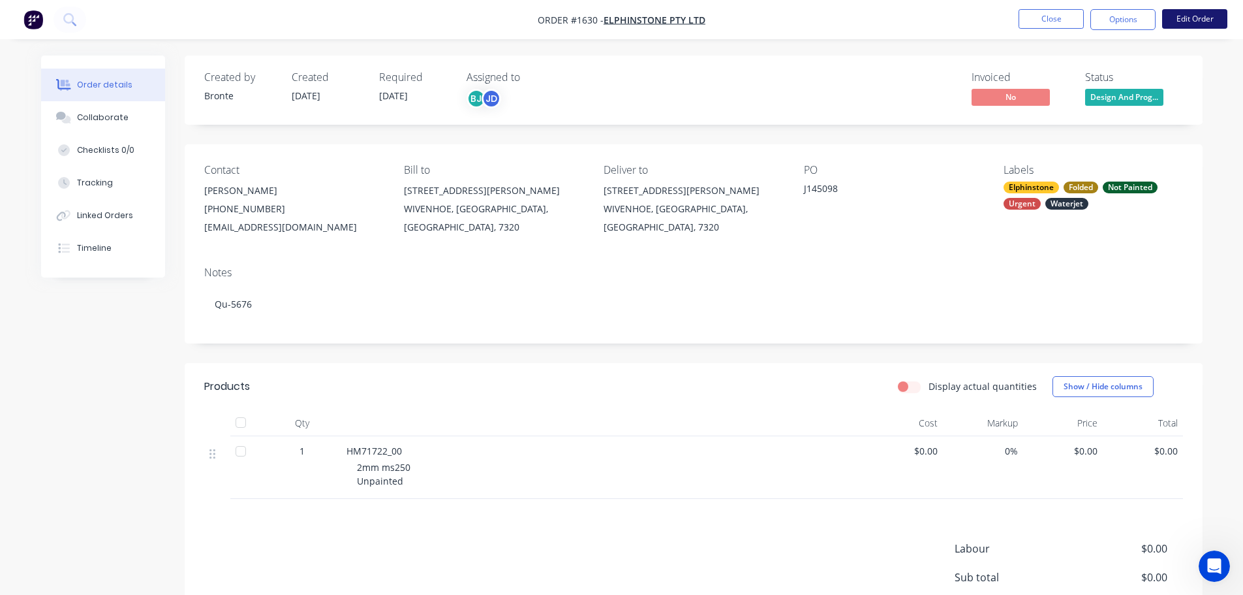
click at [1199, 22] on button "Edit Order" at bounding box center [1194, 19] width 65 height 20
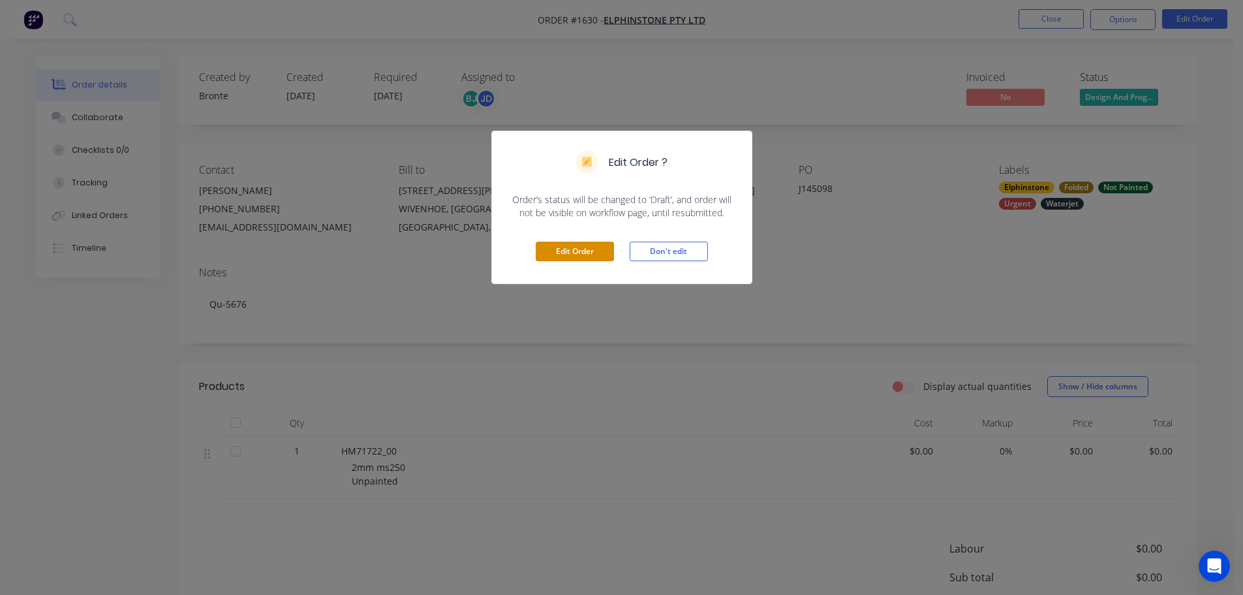
click at [585, 243] on button "Edit Order" at bounding box center [575, 251] width 78 height 20
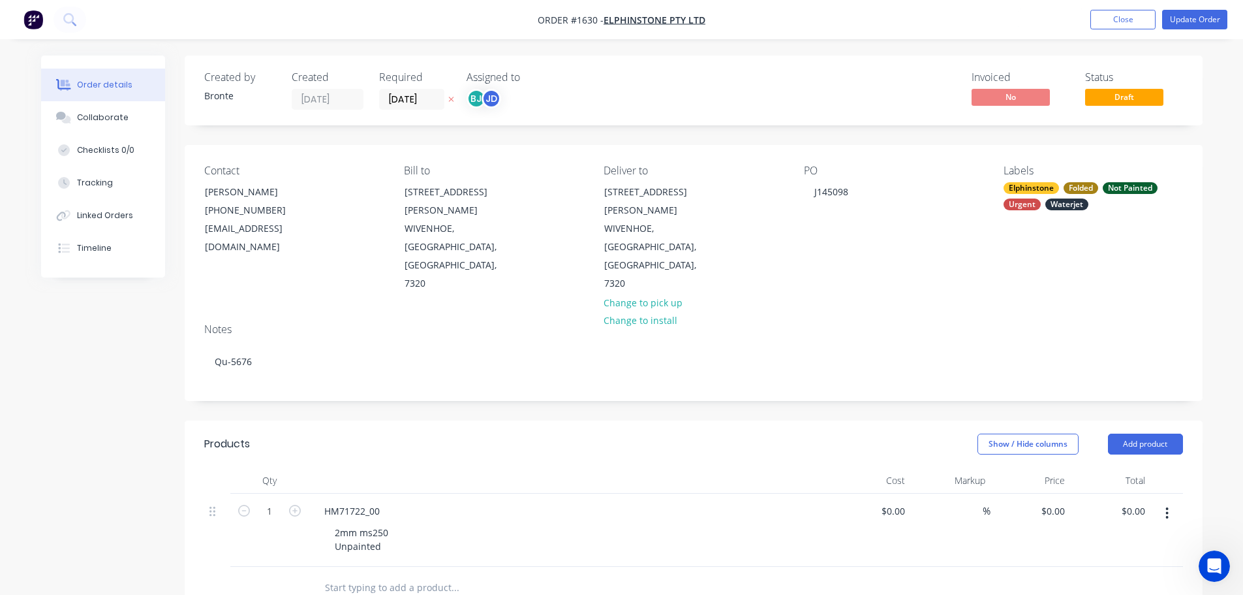
drag, startPoint x: 1140, startPoint y: 389, endPoint x: 1135, endPoint y: 402, distance: 14.1
click at [1140, 433] on button "Add product" at bounding box center [1145, 443] width 75 height 21
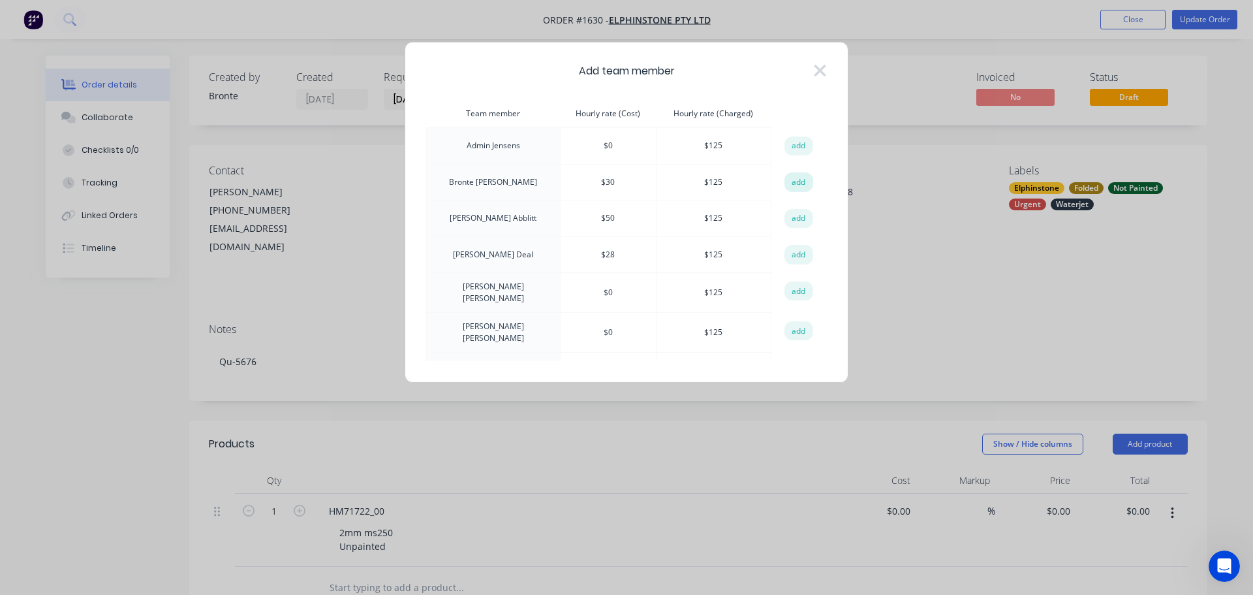
click at [790, 179] on button "add" at bounding box center [798, 182] width 29 height 20
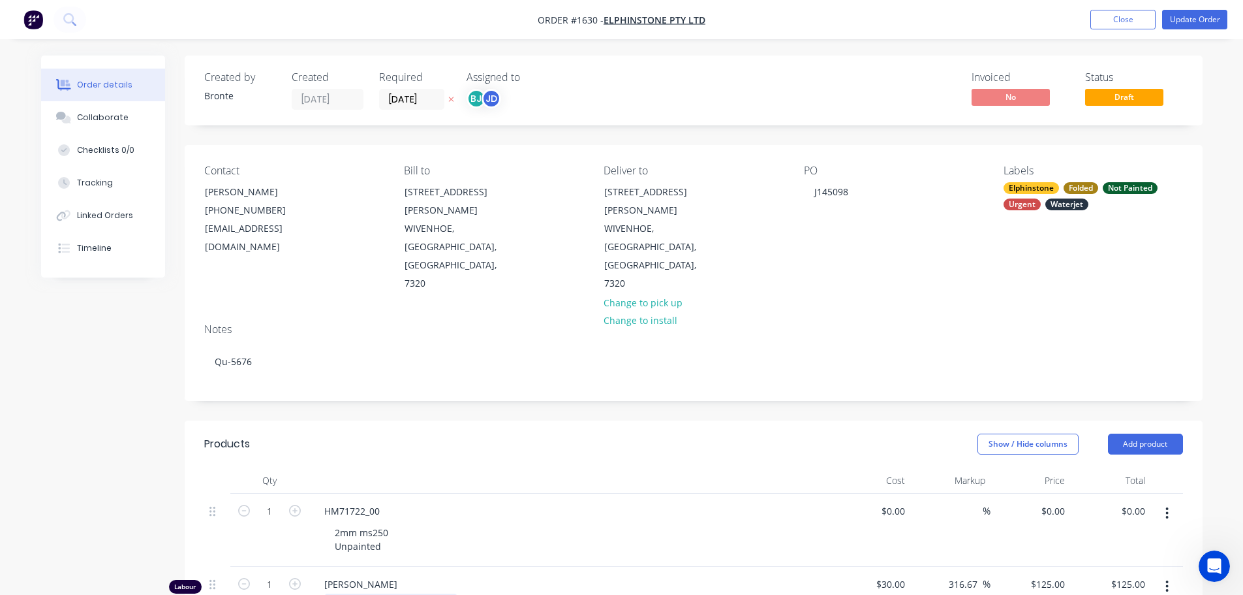
click at [373, 593] on div at bounding box center [390, 602] width 133 height 19
paste div
click at [282, 521] on input "1" at bounding box center [270, 511] width 34 height 20
type input "0.25"
type input "$31.25"
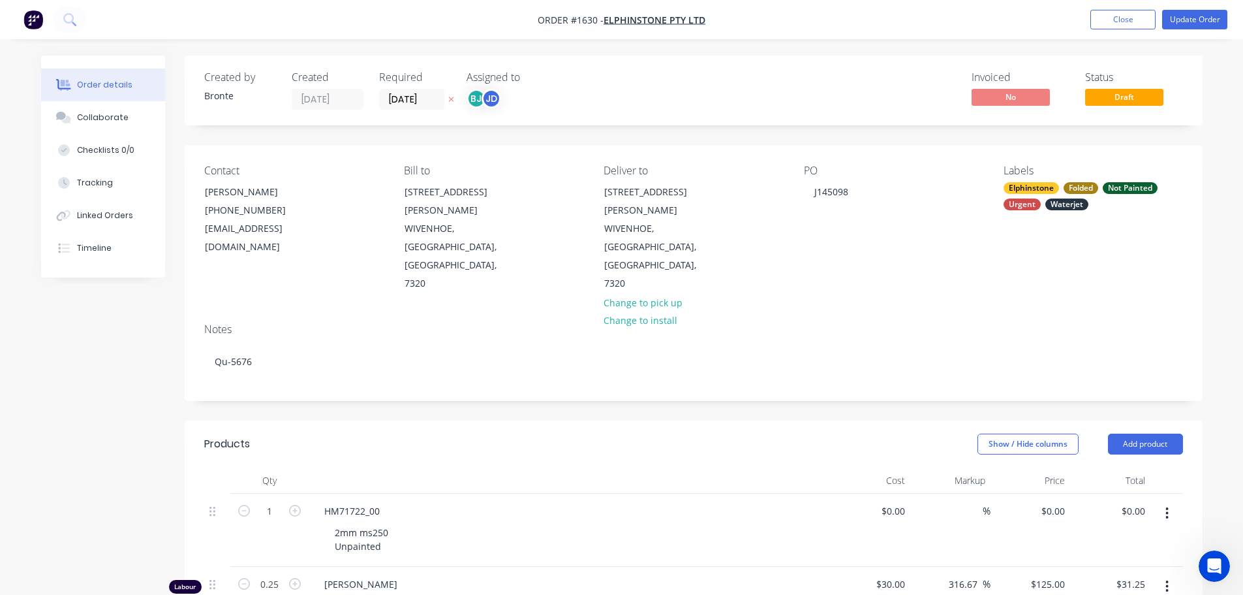
click at [436, 420] on header "Products Show / Hide columns Add product" at bounding box center [694, 443] width 1018 height 47
click at [1202, 20] on button "Update Order" at bounding box center [1194, 20] width 65 height 20
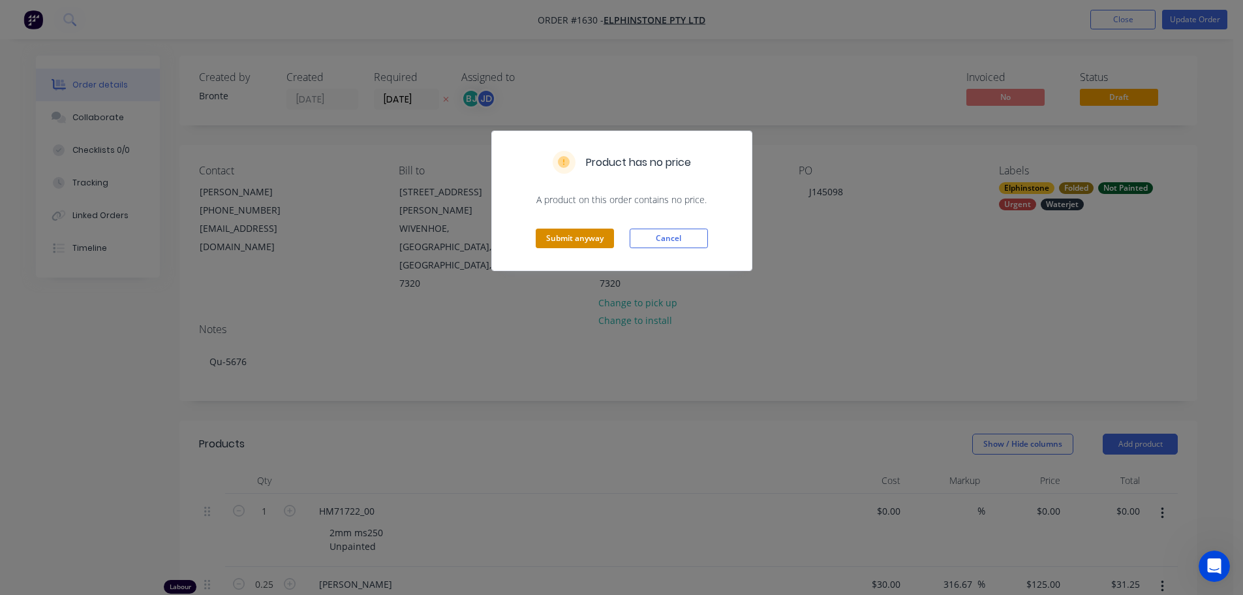
click at [570, 243] on button "Submit anyway" at bounding box center [575, 238] width 78 height 20
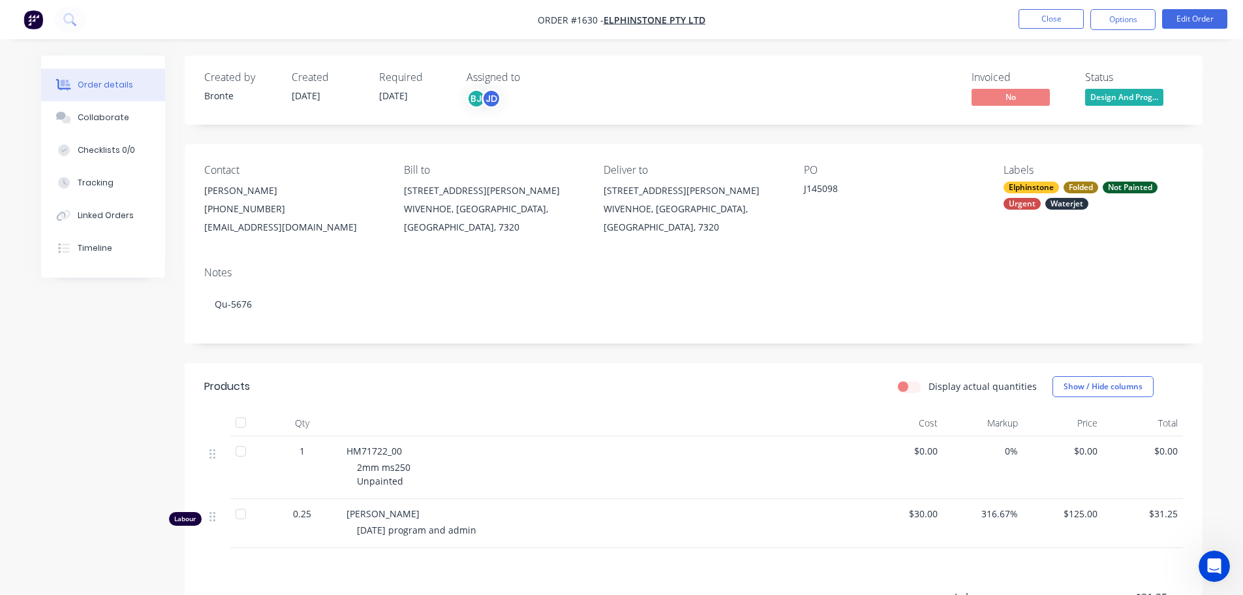
click at [1143, 96] on span "Design And Prog..." at bounding box center [1124, 97] width 78 height 16
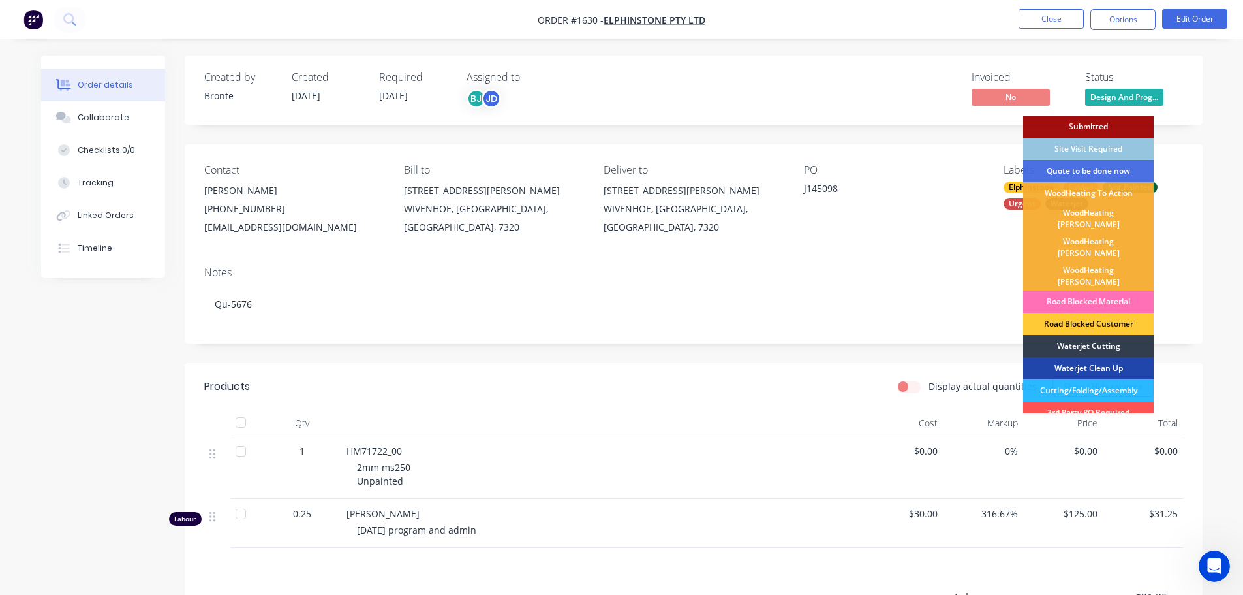
drag, startPoint x: 1108, startPoint y: 326, endPoint x: 1111, endPoint y: 255, distance: 71.8
click at [1108, 335] on div "Waterjet Cutting" at bounding box center [1088, 346] width 131 height 22
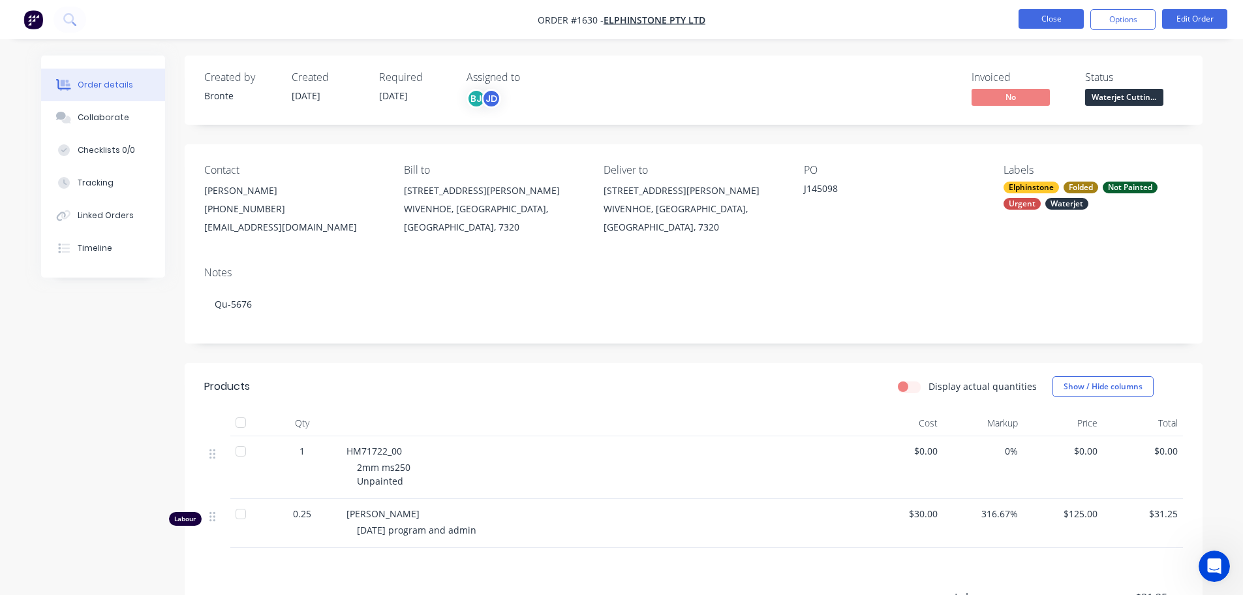
click at [1057, 16] on button "Close" at bounding box center [1051, 19] width 65 height 20
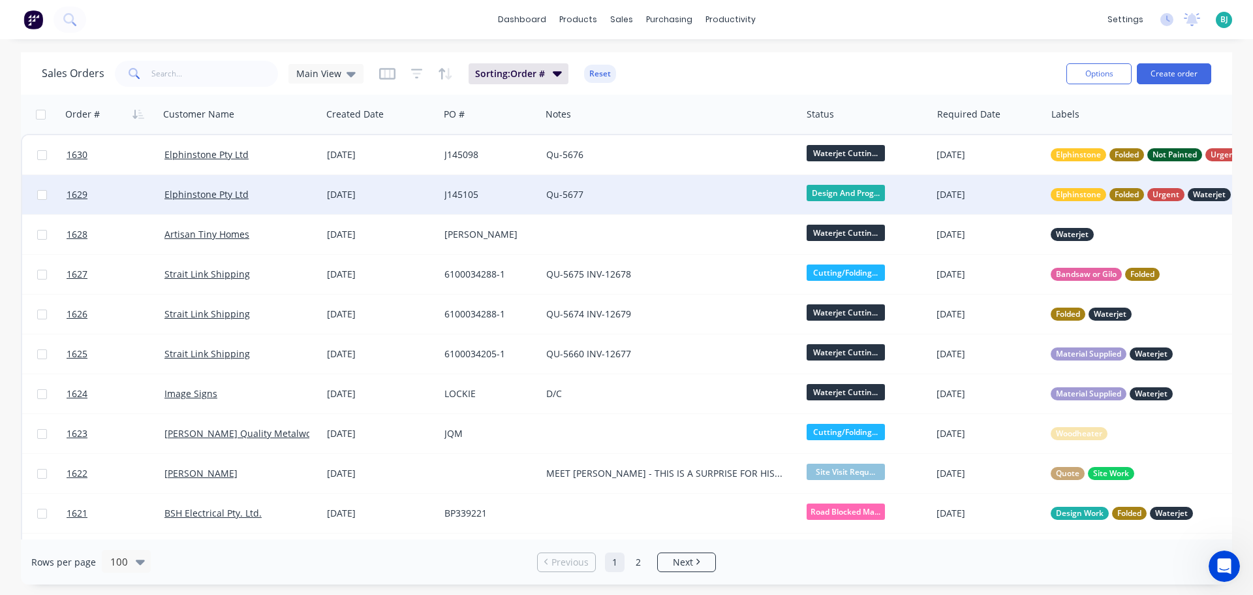
click at [311, 194] on div "Elphinstone Pty Ltd" at bounding box center [240, 194] width 153 height 13
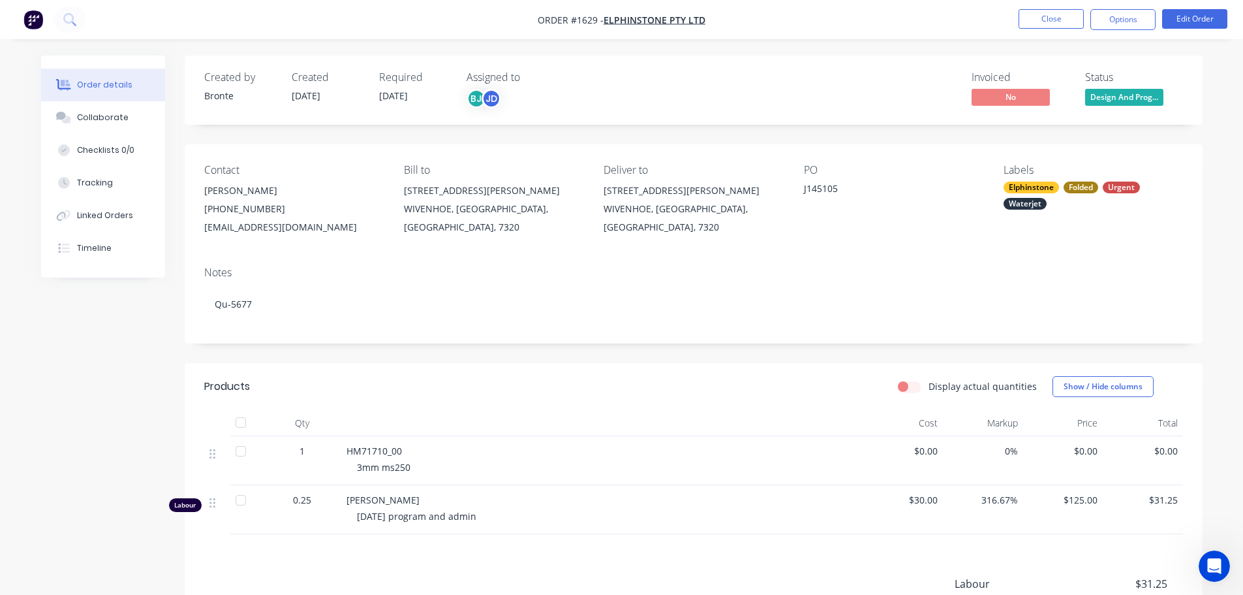
click at [1138, 91] on span "Design And Prog..." at bounding box center [1124, 97] width 78 height 16
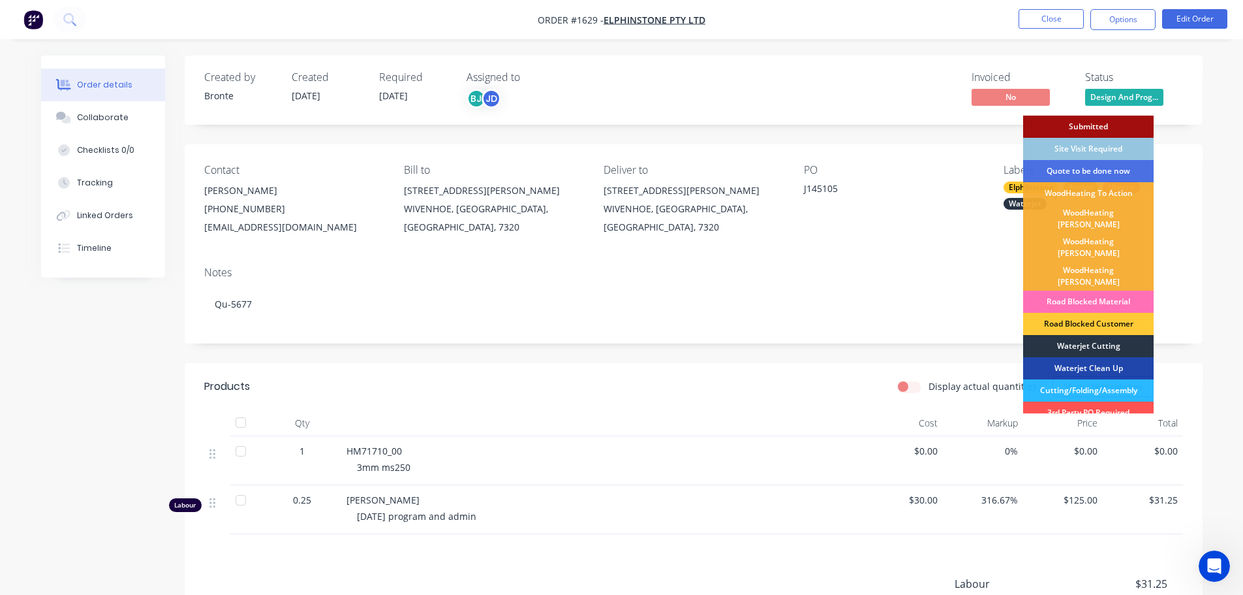
click at [1106, 335] on div "Waterjet Cutting" at bounding box center [1088, 346] width 131 height 22
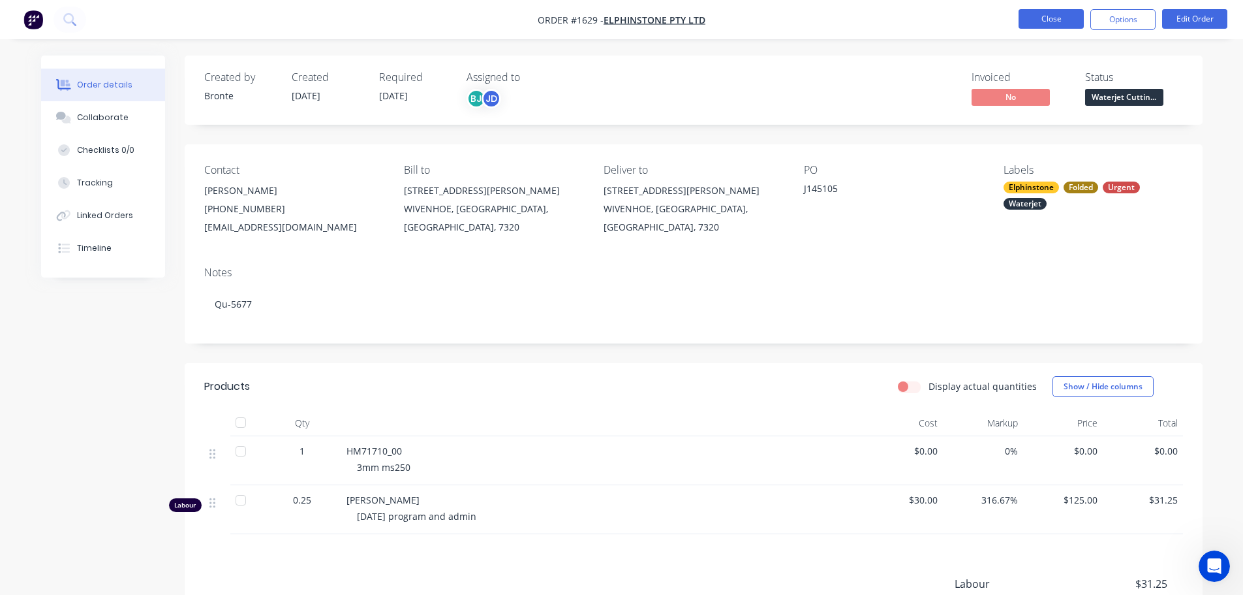
click at [1060, 20] on button "Close" at bounding box center [1051, 19] width 65 height 20
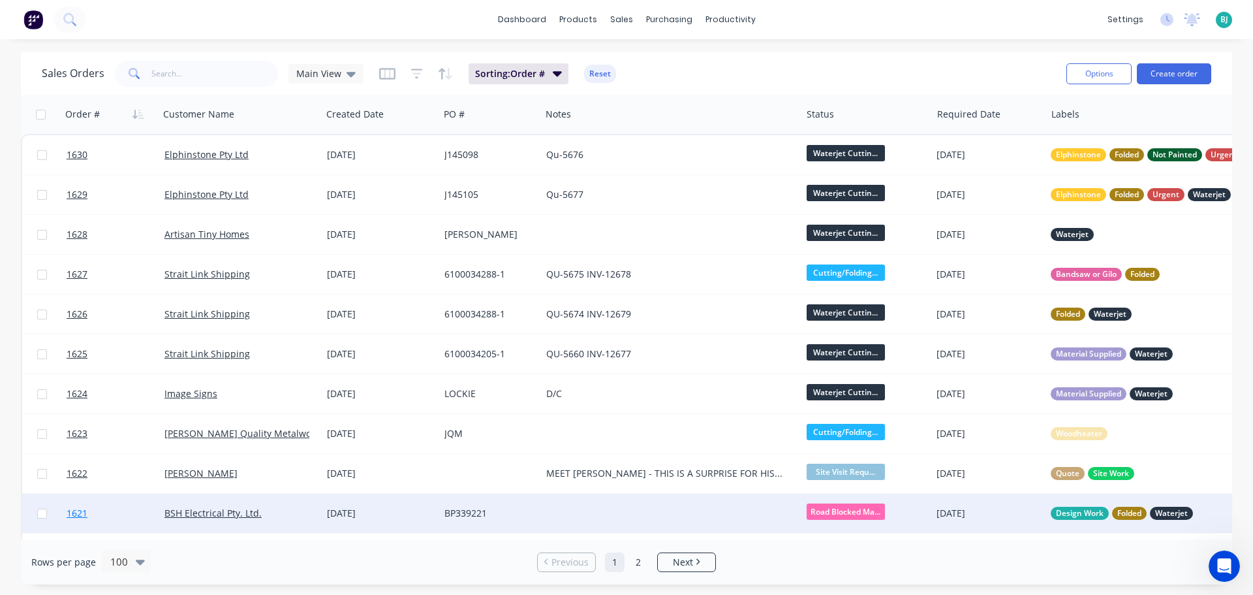
click at [129, 506] on link "1621" at bounding box center [116, 512] width 98 height 39
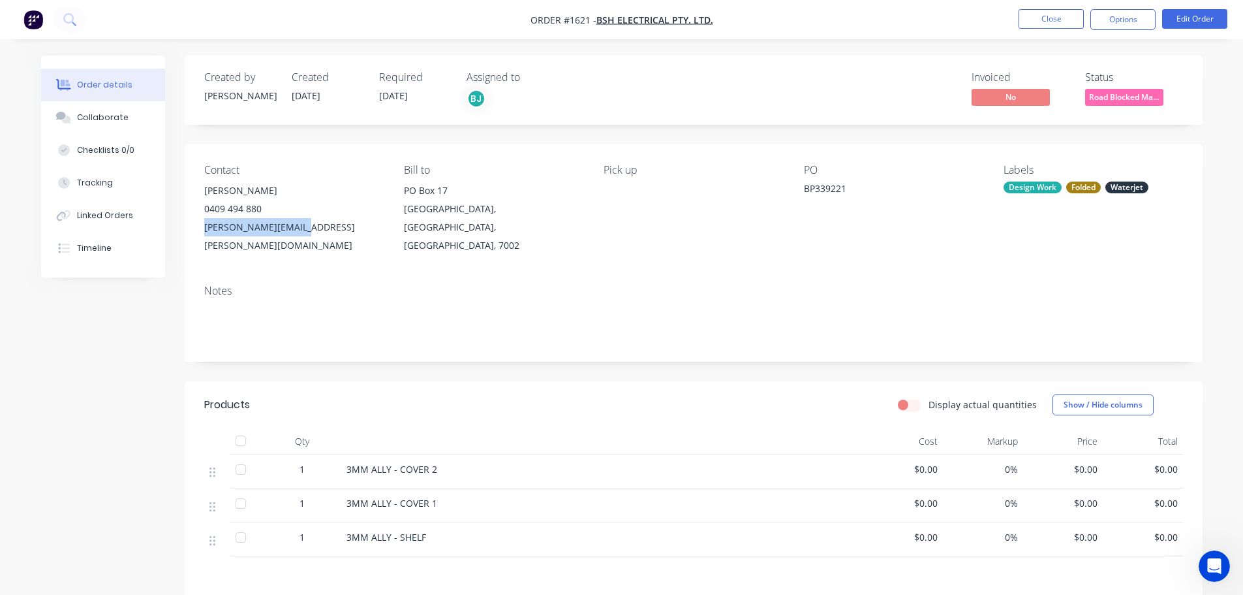
drag, startPoint x: 304, startPoint y: 230, endPoint x: 205, endPoint y: 236, distance: 99.4
click at [205, 236] on div "[PERSON_NAME][EMAIL_ADDRESS][PERSON_NAME][DOMAIN_NAME]" at bounding box center [293, 236] width 179 height 37
copy div "[PERSON_NAME][EMAIL_ADDRESS][PERSON_NAME][DOMAIN_NAME]"
click at [109, 386] on div "Created by [PERSON_NAME] Created [DATE] Required [DATE] Assigned to BJ Invoiced…" at bounding box center [622, 421] width 1162 height 733
click at [1048, 23] on button "Close" at bounding box center [1051, 19] width 65 height 20
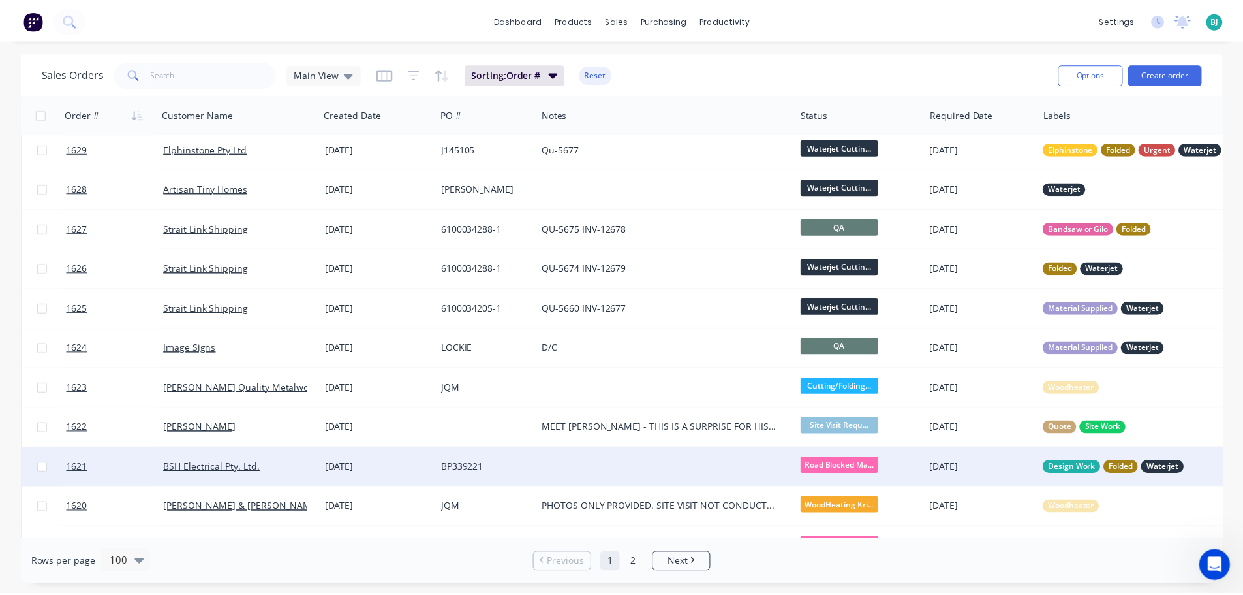
scroll to position [65, 0]
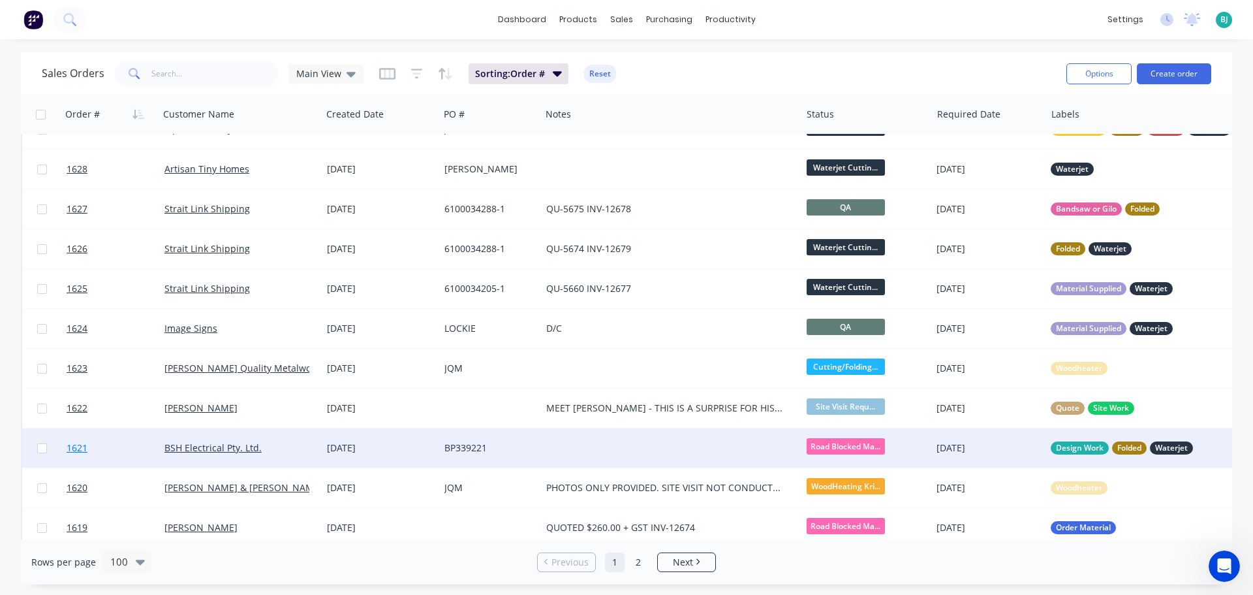
click at [136, 455] on link "1621" at bounding box center [116, 447] width 98 height 39
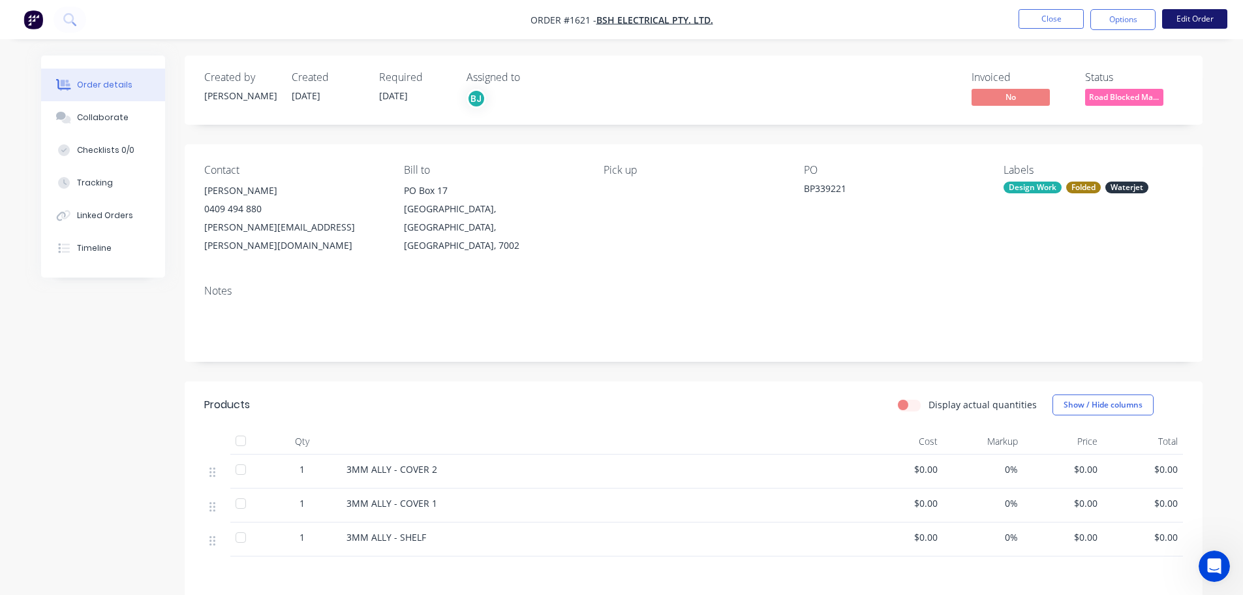
click at [1203, 20] on button "Edit Order" at bounding box center [1194, 19] width 65 height 20
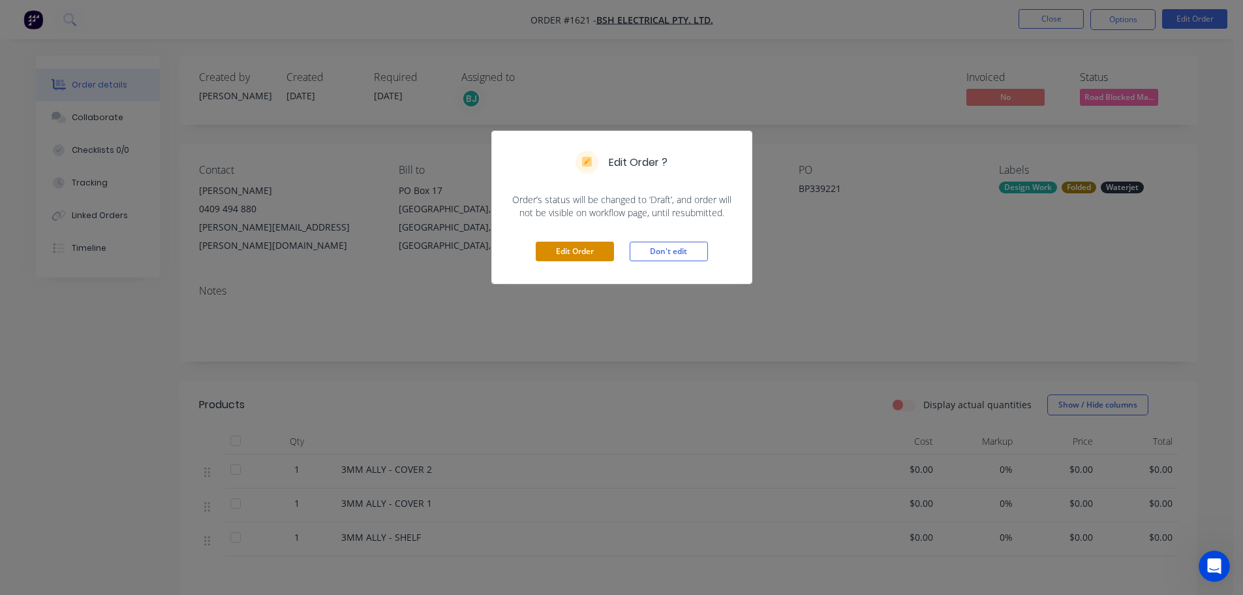
click at [588, 249] on button "Edit Order" at bounding box center [575, 251] width 78 height 20
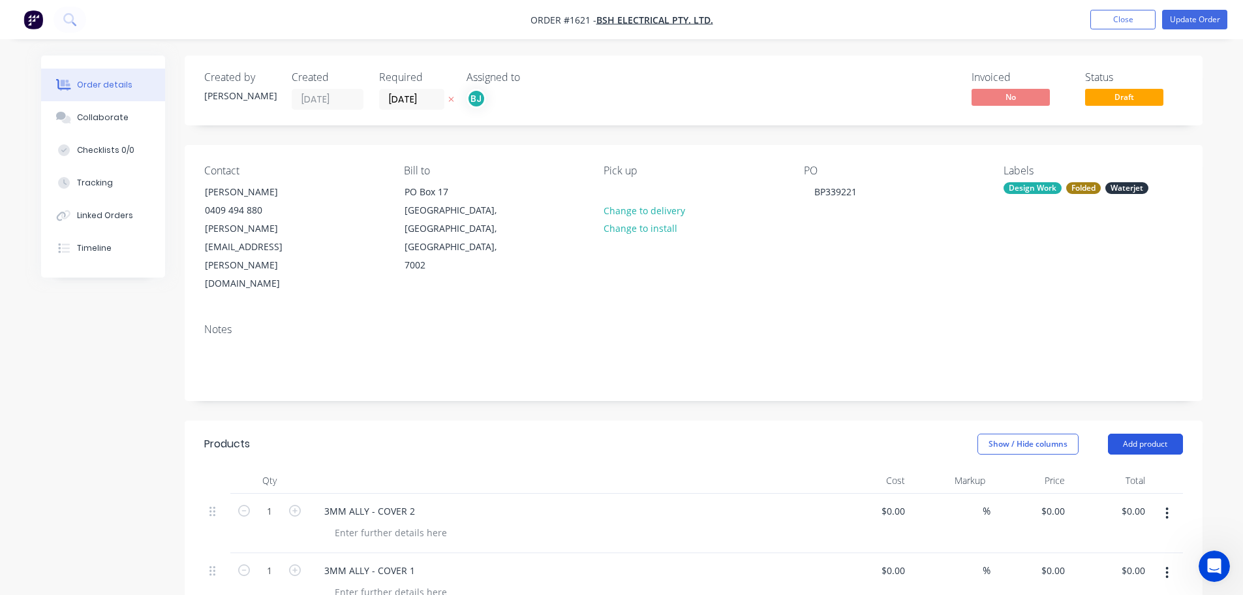
click at [1152, 433] on button "Add product" at bounding box center [1145, 443] width 75 height 21
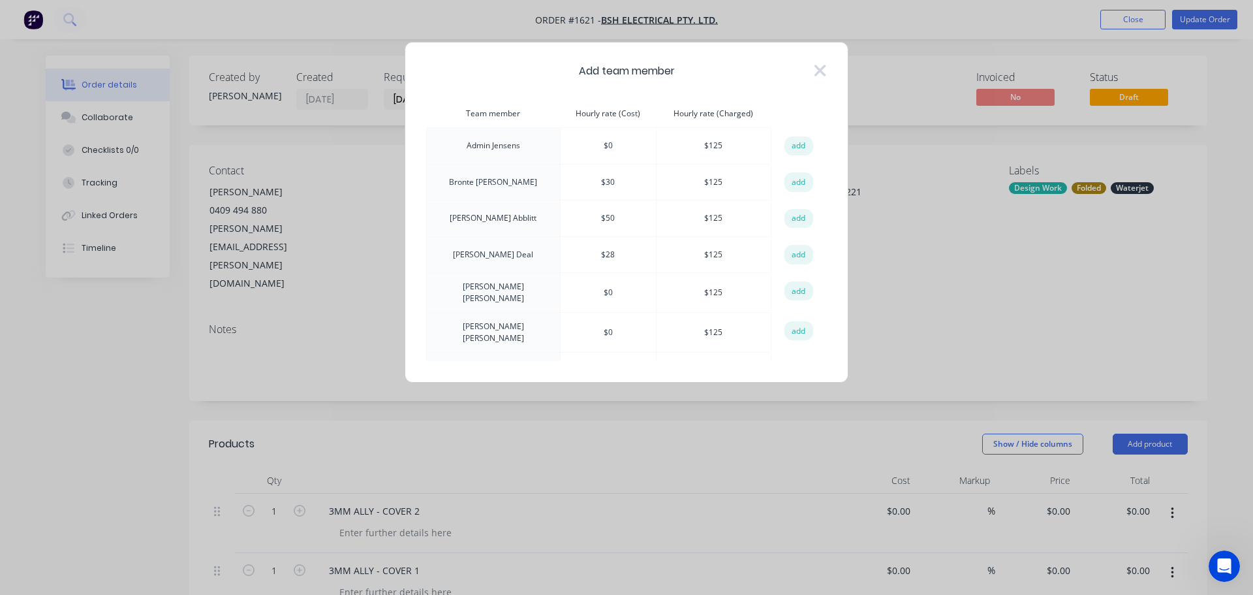
click at [793, 183] on button "add" at bounding box center [798, 182] width 29 height 20
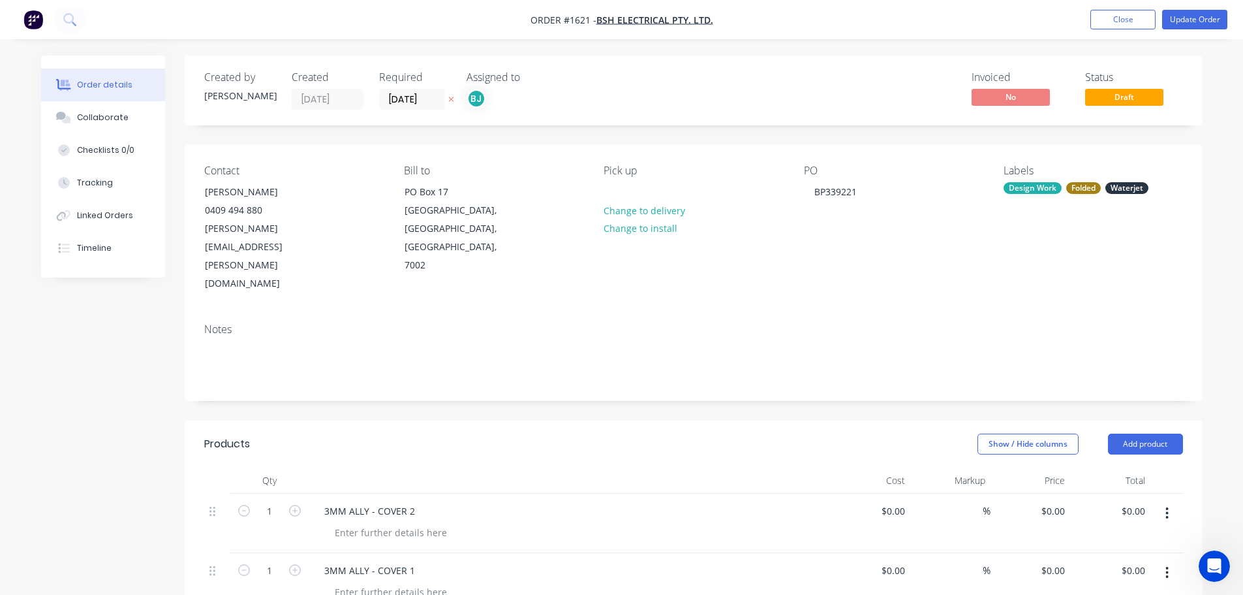
scroll to position [131, 0]
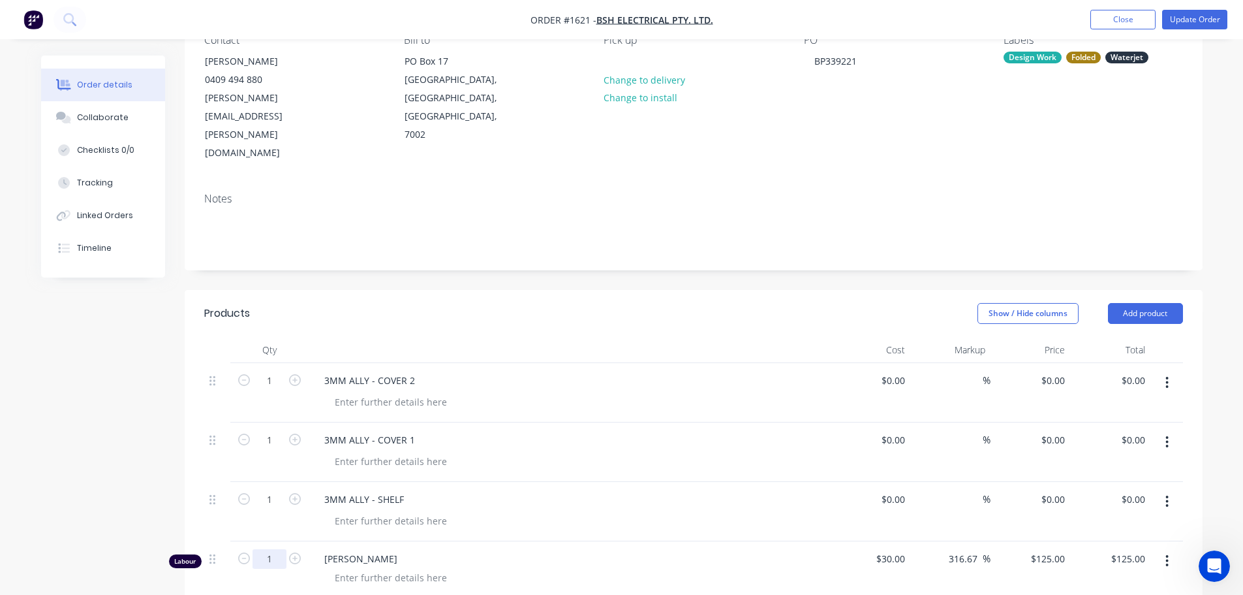
click at [278, 390] on input "1" at bounding box center [270, 381] width 34 height 20
type input "0.5"
type input "$62.50"
click at [426, 568] on div at bounding box center [390, 577] width 133 height 19
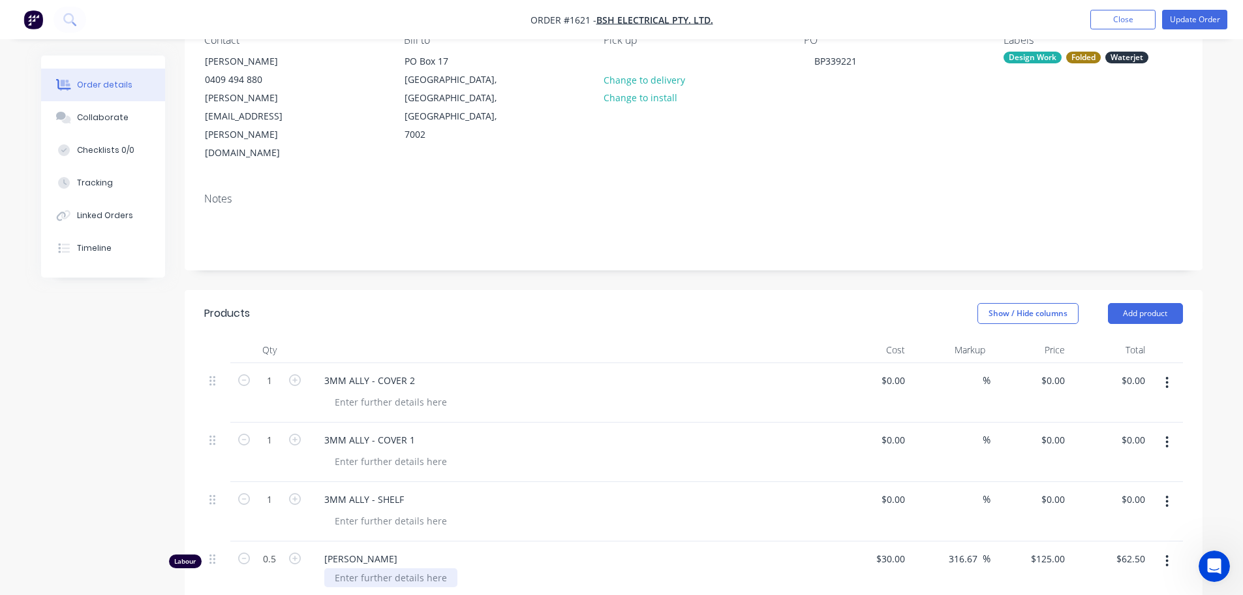
click at [426, 568] on div at bounding box center [390, 577] width 133 height 19
click at [692, 290] on header "Products Show / Hide columns Add product" at bounding box center [694, 313] width 1018 height 47
click at [1201, 19] on button "Update Order" at bounding box center [1194, 20] width 65 height 20
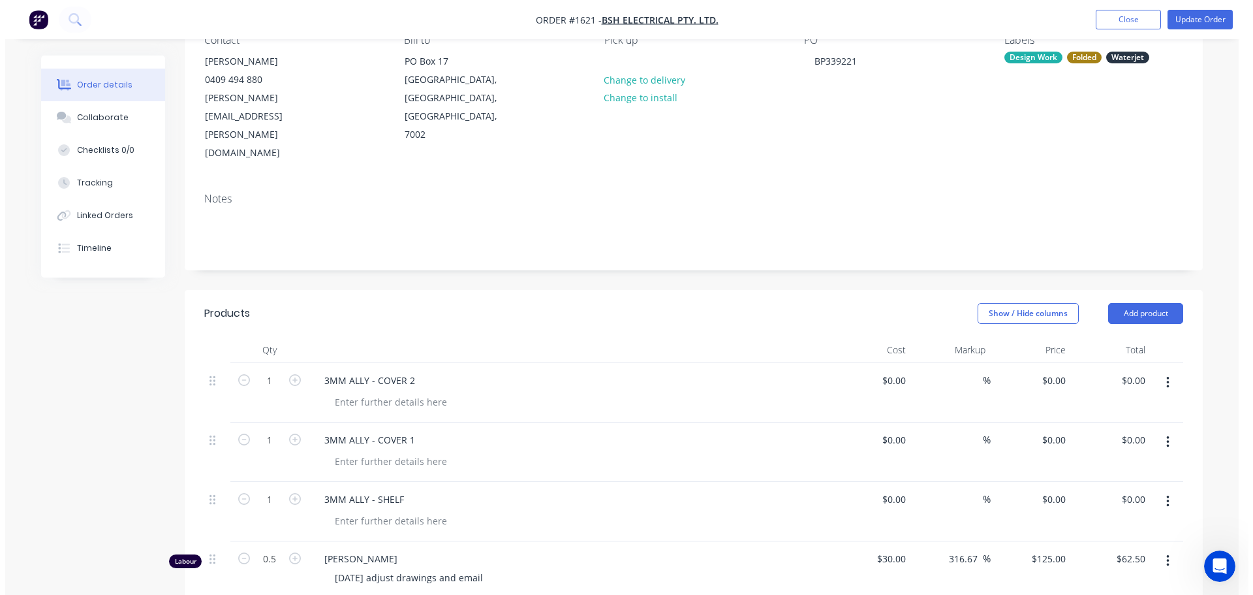
scroll to position [0, 0]
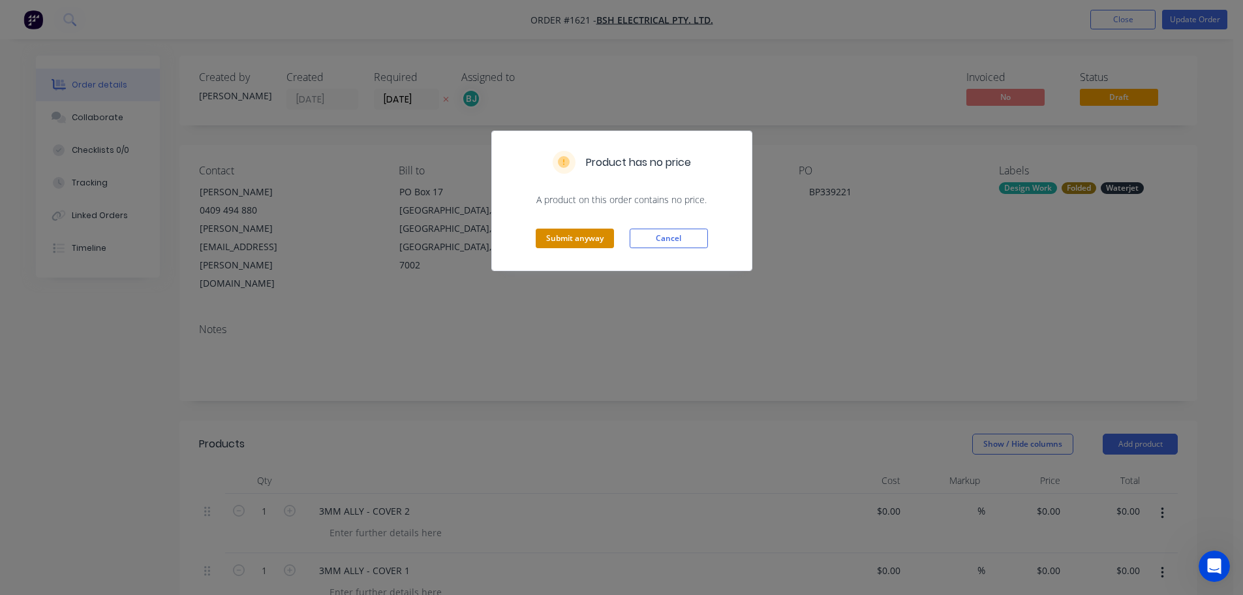
click at [585, 234] on button "Submit anyway" at bounding box center [575, 238] width 78 height 20
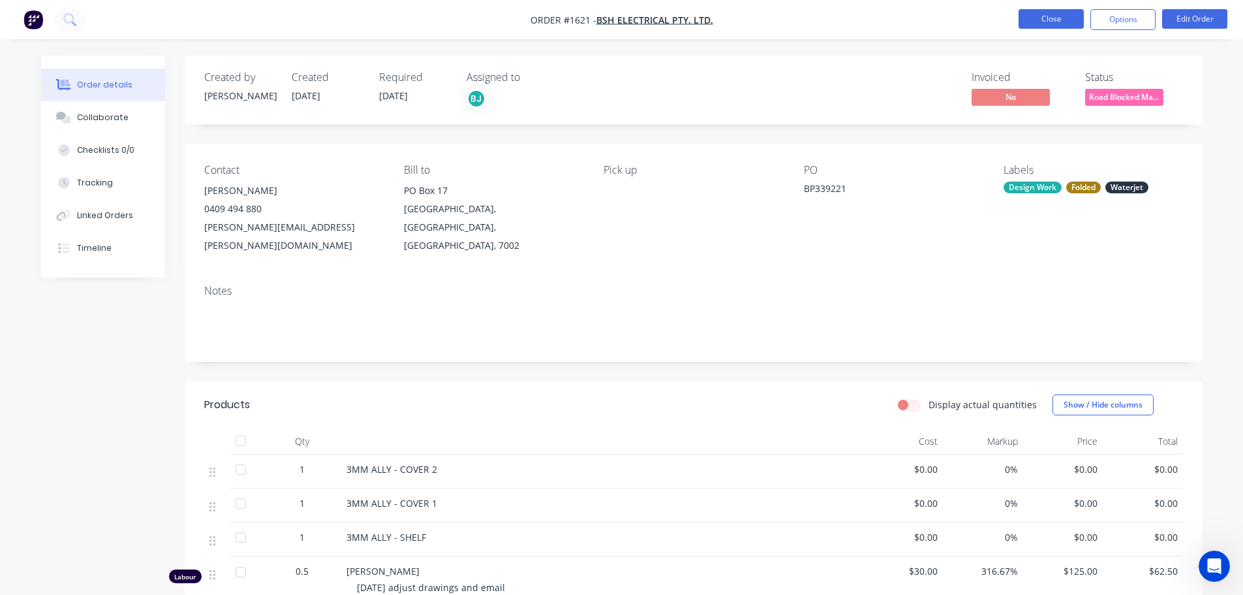
click at [1055, 18] on button "Close" at bounding box center [1051, 19] width 65 height 20
